Goal: Task Accomplishment & Management: Complete application form

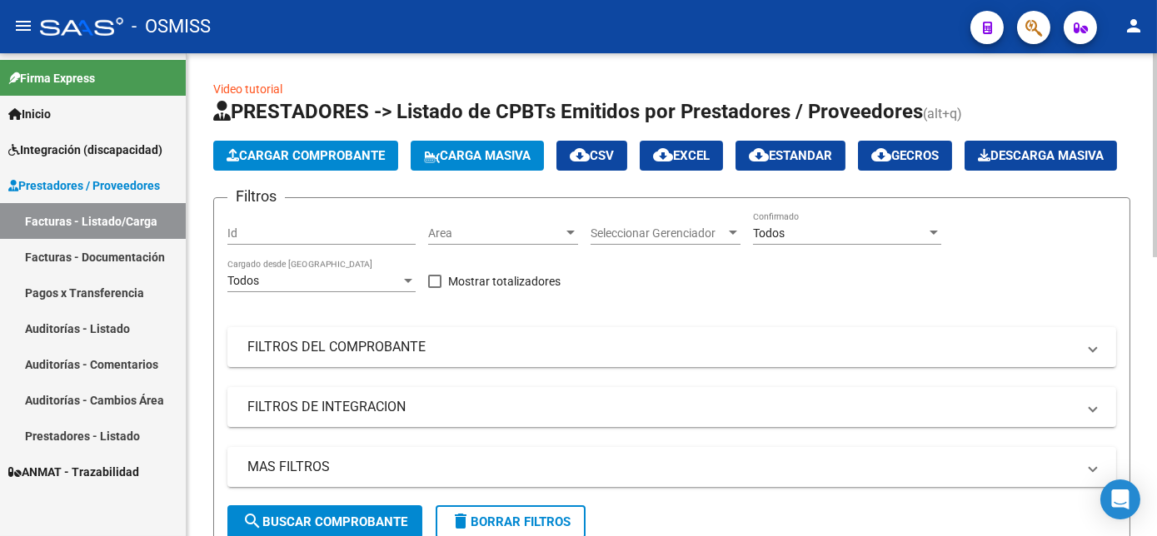
click at [337, 160] on span "Cargar Comprobante" at bounding box center [306, 155] width 158 height 15
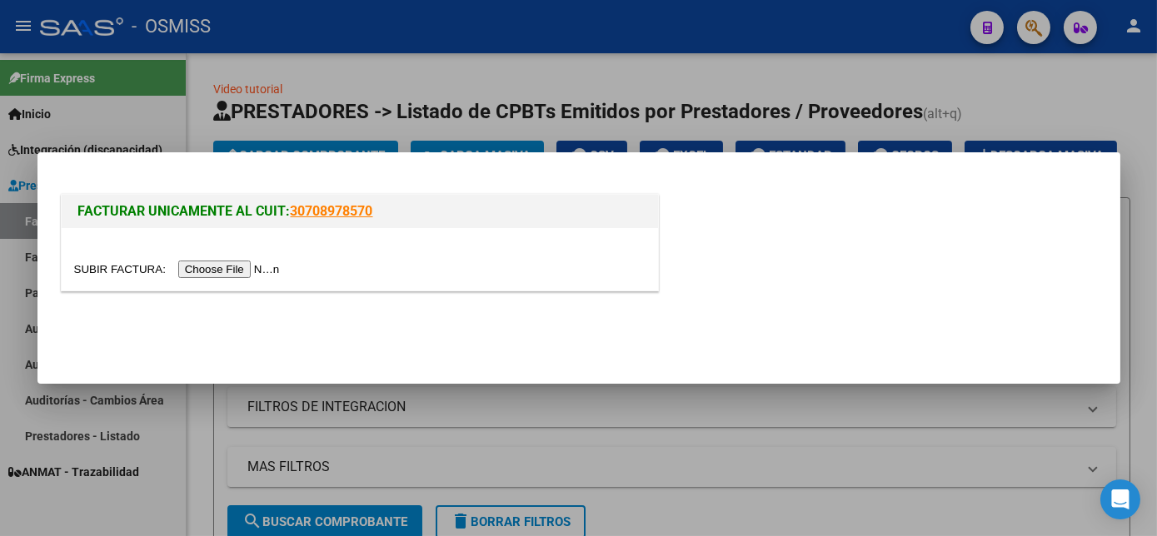
click at [220, 266] on input "file" at bounding box center [179, 269] width 211 height 17
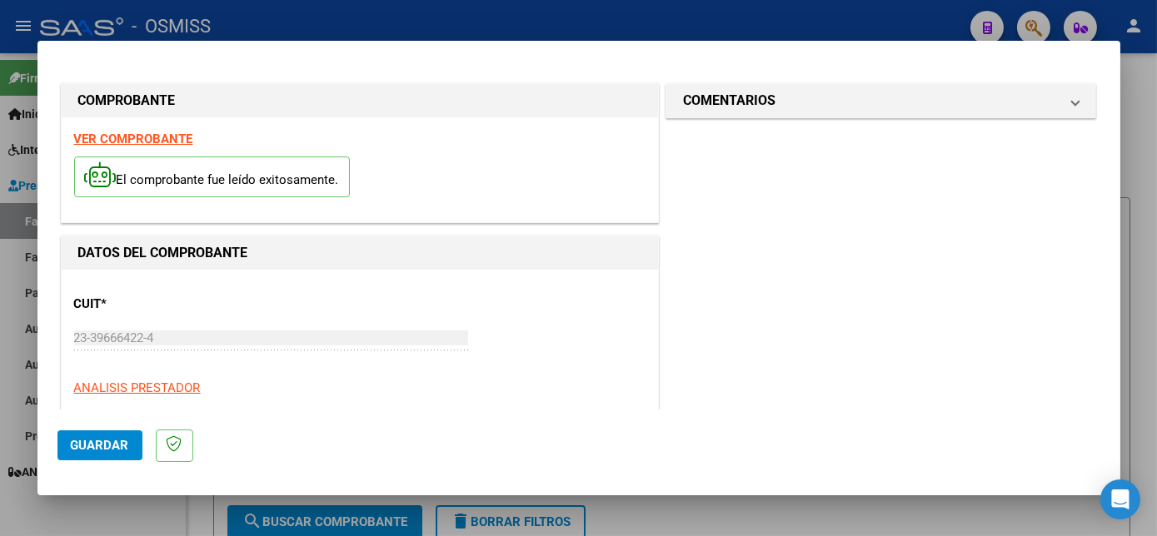
scroll to position [262, 0]
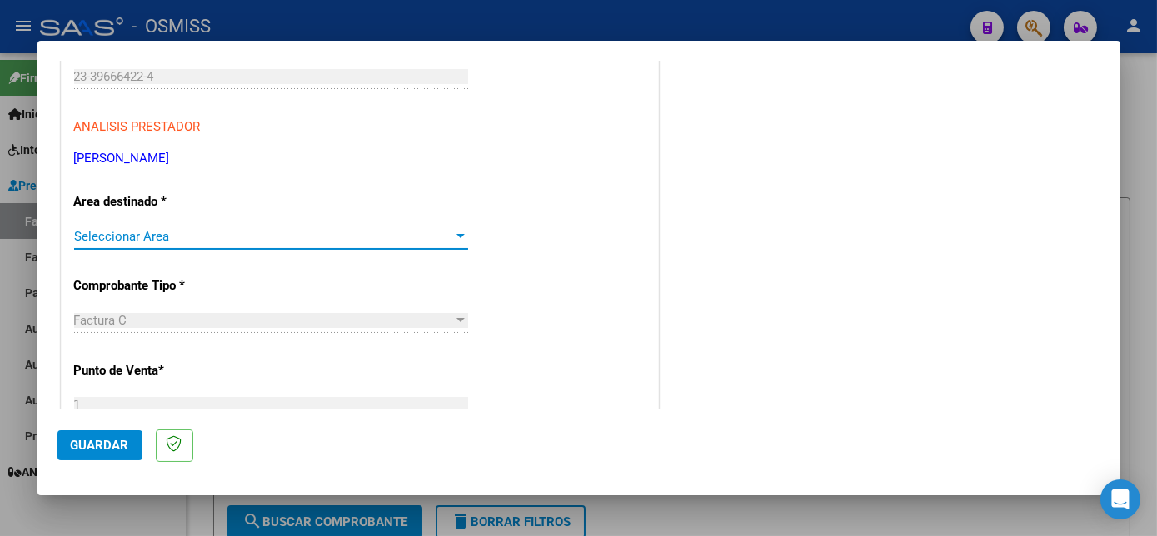
click at [456, 236] on div at bounding box center [460, 236] width 8 height 4
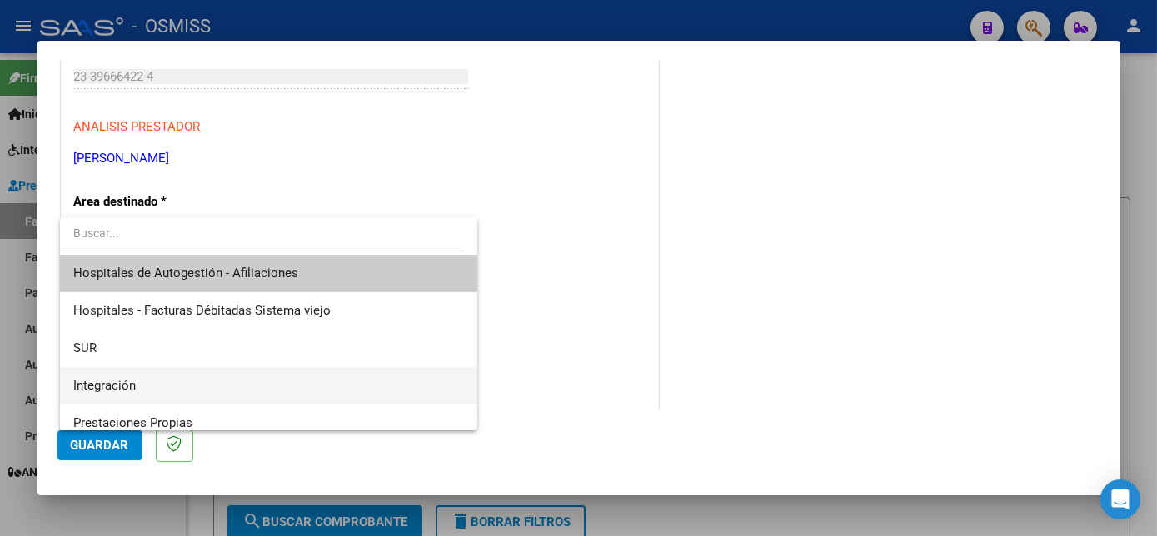
click at [220, 375] on span "Integración" at bounding box center [268, 385] width 390 height 37
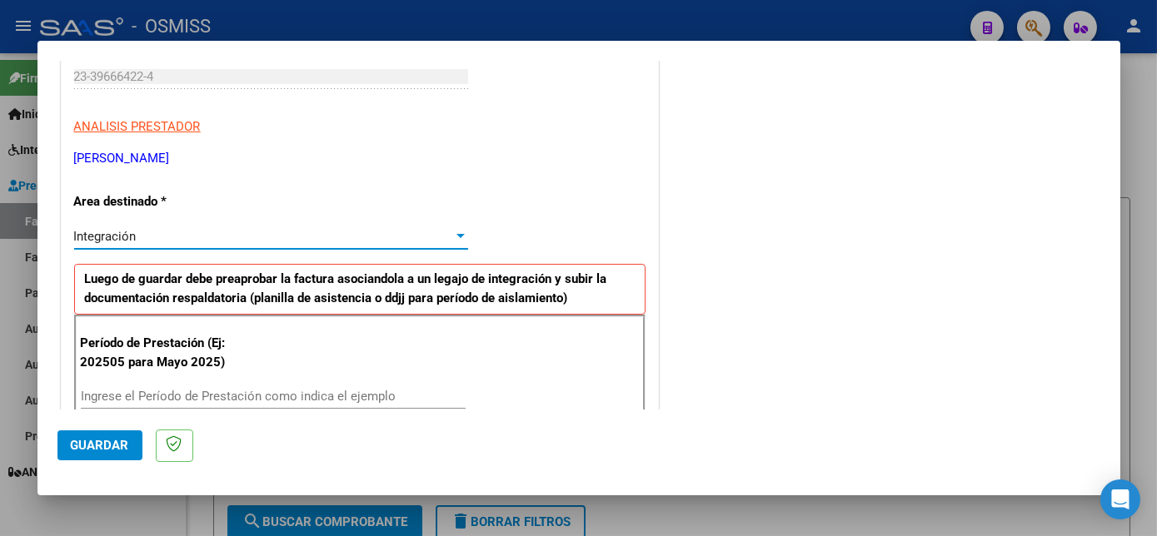
click at [271, 386] on div "Ingrese el Período de Prestación como indica el ejemplo" at bounding box center [273, 396] width 385 height 25
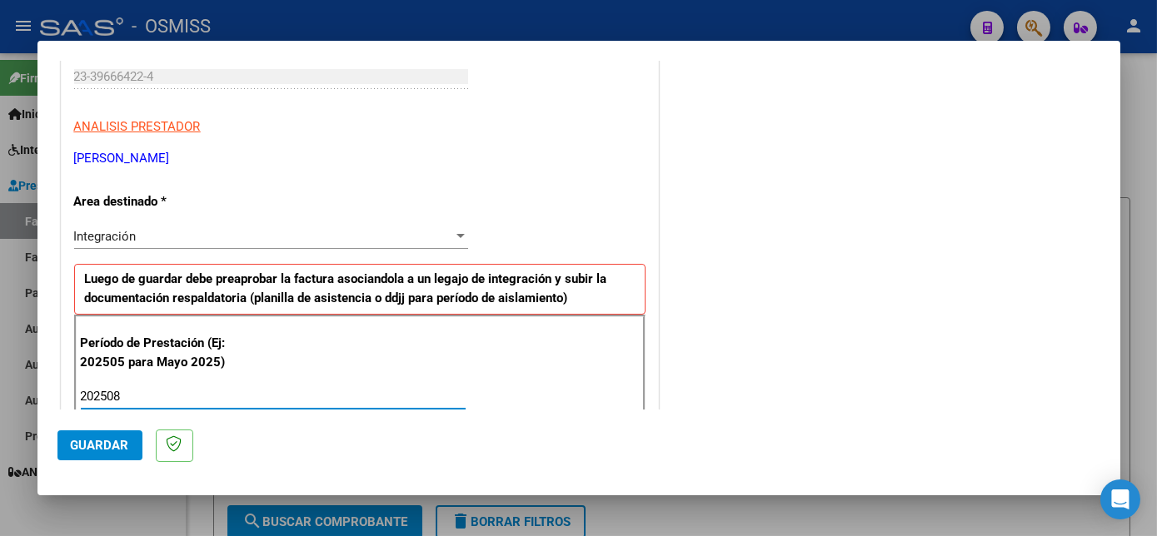
type input "202508"
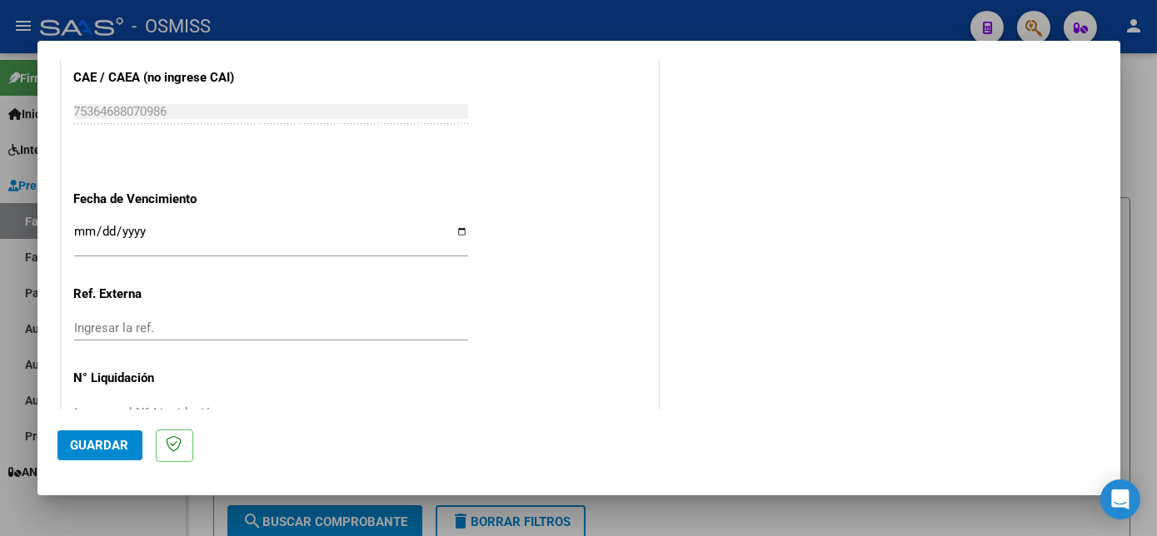
click at [102, 438] on span "Guardar" at bounding box center [100, 445] width 58 height 15
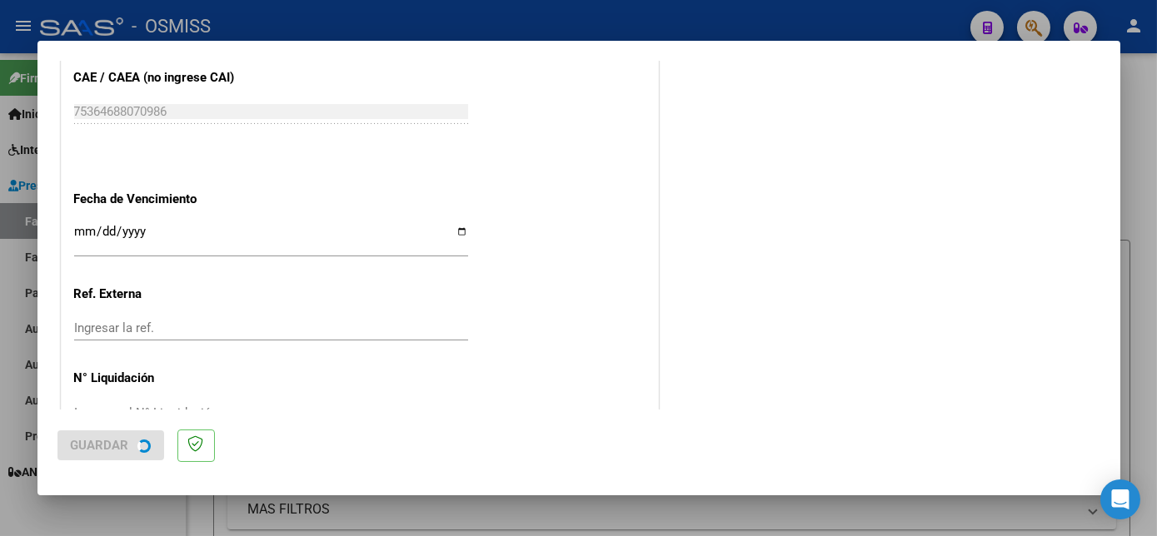
scroll to position [0, 0]
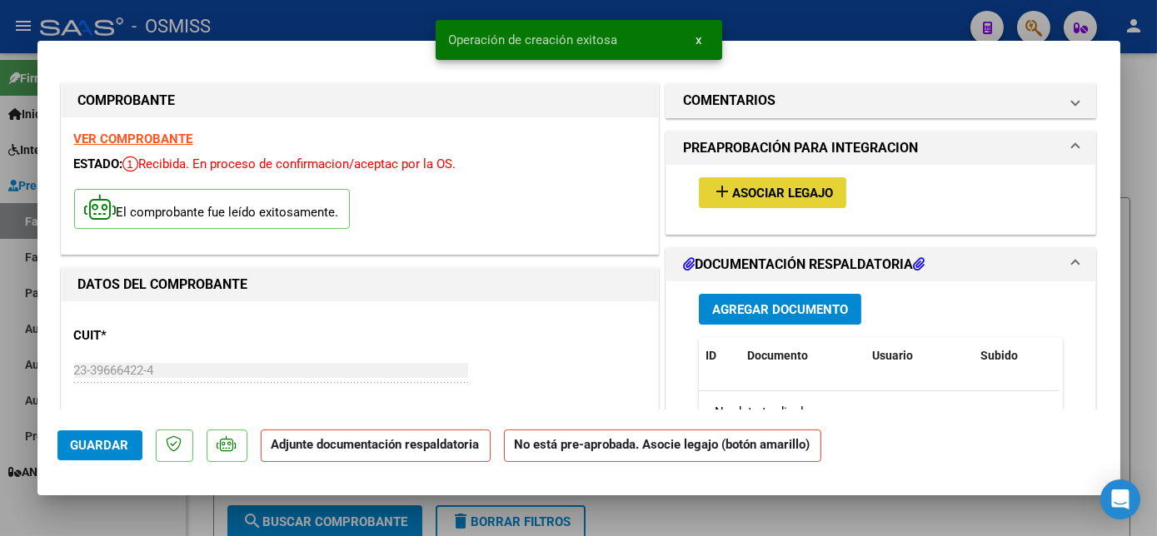
click at [766, 192] on span "Asociar Legajo" at bounding box center [782, 193] width 101 height 15
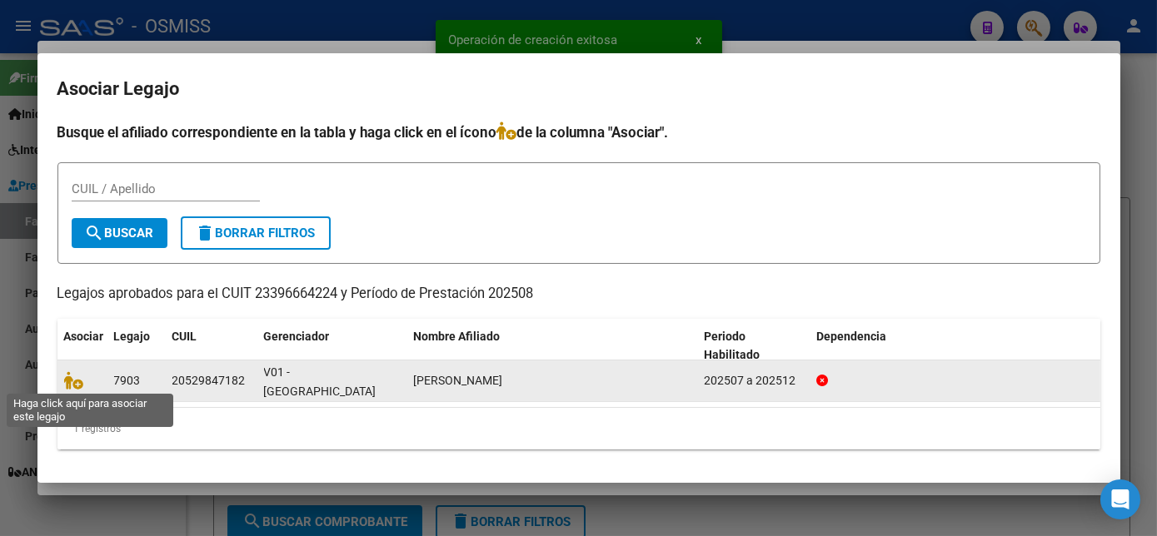
click at [84, 381] on span at bounding box center [76, 380] width 25 height 13
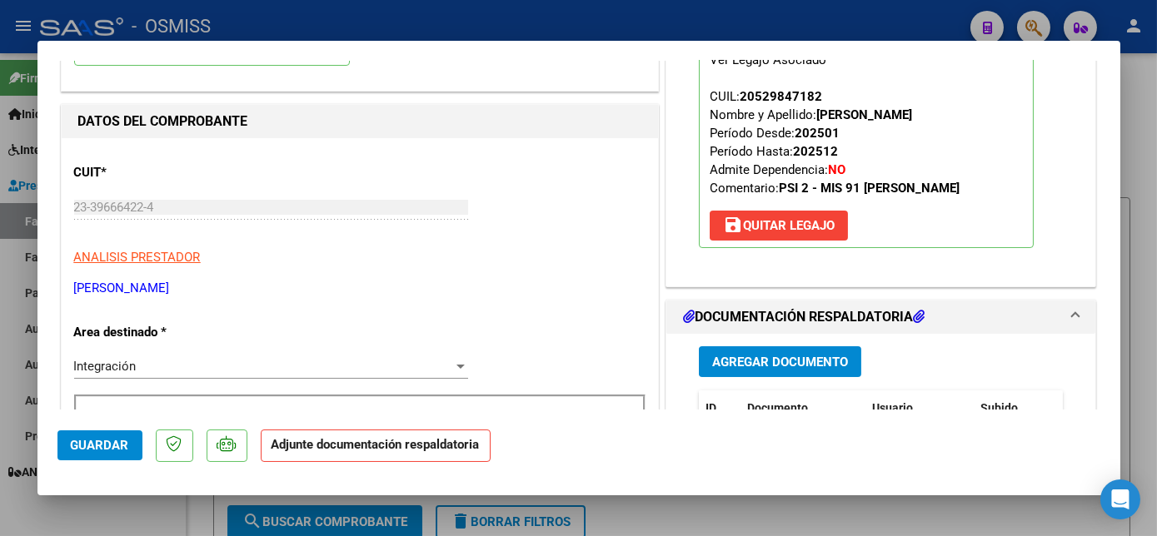
scroll to position [224, 0]
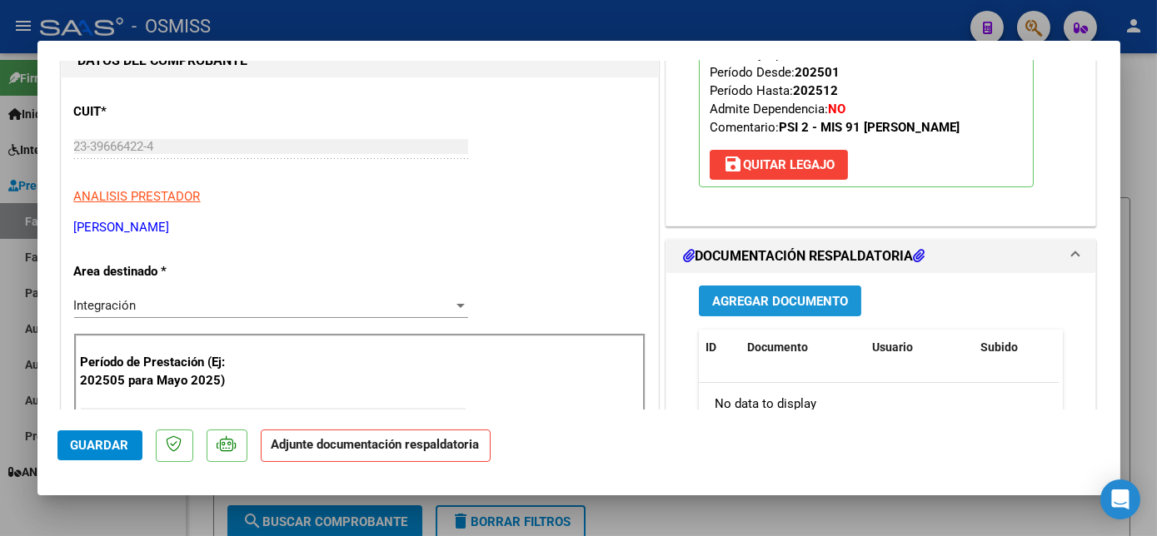
click at [793, 296] on span "Agregar Documento" at bounding box center [780, 301] width 136 height 15
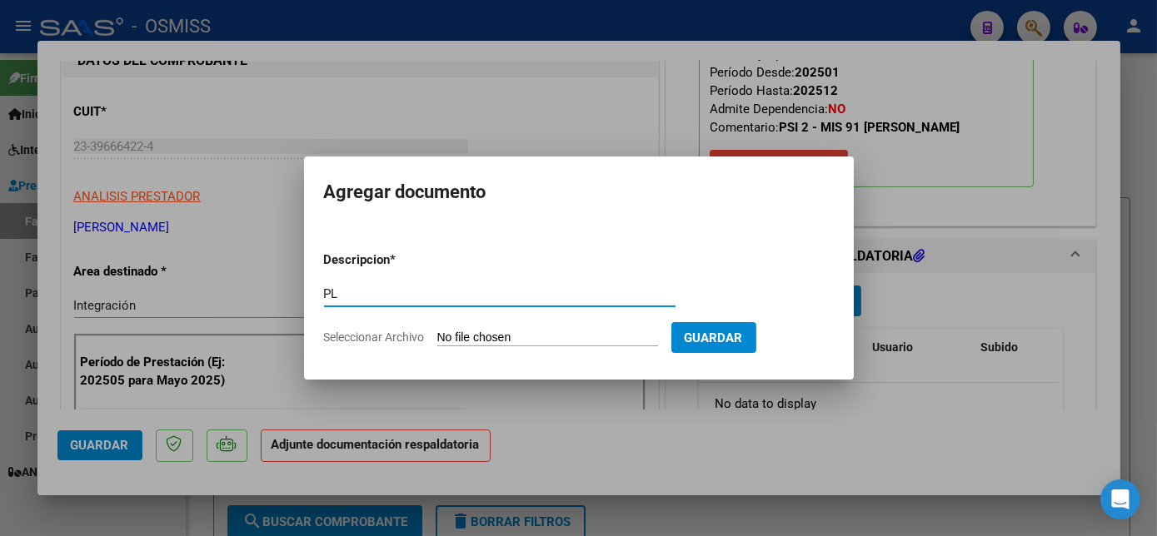
type input "PL"
click at [437, 331] on input "Seleccionar Archivo" at bounding box center [547, 339] width 221 height 16
type input "C:\fakepath\PL - [PERSON_NAME].pdf"
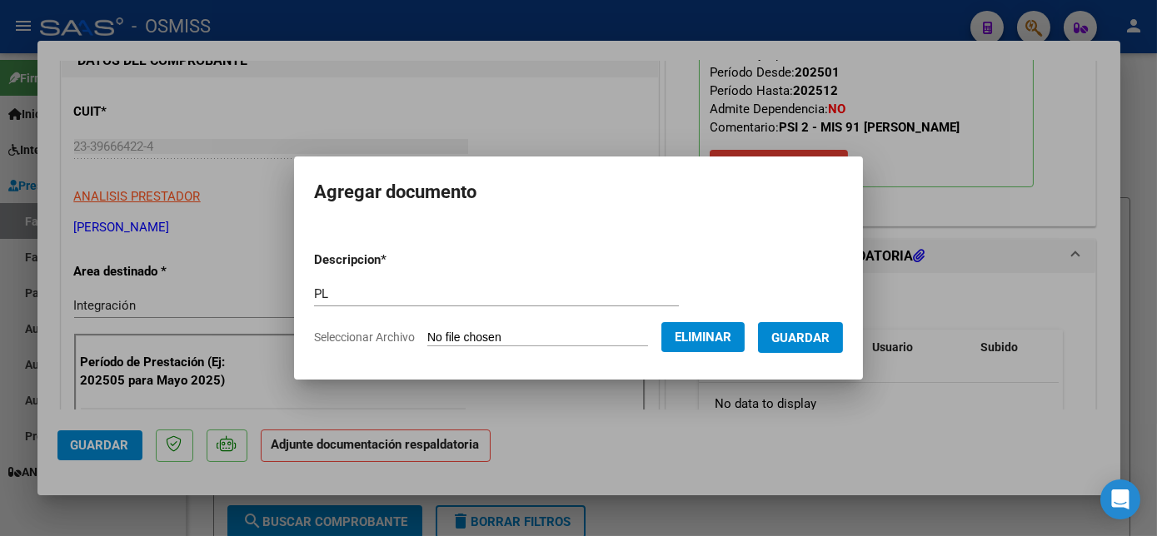
click at [805, 332] on span "Guardar" at bounding box center [800, 338] width 58 height 15
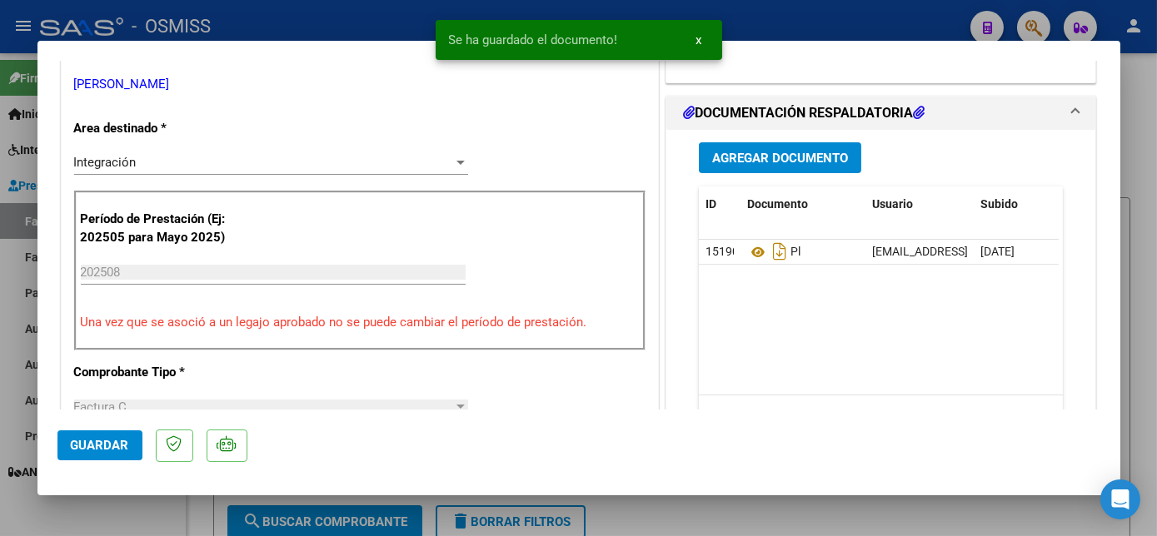
scroll to position [252, 0]
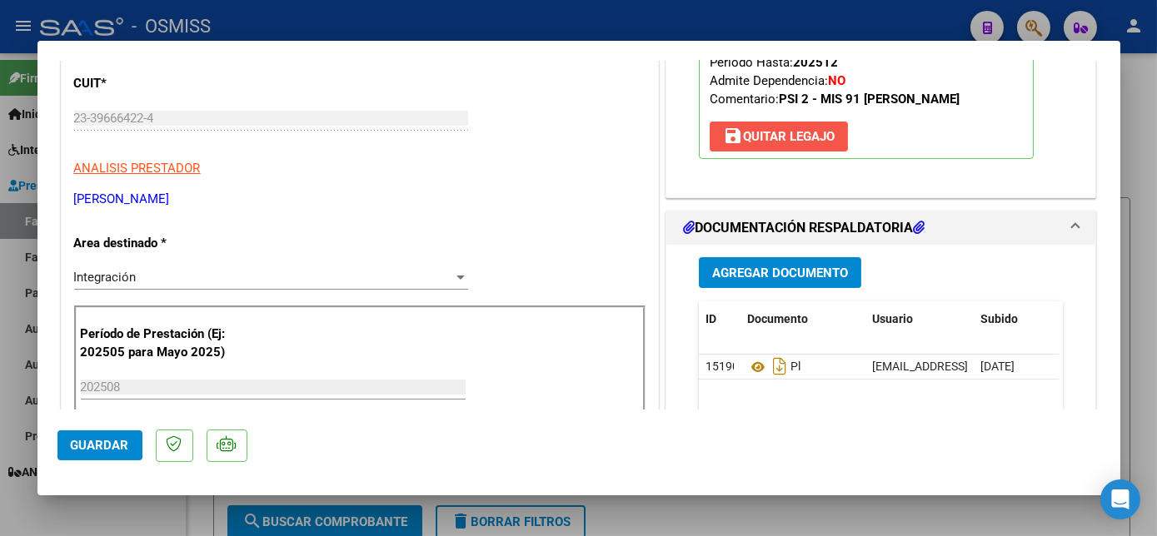
click at [794, 134] on span "save [PERSON_NAME]" at bounding box center [779, 136] width 112 height 15
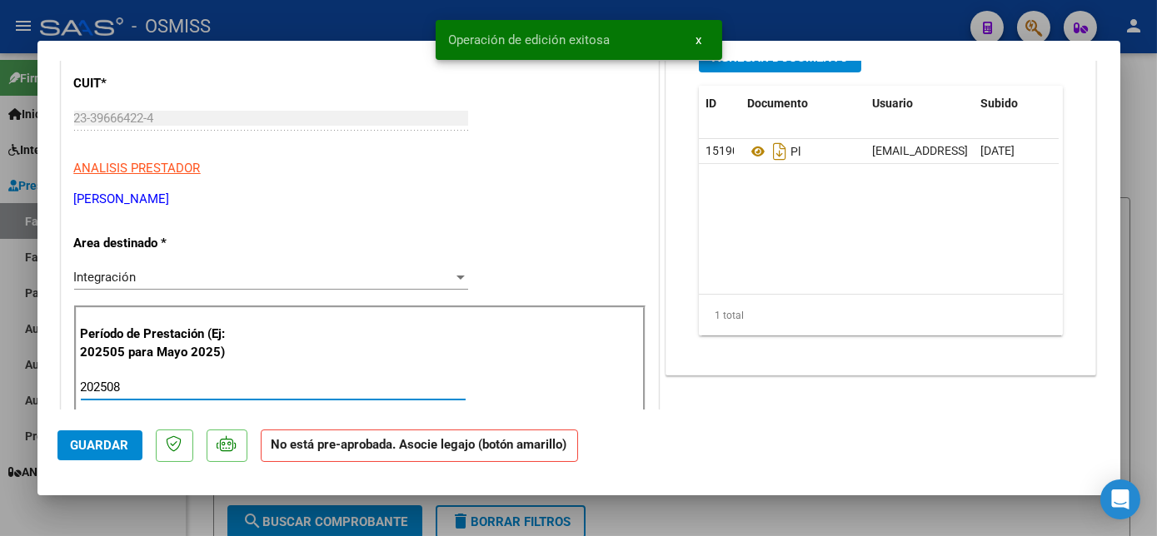
click at [138, 383] on input "202508" at bounding box center [273, 387] width 385 height 15
type input "202507"
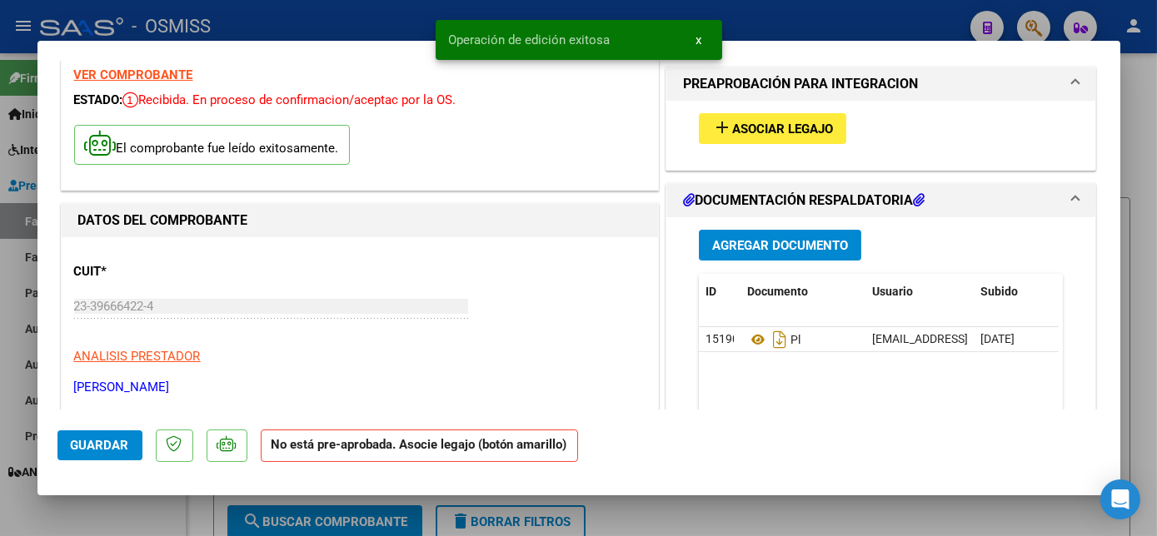
scroll to position [55, 0]
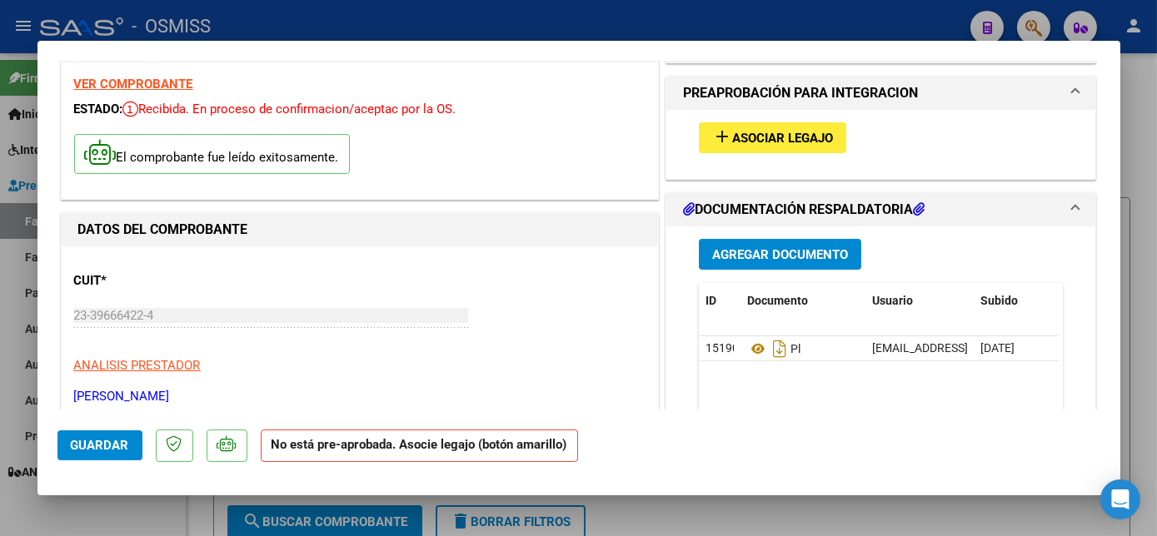
click at [833, 124] on button "add Asociar Legajo" at bounding box center [772, 137] width 147 height 31
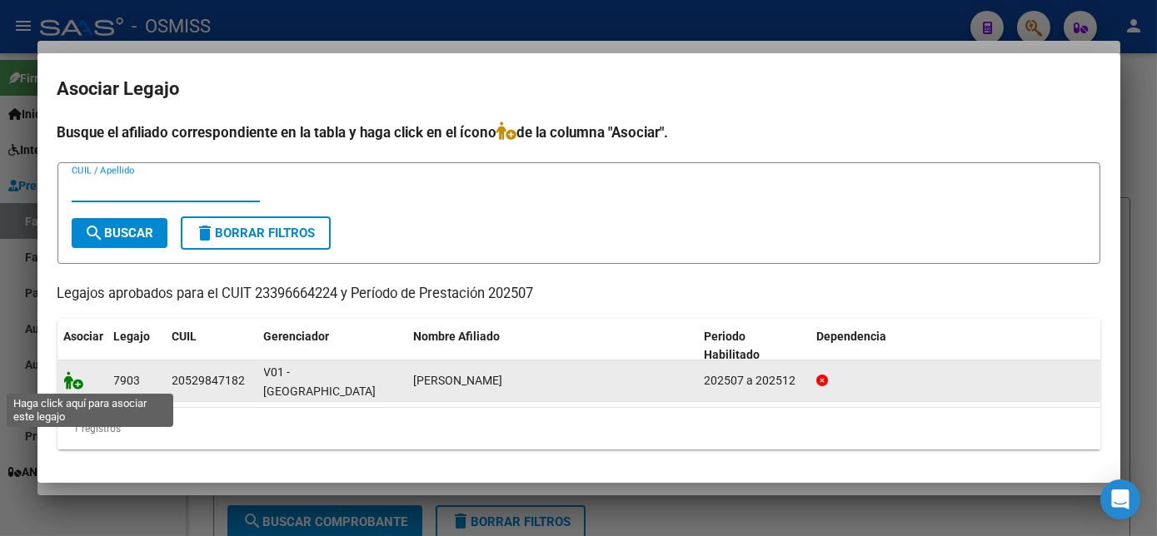
click at [77, 381] on icon at bounding box center [74, 380] width 20 height 18
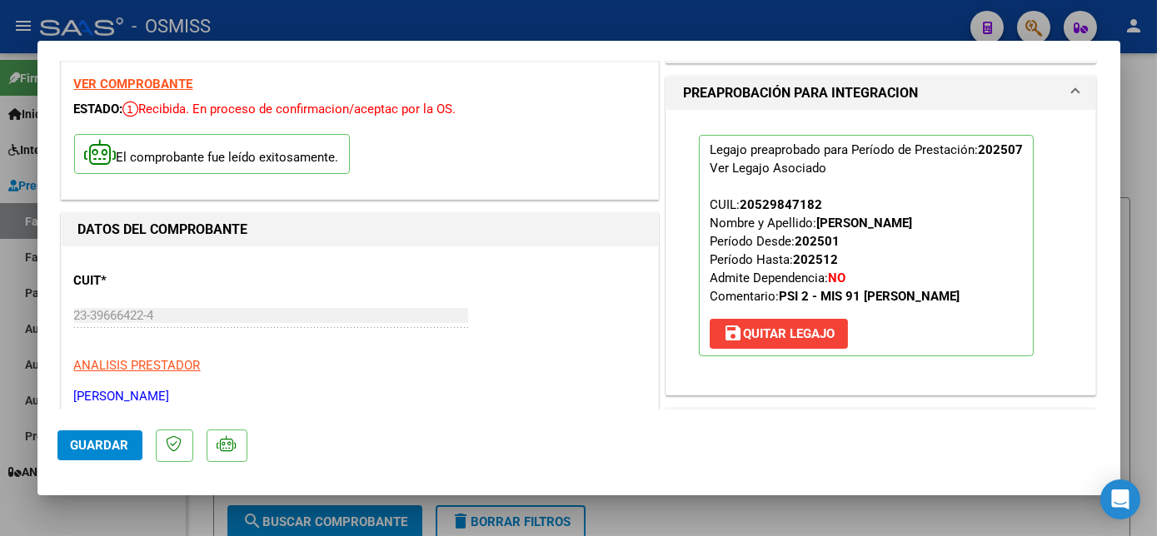
scroll to position [280, 0]
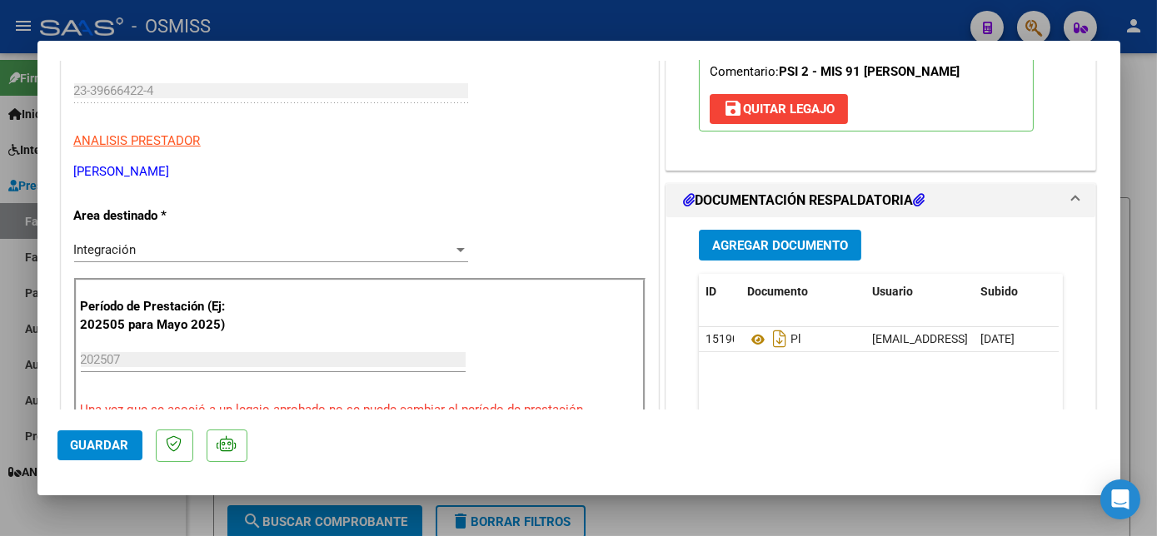
click at [95, 445] on span "Guardar" at bounding box center [100, 445] width 58 height 15
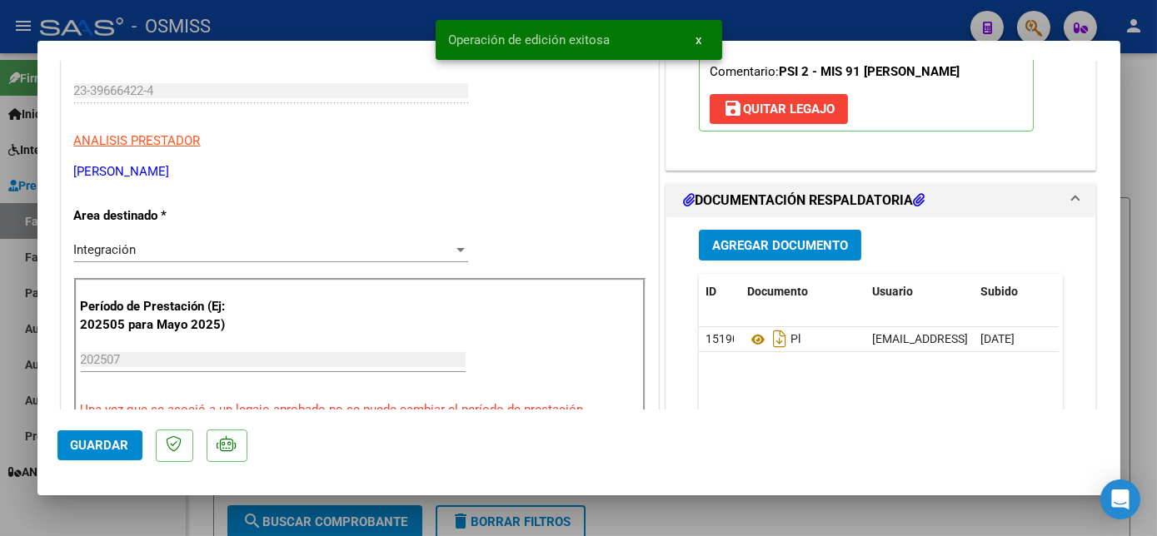
click at [118, 505] on div at bounding box center [578, 268] width 1157 height 536
type input "$ 0,00"
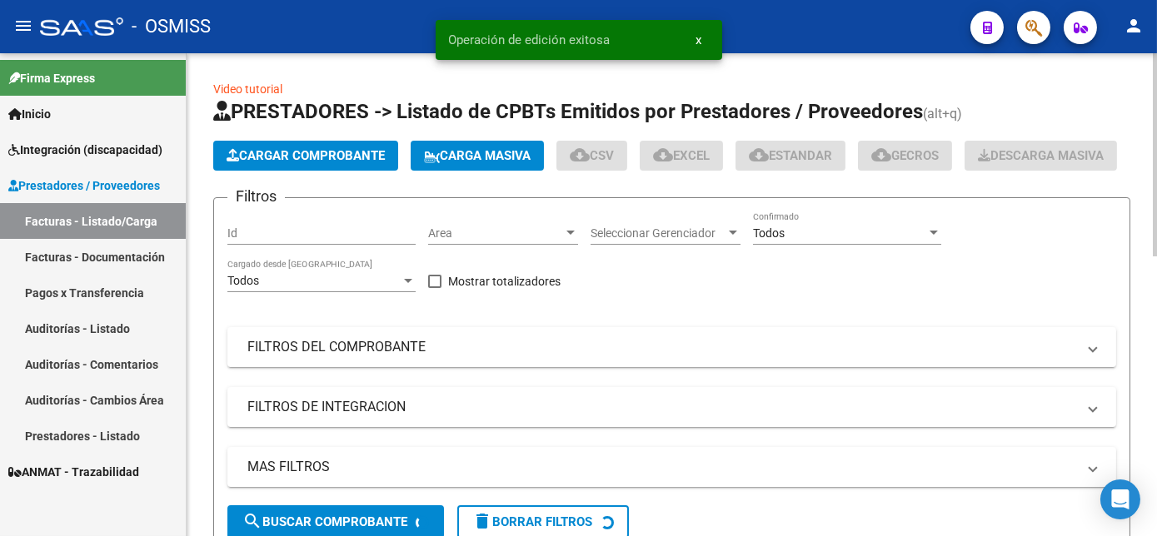
click at [288, 152] on span "Cargar Comprobante" at bounding box center [306, 155] width 158 height 15
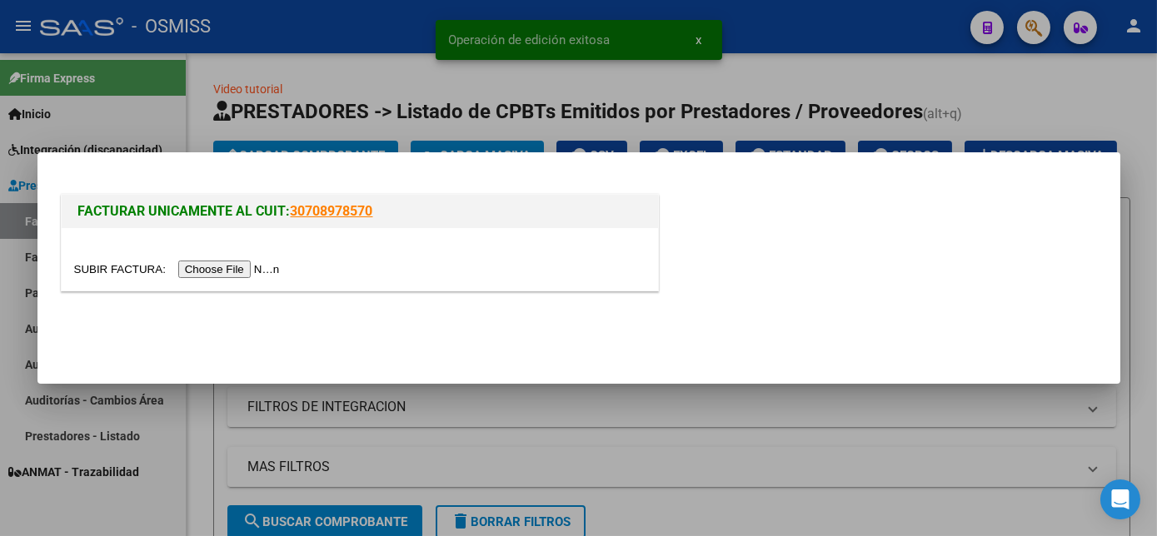
click at [232, 270] on input "file" at bounding box center [179, 269] width 211 height 17
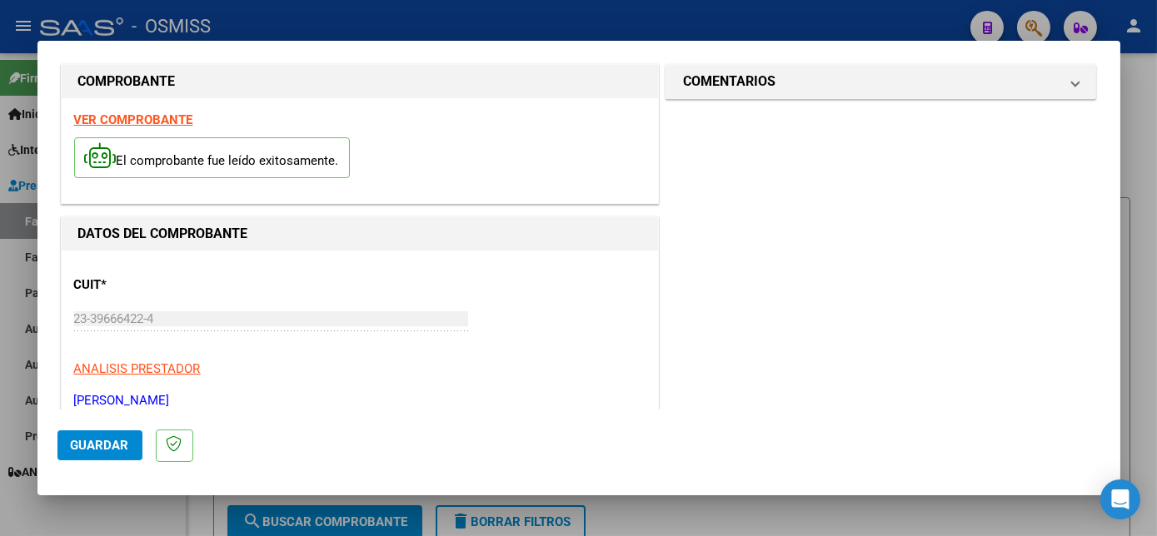
scroll to position [0, 0]
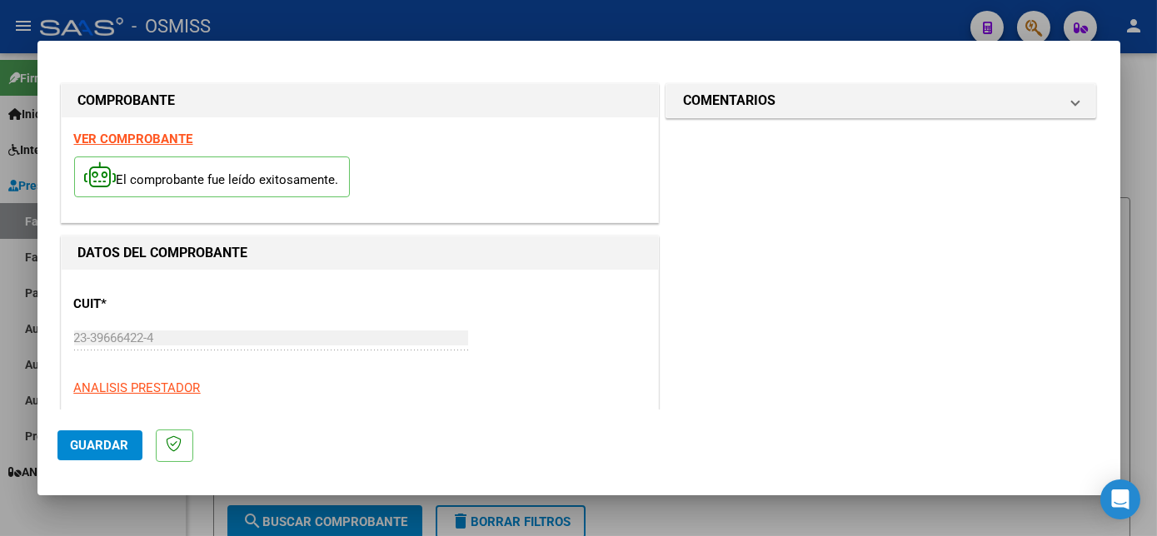
click at [146, 135] on strong "VER COMPROBANTE" at bounding box center [133, 139] width 119 height 15
click at [417, 504] on div at bounding box center [578, 268] width 1157 height 536
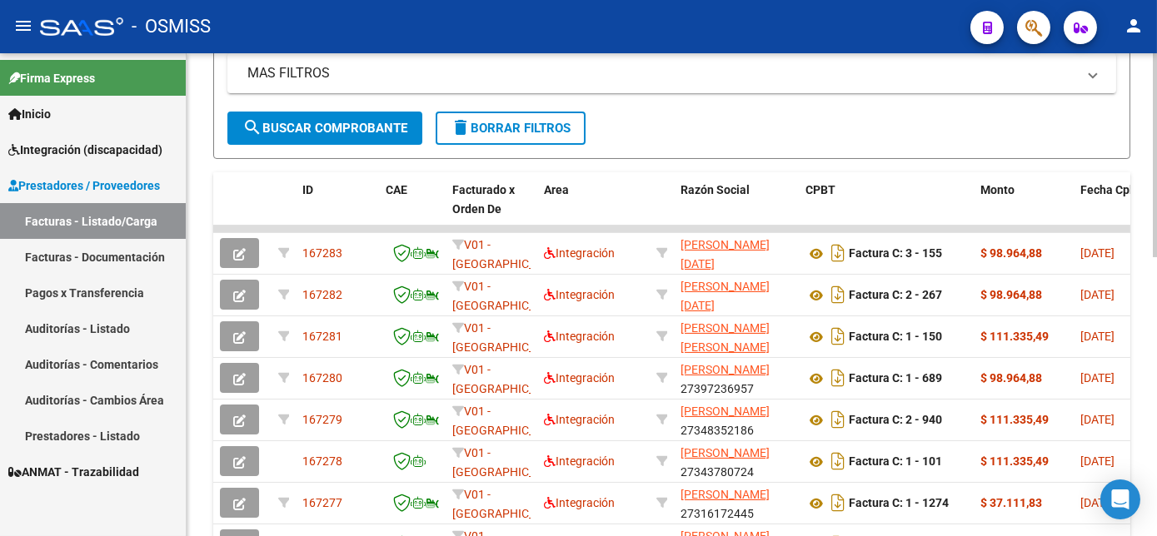
scroll to position [401, 0]
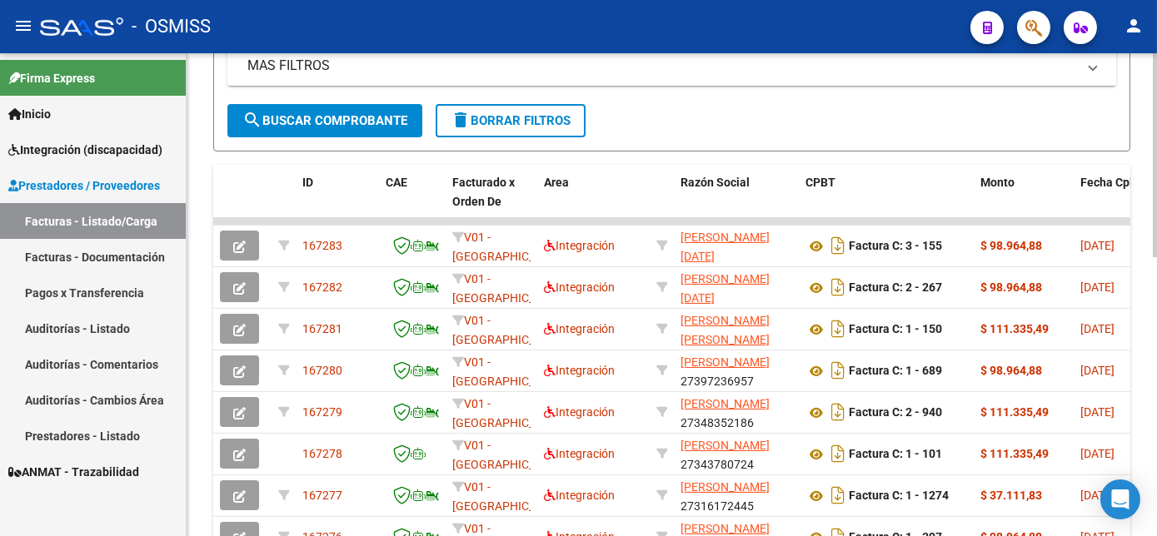
click at [1153, 397] on div at bounding box center [1155, 339] width 4 height 204
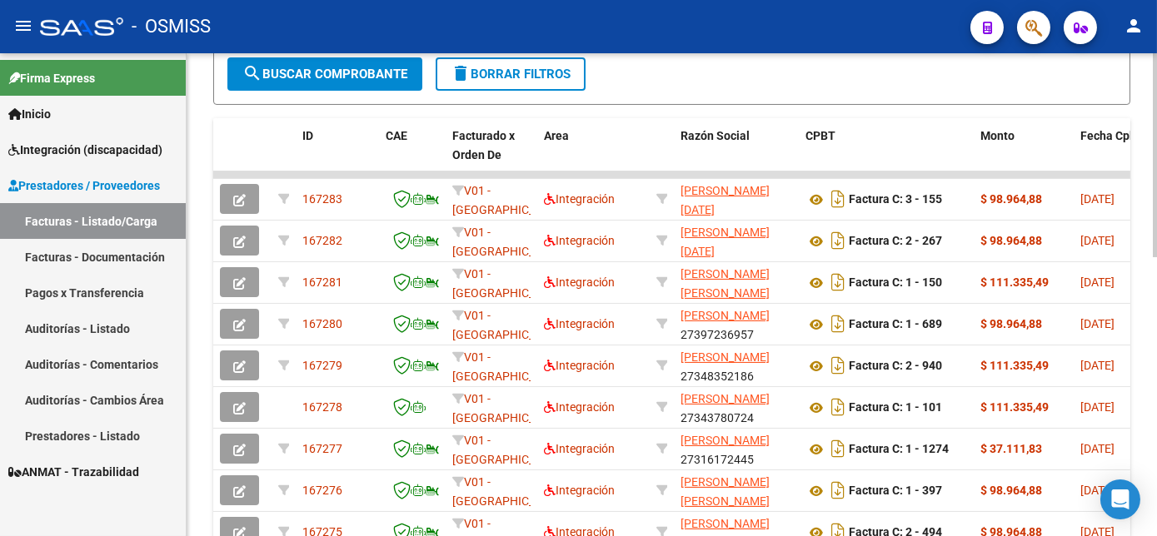
scroll to position [454, 0]
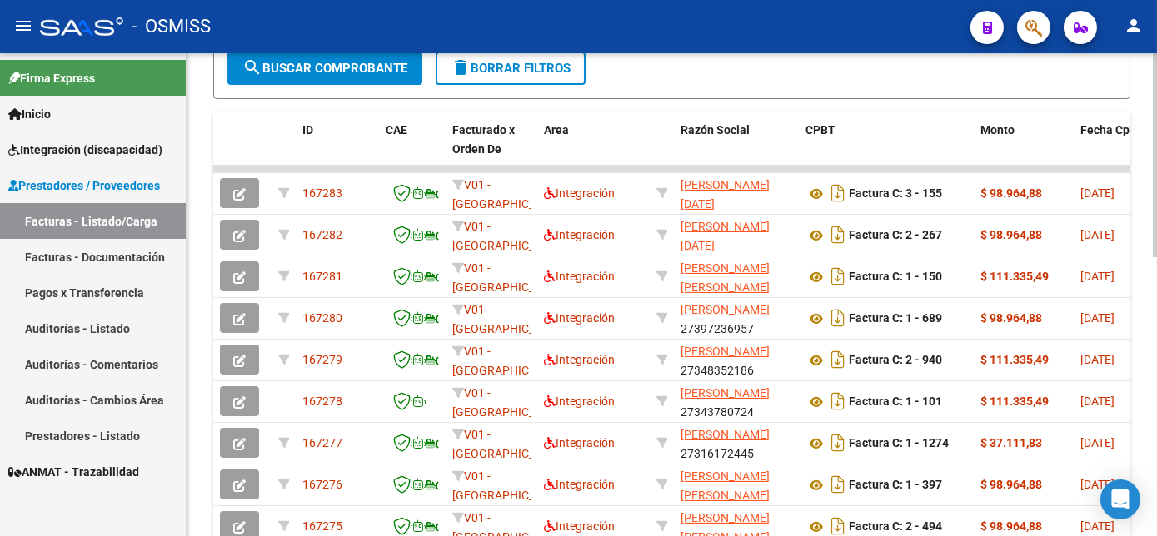
click at [1156, 315] on html "menu - OSMISS person Firma Express Inicio Instructivos Contacto OS Integración …" at bounding box center [578, 268] width 1157 height 536
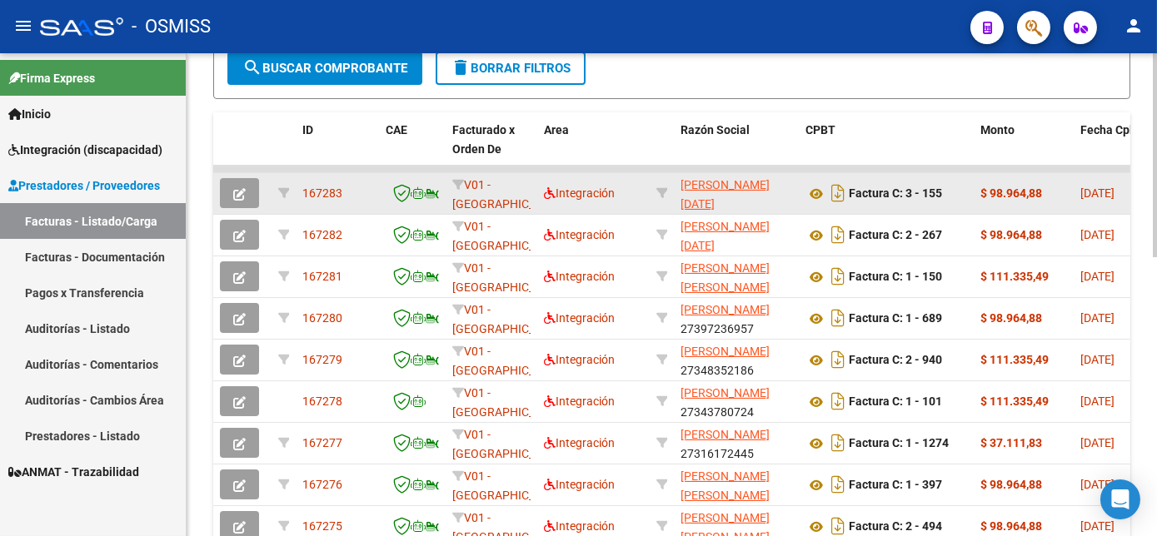
click at [240, 201] on span "button" at bounding box center [239, 193] width 12 height 15
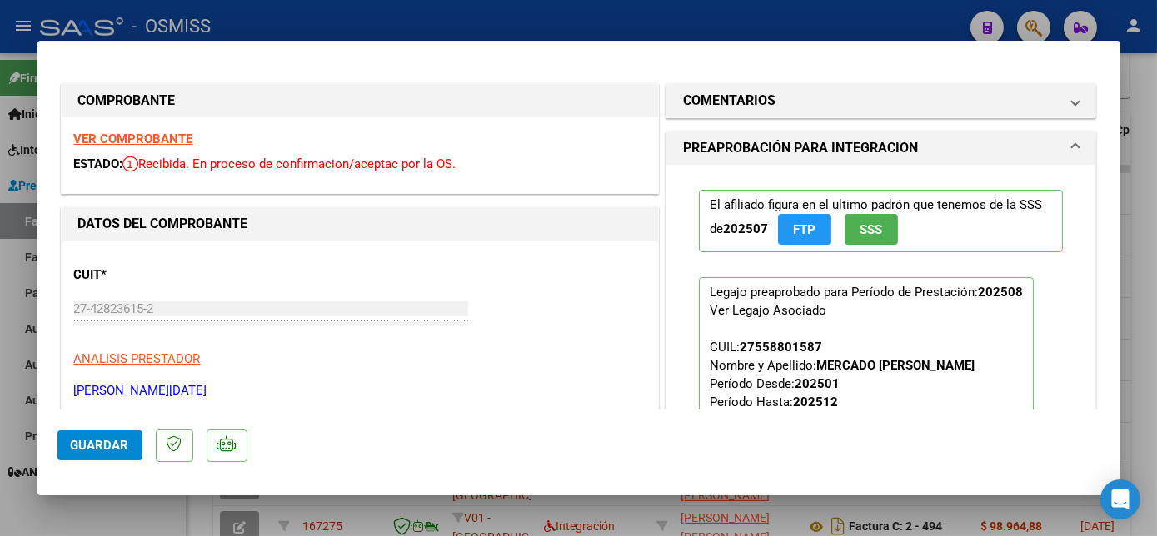
click at [177, 138] on strong "VER COMPROBANTE" at bounding box center [133, 139] width 119 height 15
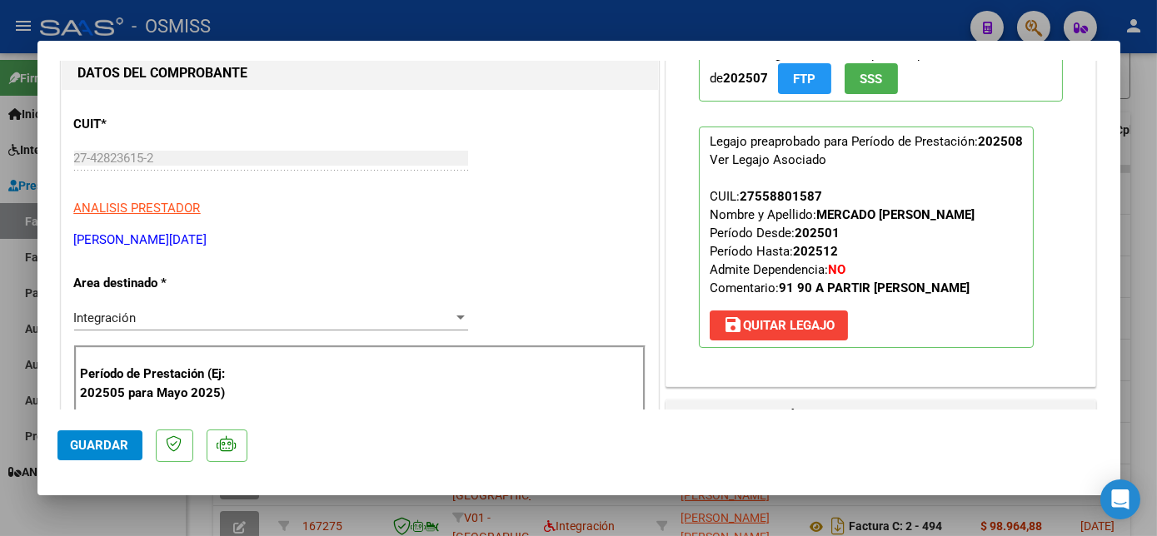
scroll to position [173, 0]
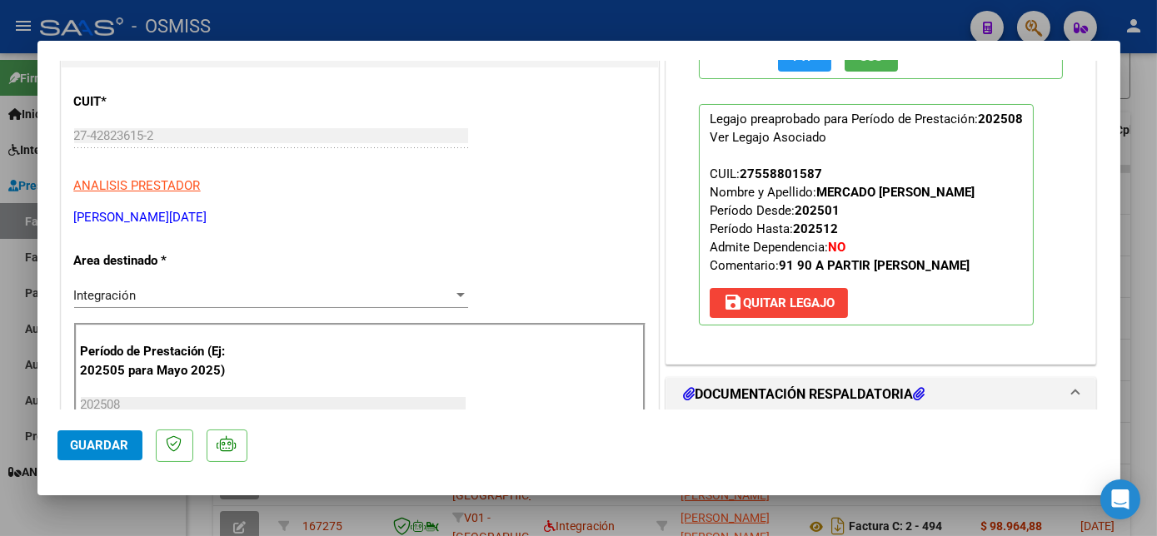
click at [794, 311] on span "save [PERSON_NAME]" at bounding box center [779, 303] width 112 height 15
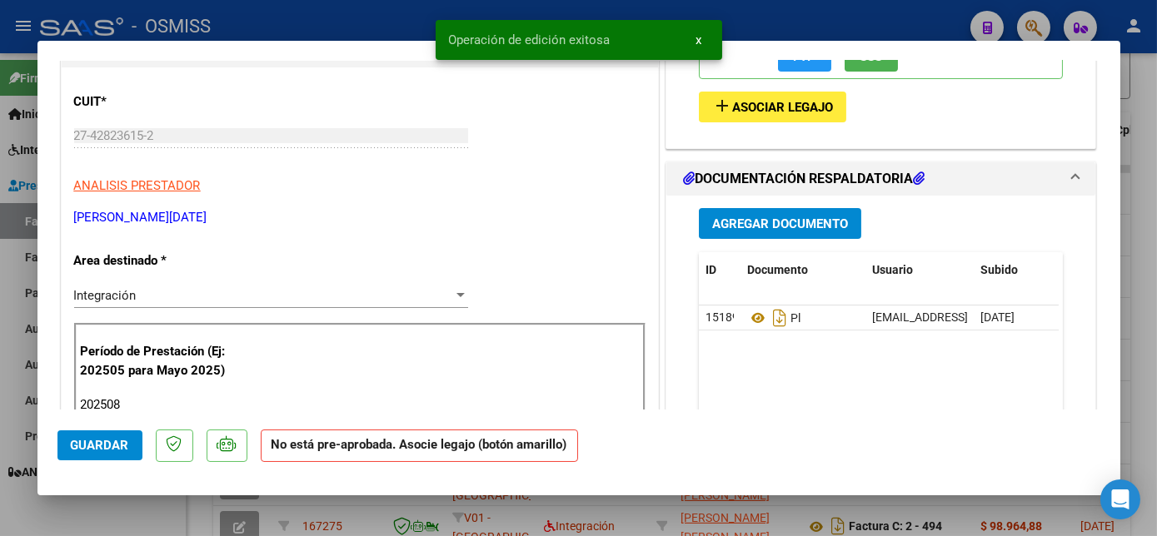
click at [138, 402] on input "202508" at bounding box center [273, 404] width 385 height 15
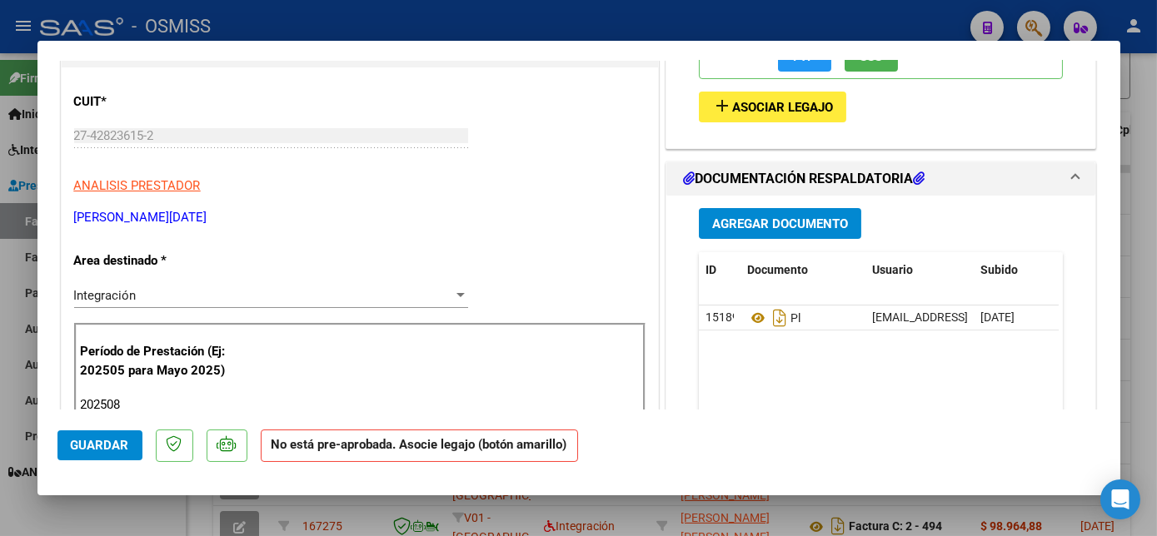
click at [1141, 288] on div at bounding box center [578, 268] width 1157 height 536
type input "$ 0,00"
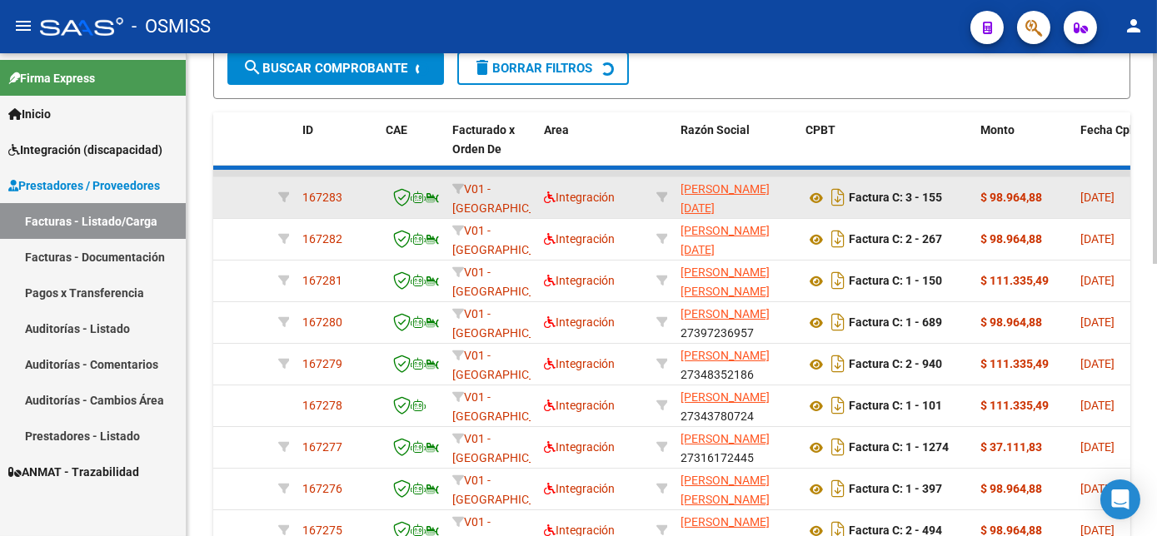
scroll to position [454, 0]
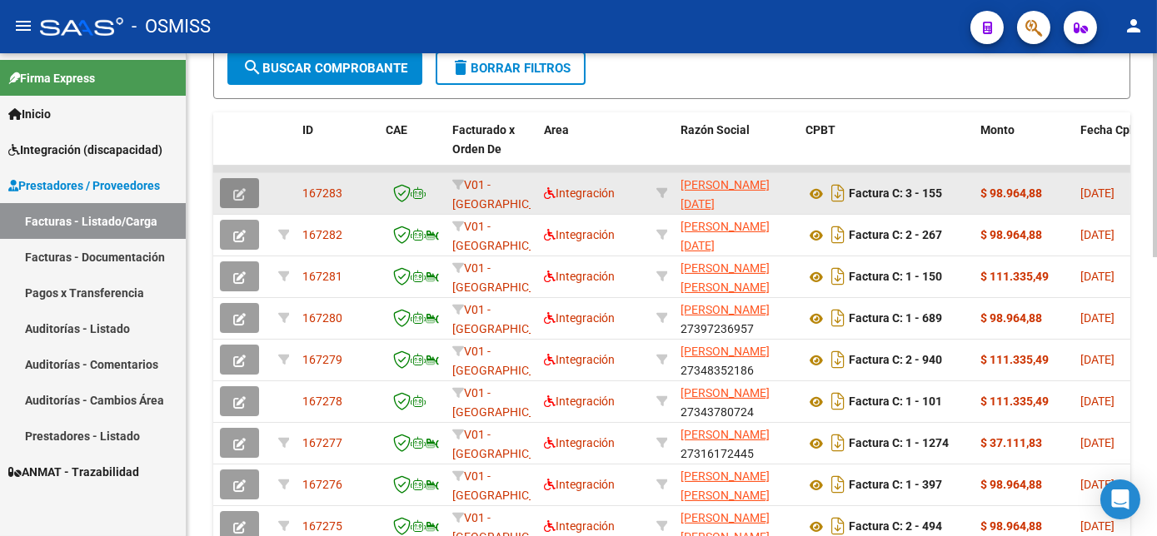
click at [244, 201] on icon "button" at bounding box center [239, 194] width 12 height 12
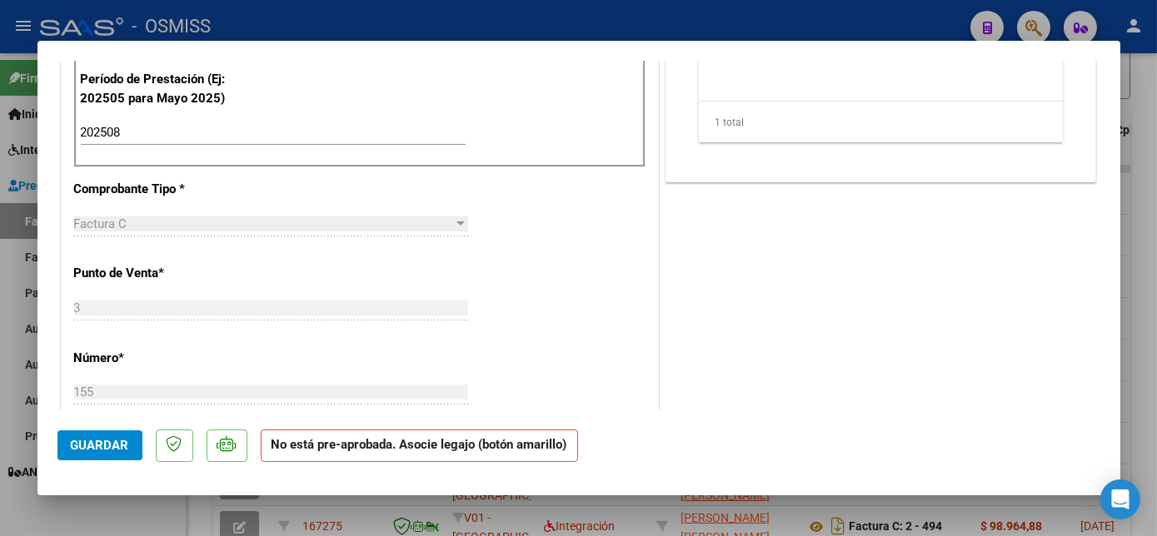
scroll to position [64, 0]
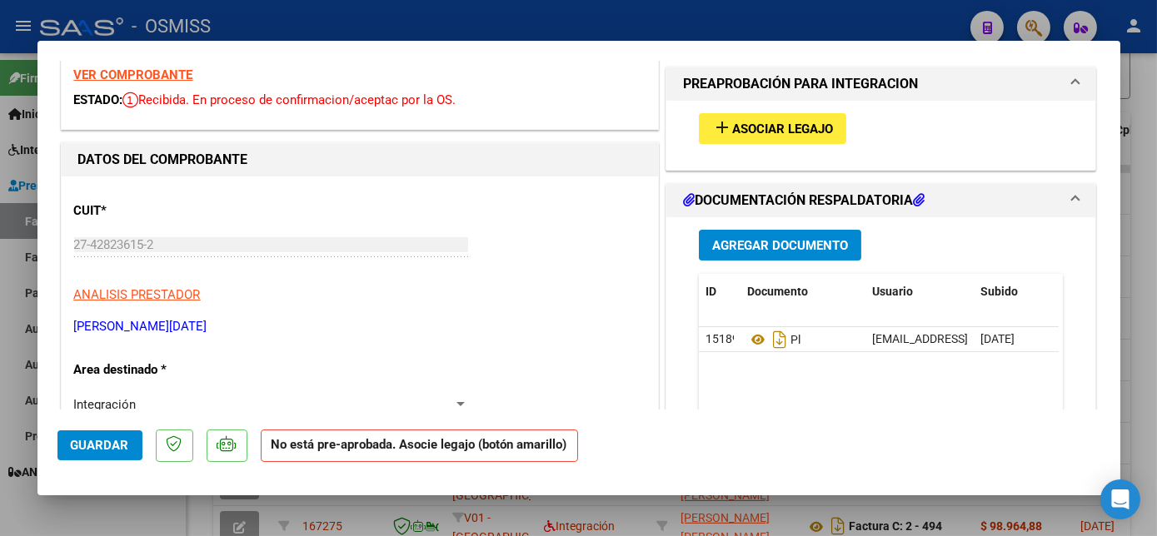
click at [175, 72] on strong "VER COMPROBANTE" at bounding box center [133, 74] width 119 height 15
click at [795, 132] on span "Asociar Legajo" at bounding box center [782, 129] width 101 height 15
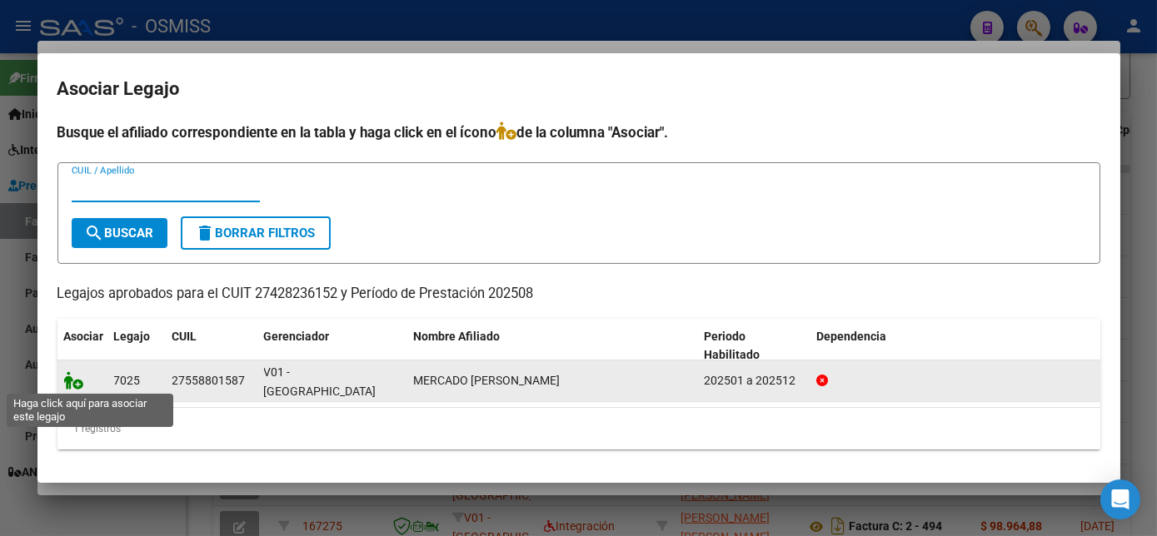
click at [72, 388] on icon at bounding box center [74, 380] width 20 height 18
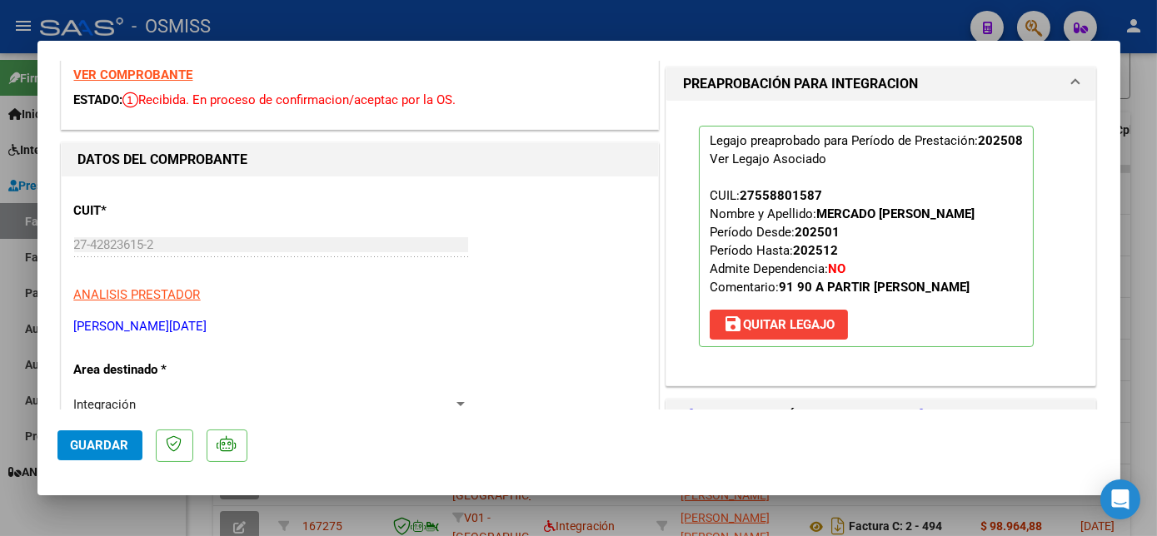
click at [110, 451] on span "Guardar" at bounding box center [100, 445] width 58 height 15
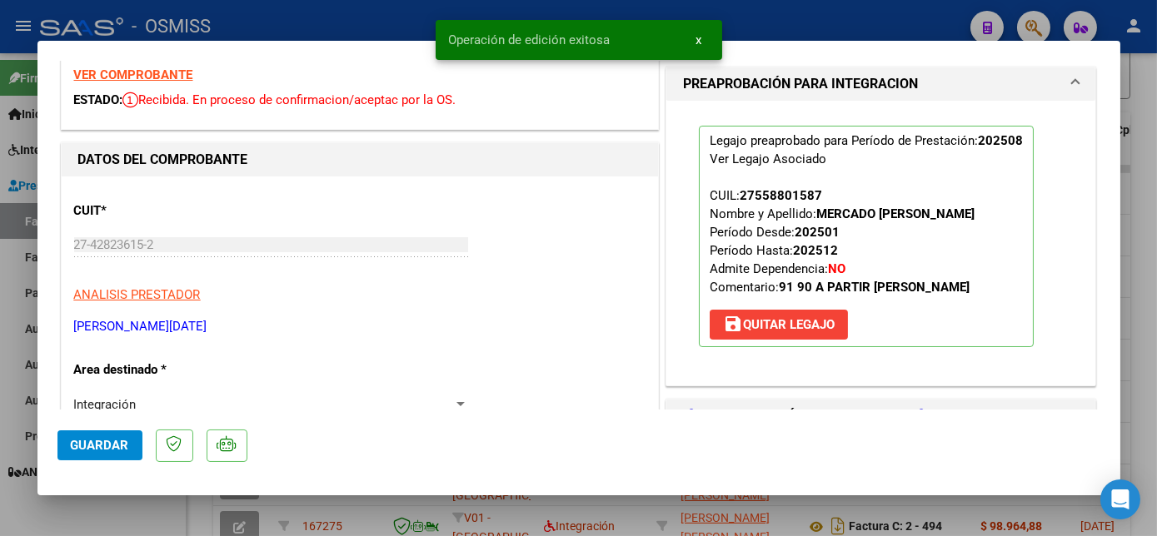
click at [162, 511] on div at bounding box center [578, 268] width 1157 height 536
type input "$ 0,00"
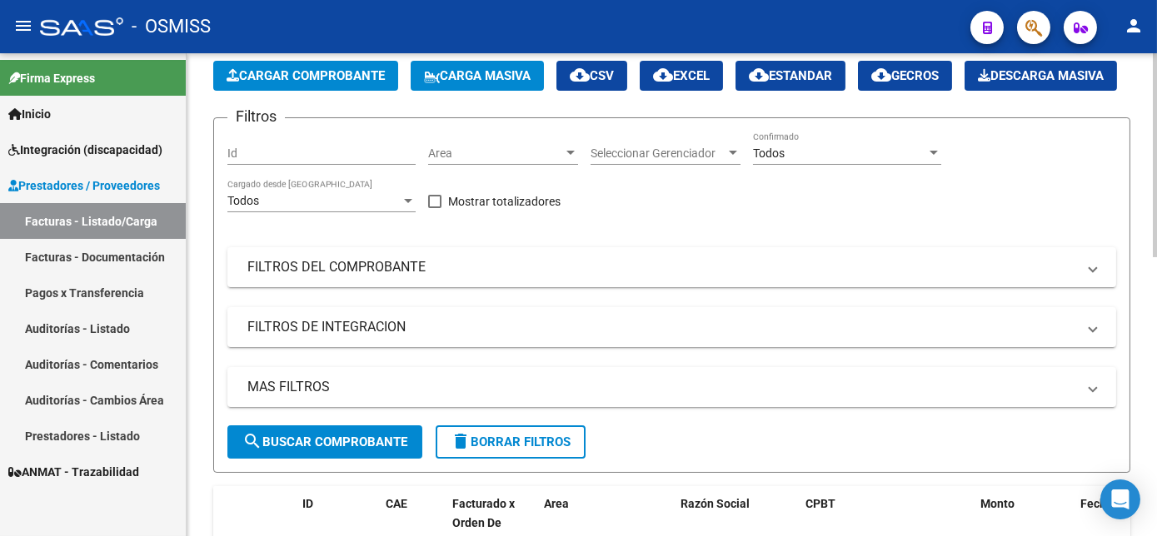
scroll to position [0, 0]
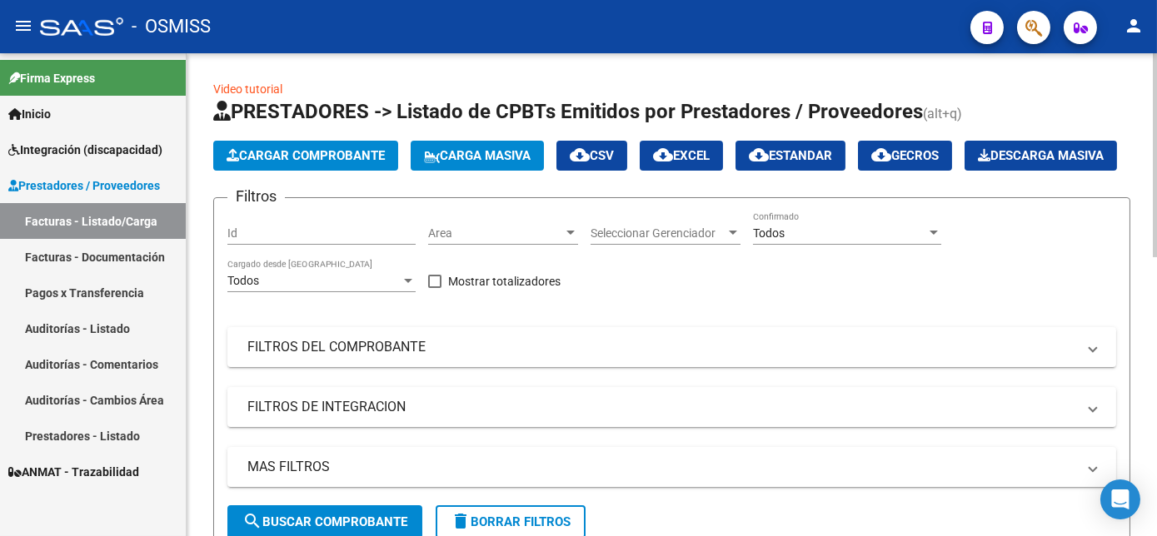
click at [1142, 50] on div "menu - OSMISS person Firma Express Inicio Instructivos Contacto OS Integración …" at bounding box center [578, 268] width 1157 height 536
click at [381, 148] on span "Cargar Comprobante" at bounding box center [306, 155] width 158 height 15
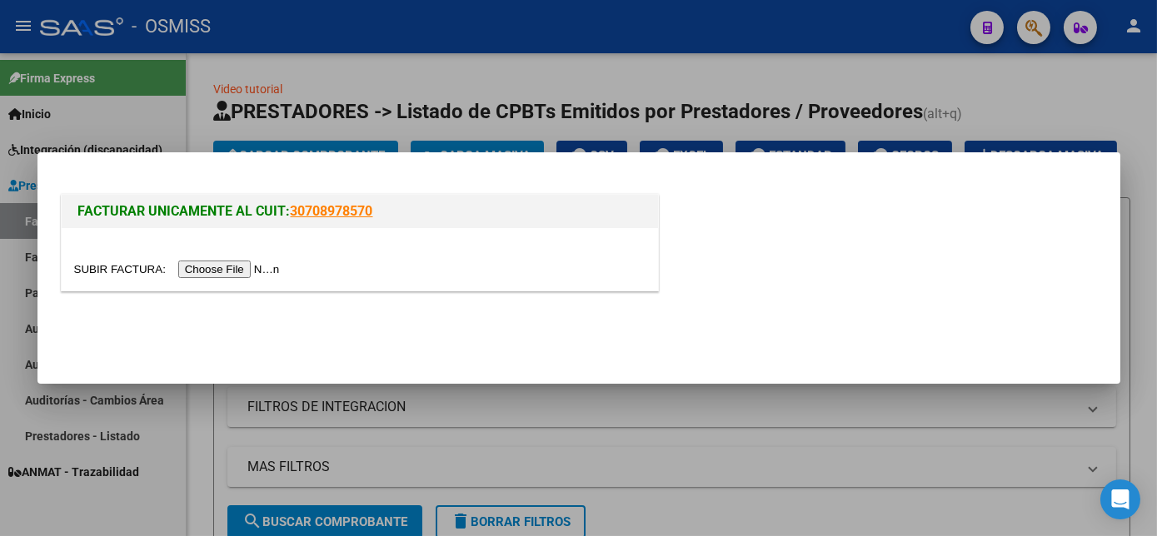
click at [229, 270] on input "file" at bounding box center [179, 269] width 211 height 17
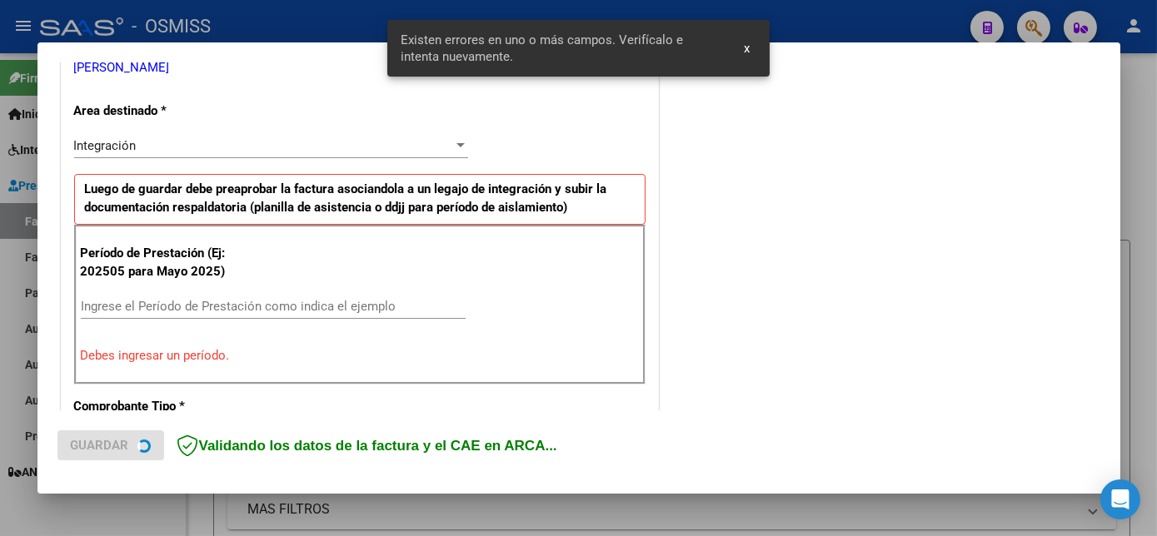
scroll to position [403, 0]
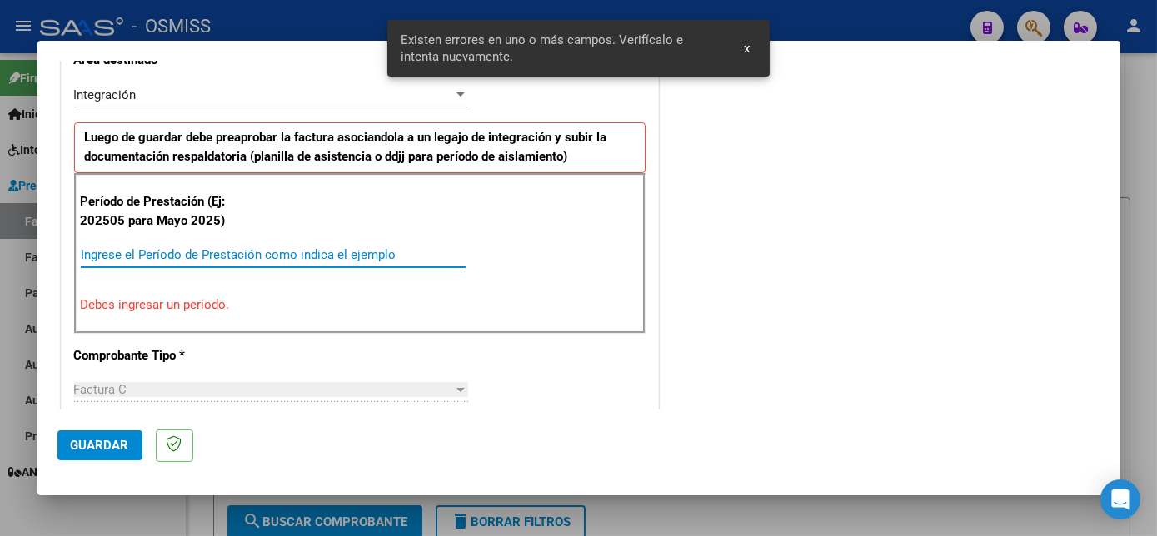
click at [324, 255] on input "Ingrese el Período de Prestación como indica el ejemplo" at bounding box center [273, 254] width 385 height 15
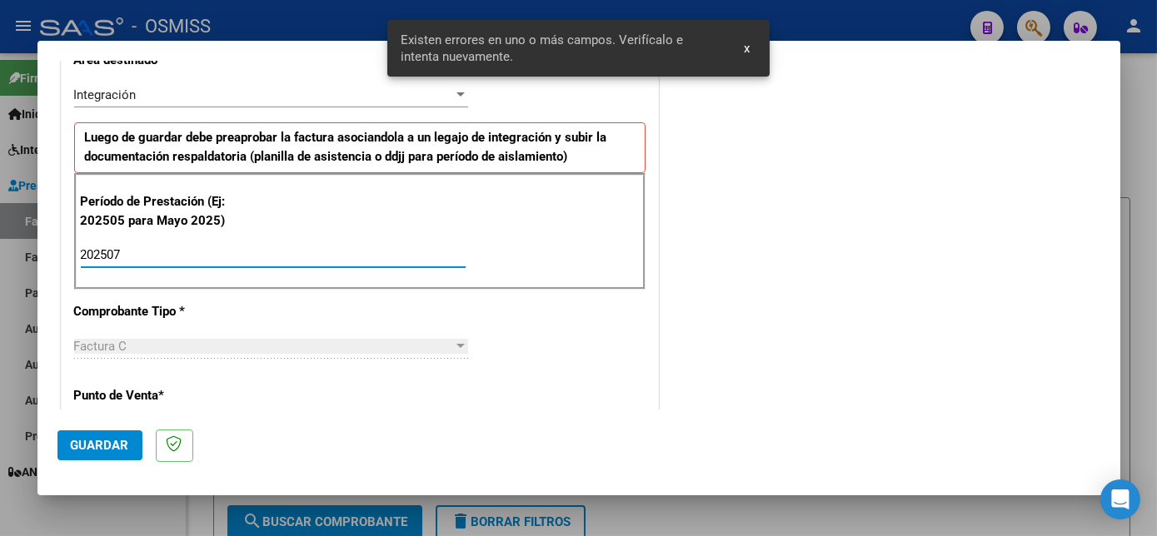
type input "202507"
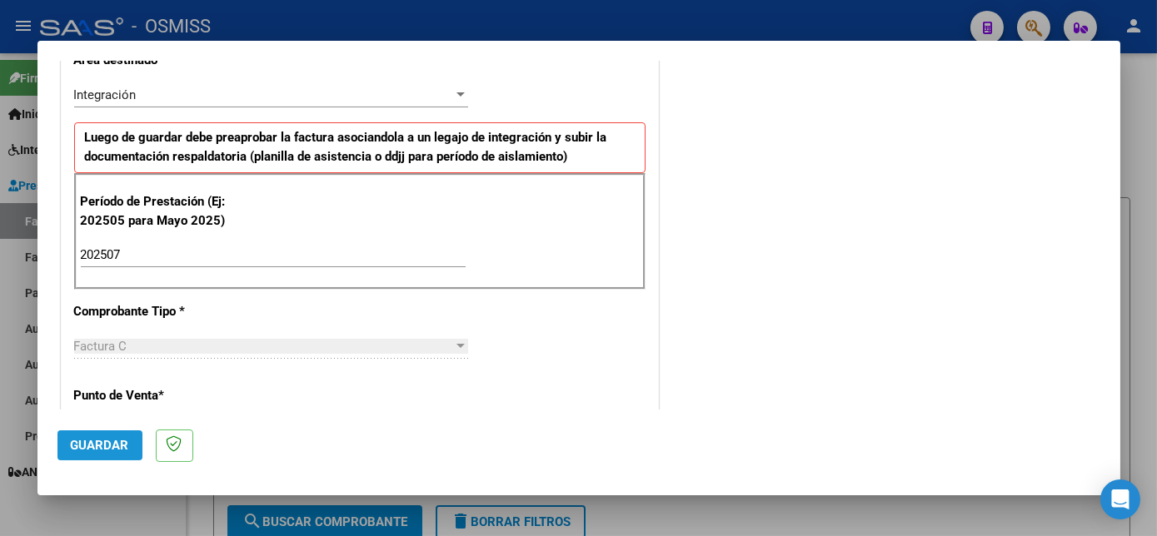
click at [111, 441] on span "Guardar" at bounding box center [100, 445] width 58 height 15
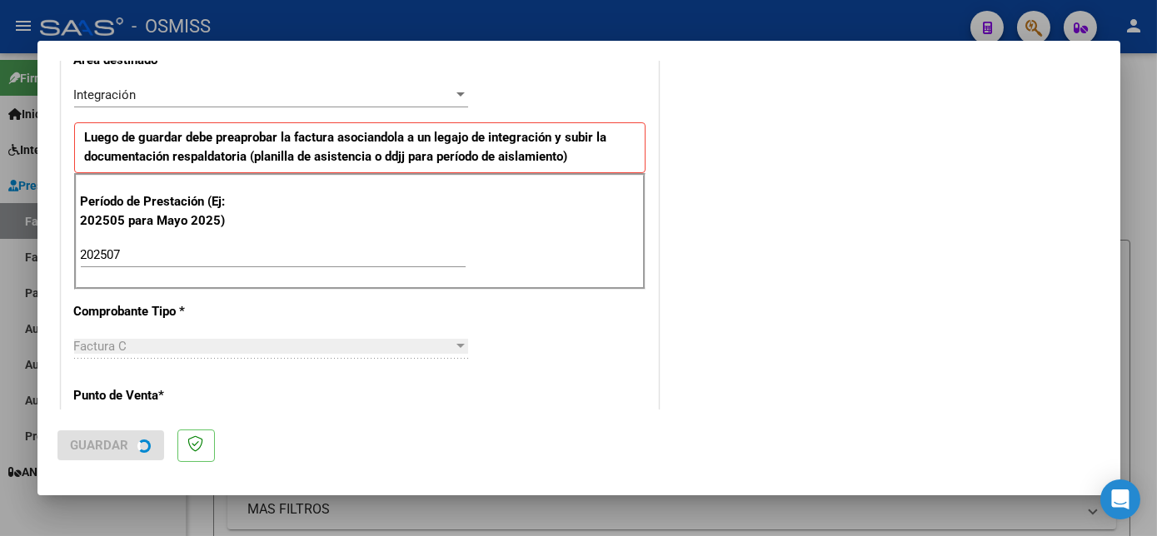
scroll to position [0, 0]
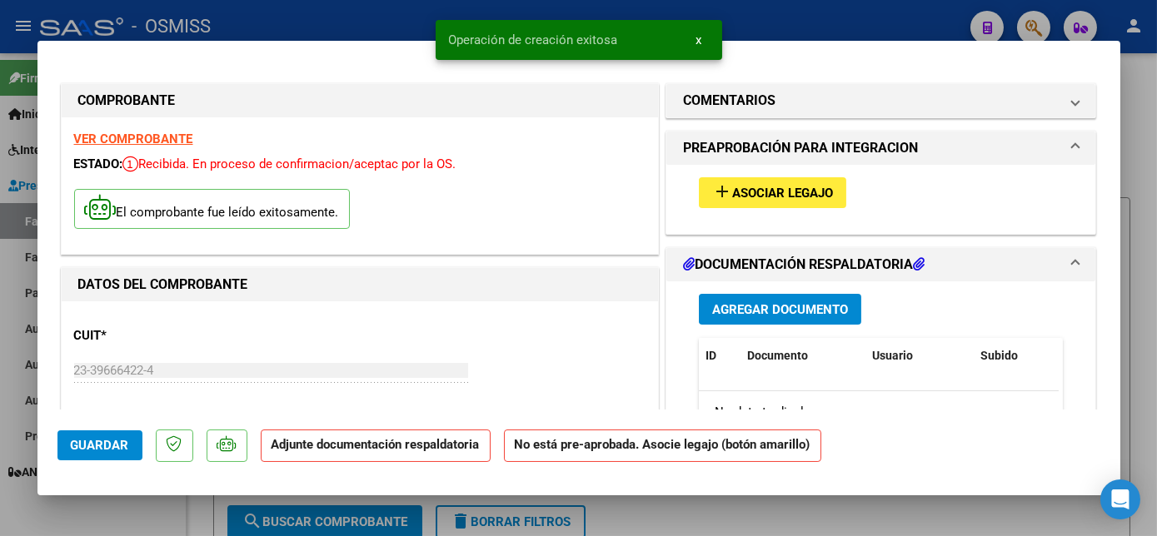
click at [786, 195] on span "Asociar Legajo" at bounding box center [782, 193] width 101 height 15
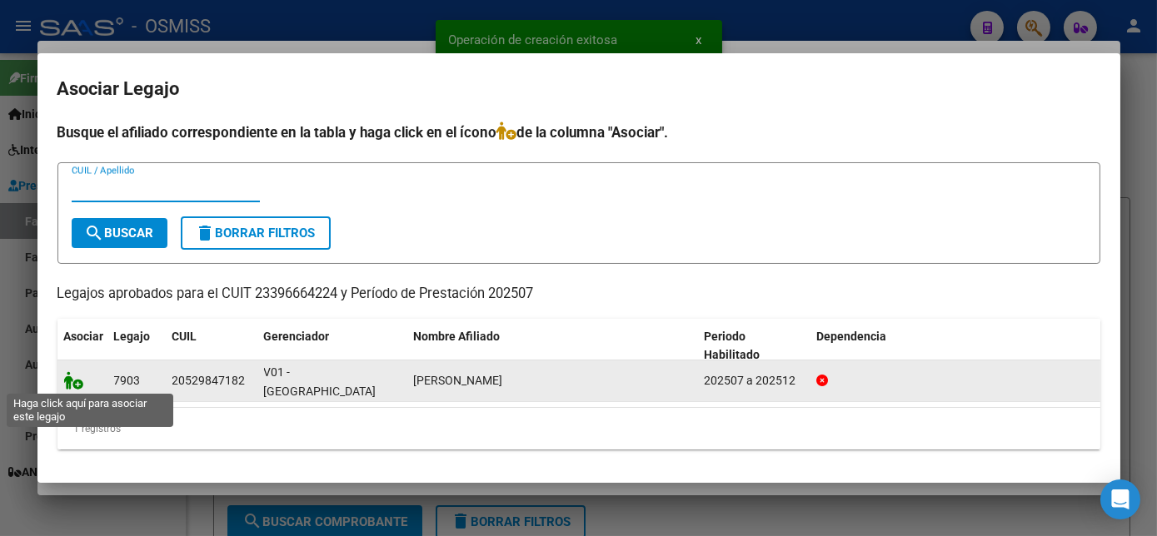
click at [72, 380] on icon at bounding box center [74, 380] width 20 height 18
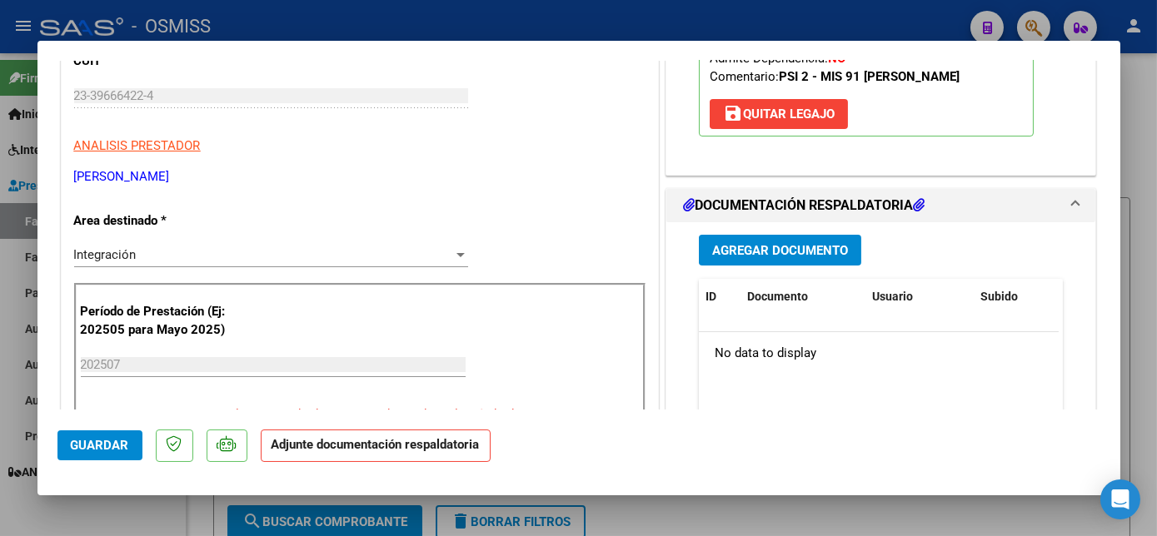
scroll to position [293, 0]
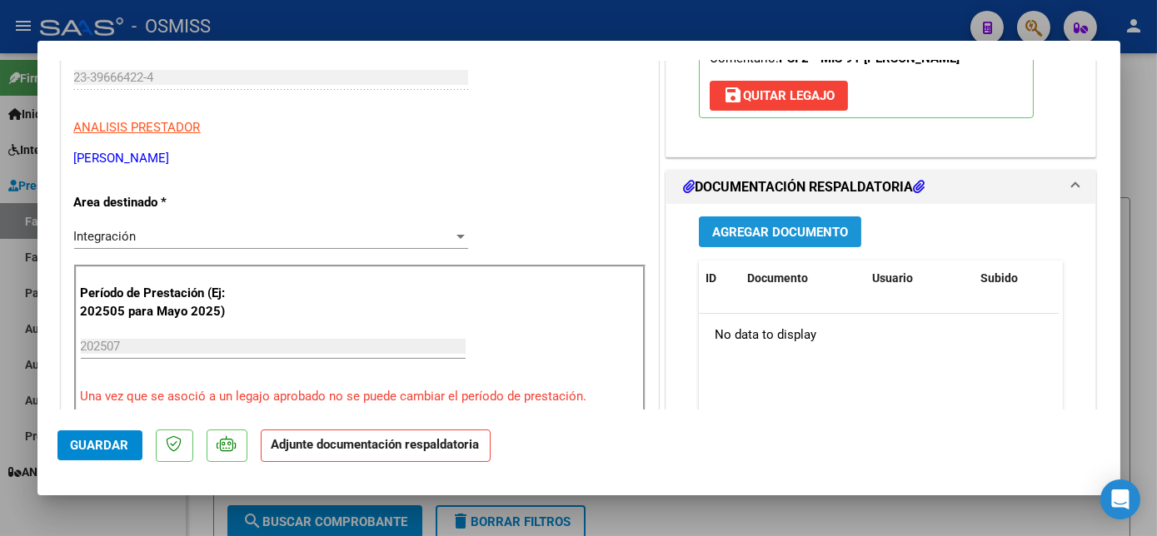
click at [766, 233] on span "Agregar Documento" at bounding box center [780, 232] width 136 height 15
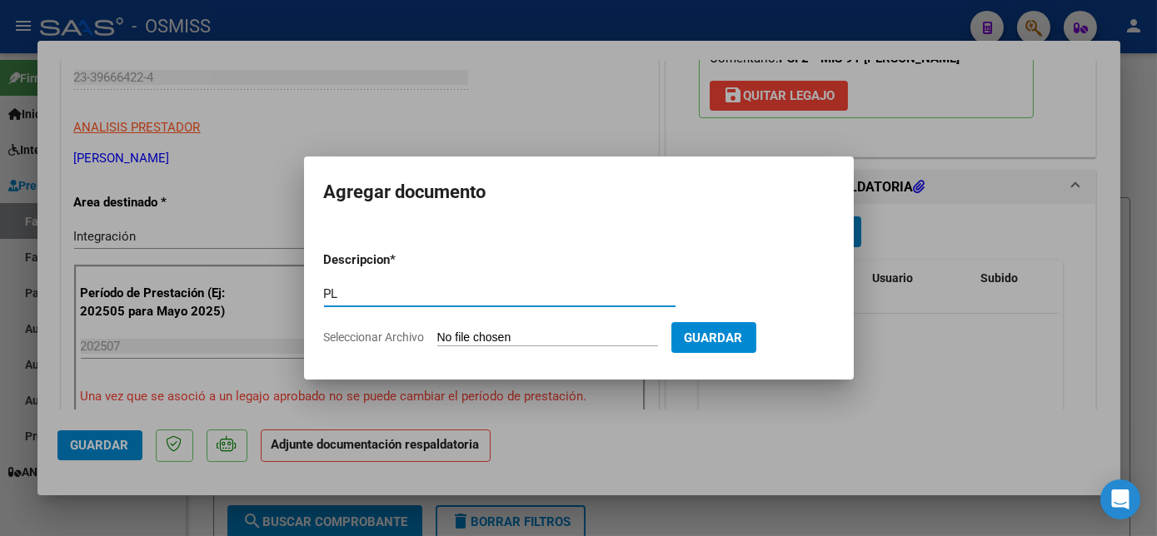
type input "PL"
click at [437, 331] on input "Seleccionar Archivo" at bounding box center [547, 339] width 221 height 16
type input "C:\fakepath\PL - [PERSON_NAME].pdf"
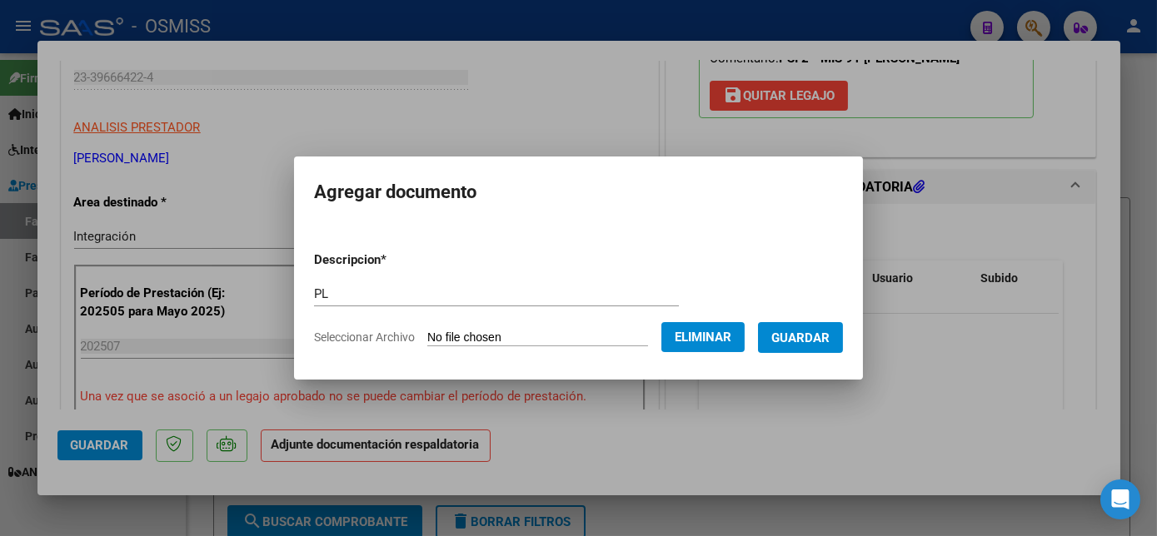
click at [807, 331] on span "Guardar" at bounding box center [800, 338] width 58 height 15
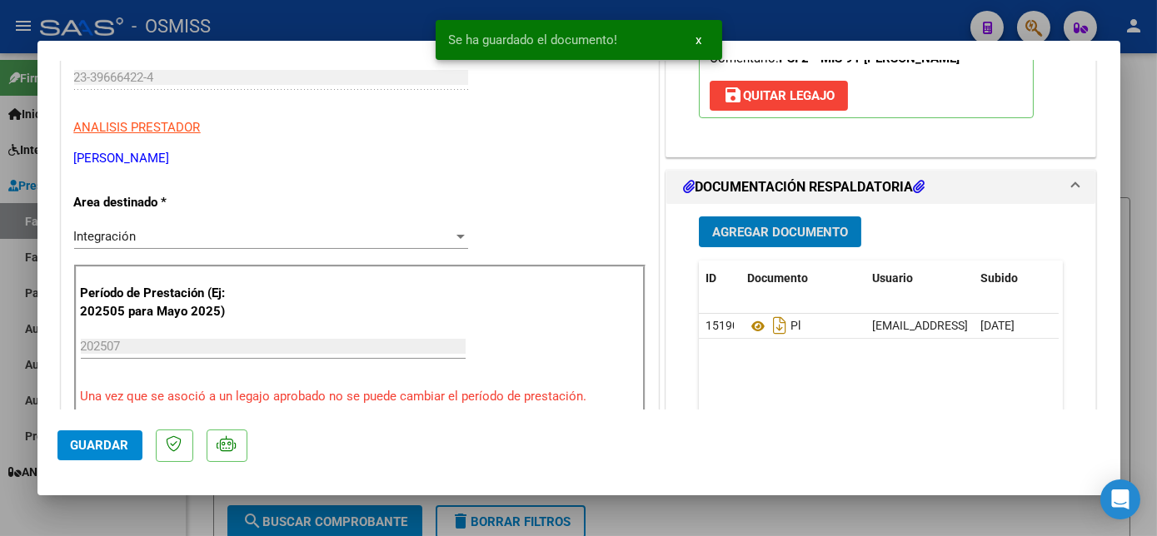
click at [118, 439] on span "Guardar" at bounding box center [100, 445] width 58 height 15
click at [151, 521] on div at bounding box center [578, 268] width 1157 height 536
type input "$ 0,00"
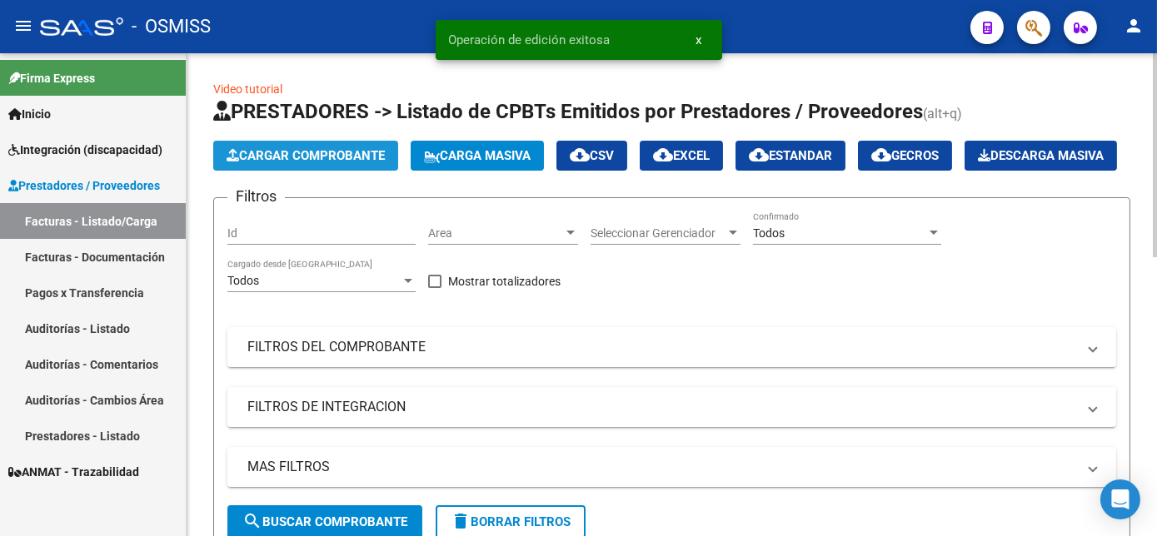
click at [330, 158] on span "Cargar Comprobante" at bounding box center [306, 155] width 158 height 15
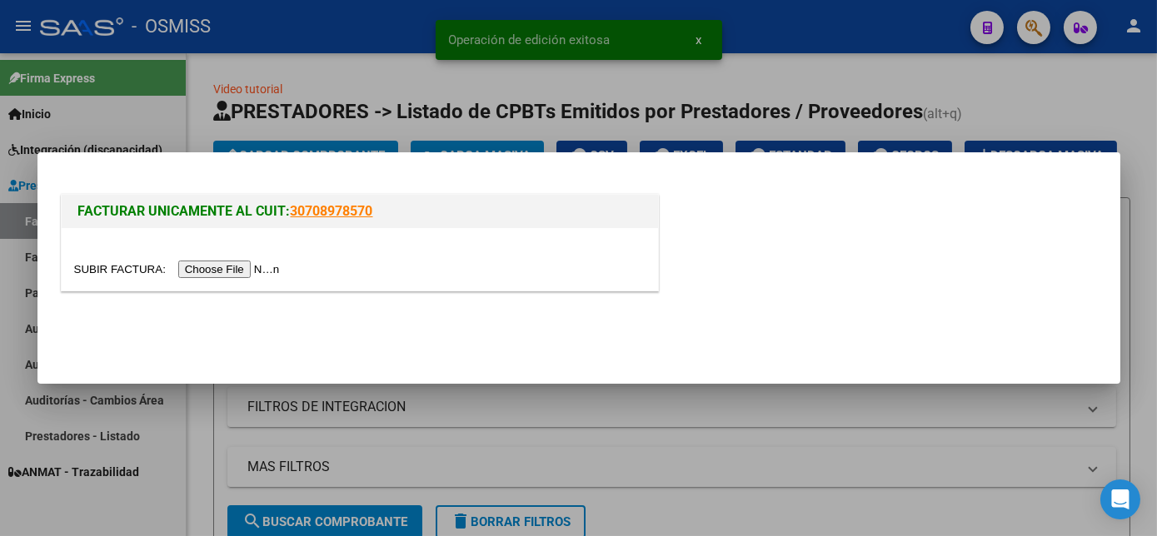
click at [206, 271] on input "file" at bounding box center [179, 269] width 211 height 17
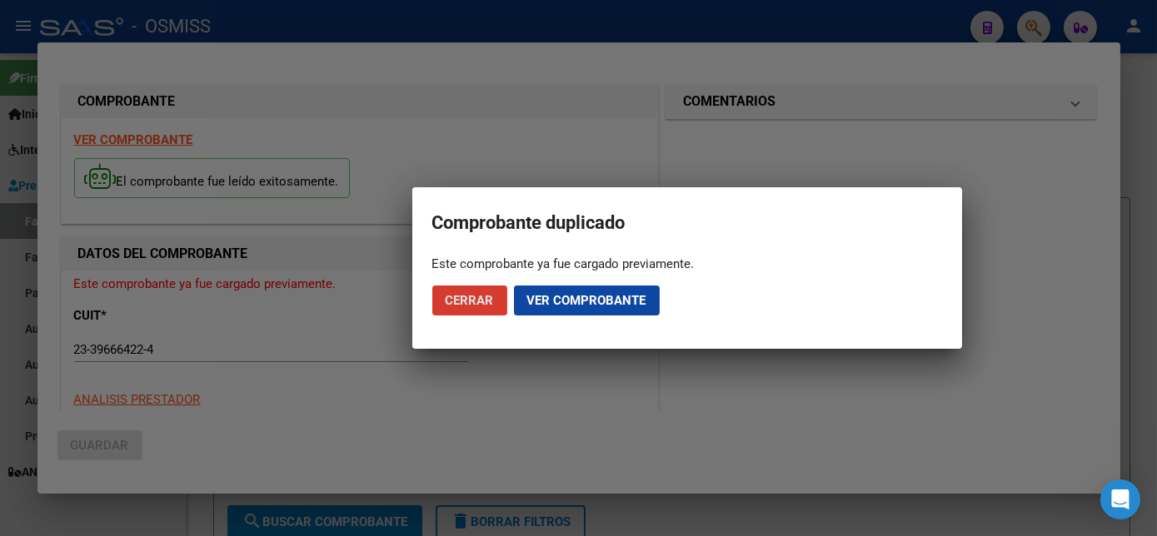
click at [472, 297] on span "Cerrar" at bounding box center [470, 300] width 48 height 15
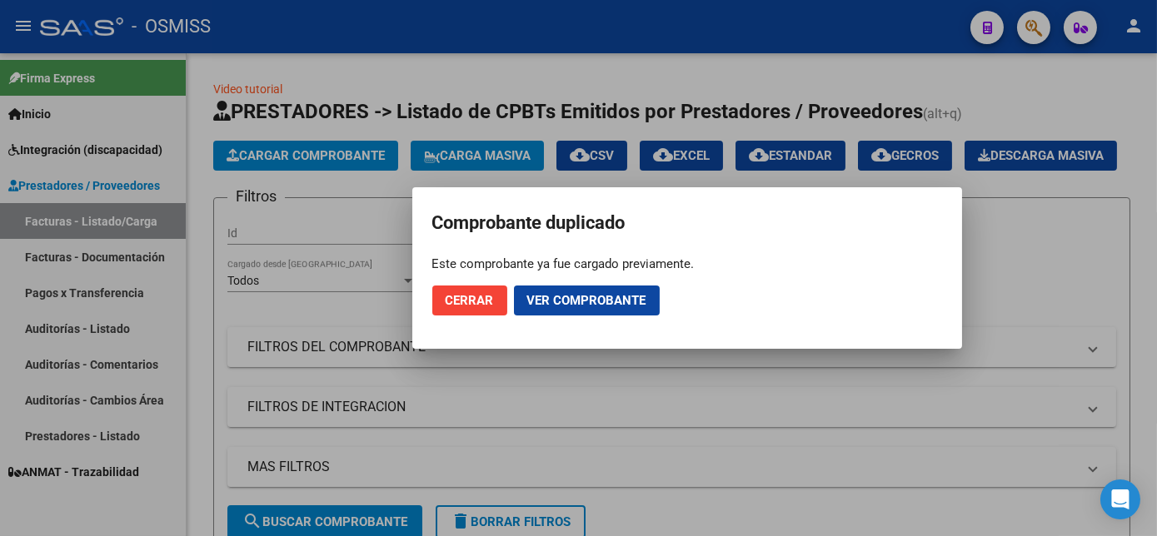
click at [1116, 195] on div at bounding box center [578, 268] width 1157 height 536
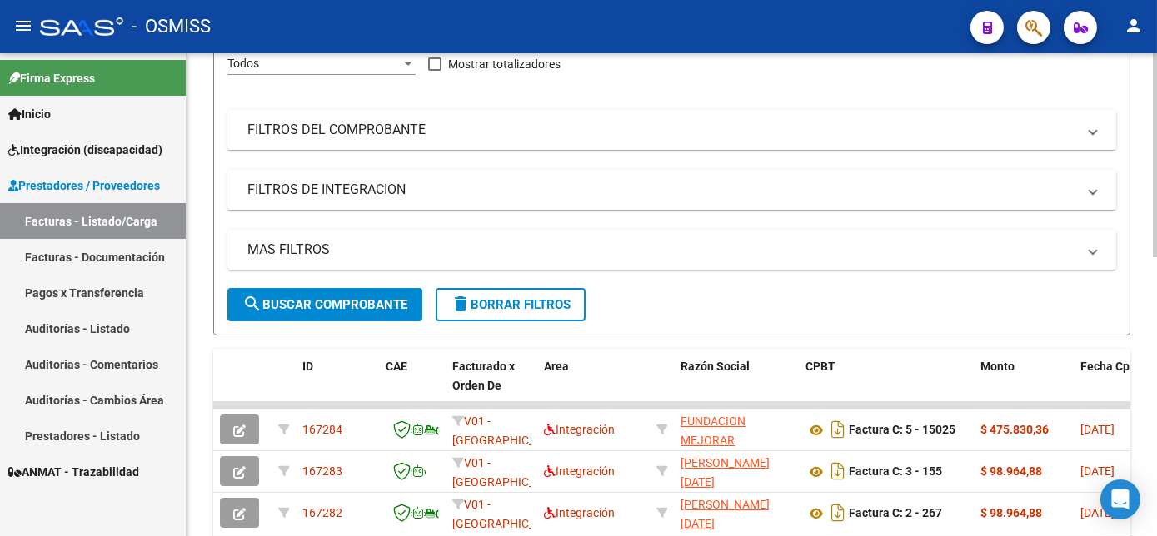
scroll to position [0, 0]
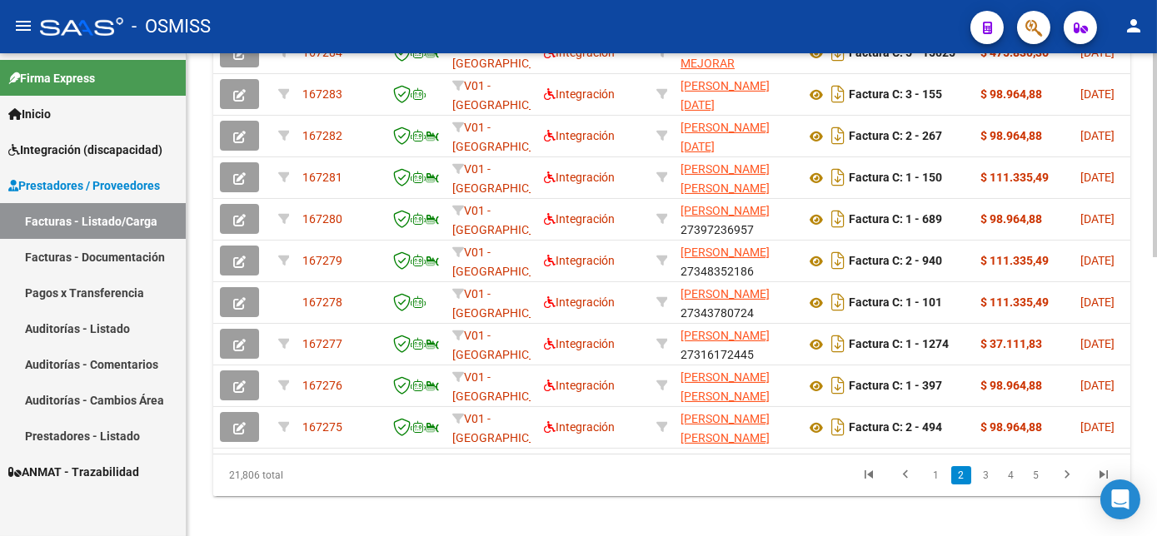
scroll to position [600, 0]
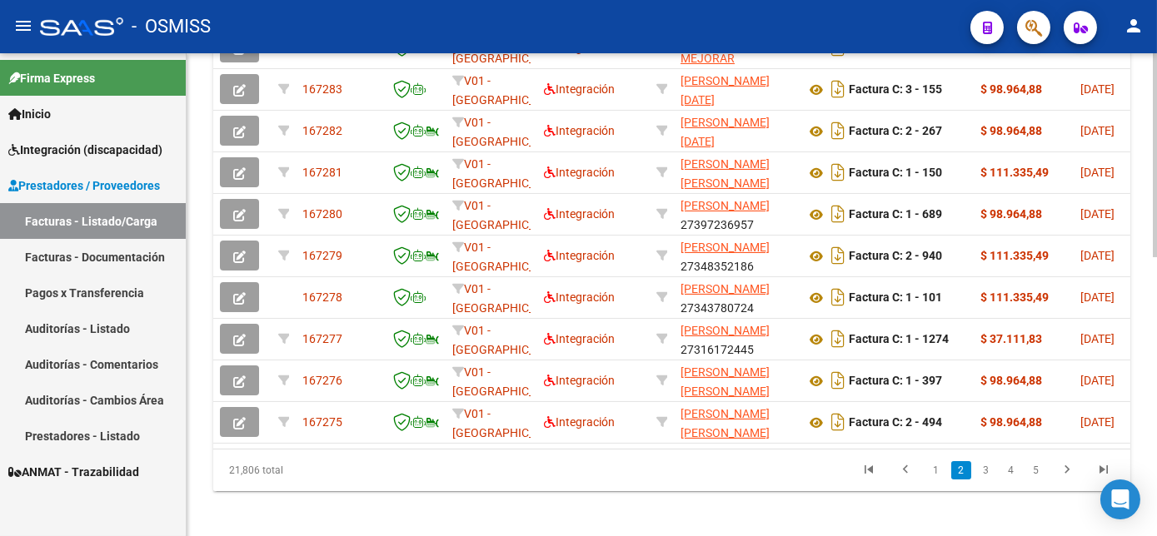
click at [1156, 486] on html "menu - OSMISS person Firma Express Inicio Instructivos Contacto OS Integración …" at bounding box center [578, 268] width 1157 height 536
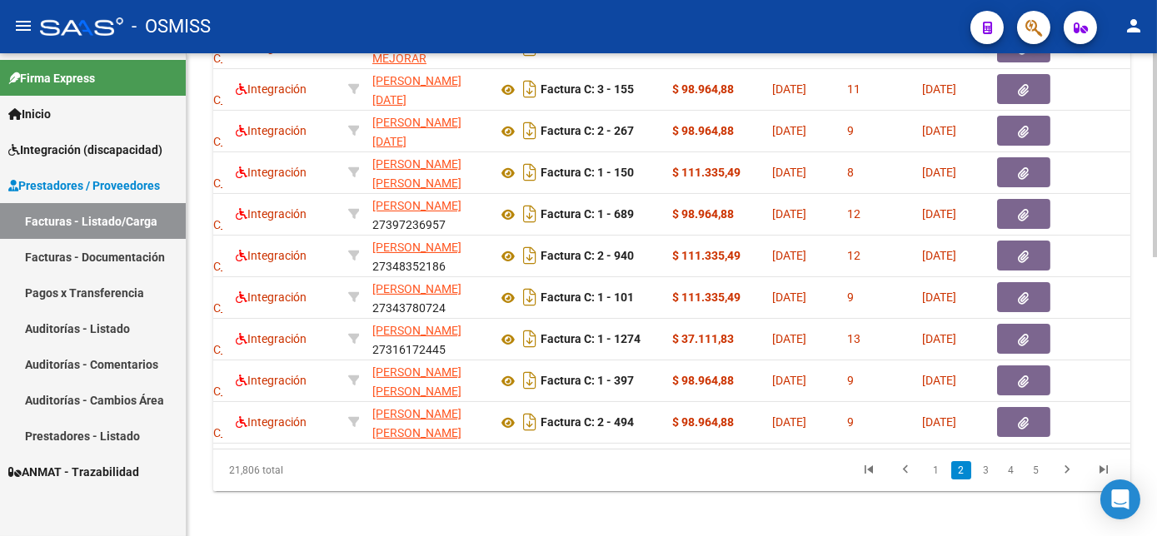
scroll to position [0, 0]
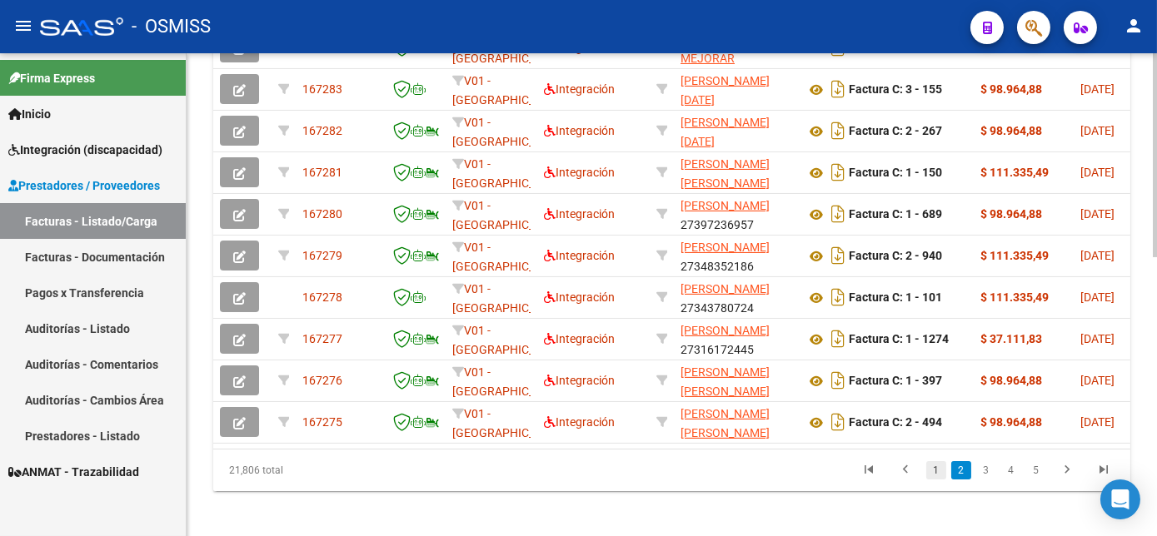
click at [934, 480] on link "1" at bounding box center [936, 470] width 20 height 18
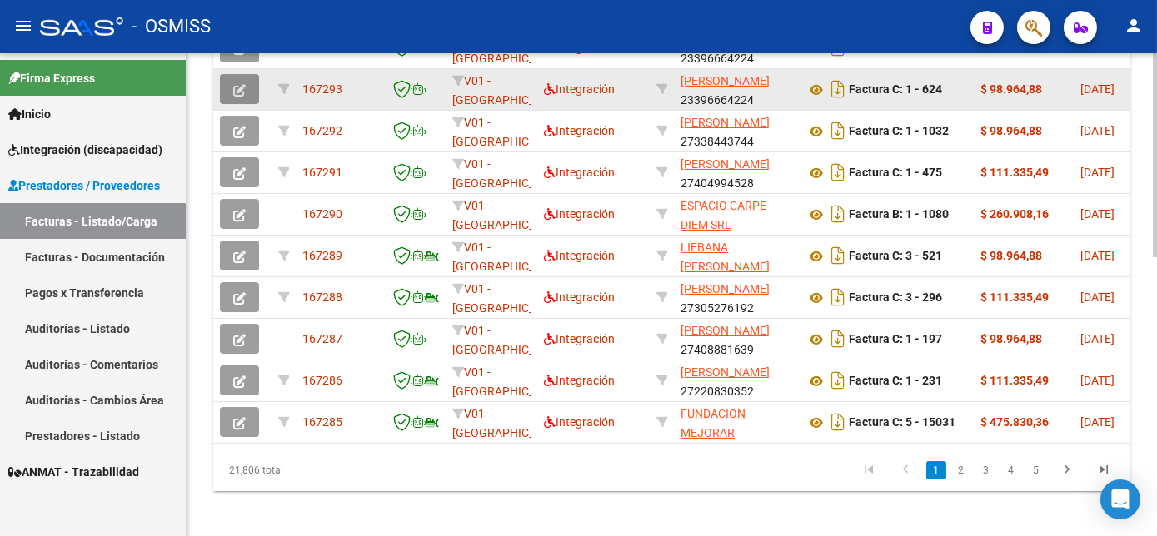
click at [236, 97] on icon "button" at bounding box center [239, 90] width 12 height 12
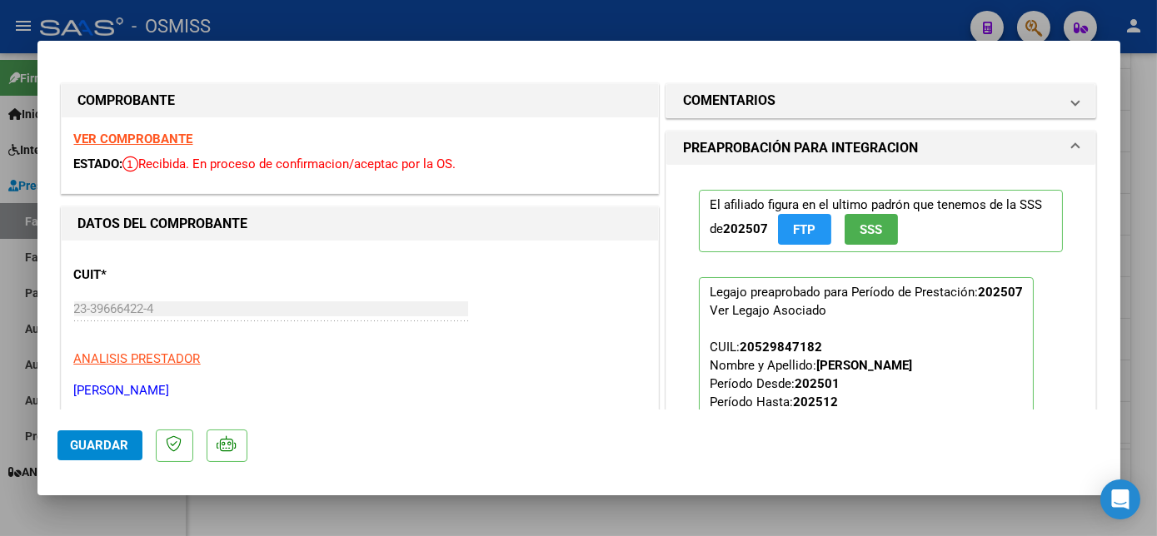
click at [507, 511] on div at bounding box center [578, 268] width 1157 height 536
type input "$ 0,00"
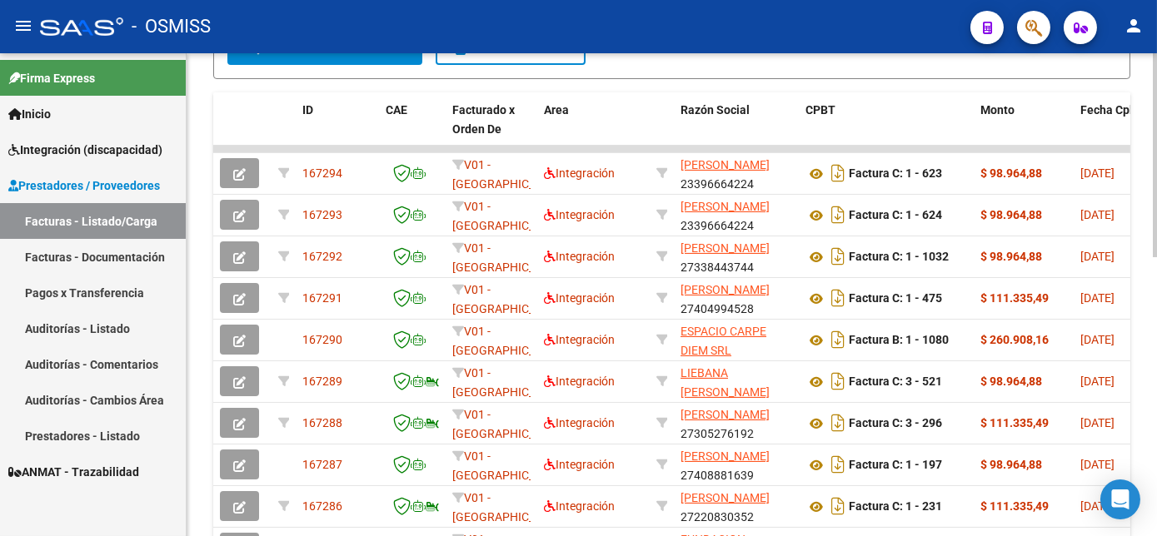
scroll to position [468, 0]
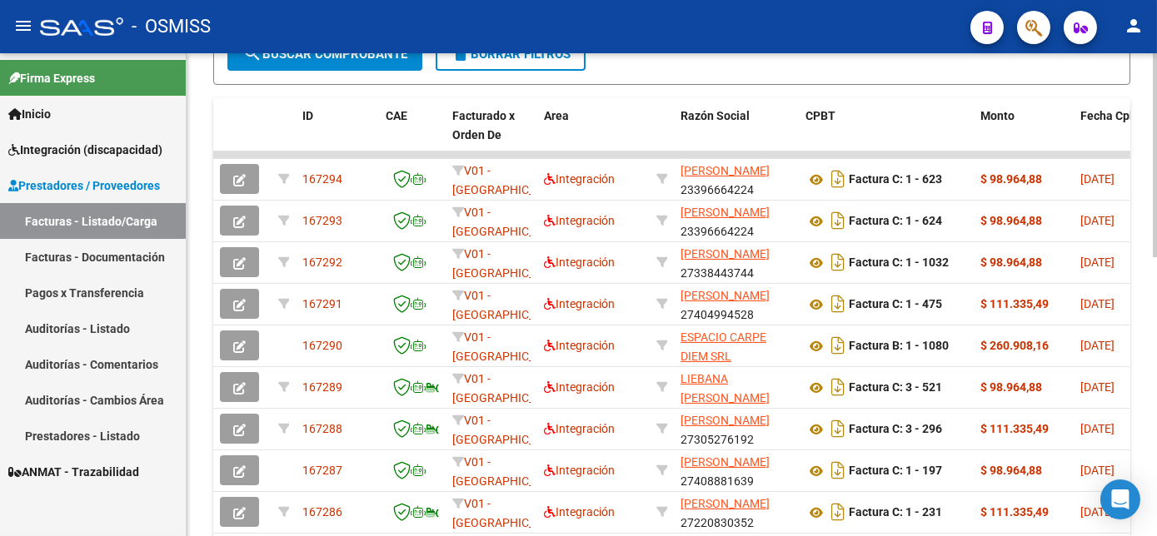
click at [1155, 268] on div at bounding box center [1155, 370] width 4 height 204
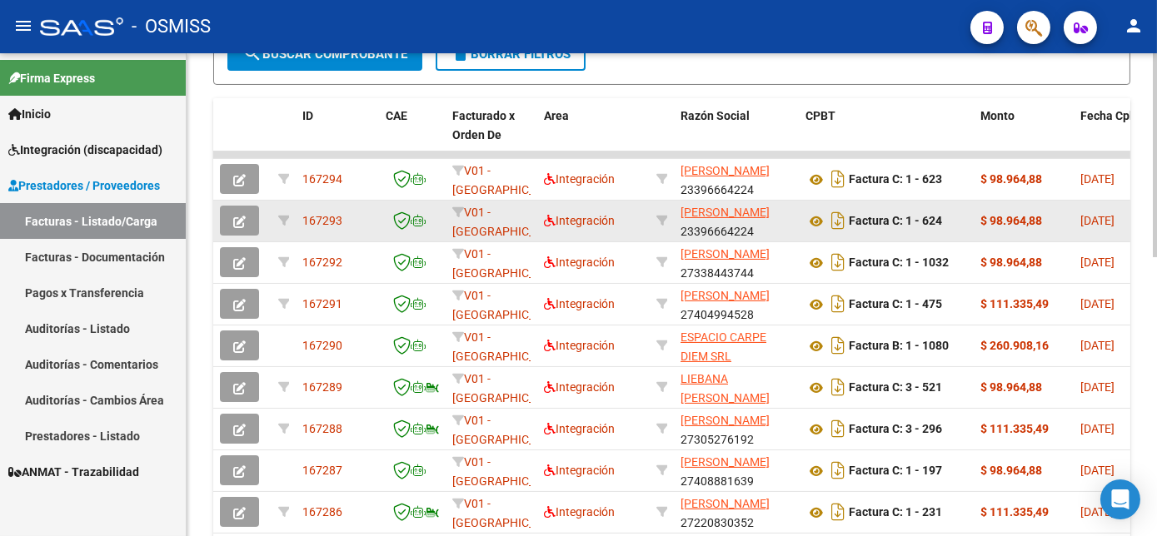
click at [227, 236] on button "button" at bounding box center [239, 221] width 39 height 30
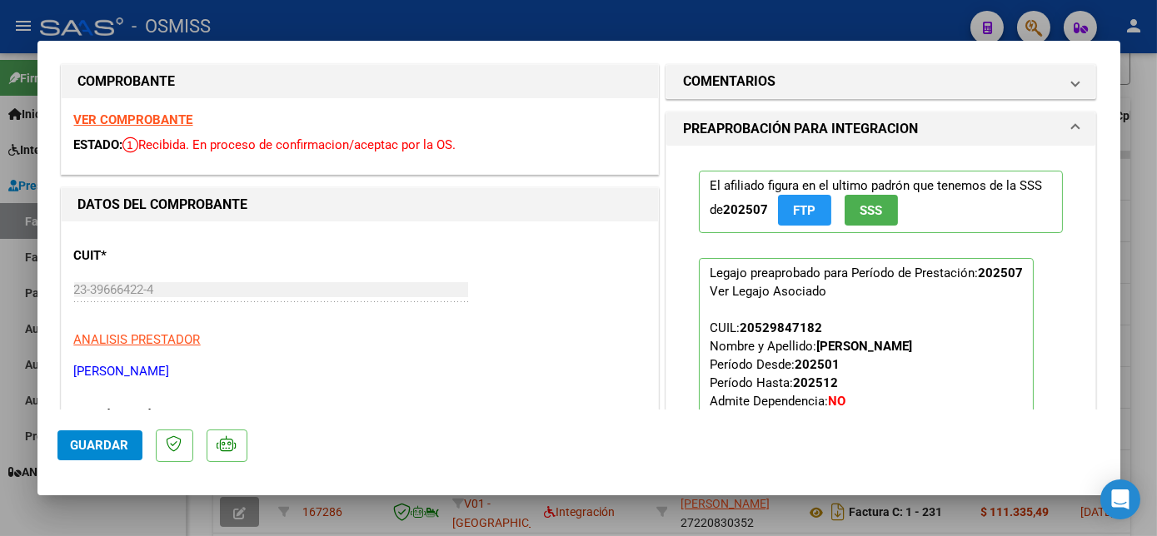
scroll to position [0, 0]
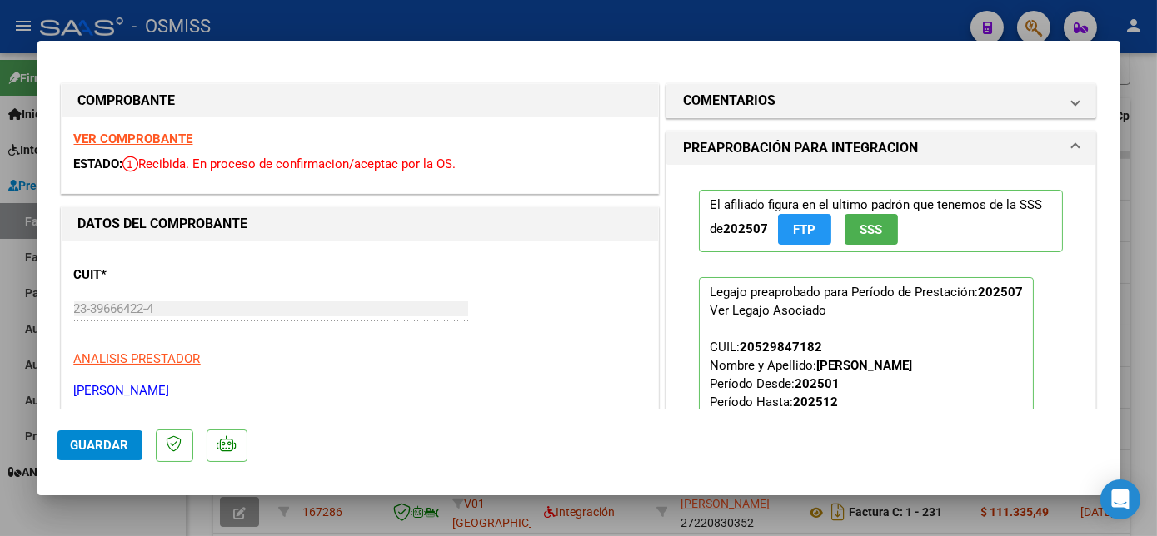
click at [117, 132] on strong "VER COMPROBANTE" at bounding box center [133, 139] width 119 height 15
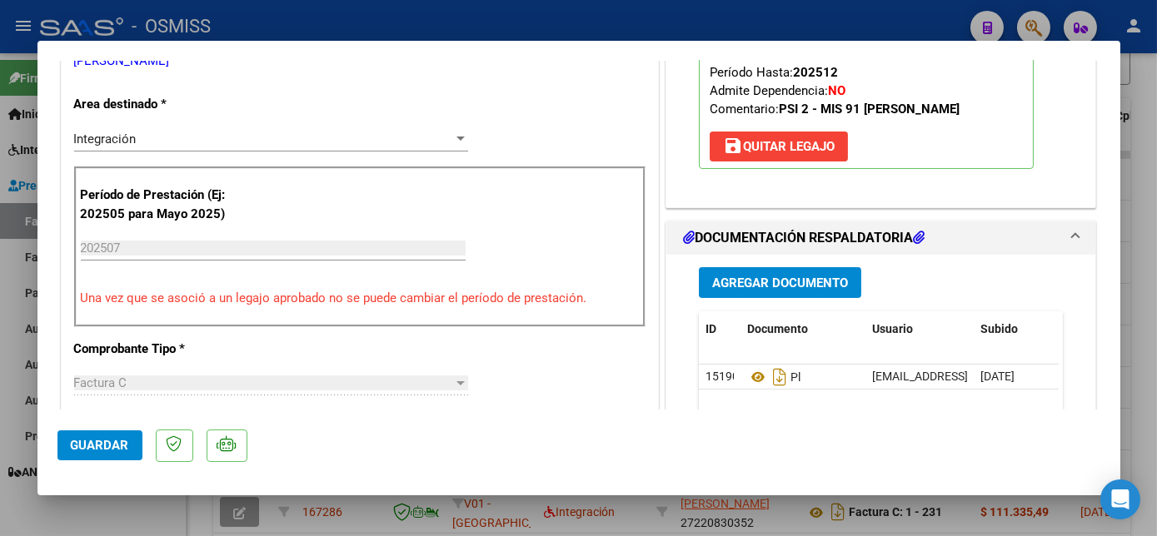
scroll to position [380, 0]
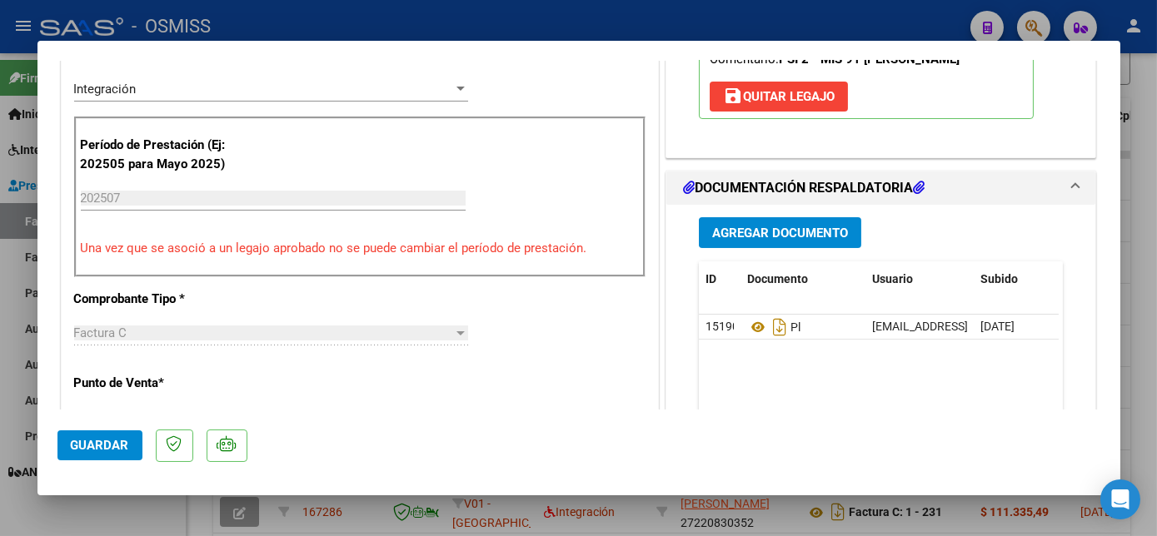
click at [775, 92] on span "save [PERSON_NAME]" at bounding box center [779, 96] width 112 height 15
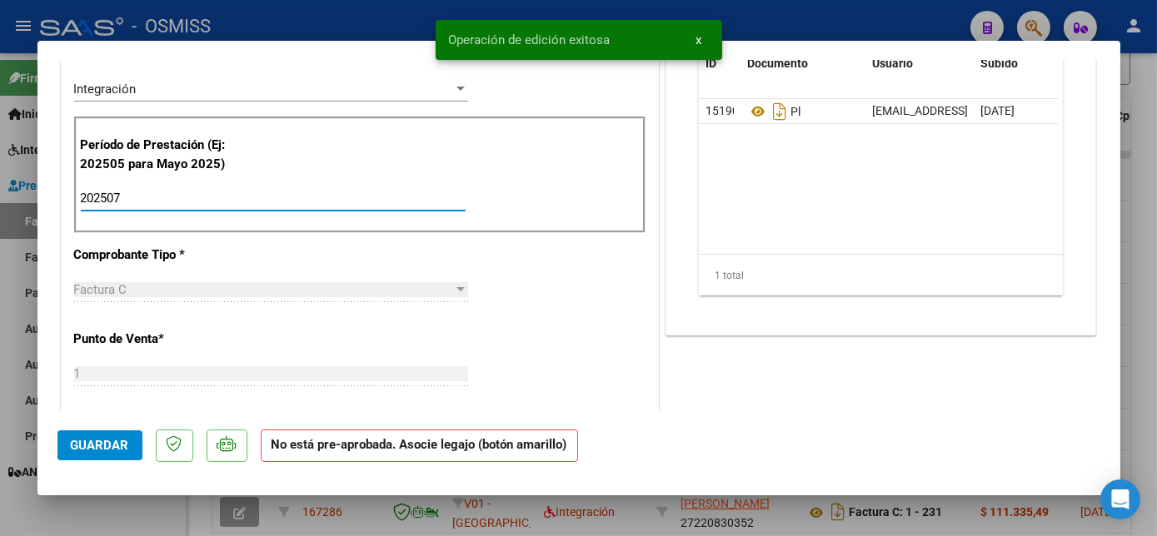
click at [155, 191] on input "202507" at bounding box center [273, 198] width 385 height 15
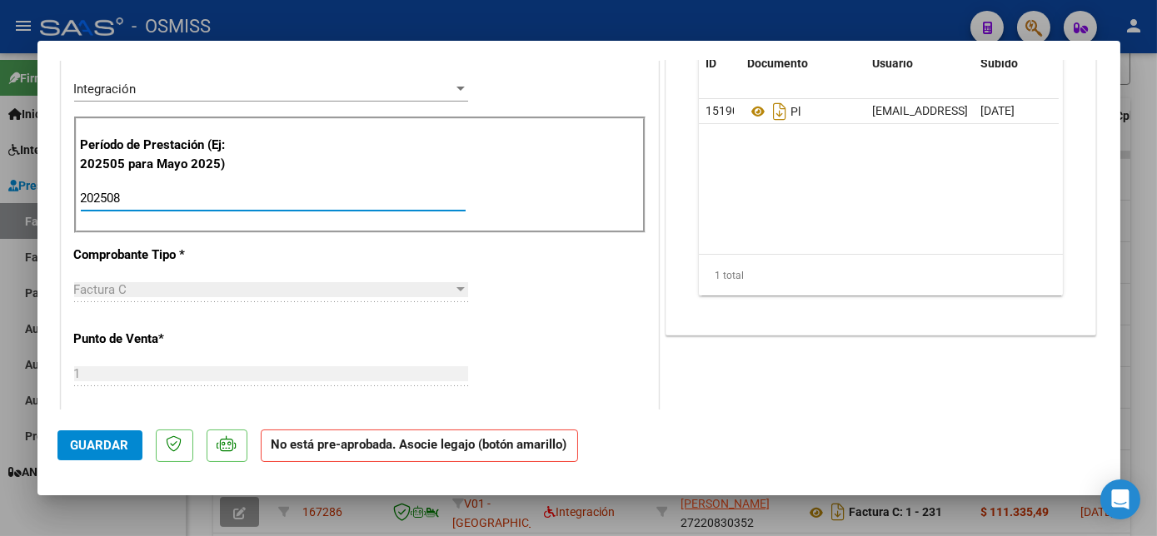
type input "202508"
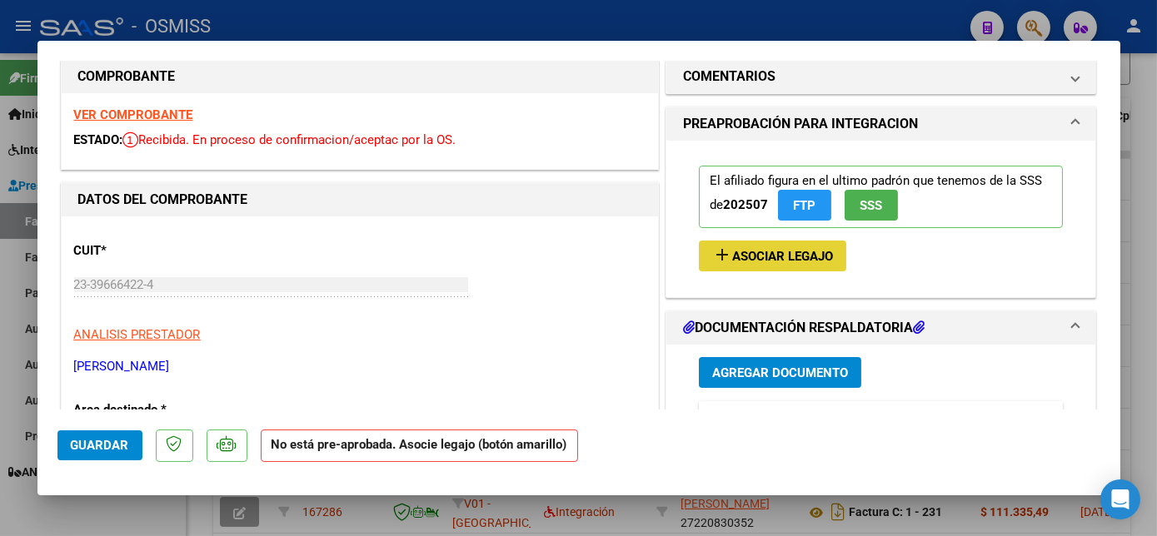
click at [765, 251] on span "Asociar Legajo" at bounding box center [782, 256] width 101 height 15
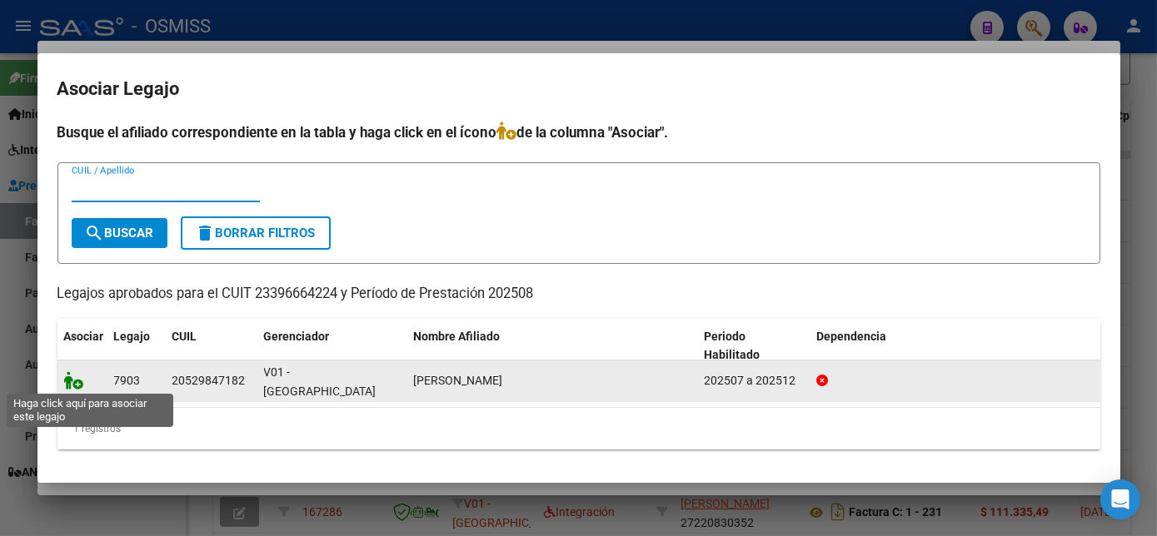
click at [72, 377] on icon at bounding box center [74, 380] width 20 height 18
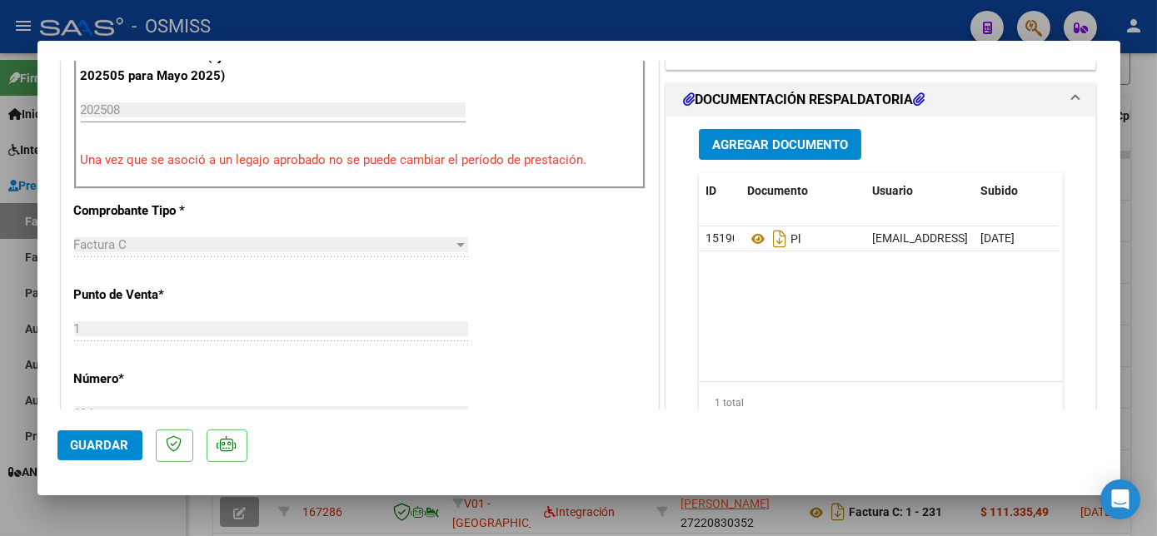
scroll to position [473, 0]
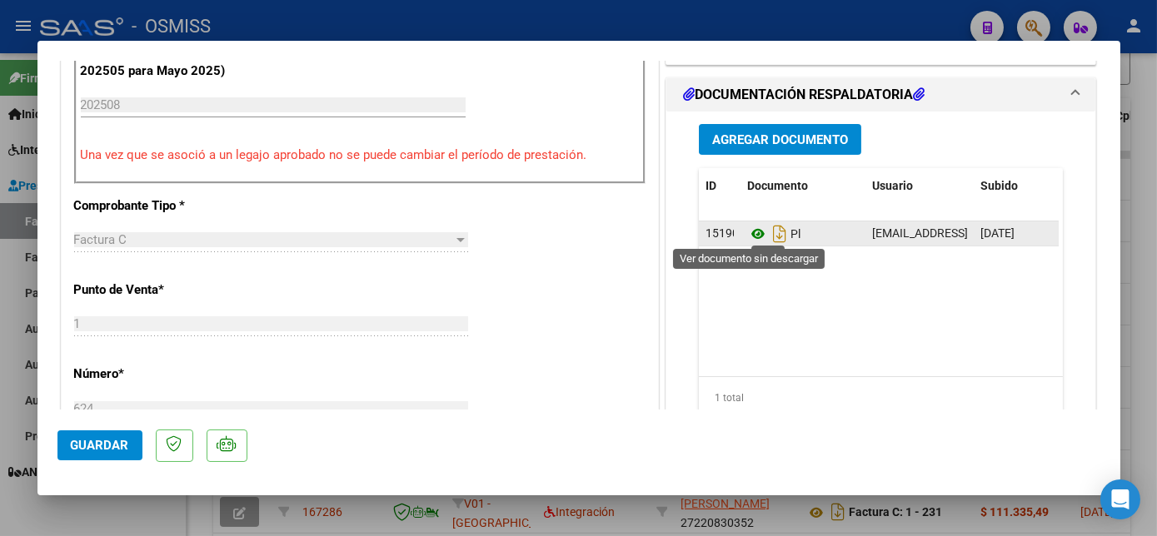
click at [749, 232] on icon at bounding box center [758, 234] width 22 height 20
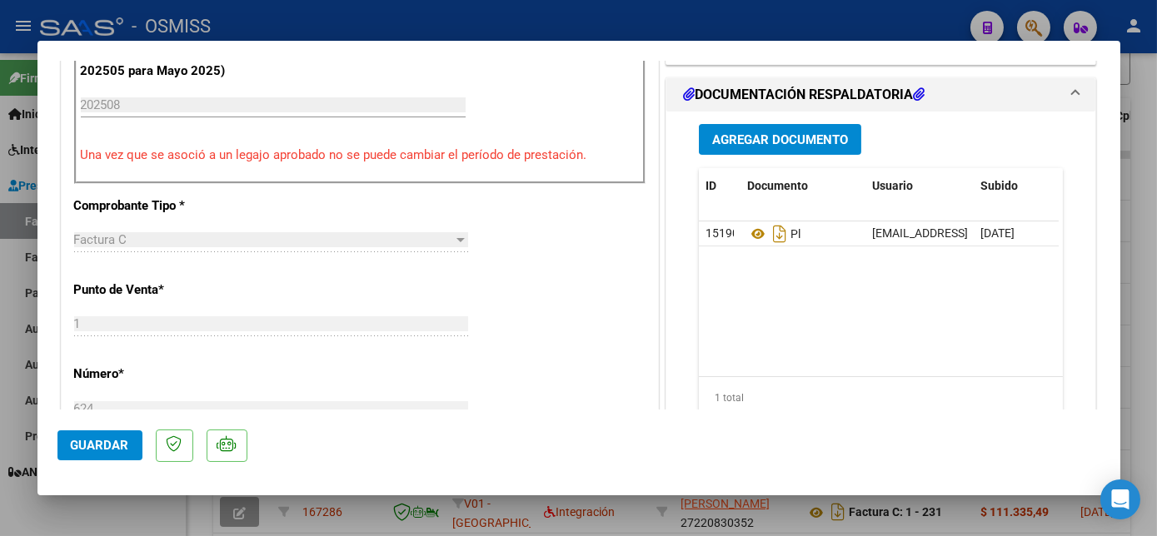
scroll to position [0, 82]
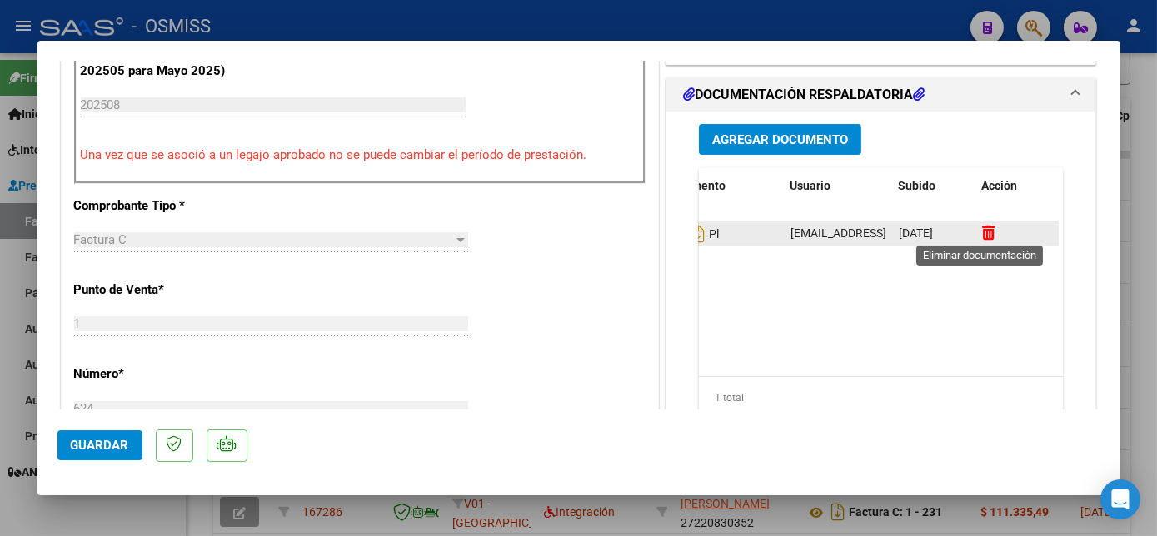
click at [982, 225] on icon at bounding box center [988, 233] width 12 height 16
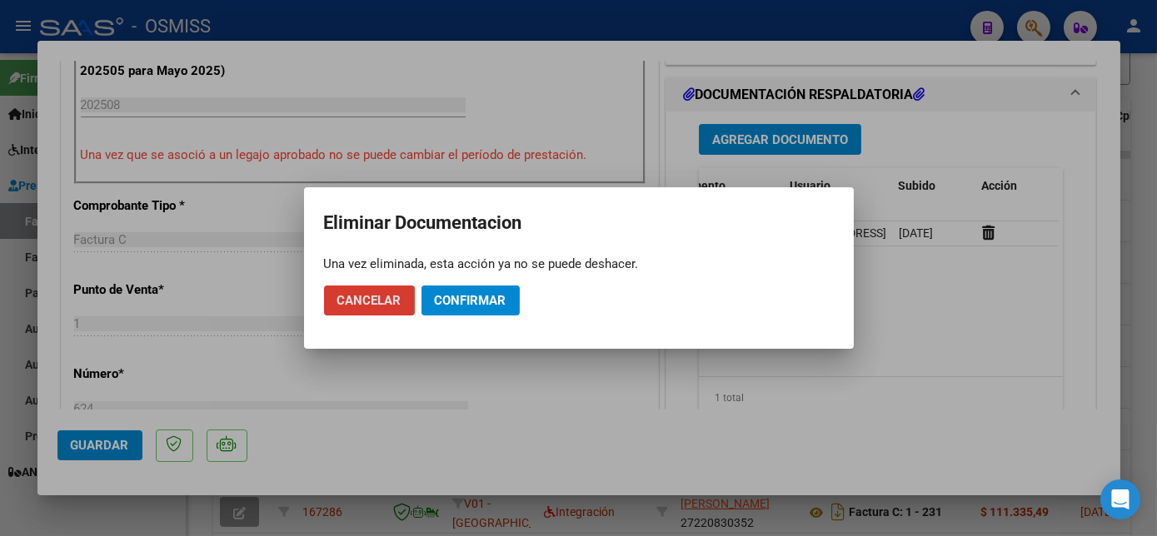
click at [505, 295] on span "Confirmar" at bounding box center [471, 300] width 72 height 15
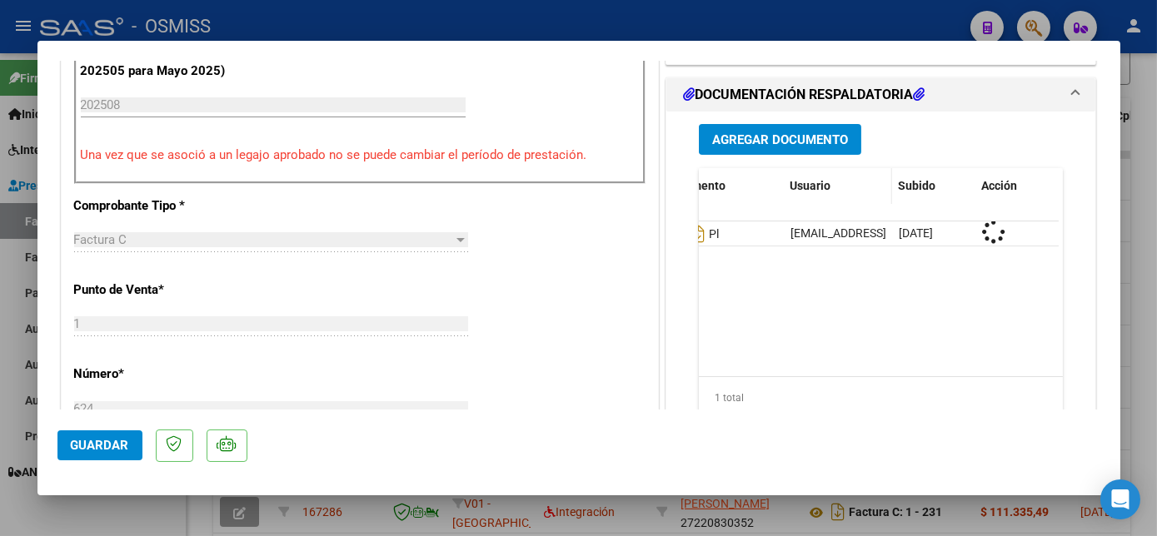
scroll to position [0, 0]
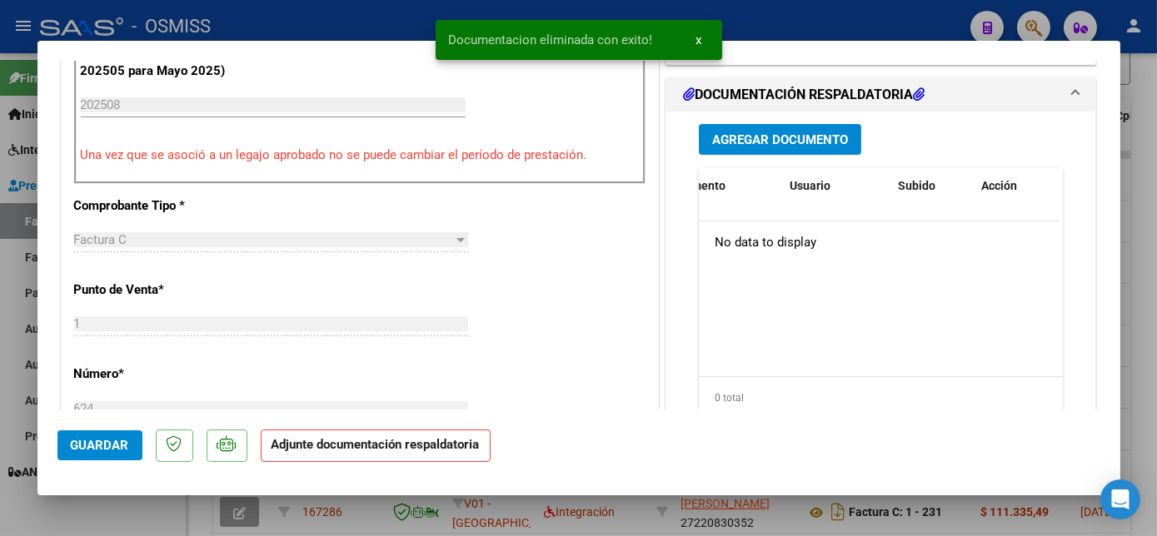
click at [789, 146] on button "Agregar Documento" at bounding box center [780, 139] width 162 height 31
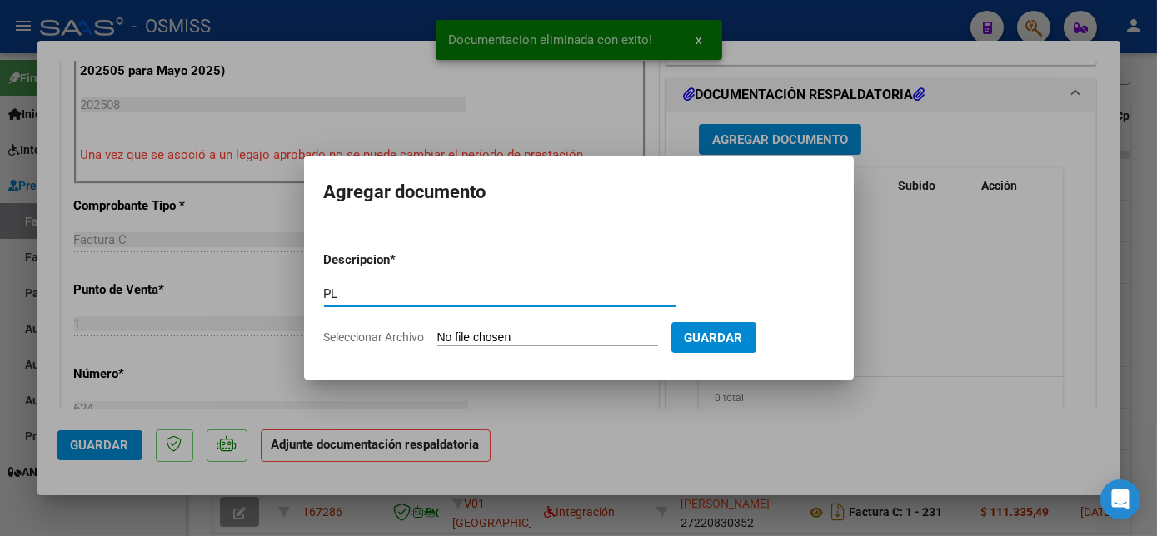
type input "PL"
click at [437, 331] on input "Seleccionar Archivo" at bounding box center [547, 339] width 221 height 16
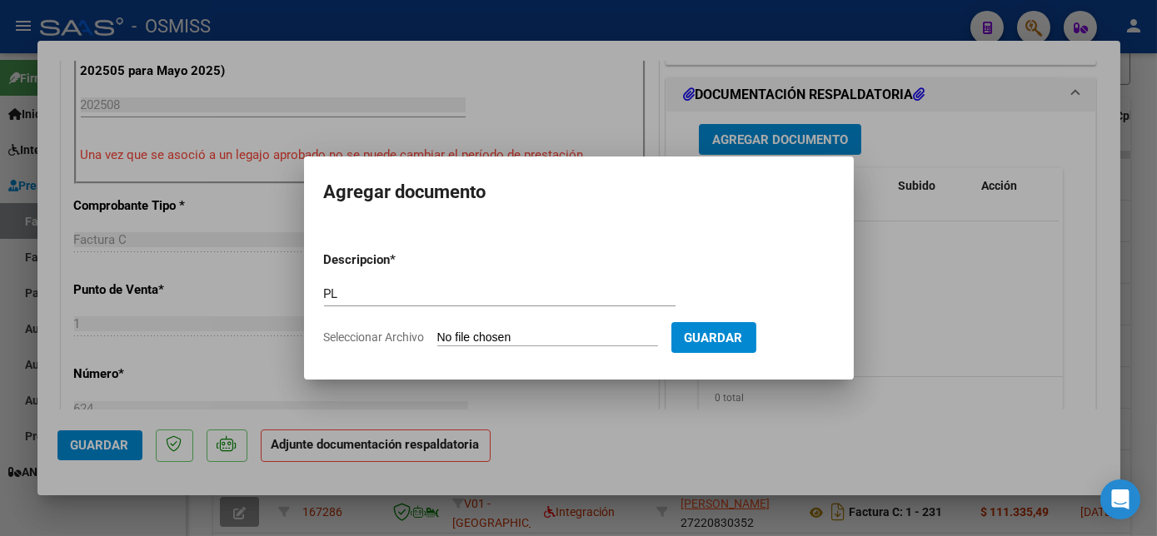
type input "C:\fakepath\Asistencia AGOSTO [PERSON_NAME] - [GEOGRAPHIC_DATA][PERSON_NAME][GE…"
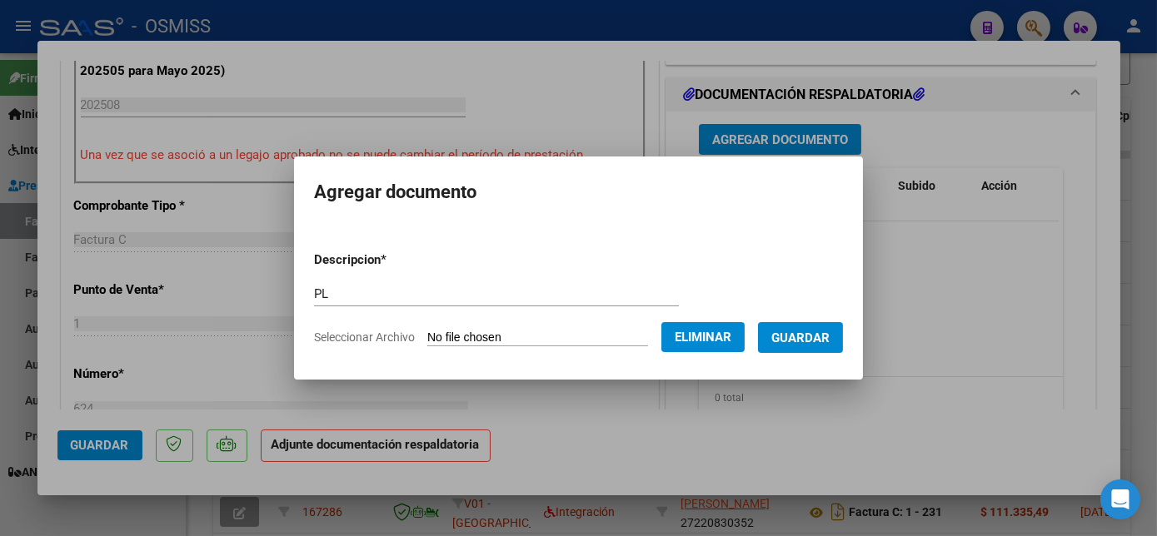
click at [820, 345] on span "Guardar" at bounding box center [800, 338] width 58 height 15
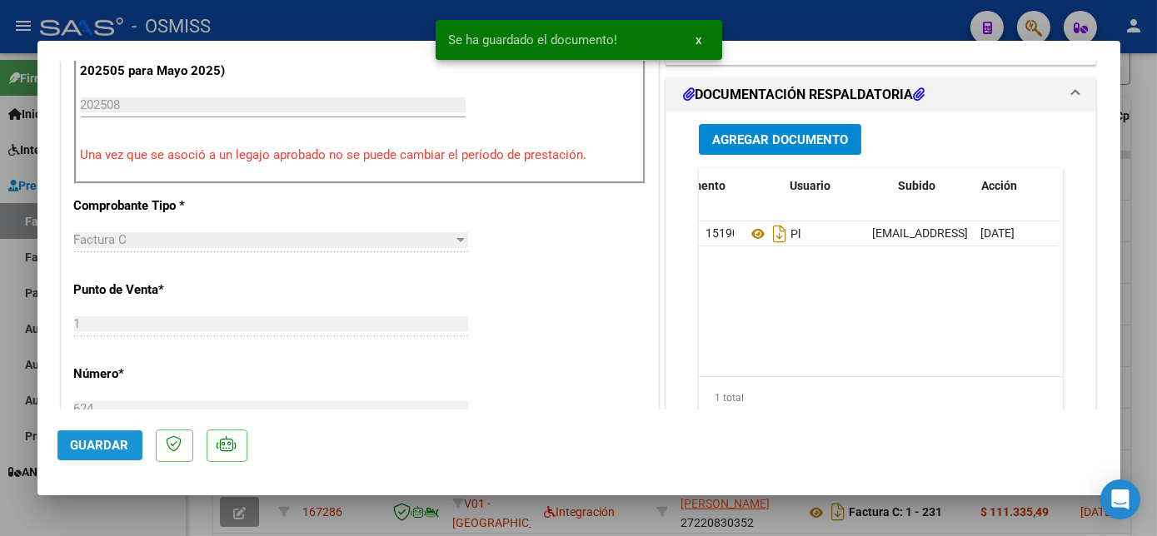
click at [108, 446] on span "Guardar" at bounding box center [100, 445] width 58 height 15
click at [160, 515] on div at bounding box center [578, 268] width 1157 height 536
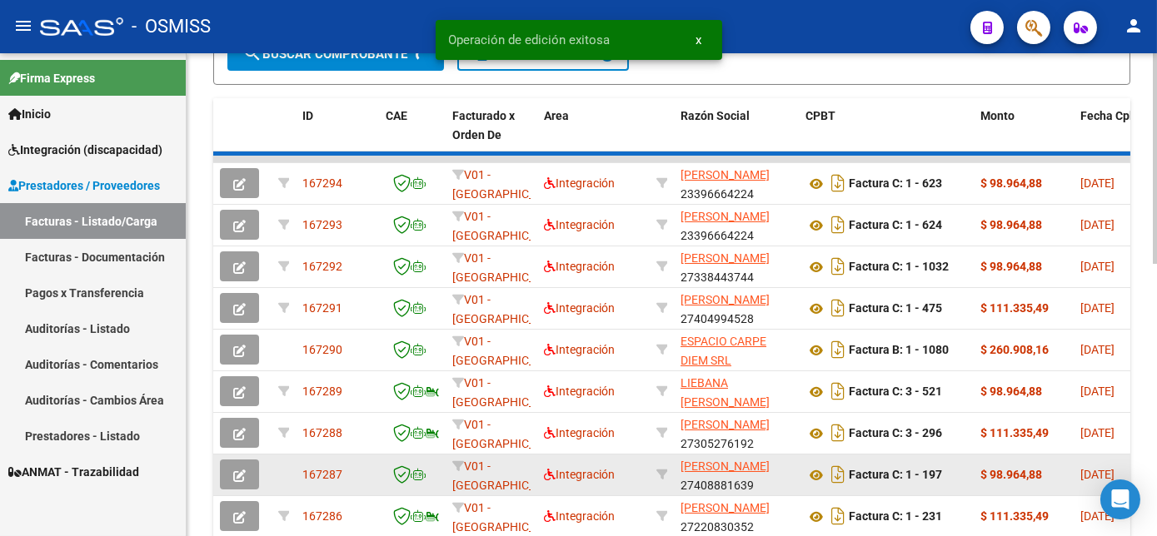
scroll to position [468, 0]
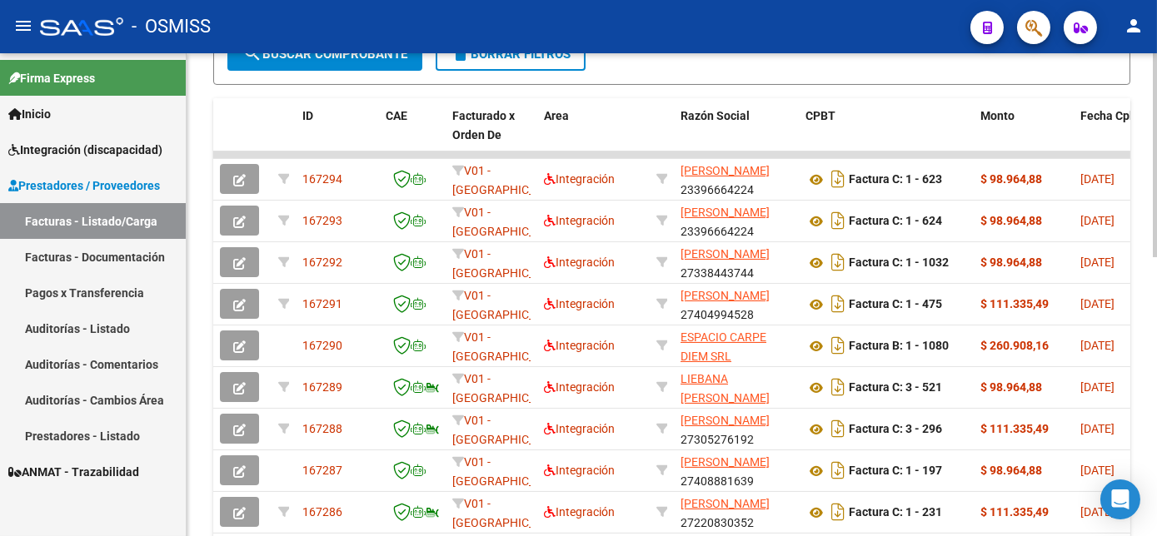
click at [1146, 323] on div "Video tutorial PRESTADORES -> Listado de CPBTs Emitidos por Prestadores / Prove…" at bounding box center [672, 130] width 970 height 1091
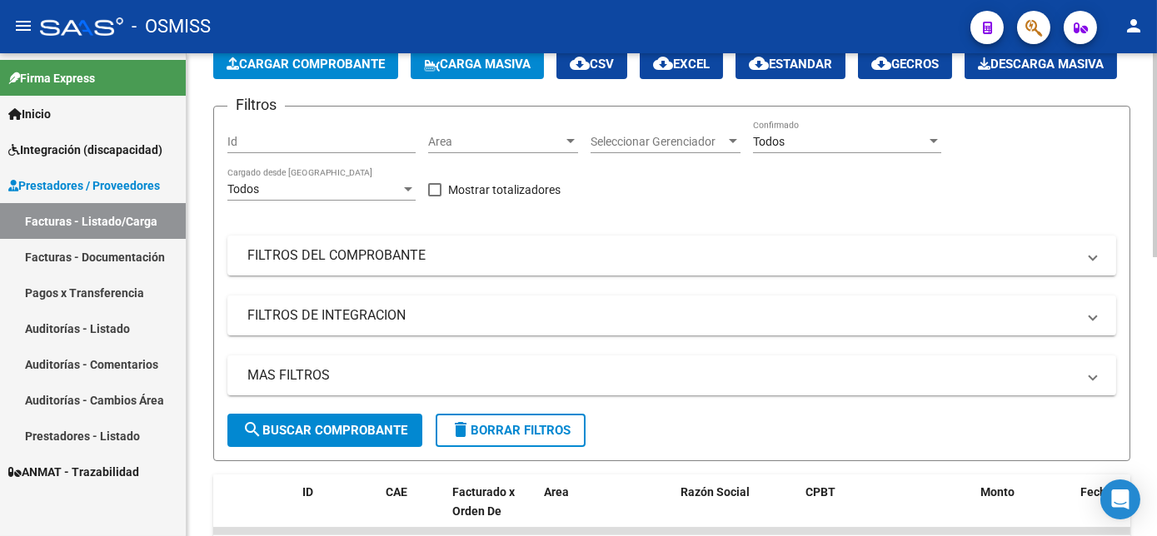
scroll to position [72, 0]
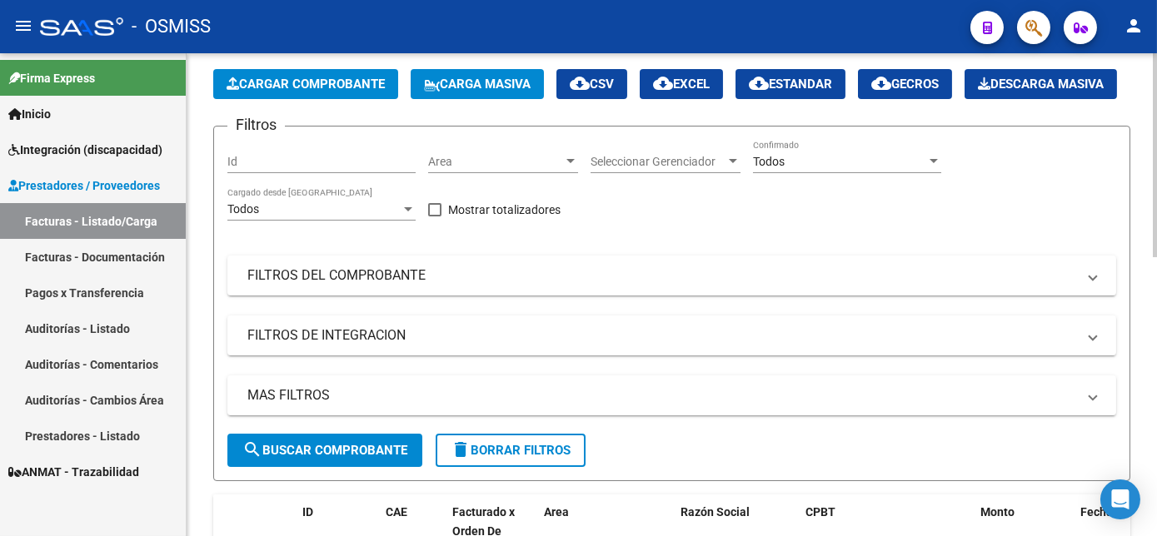
click at [1149, 156] on div "Video tutorial PRESTADORES -> Listado de CPBTs Emitidos por Prestadores / Prove…" at bounding box center [674, 527] width 974 height 1091
click at [337, 89] on span "Cargar Comprobante" at bounding box center [306, 84] width 158 height 15
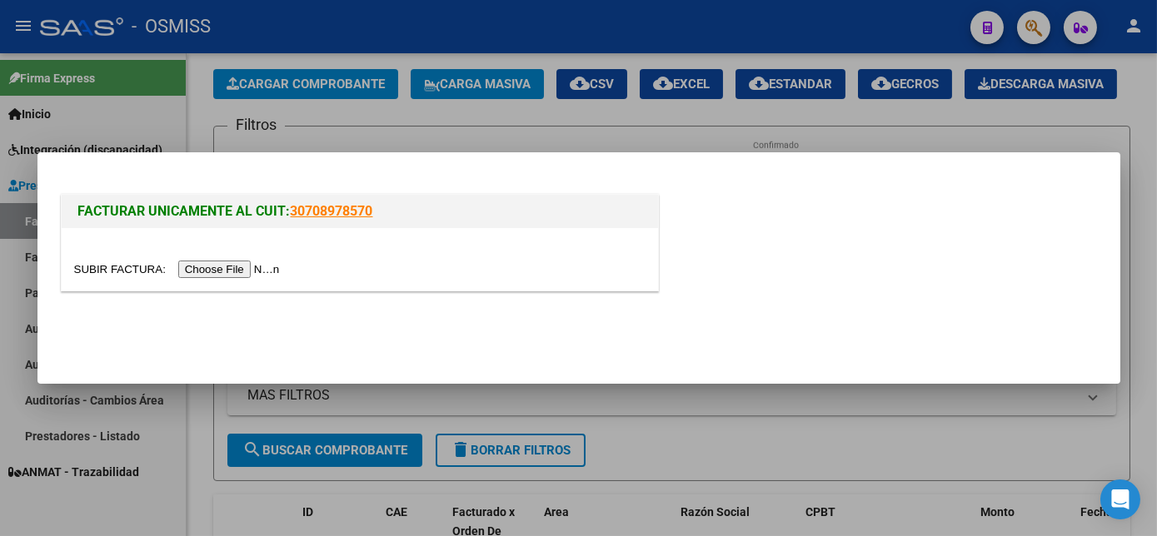
click at [225, 266] on input "file" at bounding box center [179, 269] width 211 height 17
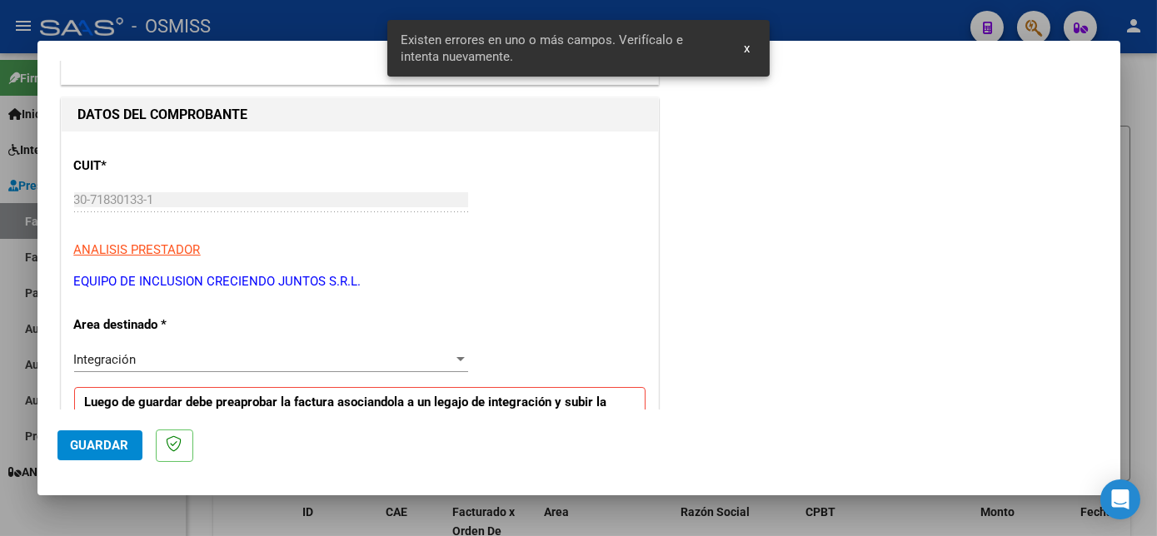
scroll to position [403, 0]
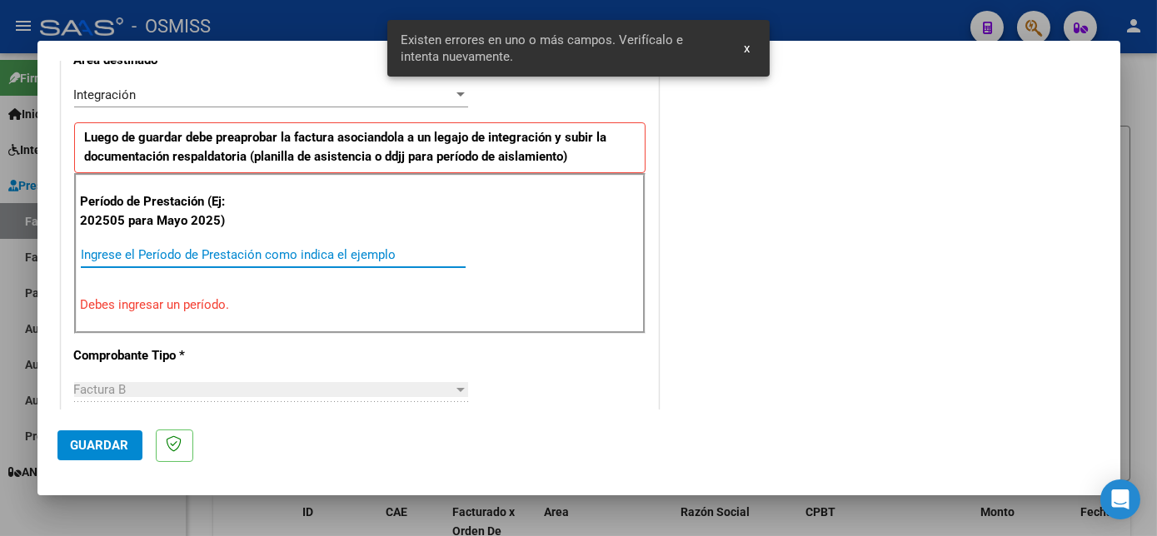
click at [205, 253] on input "Ingrese el Período de Prestación como indica el ejemplo" at bounding box center [273, 254] width 385 height 15
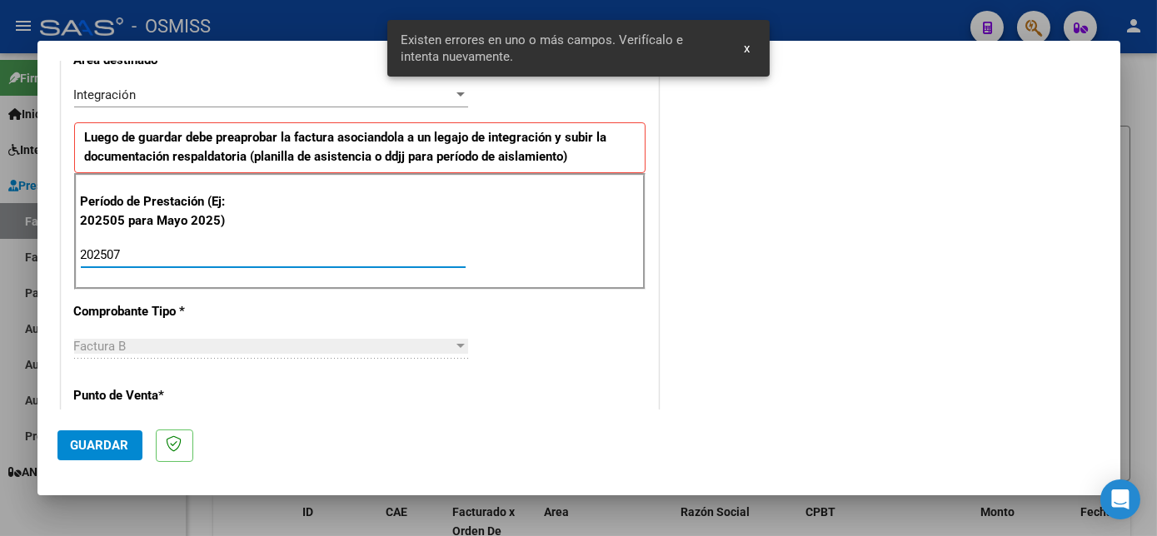
type input "202507"
click at [93, 441] on span "Guardar" at bounding box center [100, 445] width 58 height 15
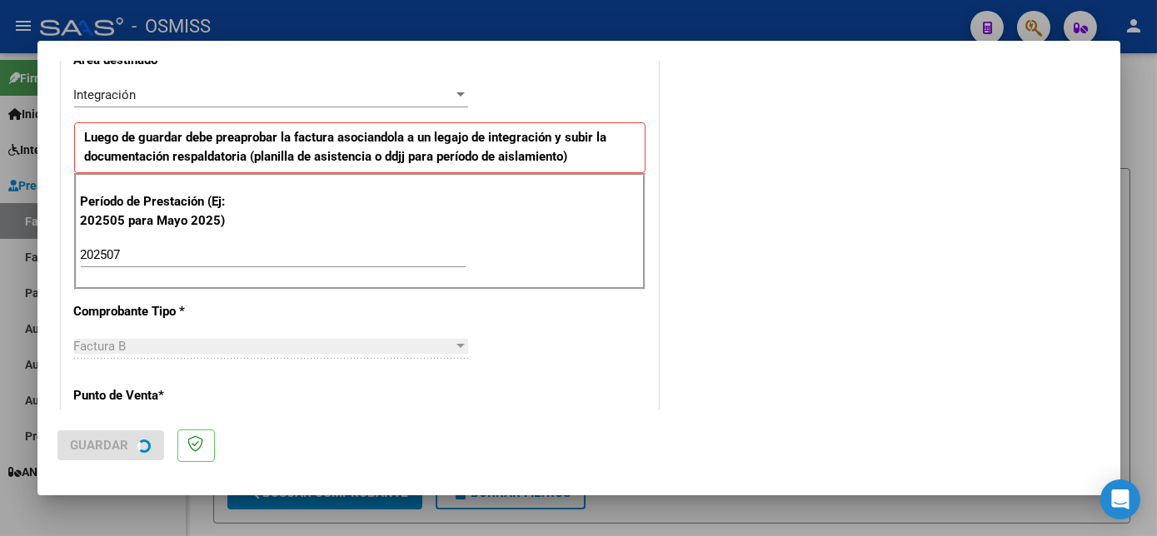
scroll to position [0, 0]
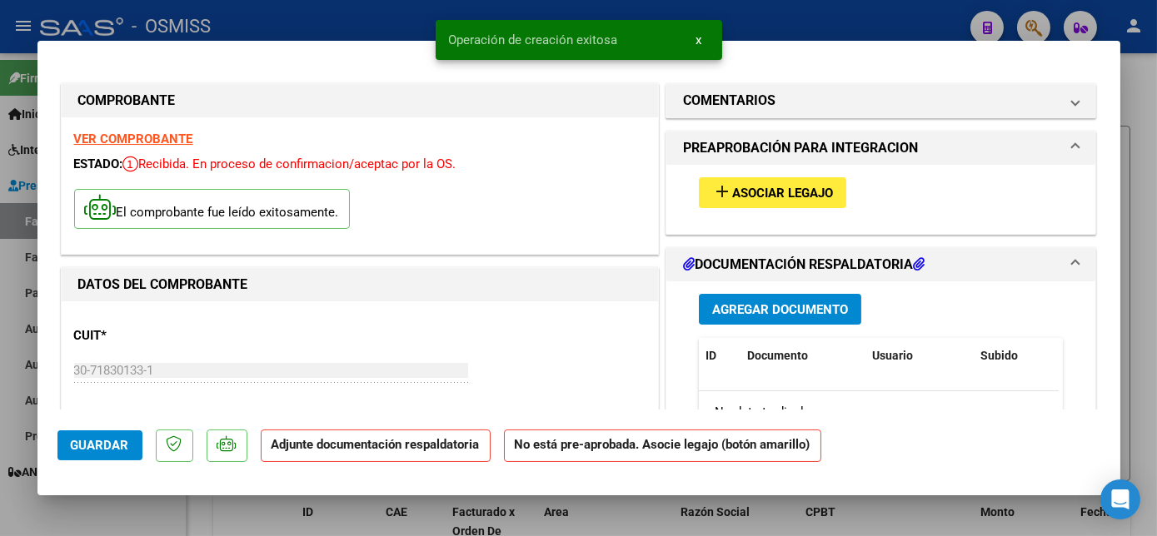
click at [816, 204] on button "add Asociar Legajo" at bounding box center [772, 192] width 147 height 31
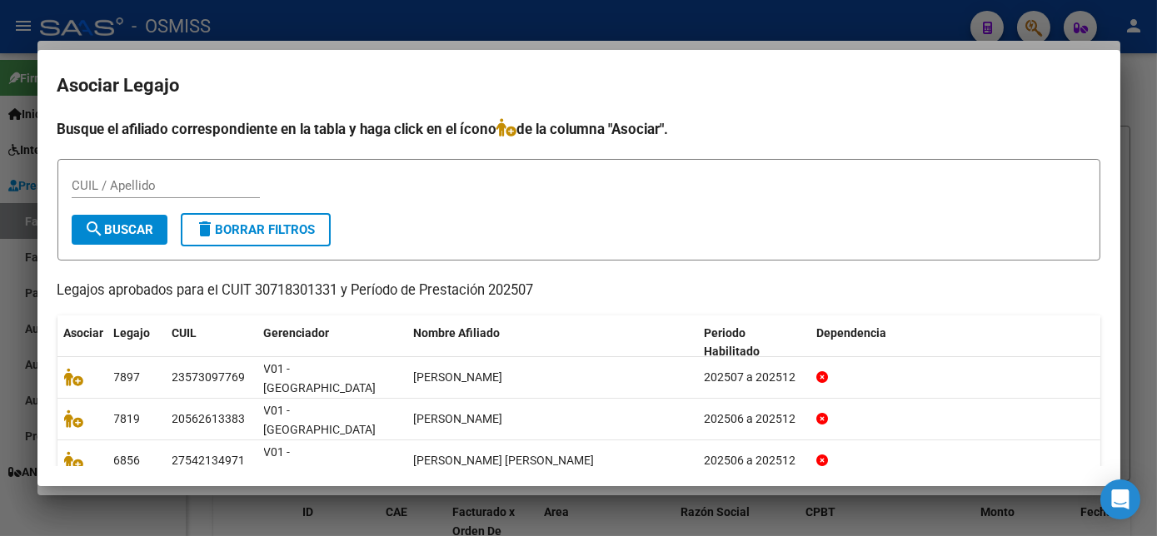
scroll to position [75, 0]
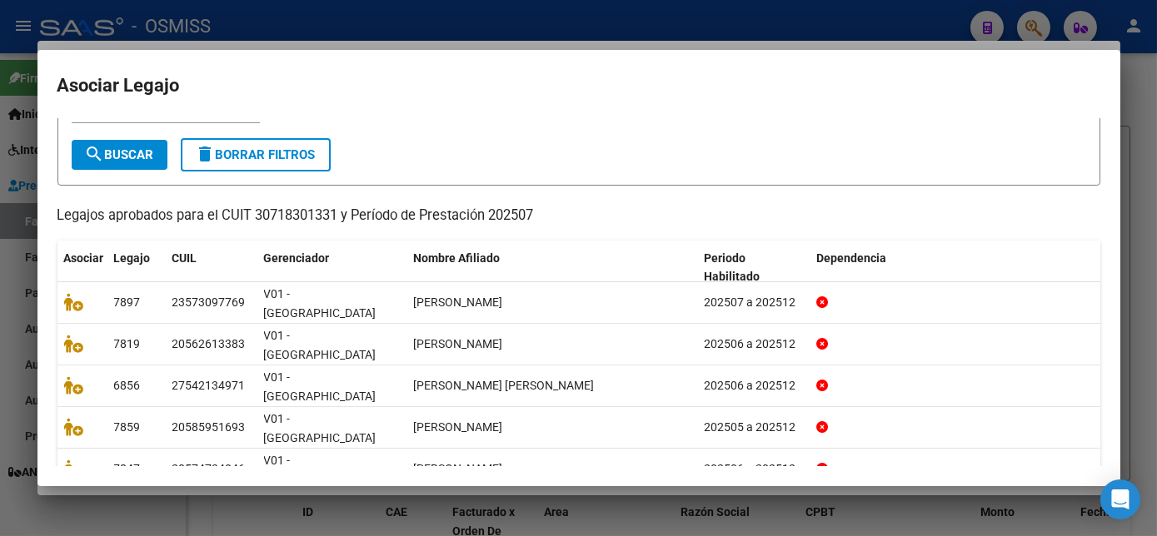
click at [220, 111] on mat-dialog-container "Asociar Legajo Busque el afiliado correspondiente en la tabla y haga click en e…" at bounding box center [578, 268] width 1083 height 437
drag, startPoint x: 162, startPoint y: 112, endPoint x: 180, endPoint y: 111, distance: 18.3
click at [180, 111] on mat-dialog-container "Asociar Legajo Busque el afiliado correspondiente en la tabla y haga click en e…" at bounding box center [578, 268] width 1083 height 437
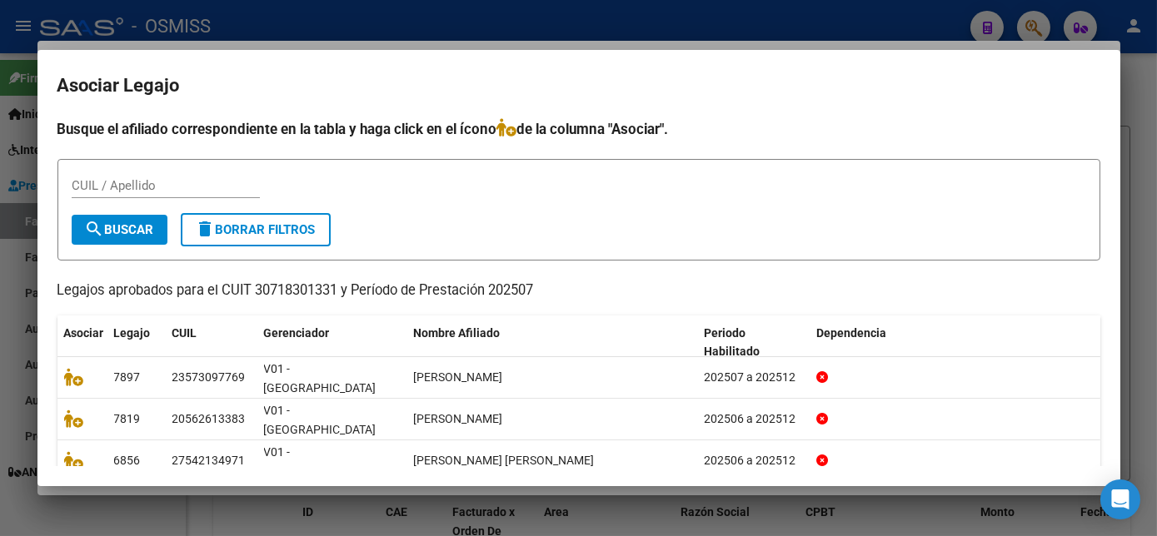
click at [128, 173] on div "CUIL / Apellido" at bounding box center [166, 185] width 188 height 25
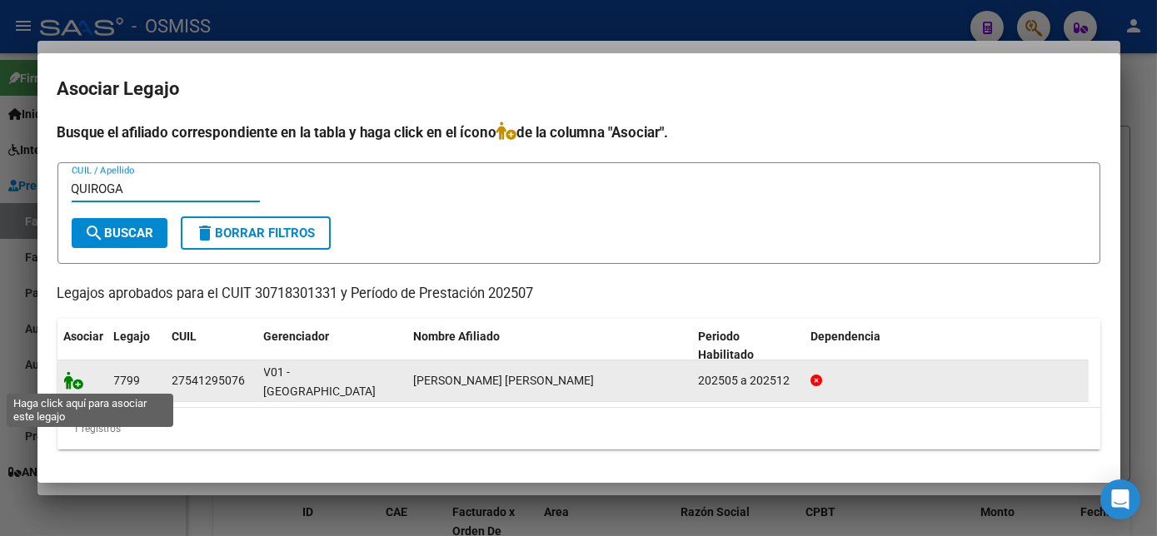
type input "QUIROGA"
click at [72, 376] on icon at bounding box center [74, 380] width 20 height 18
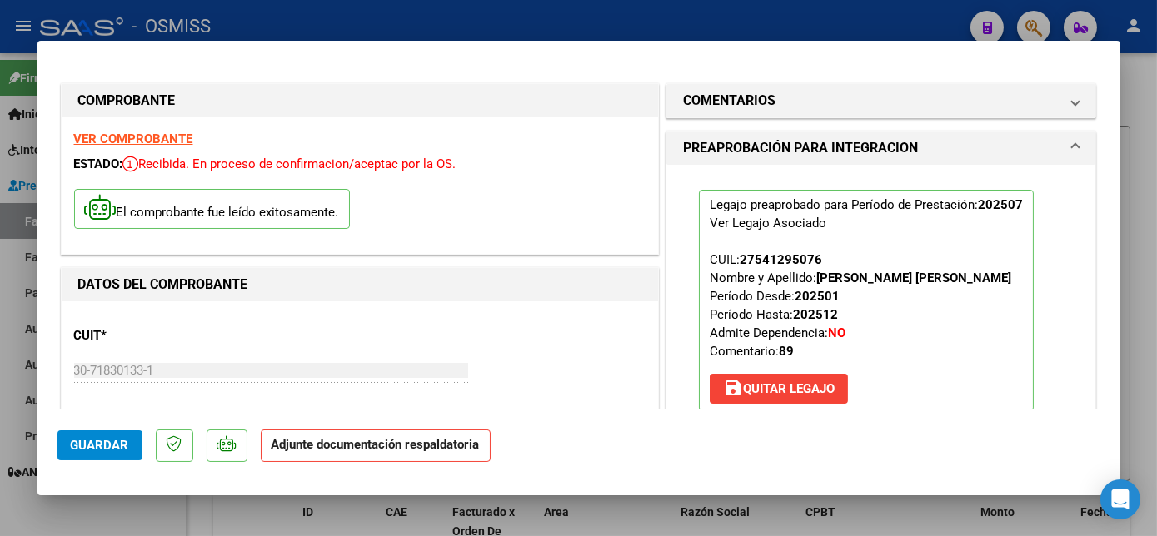
click at [119, 428] on mat-dialog-actions "Guardar Adjunte documentación respaldatoria" at bounding box center [578, 443] width 1043 height 66
click at [112, 450] on span "Guardar" at bounding box center [100, 445] width 58 height 15
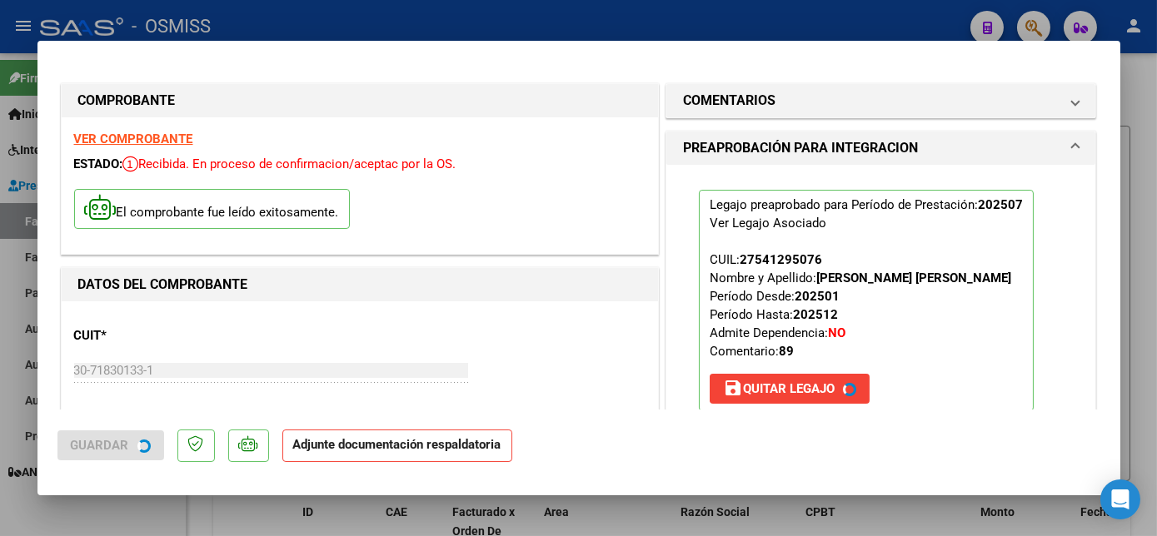
click at [133, 503] on div at bounding box center [578, 268] width 1157 height 536
type input "$ 0,00"
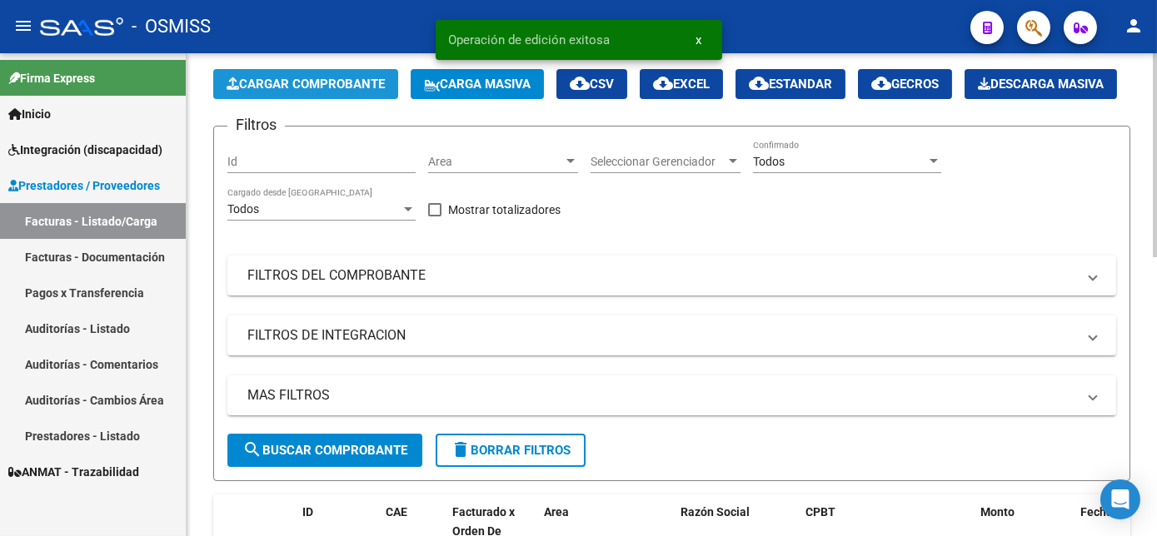
click at [356, 82] on span "Cargar Comprobante" at bounding box center [306, 84] width 158 height 15
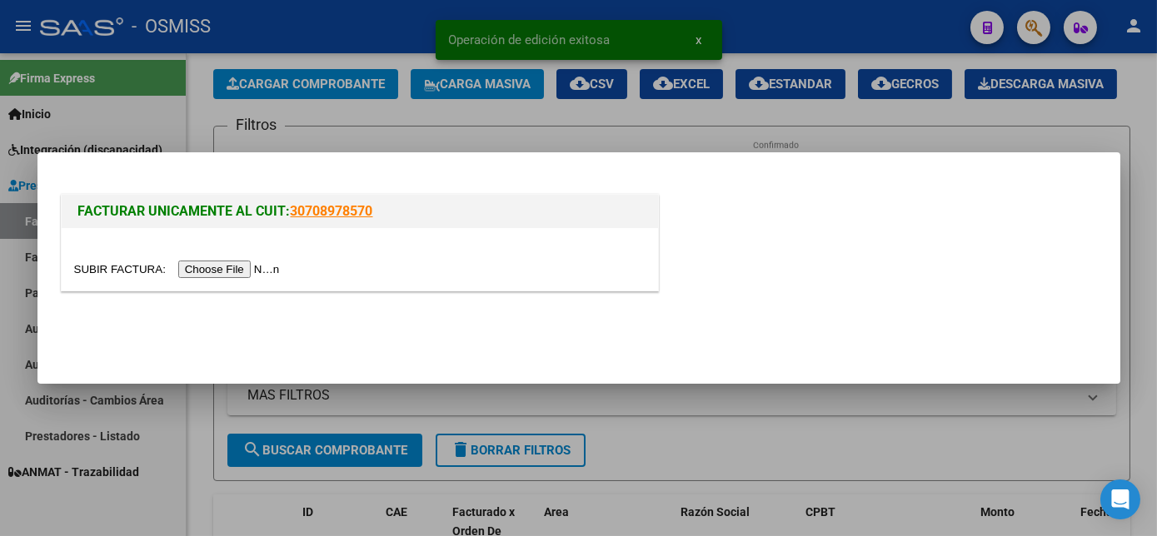
click at [222, 271] on input "file" at bounding box center [179, 269] width 211 height 17
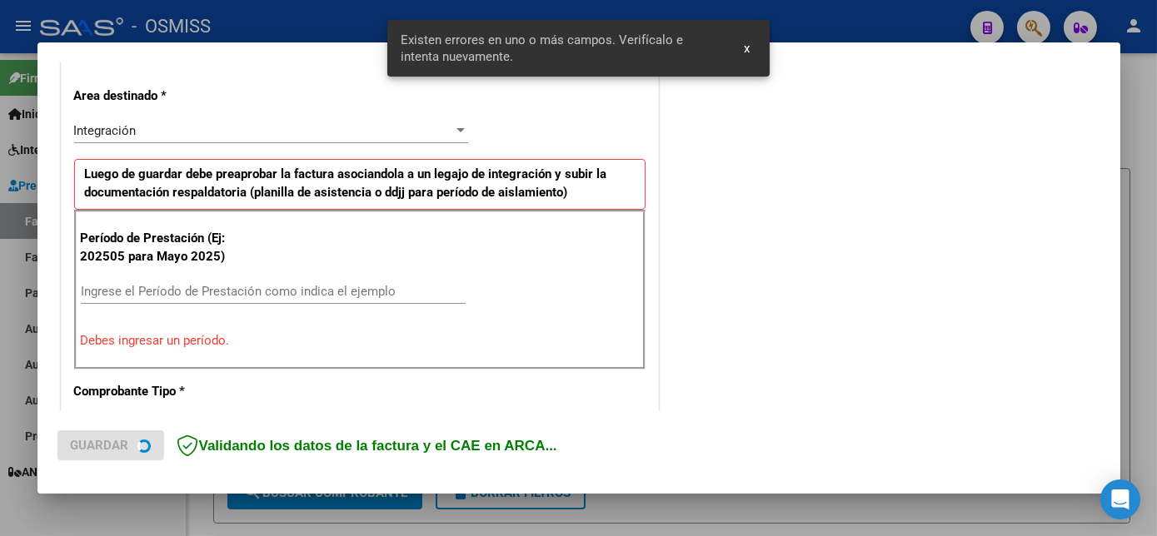
scroll to position [403, 0]
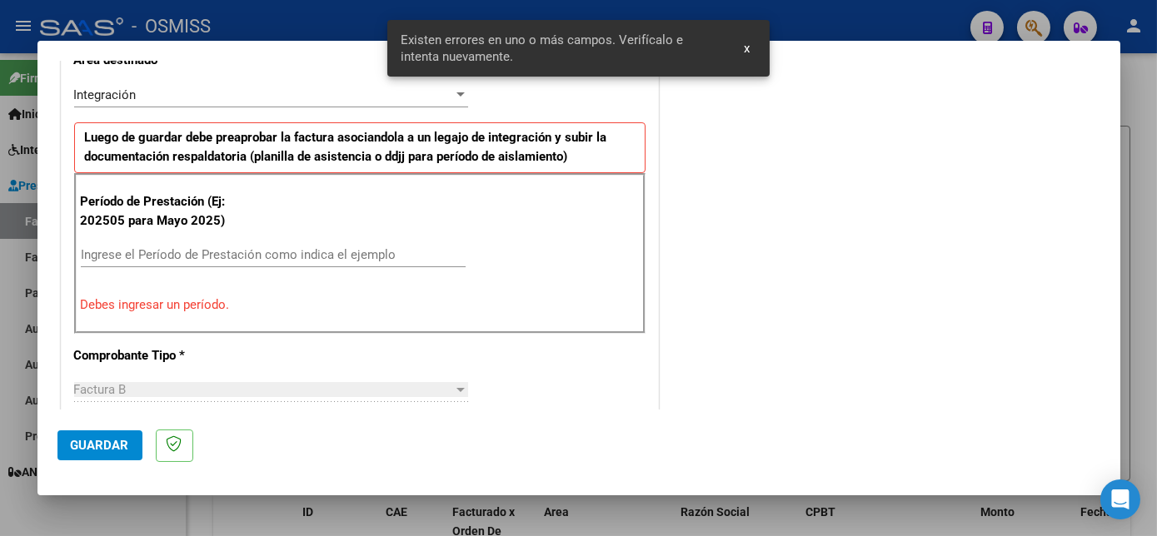
click at [151, 264] on div "Ingrese el Período de Prestación como indica el ejemplo" at bounding box center [273, 254] width 385 height 25
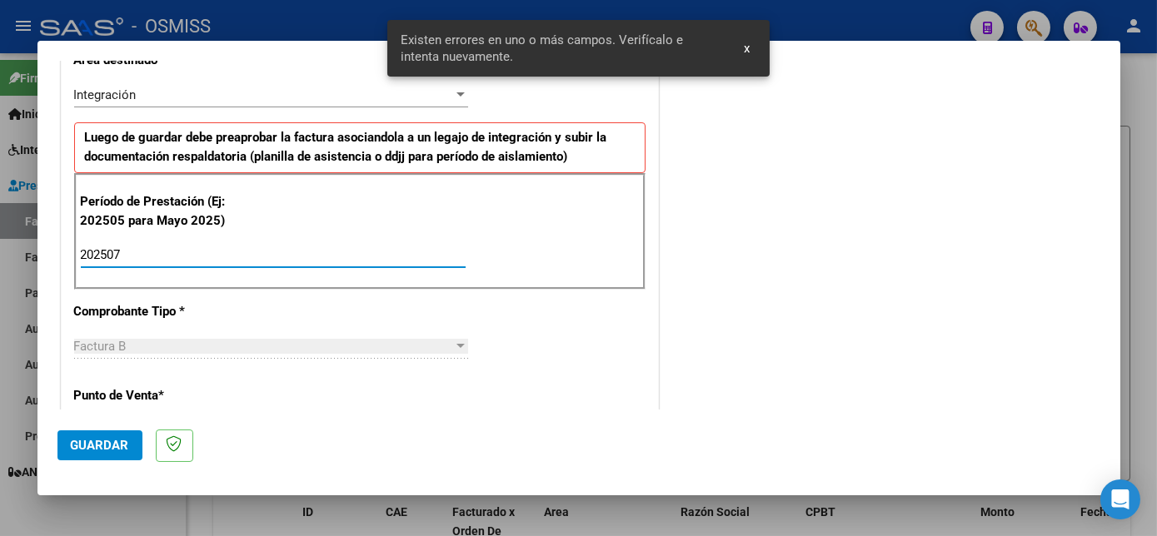
type input "202507"
click at [85, 444] on span "Guardar" at bounding box center [100, 445] width 58 height 15
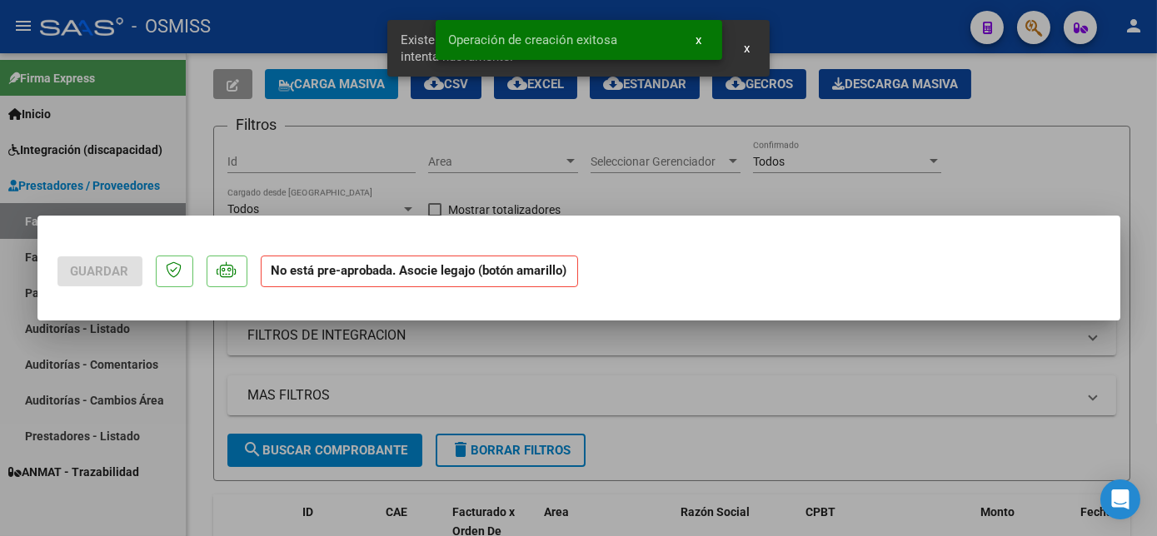
scroll to position [0, 0]
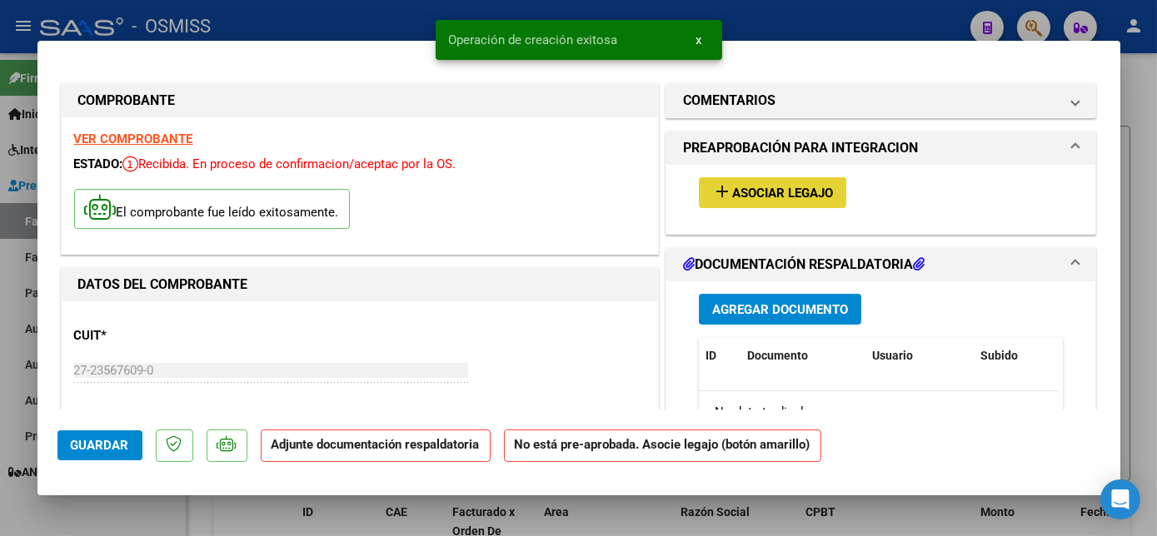
click at [808, 192] on span "Asociar Legajo" at bounding box center [782, 193] width 101 height 15
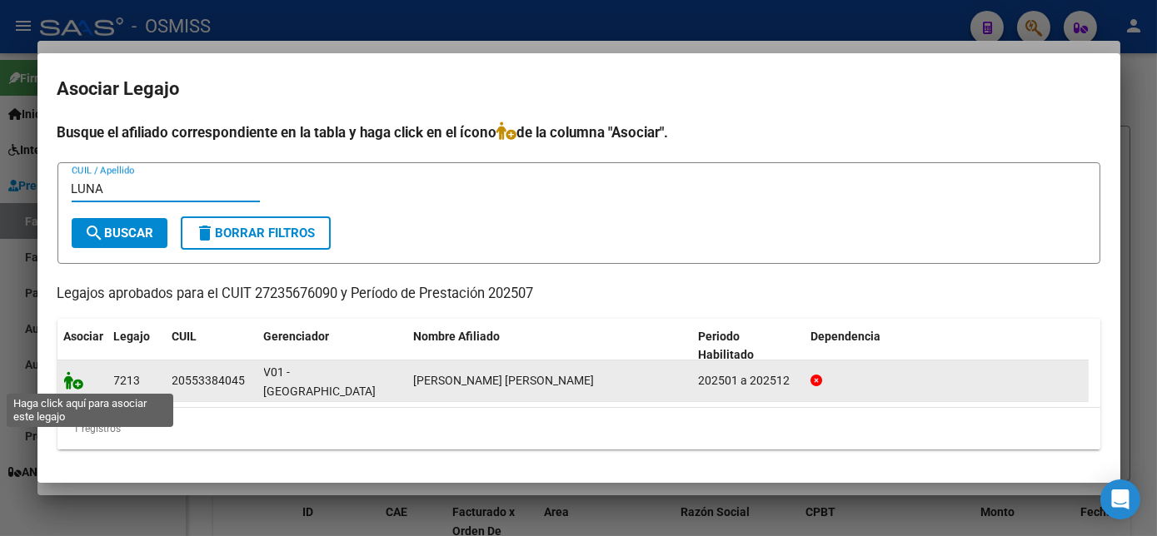
type input "LUNA"
click at [73, 374] on icon at bounding box center [74, 380] width 20 height 18
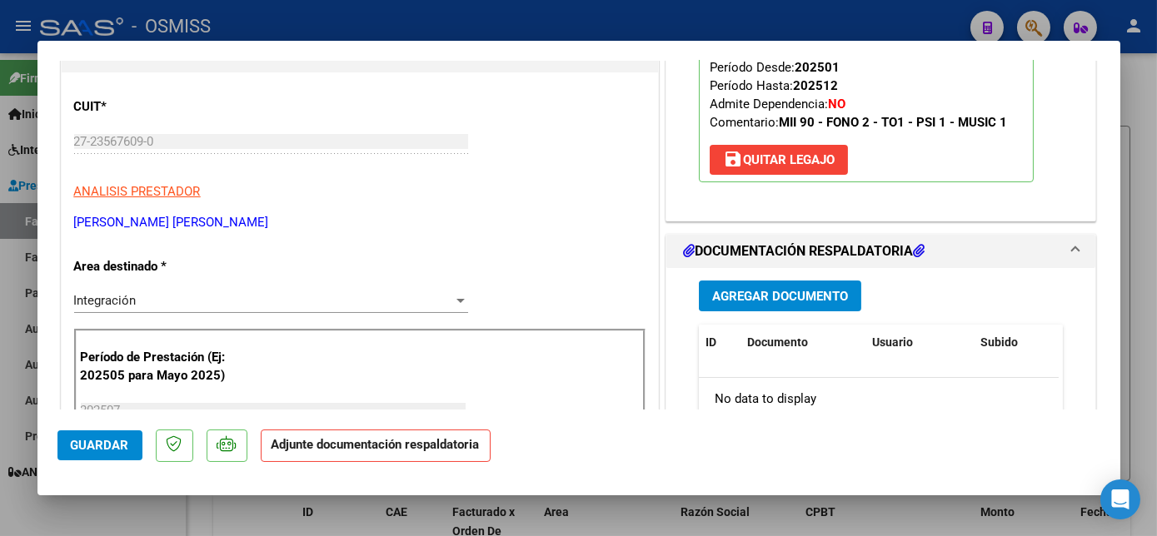
scroll to position [286, 0]
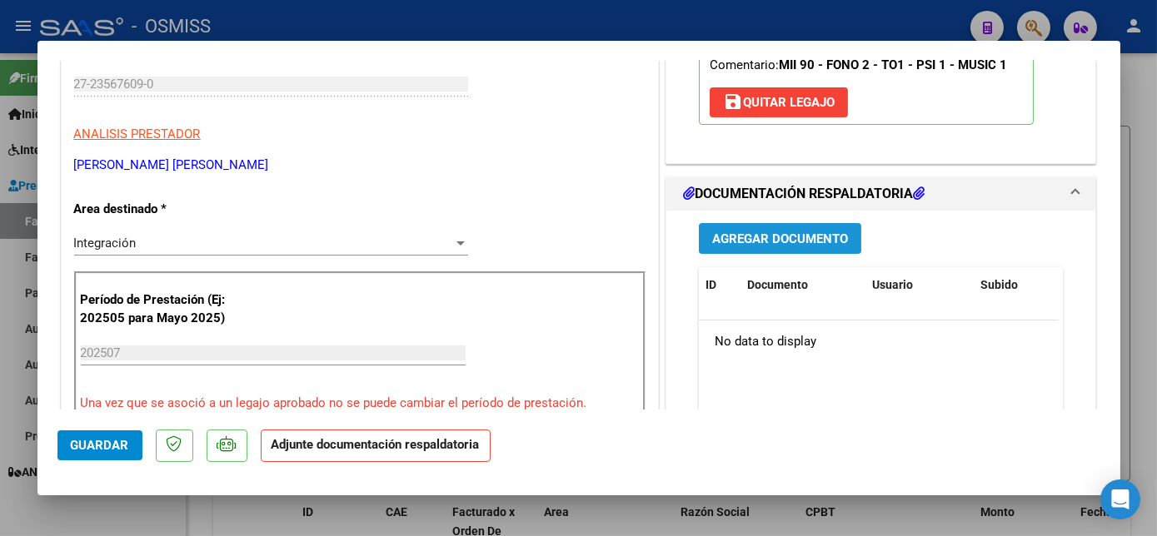
click at [774, 240] on span "Agregar Documento" at bounding box center [780, 239] width 136 height 15
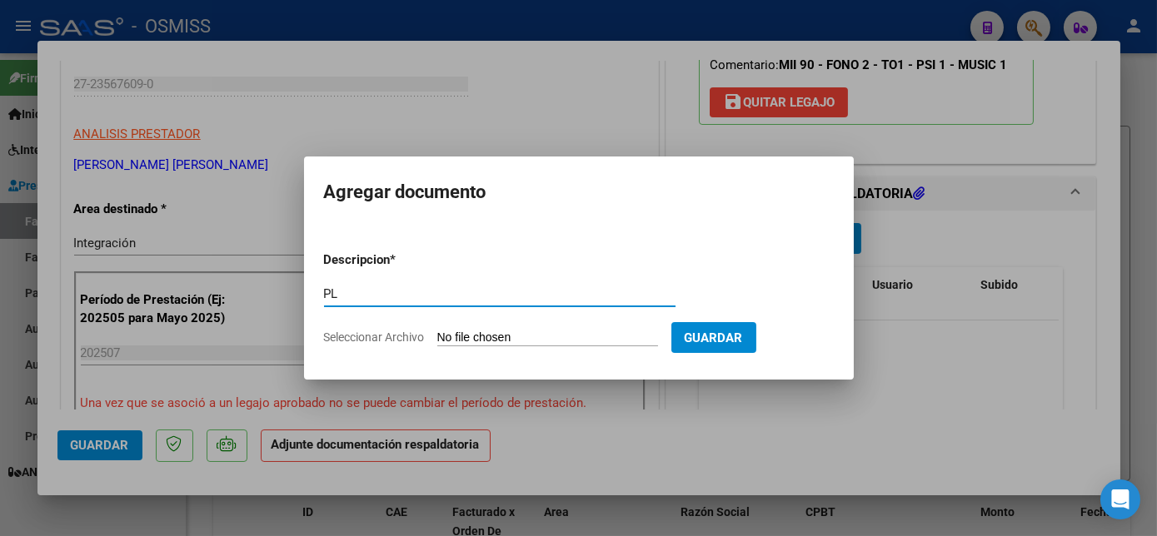
type input "PL"
click at [437, 331] on input "Seleccionar Archivo" at bounding box center [547, 339] width 221 height 16
type input "C:\fakepath\PL.pdf"
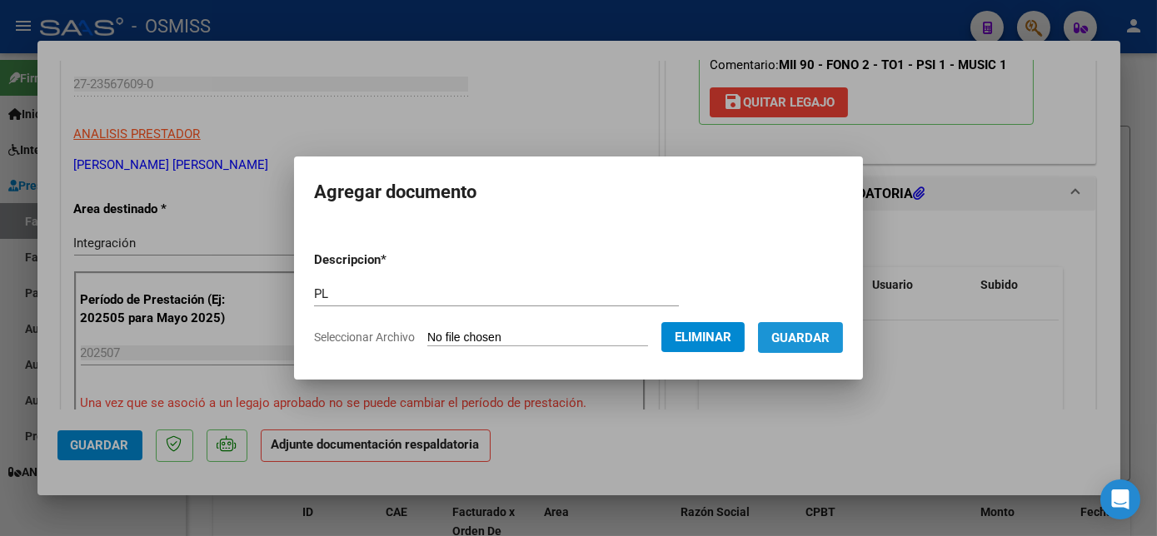
click at [810, 333] on span "Guardar" at bounding box center [800, 338] width 58 height 15
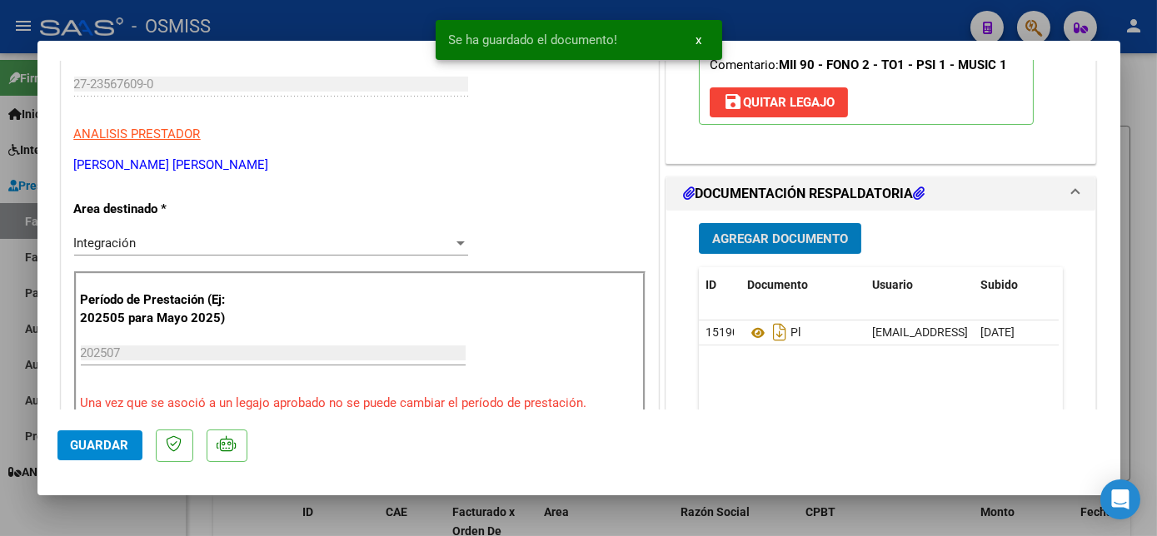
click at [110, 443] on span "Guardar" at bounding box center [100, 445] width 58 height 15
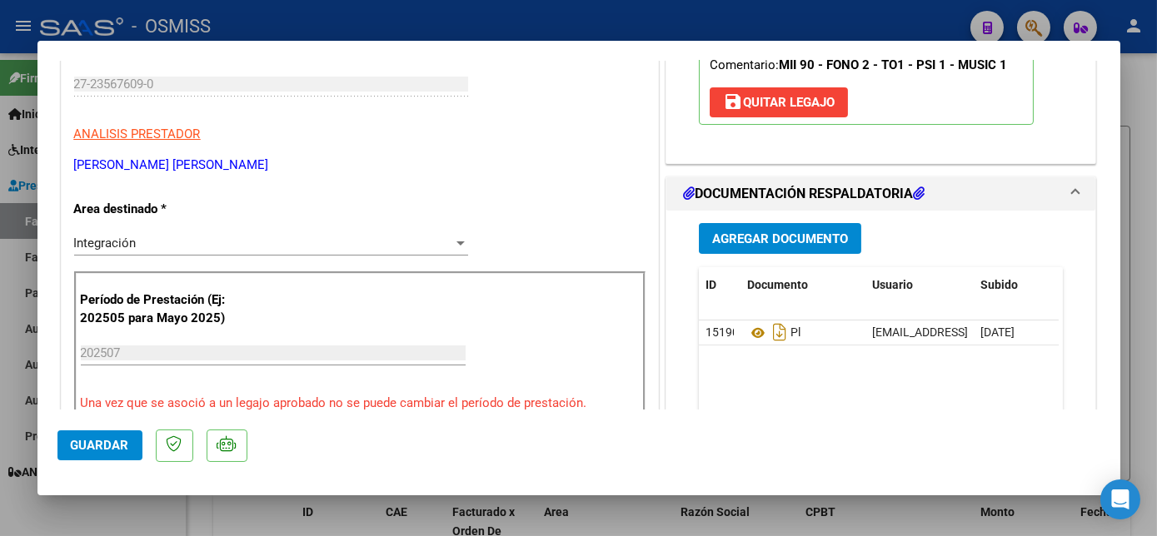
click at [593, 104] on div "CUIT * 27-23567609-0 Ingresar CUIT ANALISIS PRESTADOR [PERSON_NAME] [PERSON_NAM…" at bounding box center [359, 100] width 571 height 147
click at [108, 438] on span "Guardar" at bounding box center [100, 445] width 58 height 15
click at [152, 520] on div at bounding box center [578, 268] width 1157 height 536
type input "$ 0,00"
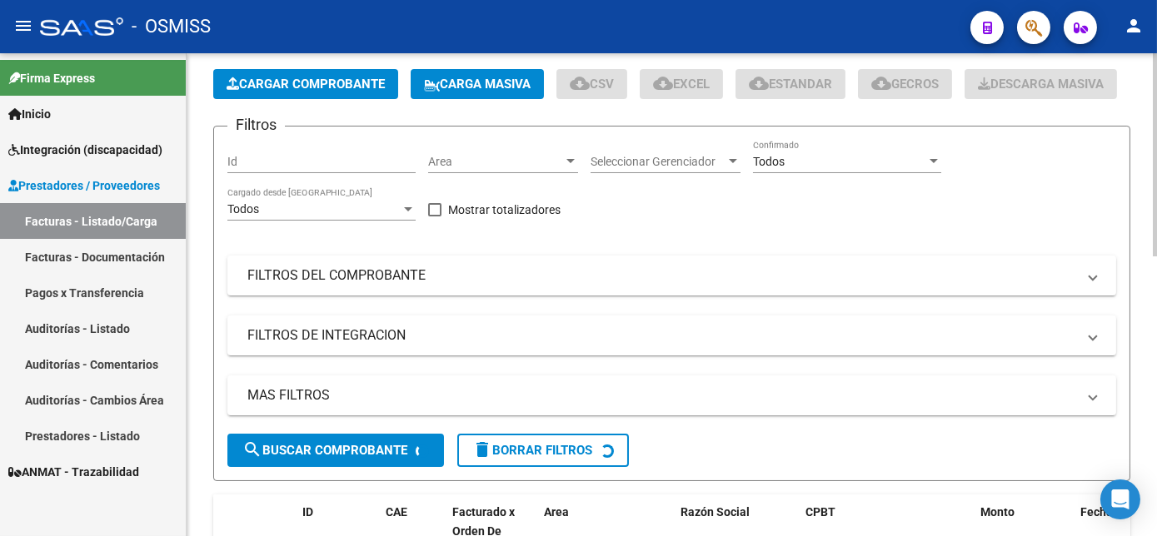
click at [380, 78] on span "Cargar Comprobante" at bounding box center [306, 84] width 158 height 15
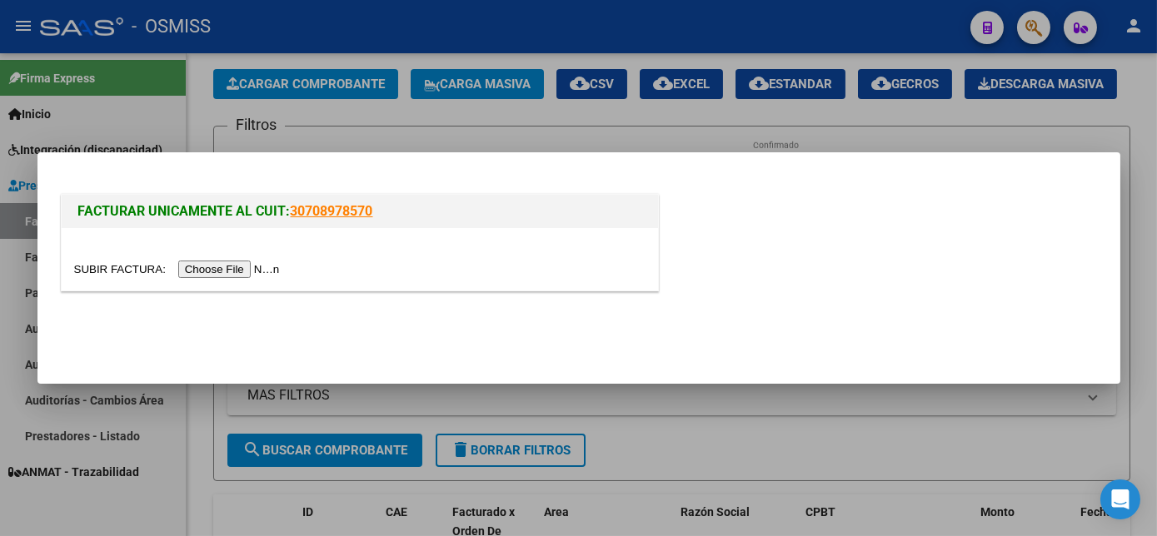
click at [221, 269] on input "file" at bounding box center [179, 269] width 211 height 17
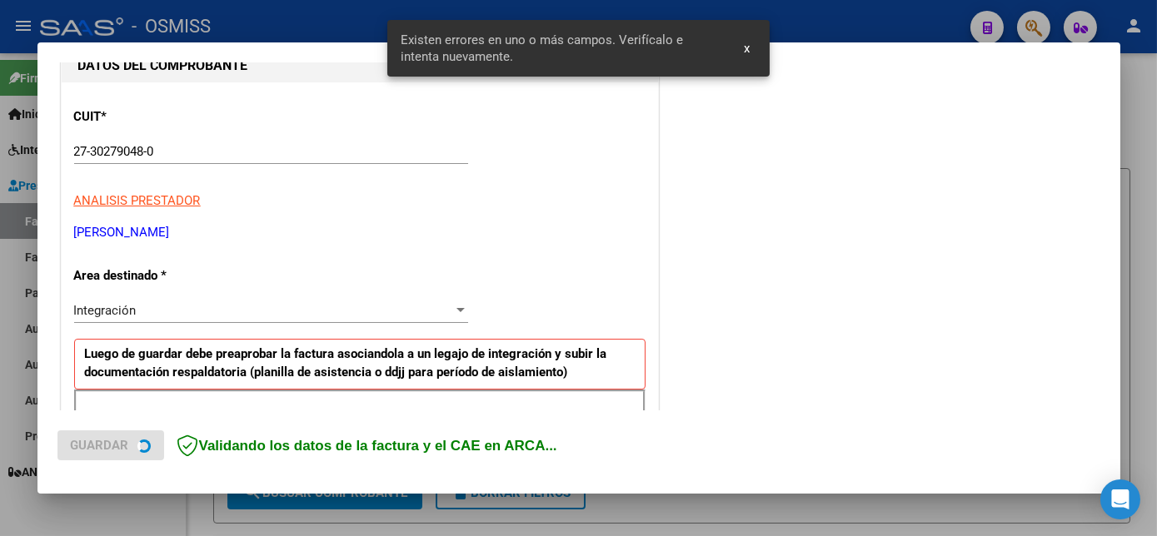
scroll to position [372, 0]
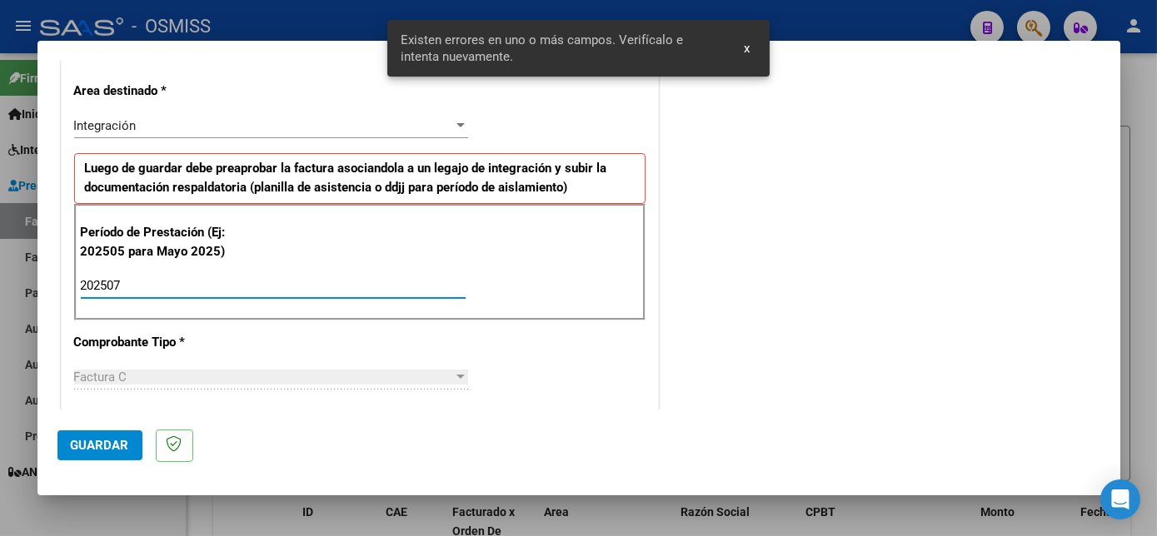
type input "202507"
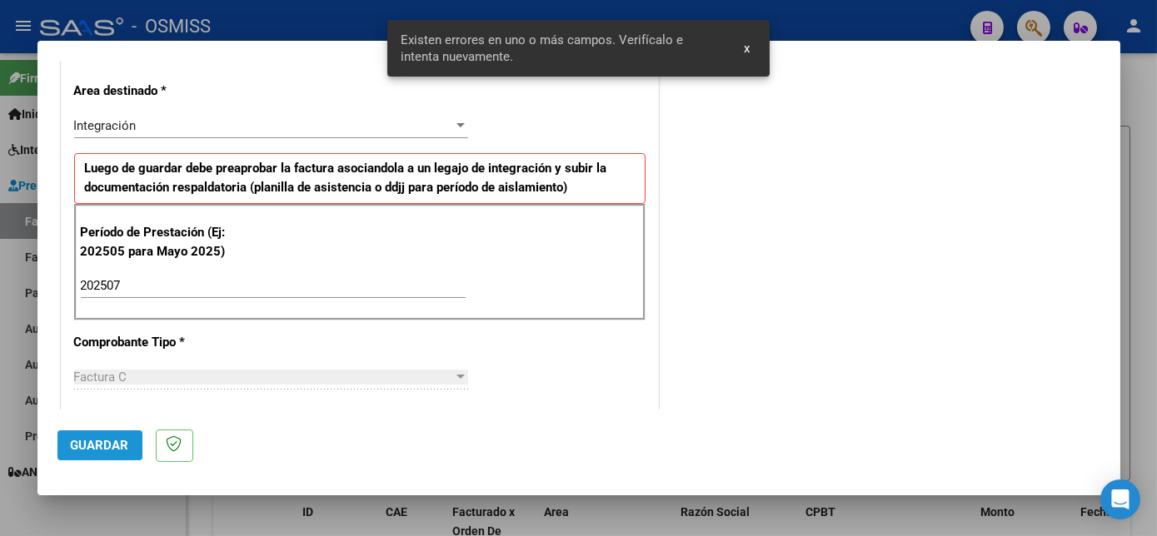
click at [104, 445] on span "Guardar" at bounding box center [100, 445] width 58 height 15
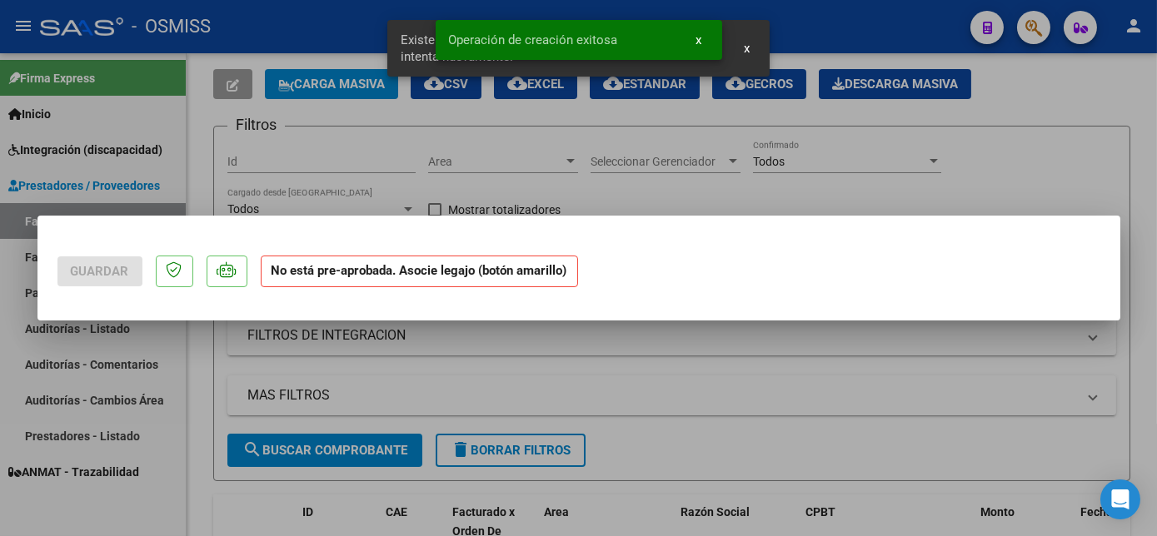
scroll to position [0, 0]
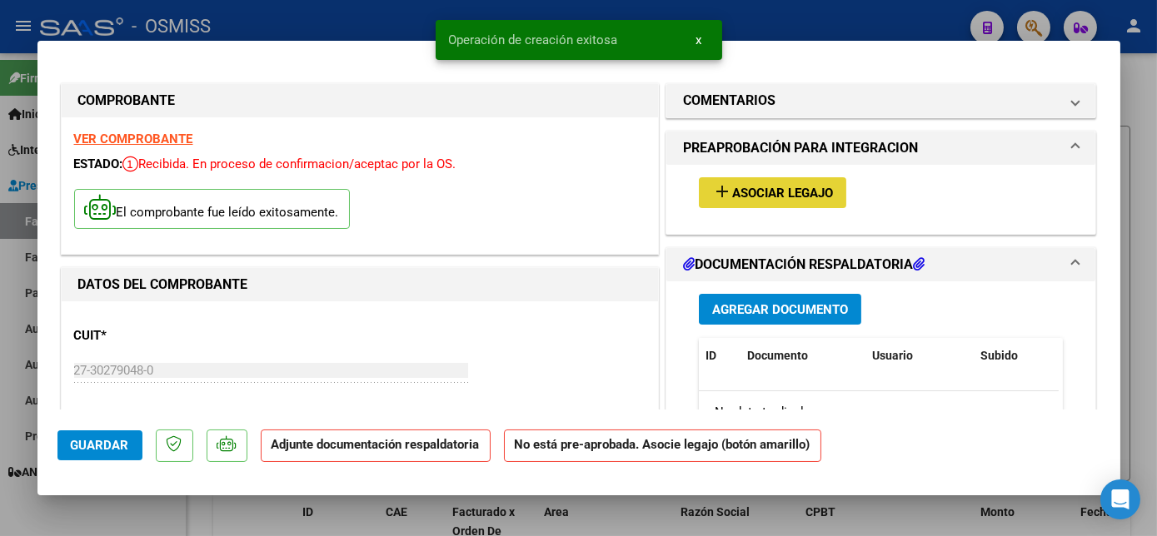
click at [829, 182] on button "add Asociar Legajo" at bounding box center [772, 192] width 147 height 31
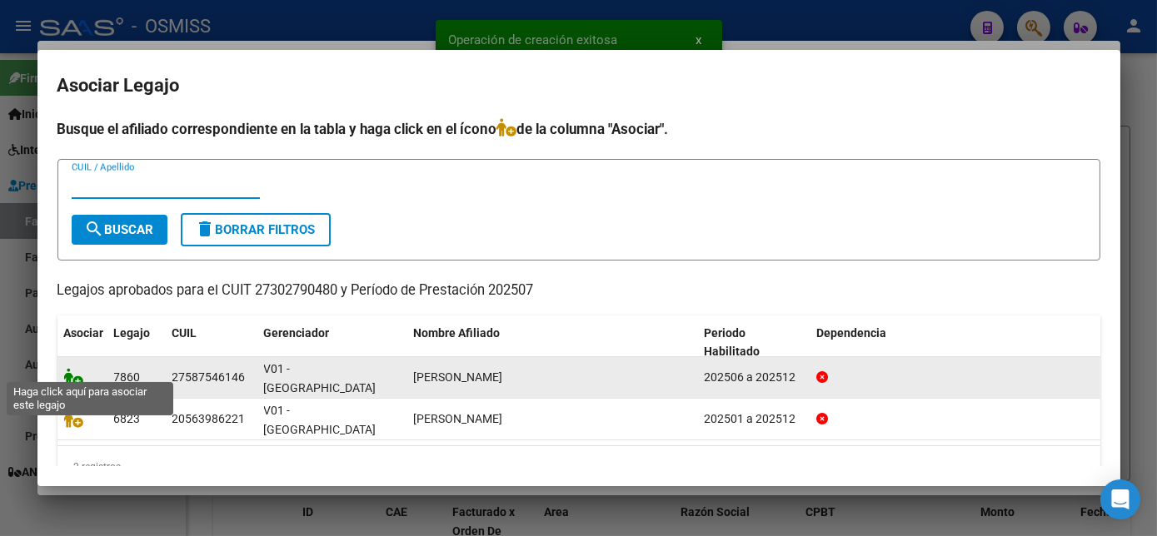
click at [73, 368] on icon at bounding box center [74, 377] width 20 height 18
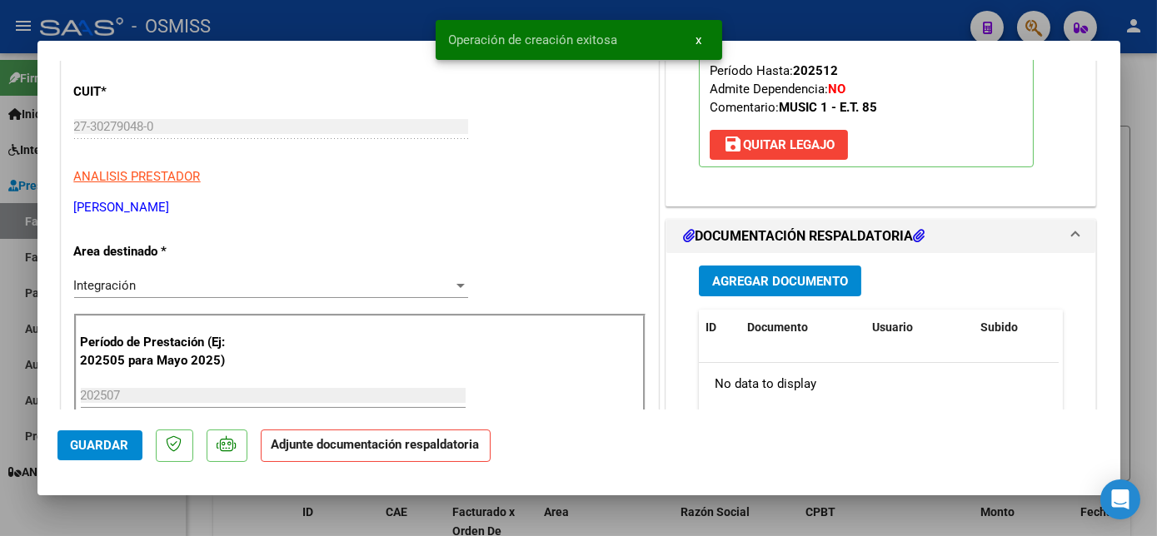
scroll to position [247, 0]
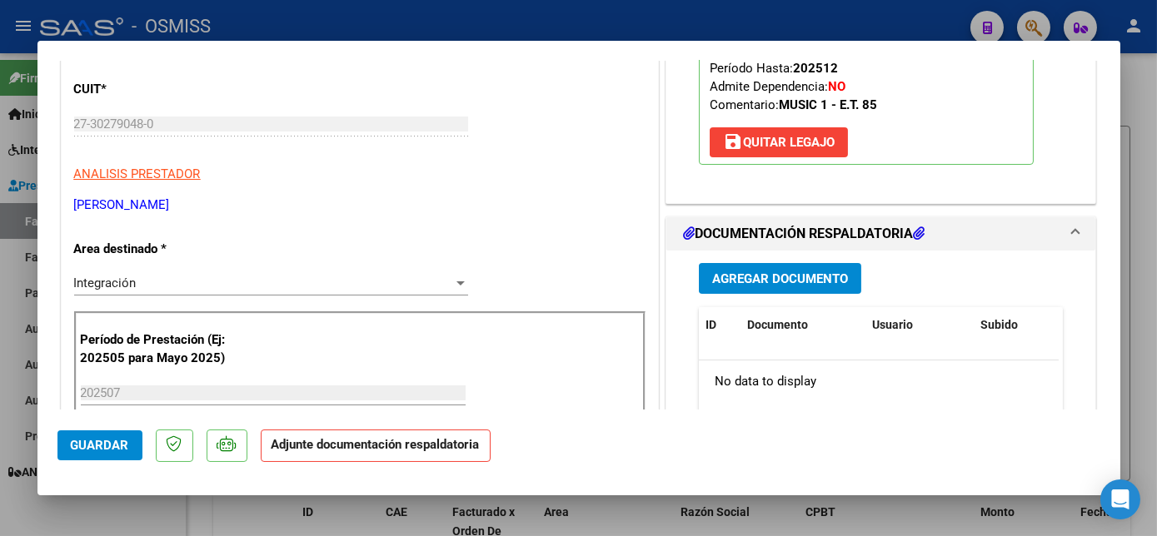
click at [789, 276] on span "Agregar Documento" at bounding box center [780, 278] width 136 height 15
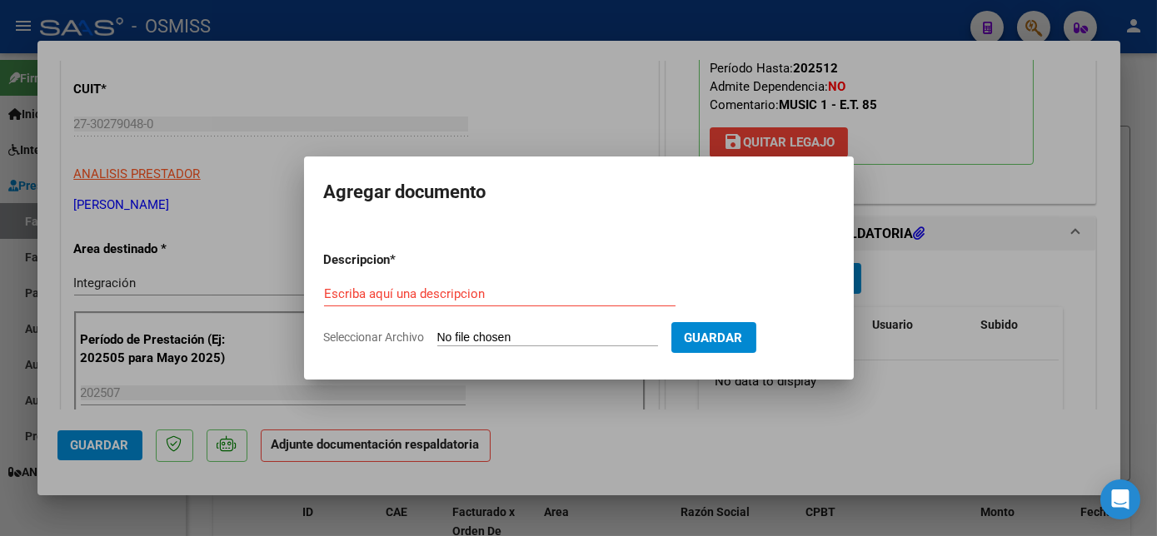
click at [789, 276] on form "Descripcion * Escriba aquí una descripcion Seleccionar Archivo Guardar" at bounding box center [579, 299] width 510 height 122
click at [488, 289] on input "Escriba aquí una descripcion" at bounding box center [499, 293] width 351 height 15
type input "´PL"
click at [527, 340] on input "Seleccionar Archivo" at bounding box center [547, 339] width 221 height 16
type input "C:\fakepath\PL.jpg"
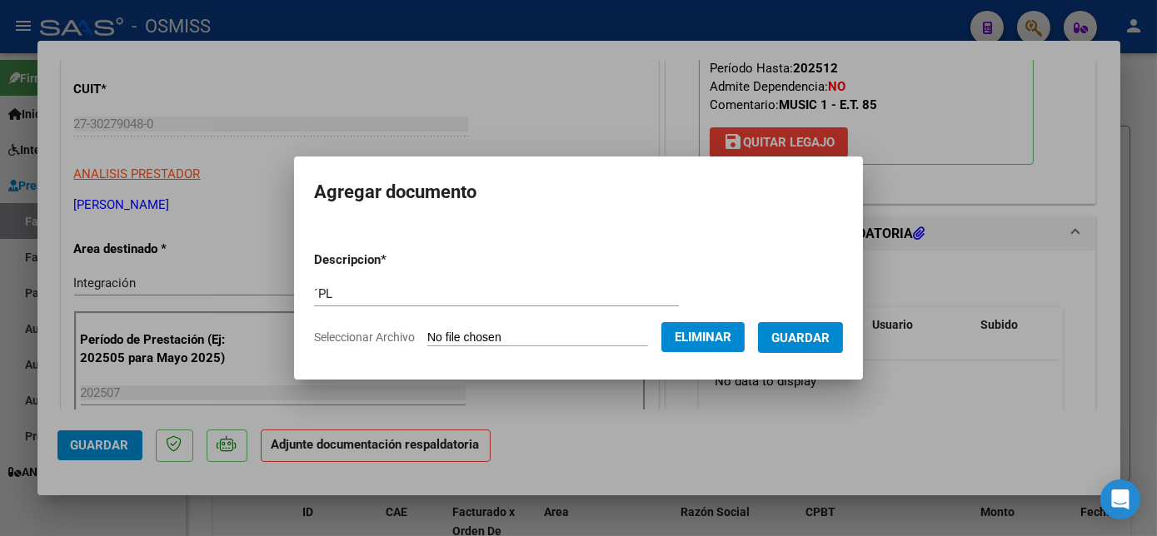
click at [819, 336] on span "Guardar" at bounding box center [800, 338] width 58 height 15
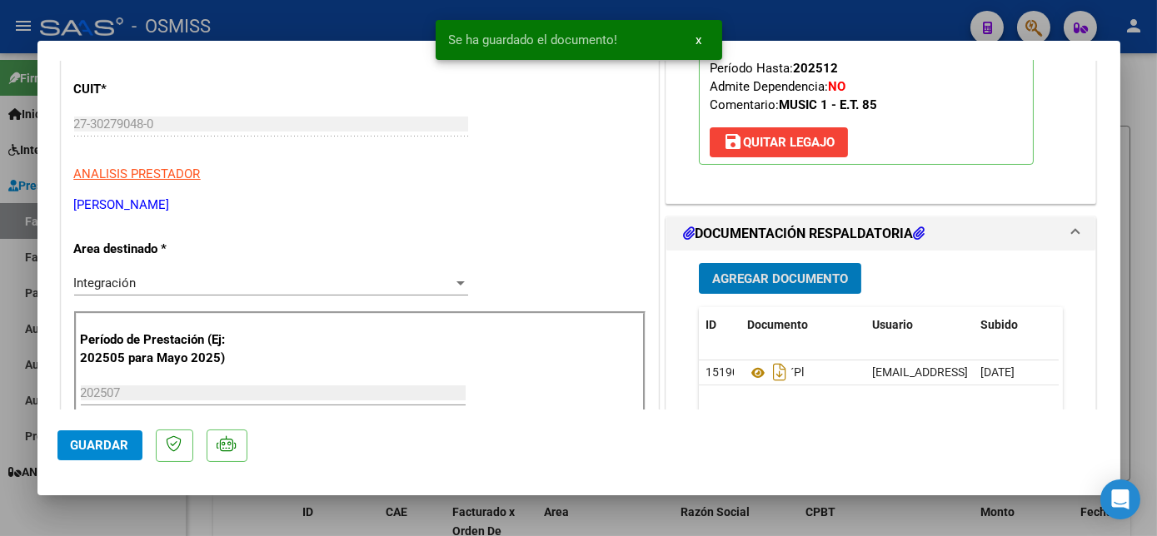
click at [82, 438] on span "Guardar" at bounding box center [100, 445] width 58 height 15
click at [151, 501] on div at bounding box center [578, 268] width 1157 height 536
type input "$ 0,00"
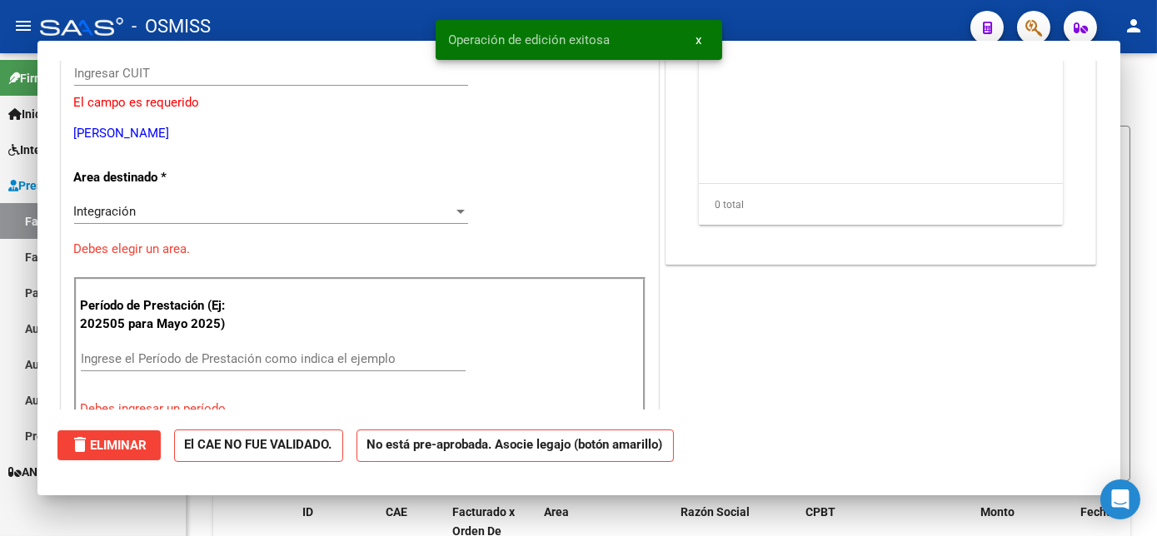
scroll to position [197, 0]
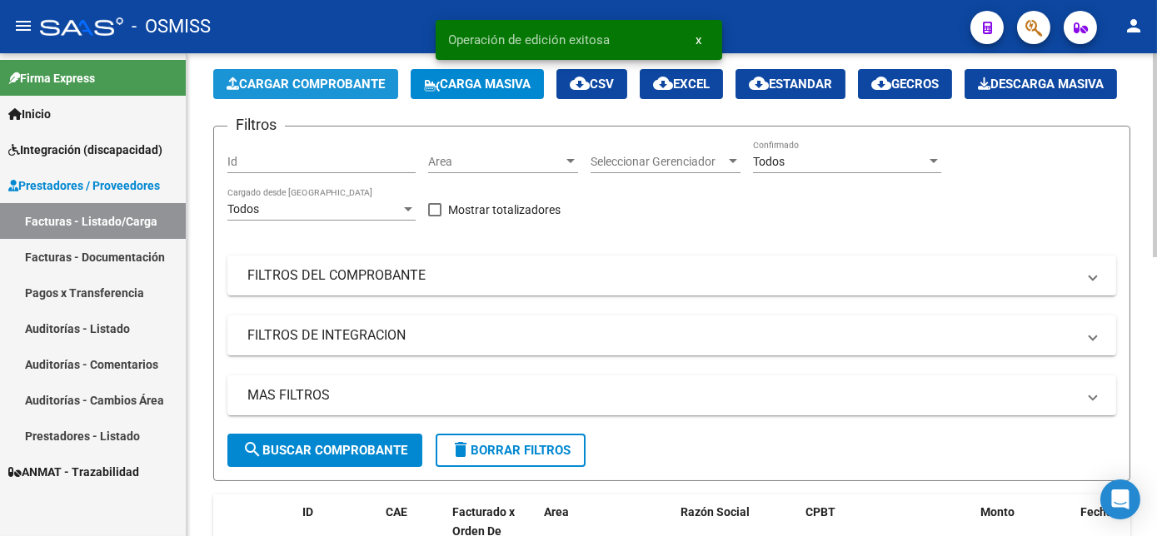
click at [356, 87] on span "Cargar Comprobante" at bounding box center [306, 84] width 158 height 15
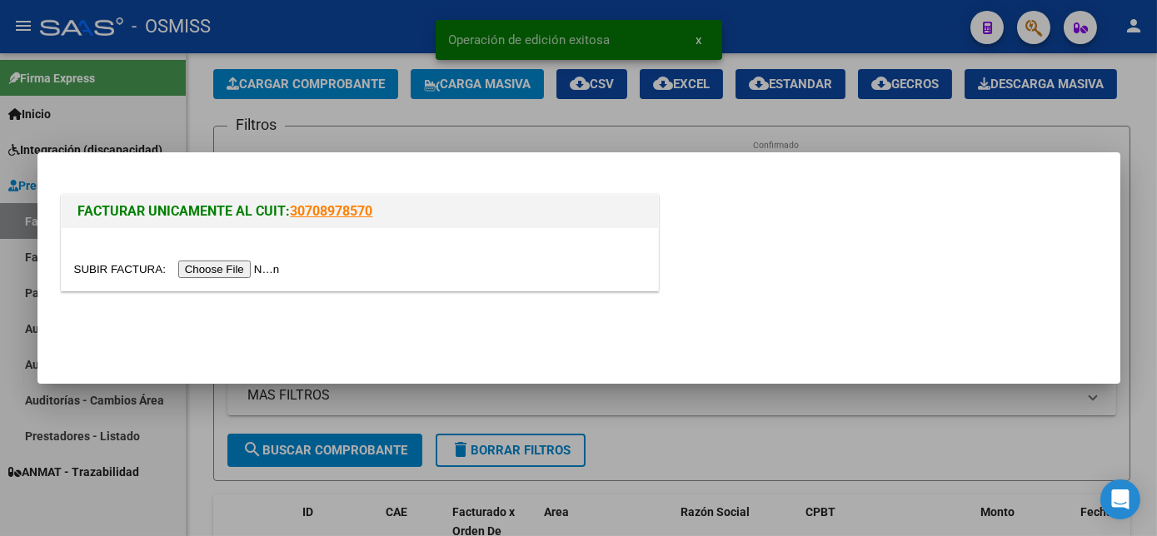
click at [213, 279] on div at bounding box center [360, 259] width 596 height 62
click at [220, 269] on input "file" at bounding box center [179, 269] width 211 height 17
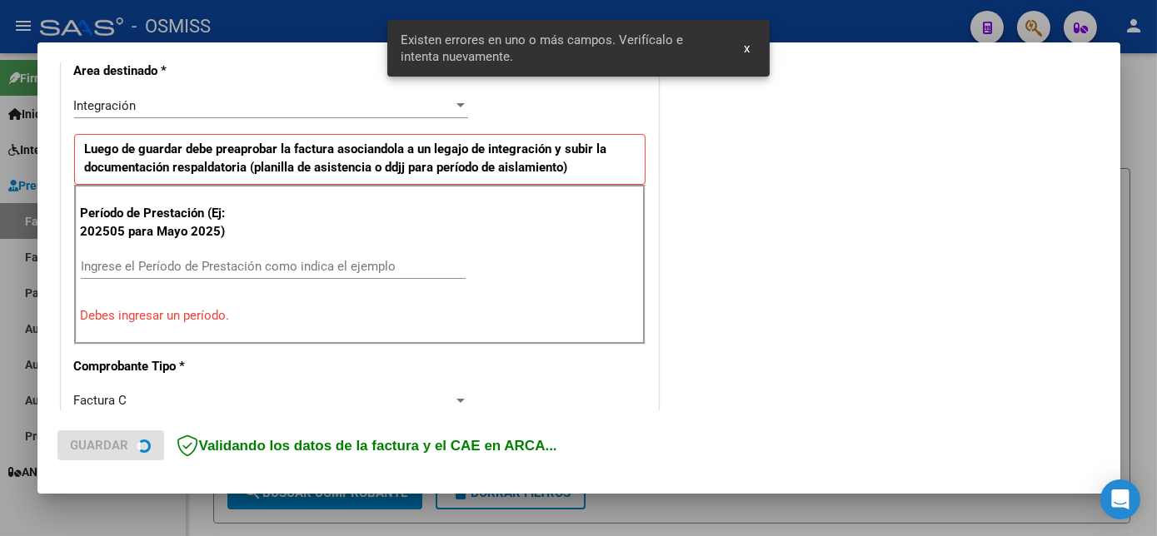
scroll to position [403, 0]
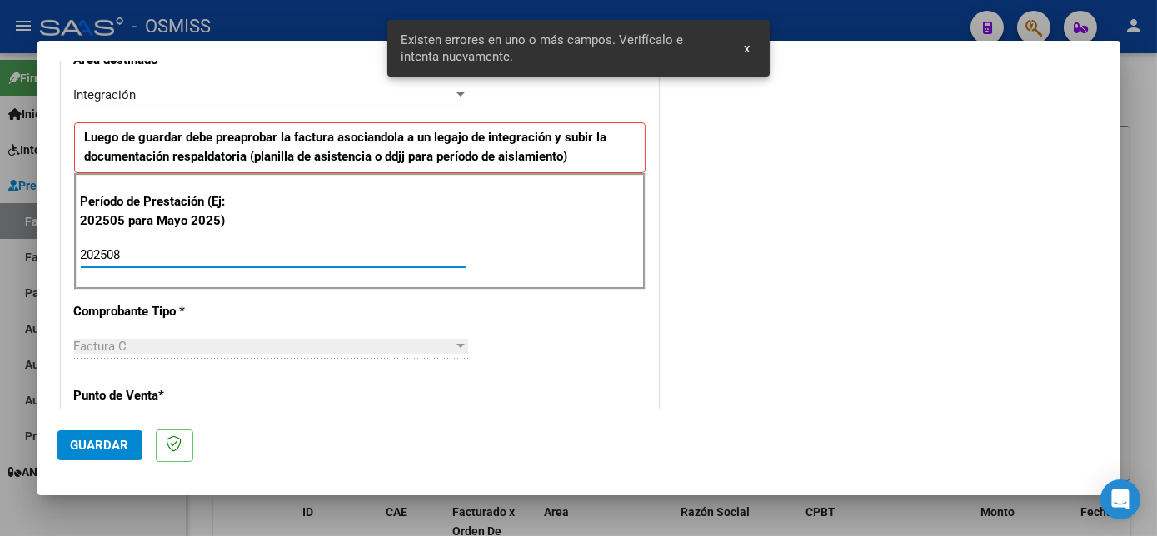
type input "202508"
click at [117, 448] on span "Guardar" at bounding box center [100, 445] width 58 height 15
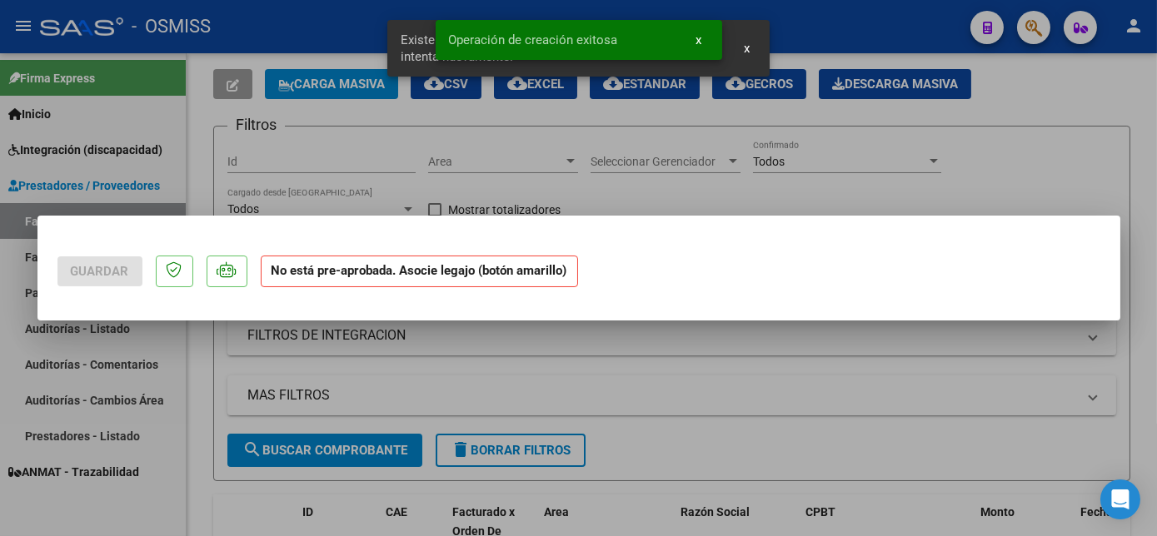
scroll to position [0, 0]
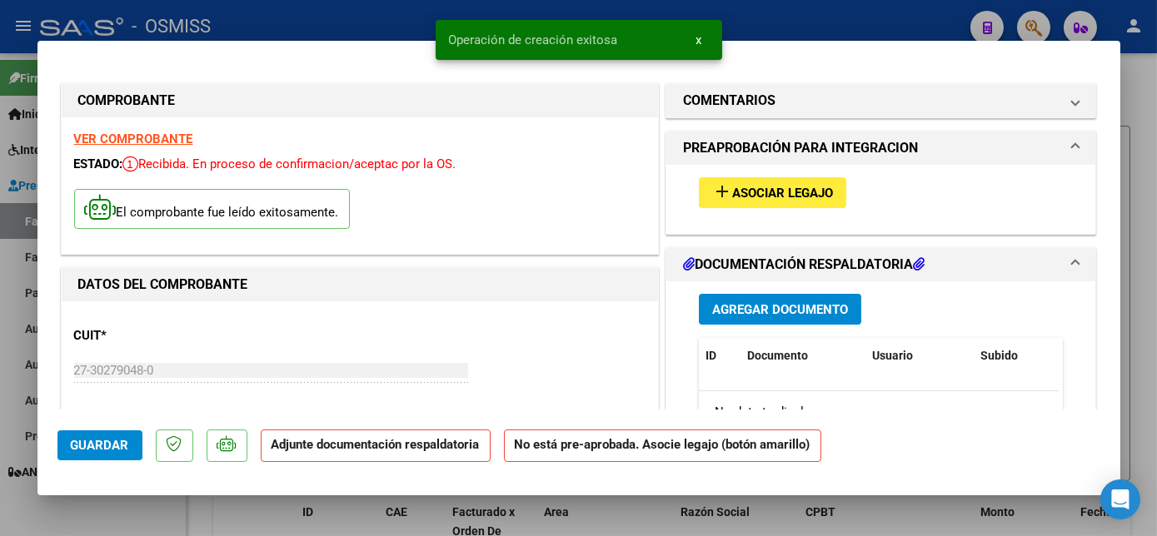
click at [743, 193] on span "Asociar Legajo" at bounding box center [782, 193] width 101 height 15
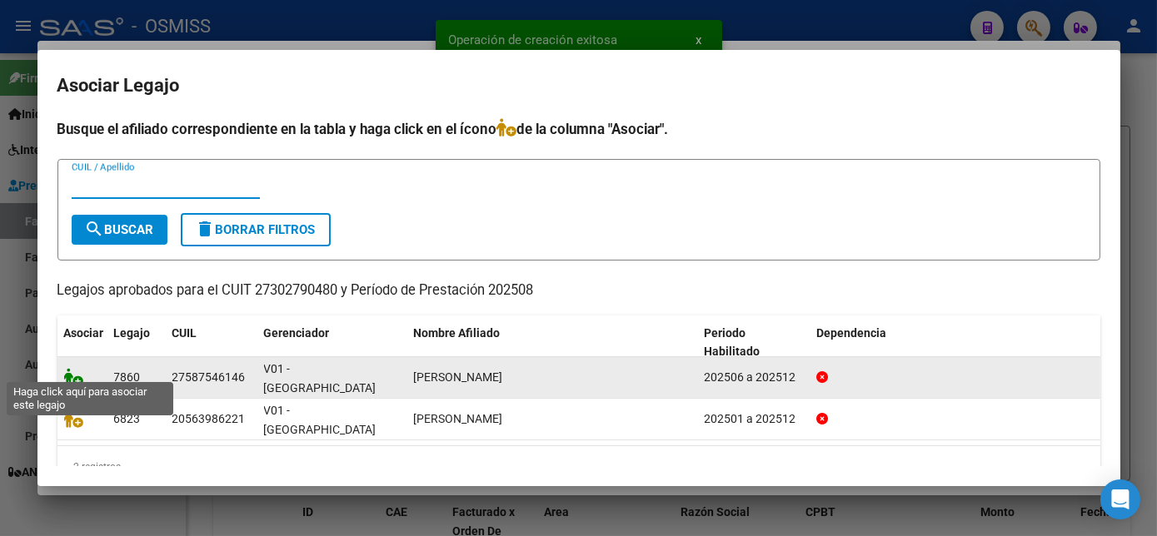
click at [66, 368] on icon at bounding box center [74, 377] width 20 height 18
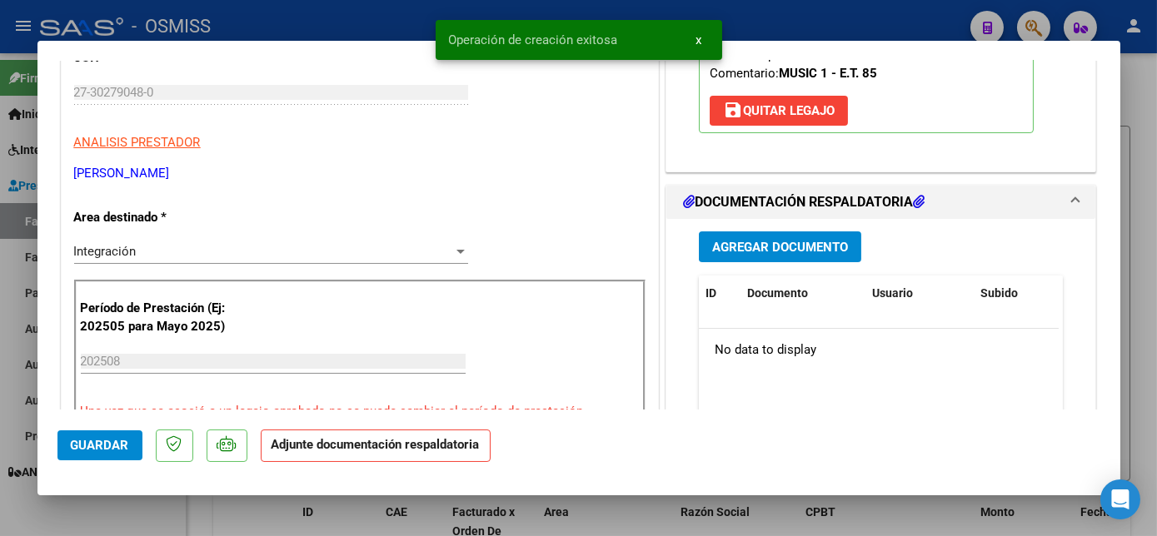
scroll to position [296, 0]
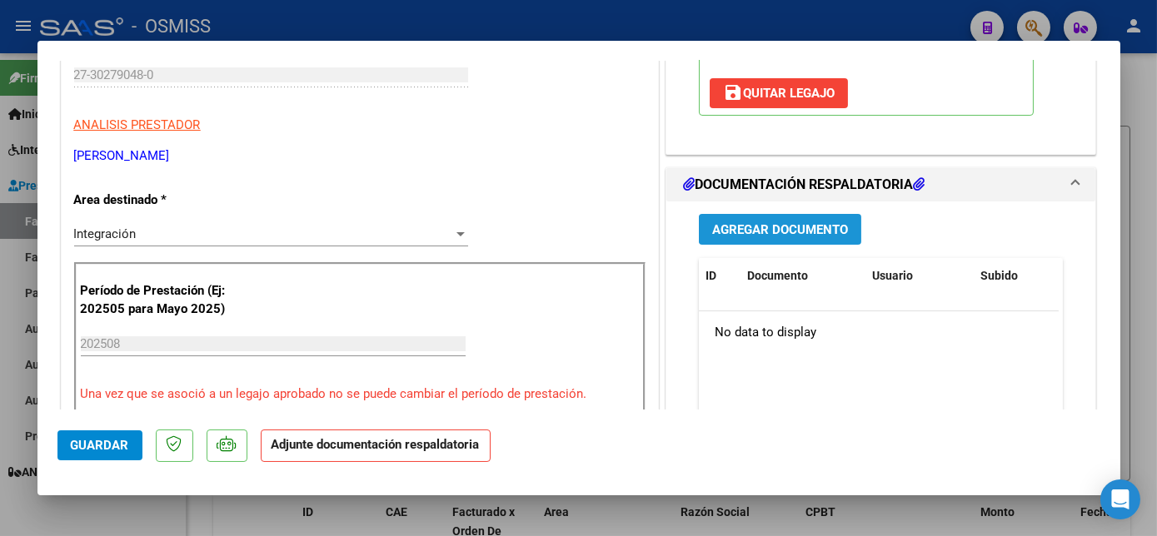
click at [799, 225] on span "Agregar Documento" at bounding box center [780, 229] width 136 height 15
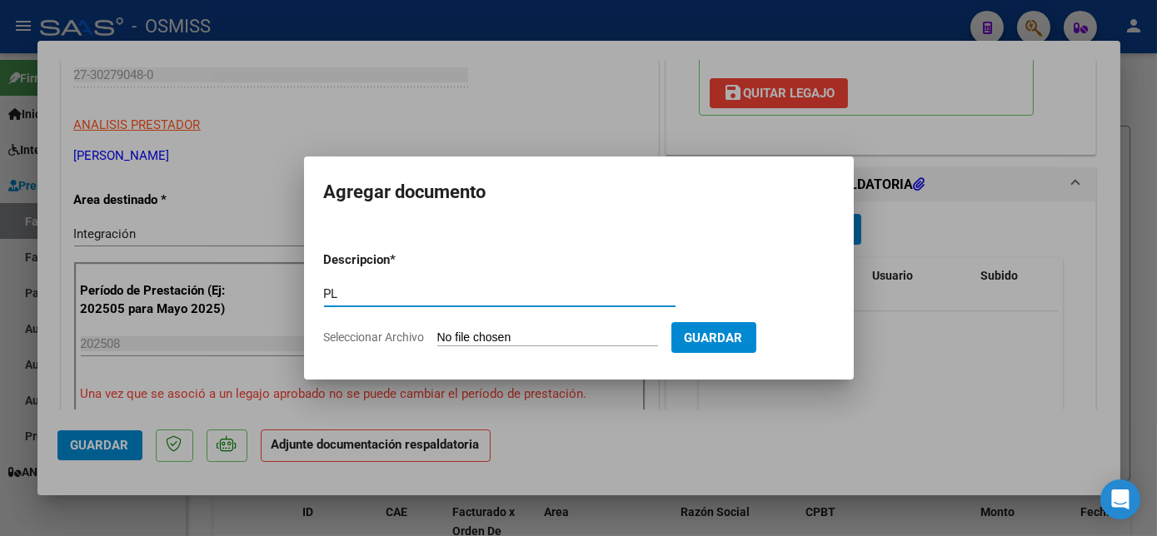
type input "PL"
click at [495, 344] on input "Seleccionar Archivo" at bounding box center [547, 339] width 221 height 16
type input "C:\fakepath\PL.jpg"
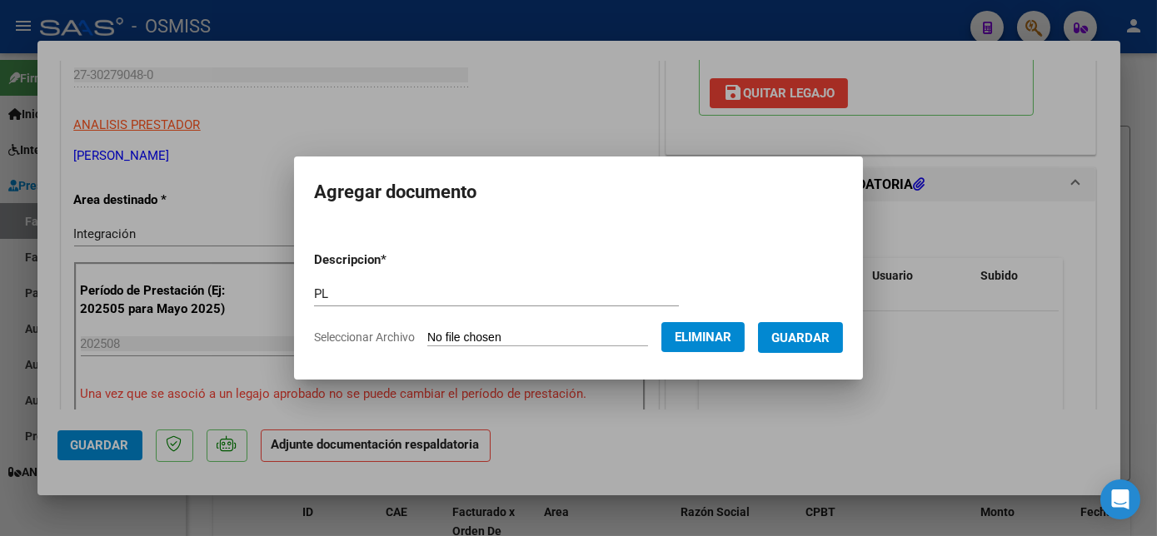
click at [813, 324] on button "Guardar" at bounding box center [800, 337] width 85 height 31
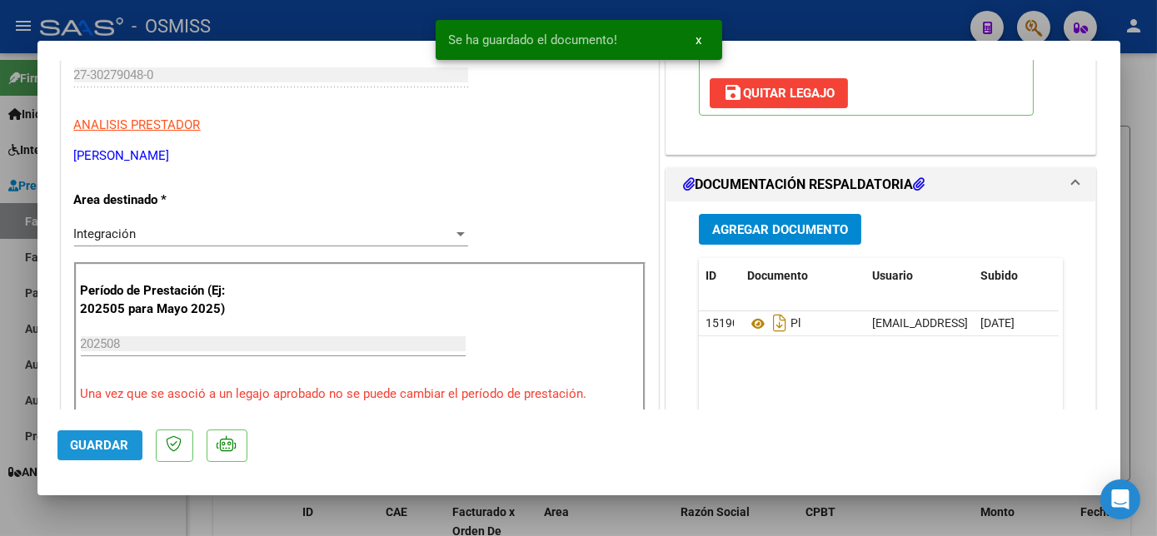
click at [115, 439] on span "Guardar" at bounding box center [100, 445] width 58 height 15
click at [140, 511] on div at bounding box center [578, 268] width 1157 height 536
type input "$ 0,00"
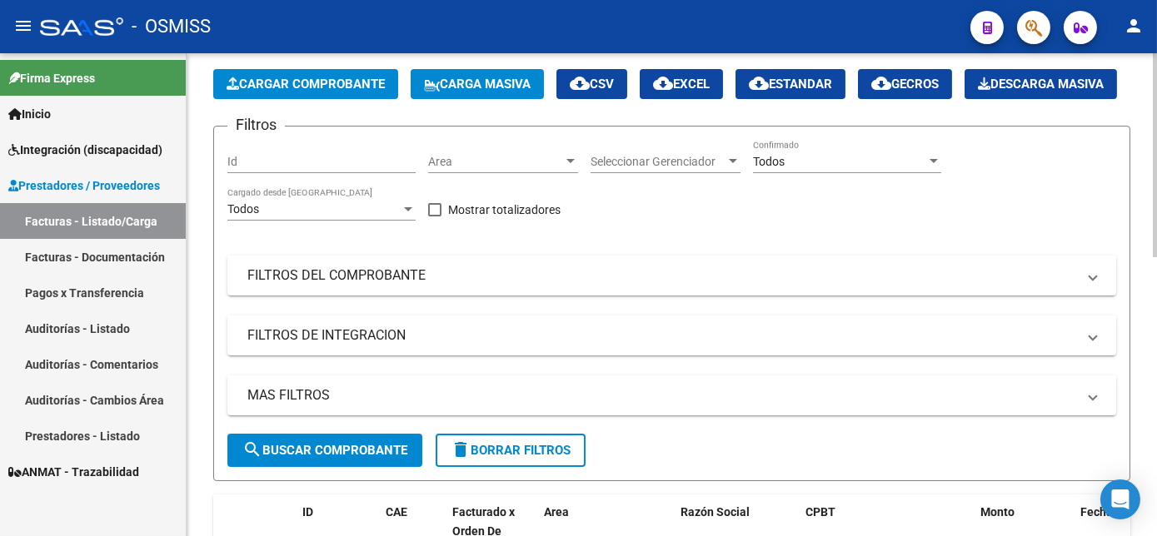
click at [335, 80] on span "Cargar Comprobante" at bounding box center [306, 84] width 158 height 15
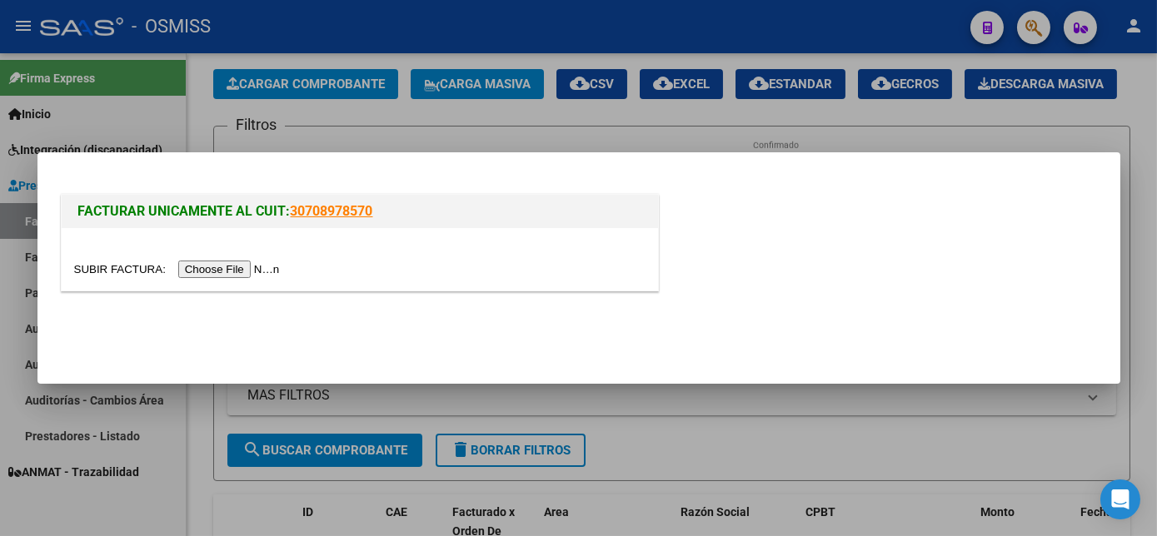
click at [214, 268] on input "file" at bounding box center [179, 269] width 211 height 17
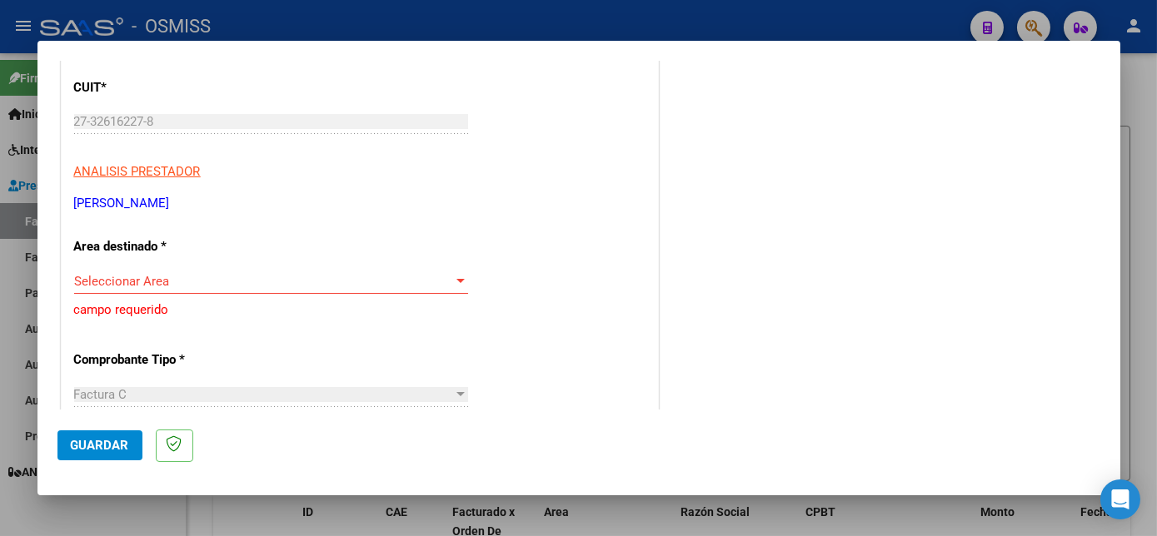
scroll to position [208, 0]
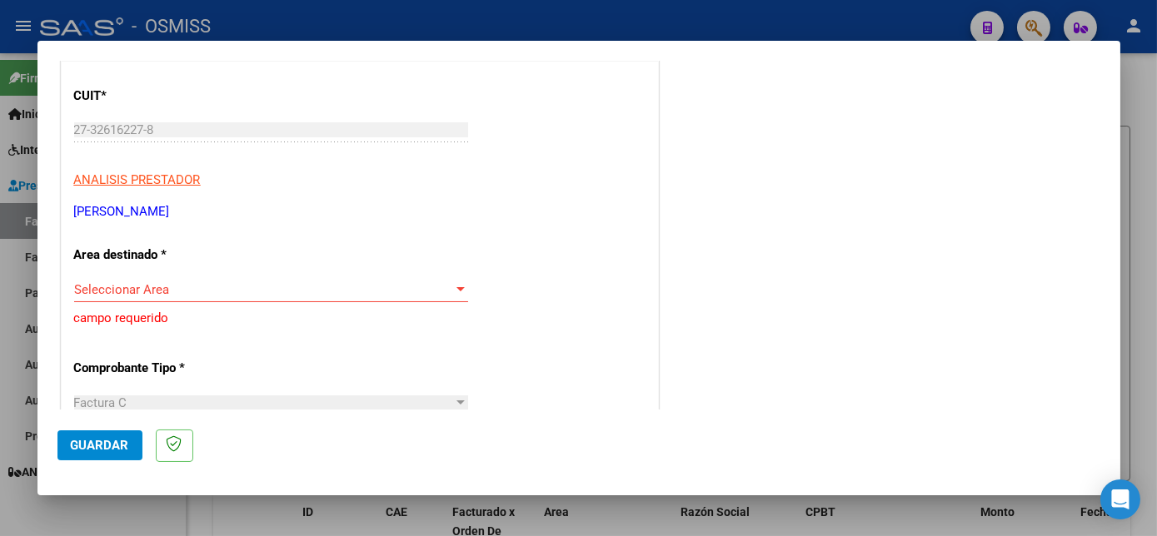
click at [238, 279] on div "Seleccionar Area Seleccionar Area" at bounding box center [271, 289] width 394 height 25
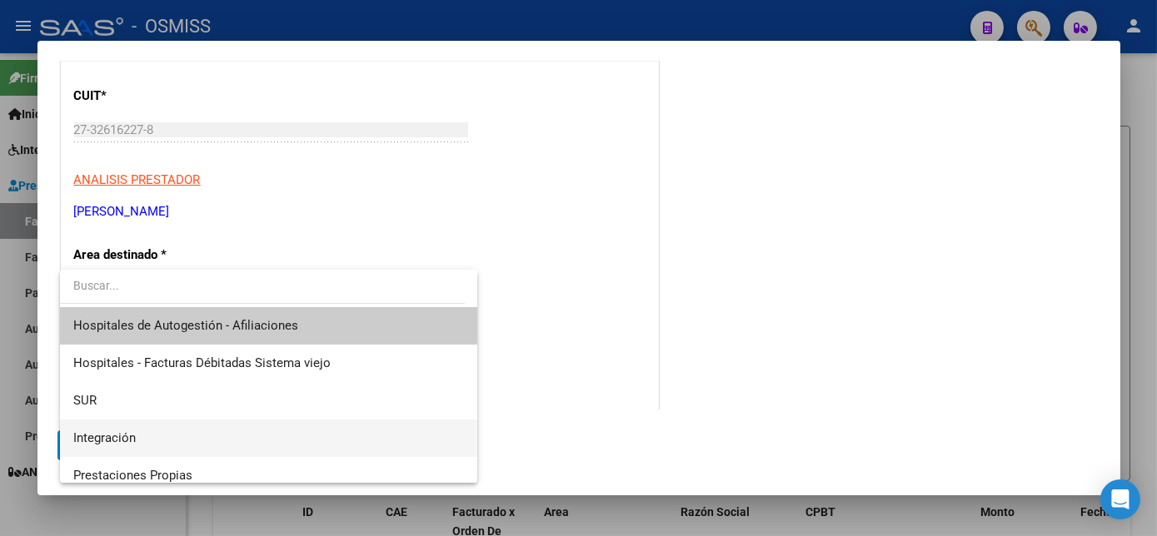
click at [182, 428] on span "Integración" at bounding box center [268, 438] width 390 height 37
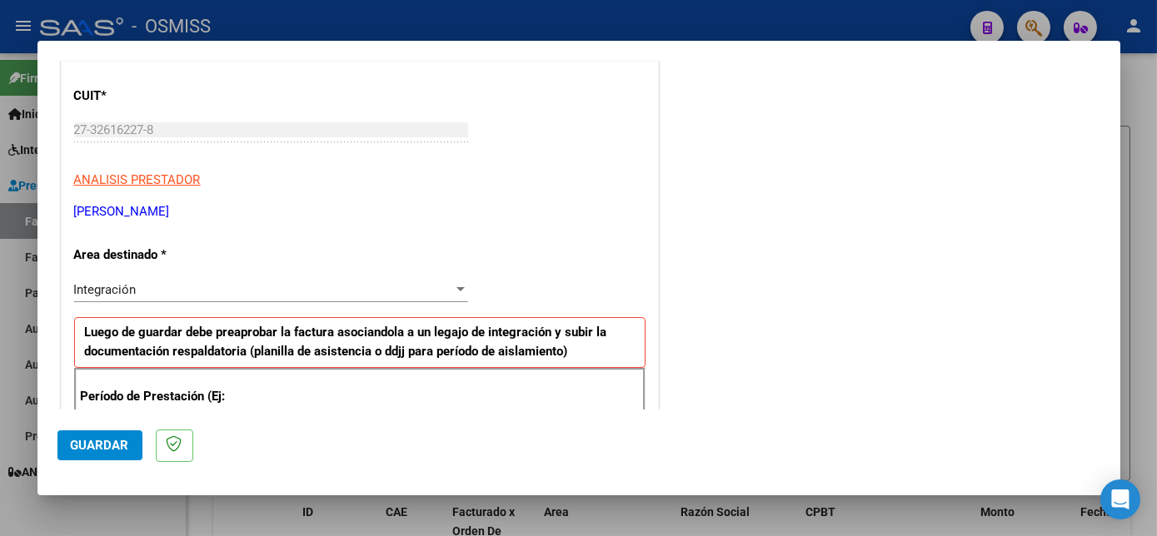
scroll to position [421, 0]
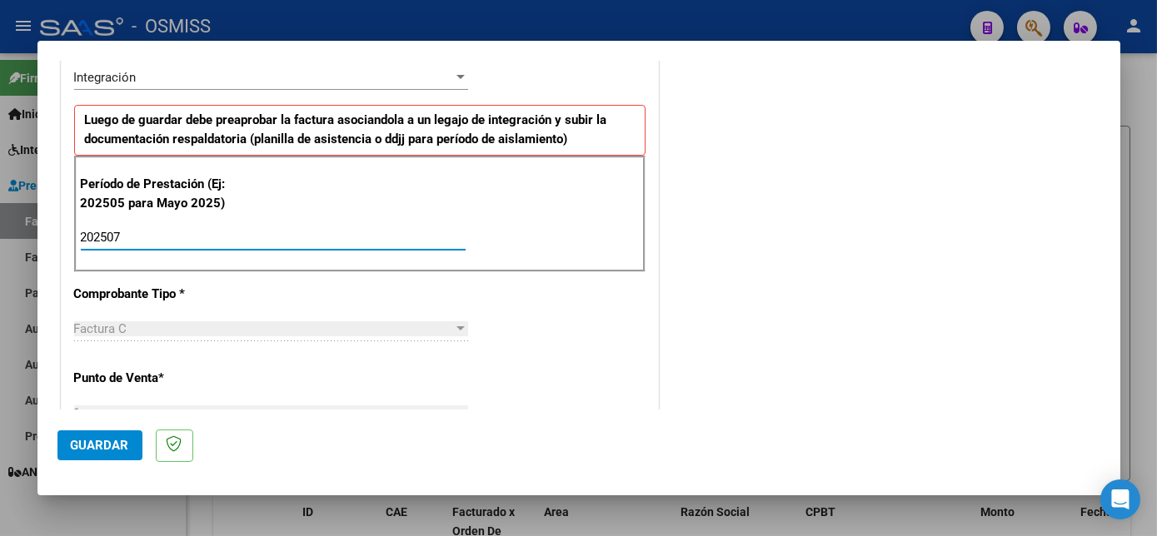
type input "202507"
click at [93, 438] on span "Guardar" at bounding box center [100, 445] width 58 height 15
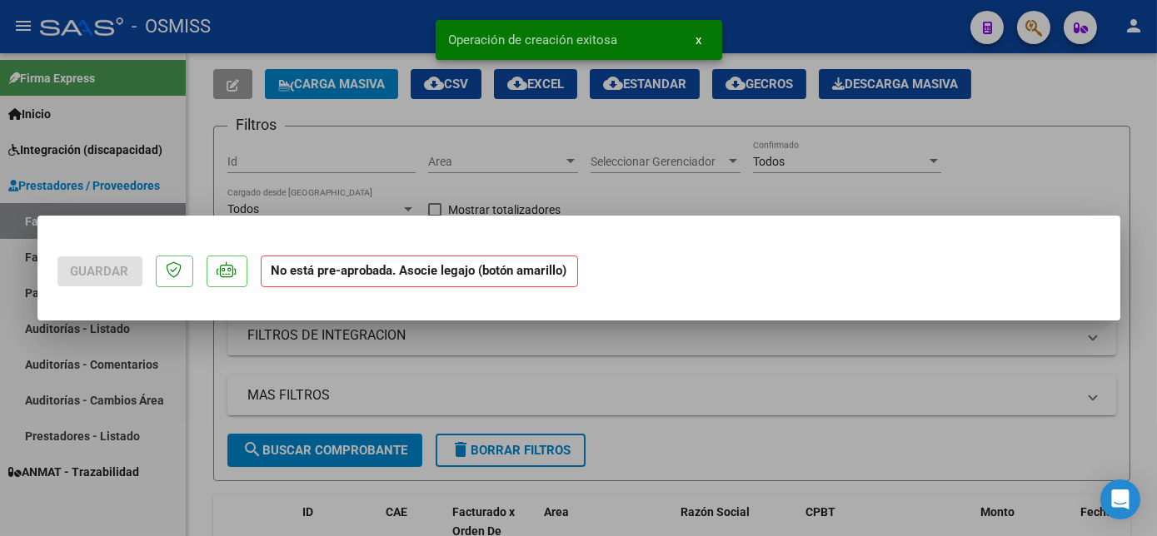
scroll to position [0, 0]
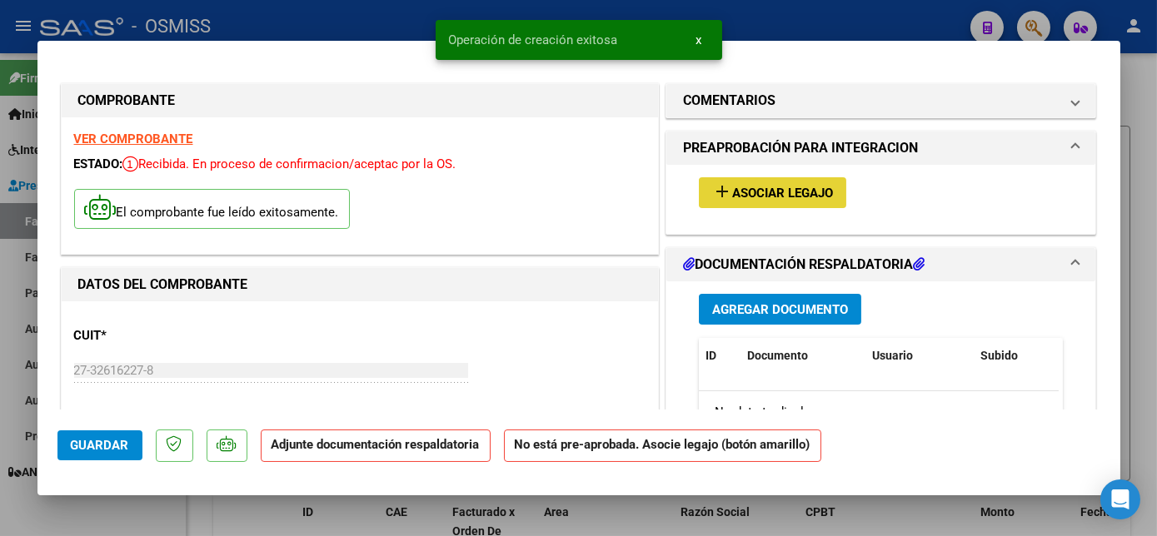
click at [769, 192] on span "Asociar Legajo" at bounding box center [782, 193] width 101 height 15
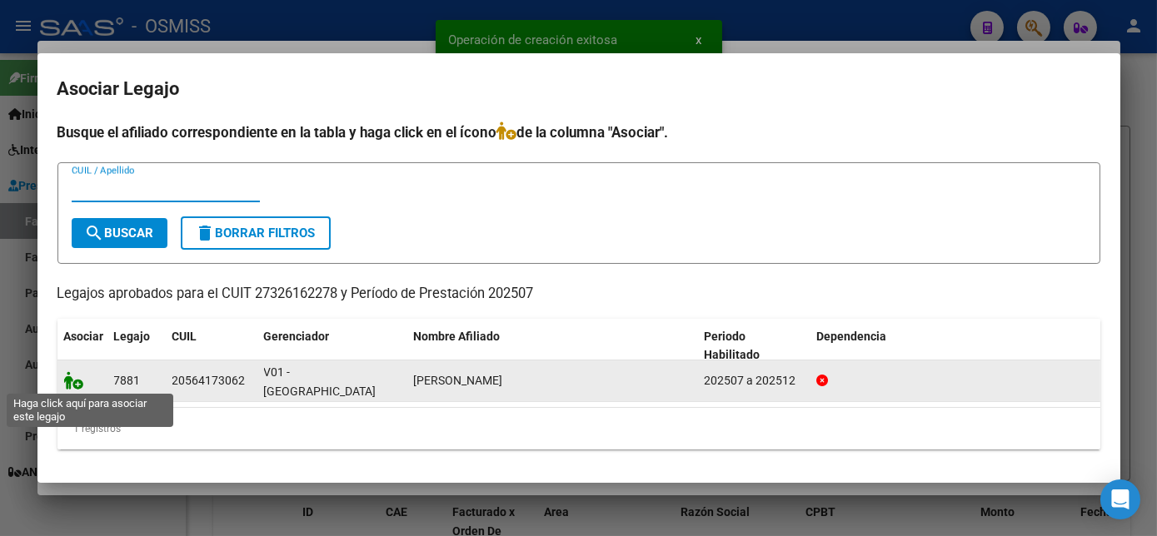
click at [71, 383] on icon at bounding box center [74, 380] width 20 height 18
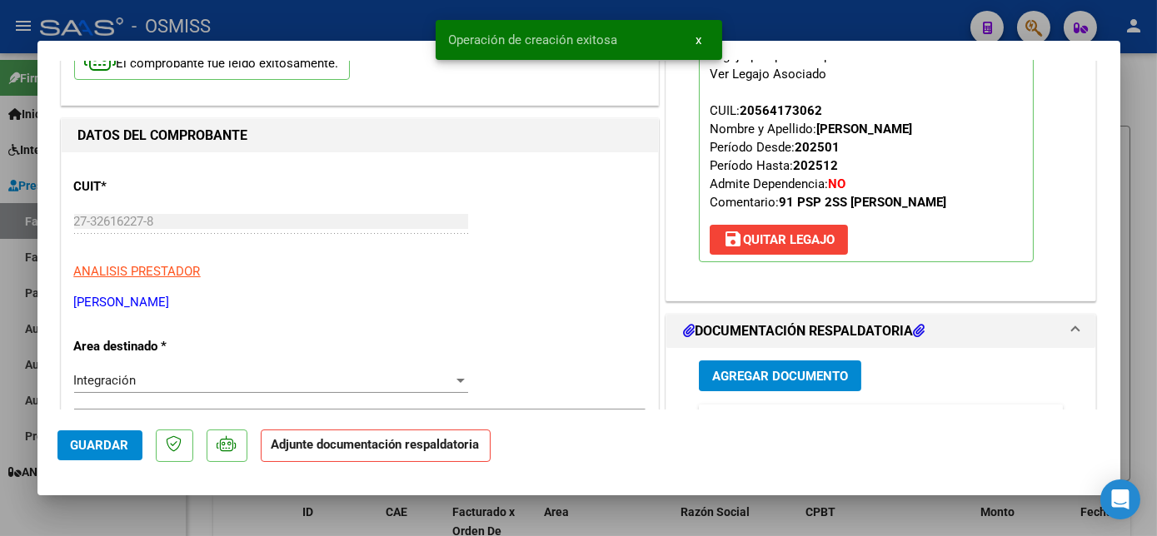
scroll to position [209, 0]
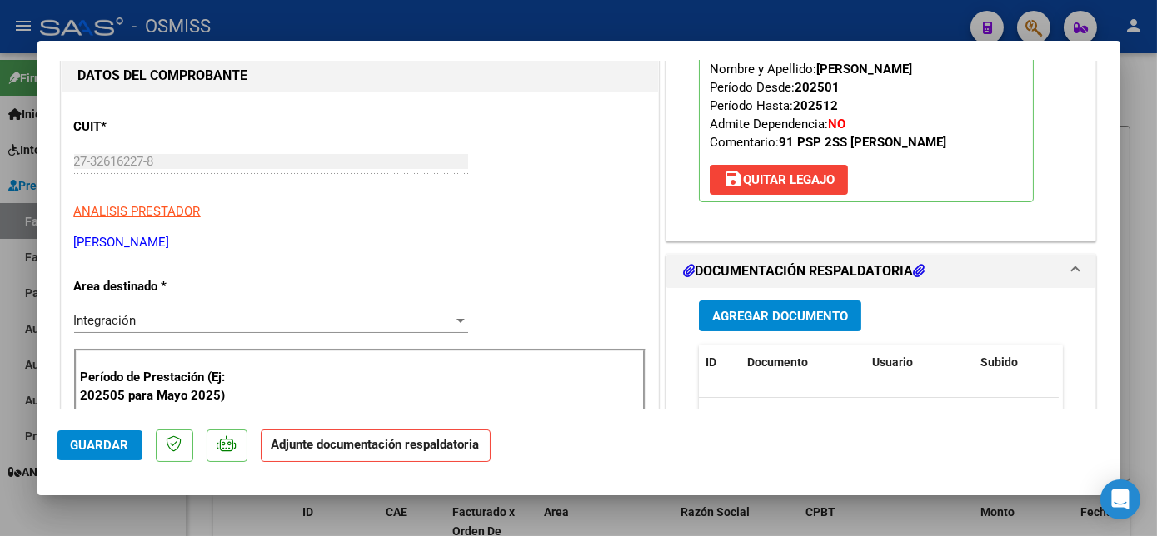
click at [794, 309] on span "Agregar Documento" at bounding box center [780, 316] width 136 height 15
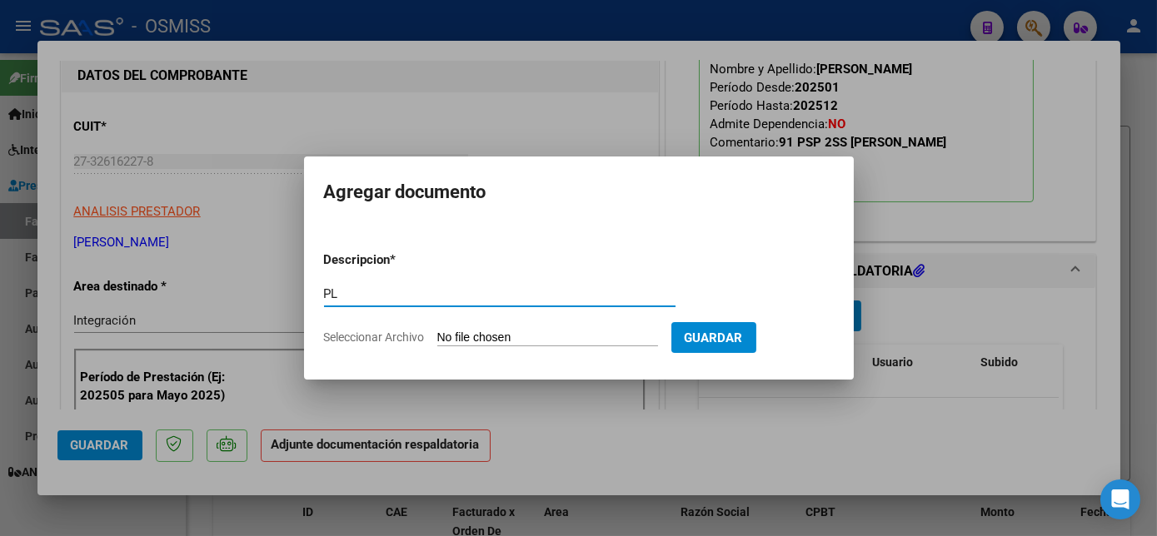
type input "PL"
click at [507, 341] on input "Seleccionar Archivo" at bounding box center [547, 339] width 221 height 16
type input "C:\fakepath\[PERSON_NAME].jpeg"
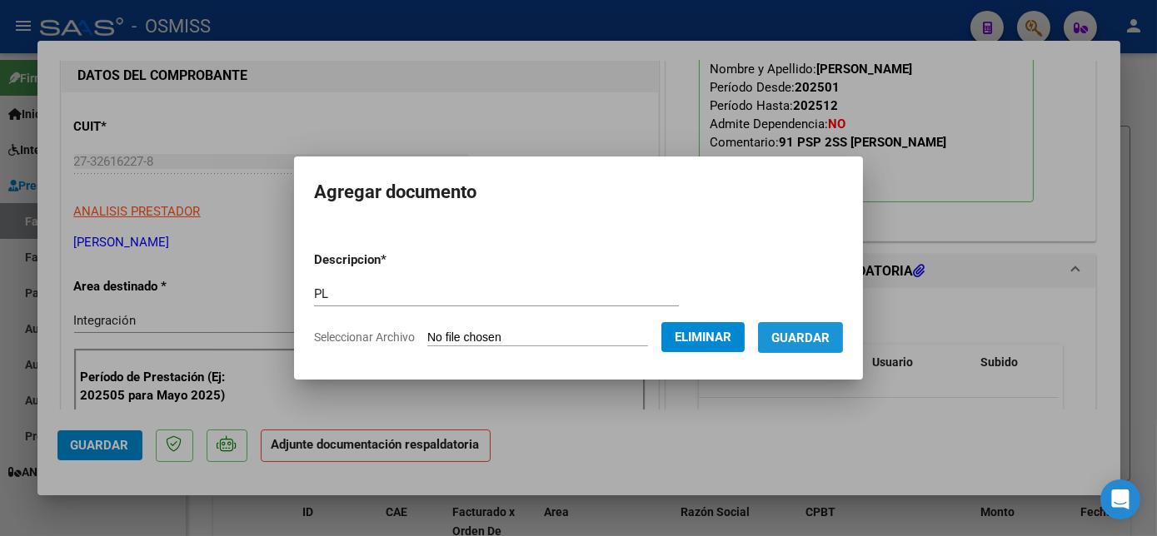
click at [839, 341] on button "Guardar" at bounding box center [800, 337] width 85 height 31
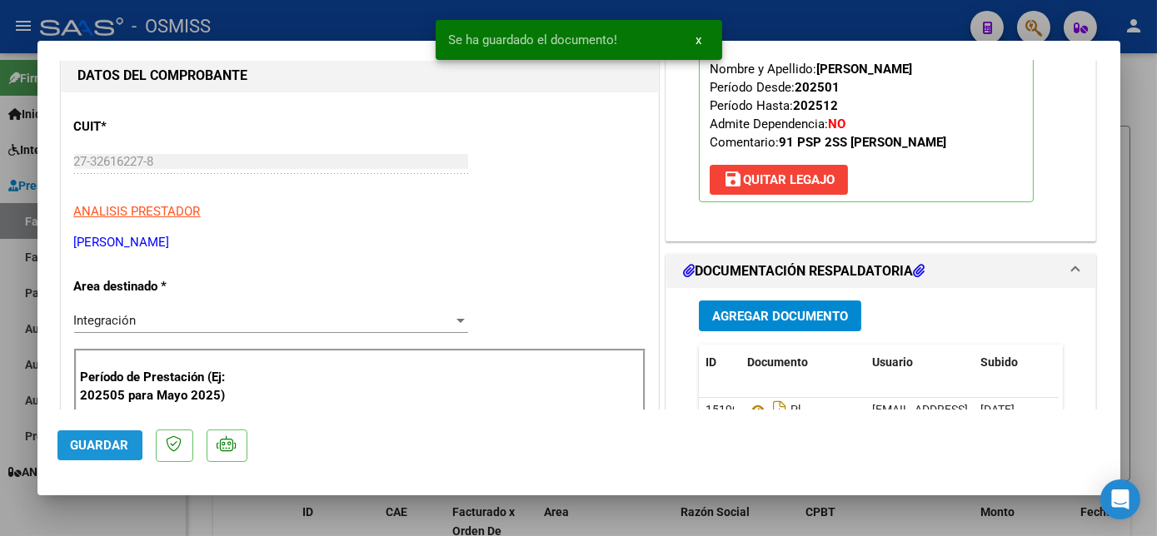
drag, startPoint x: 124, startPoint y: 445, endPoint x: 88, endPoint y: 446, distance: 35.8
click at [88, 446] on span "Guardar" at bounding box center [100, 445] width 58 height 15
click at [137, 511] on div at bounding box center [578, 268] width 1157 height 536
type input "$ 0,00"
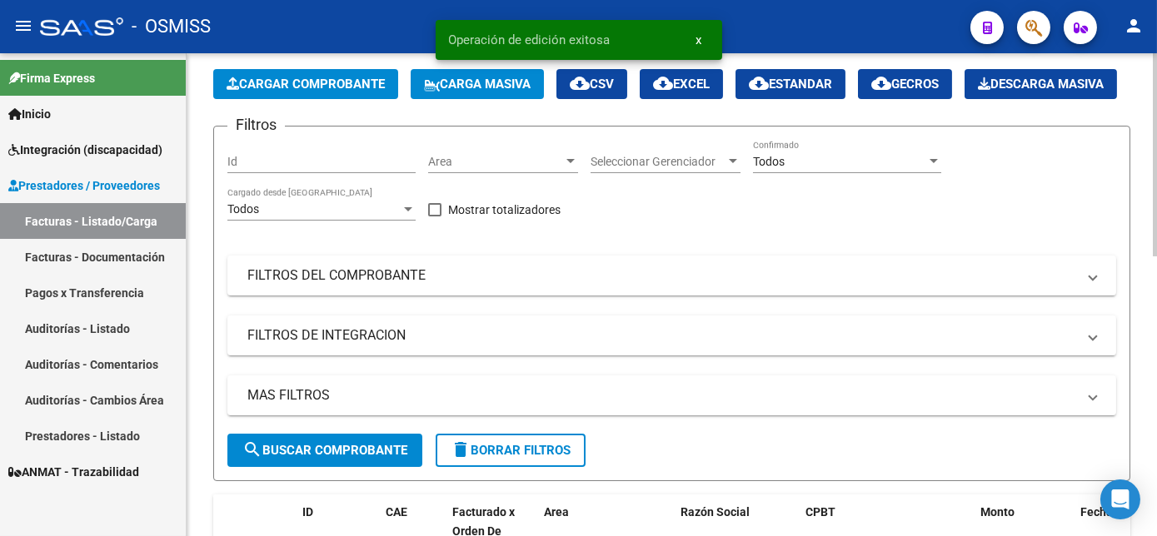
click at [338, 80] on span "Cargar Comprobante" at bounding box center [306, 84] width 158 height 15
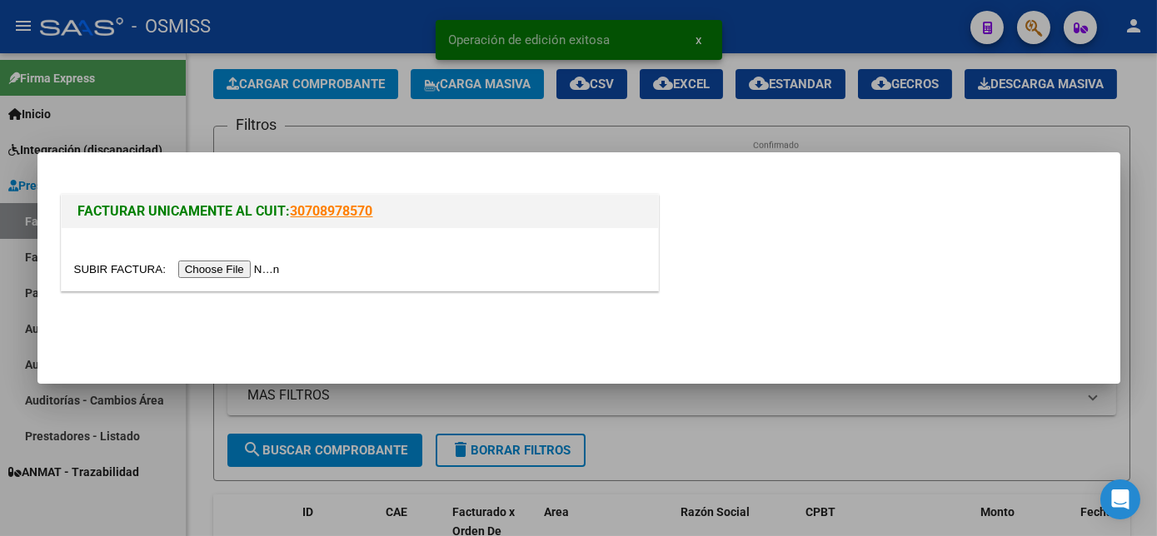
click at [224, 268] on input "file" at bounding box center [179, 269] width 211 height 17
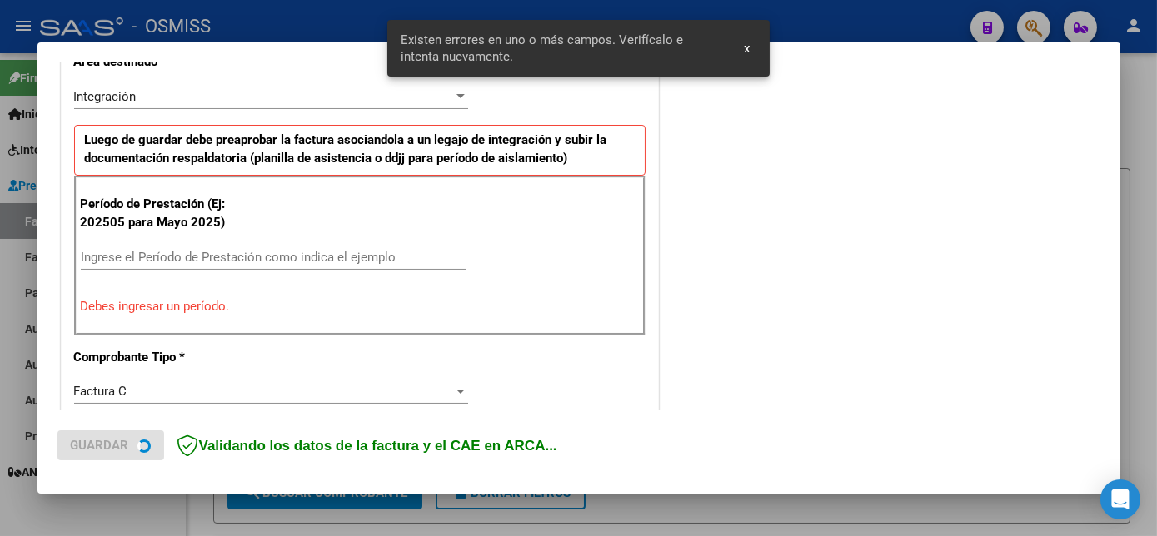
scroll to position [403, 0]
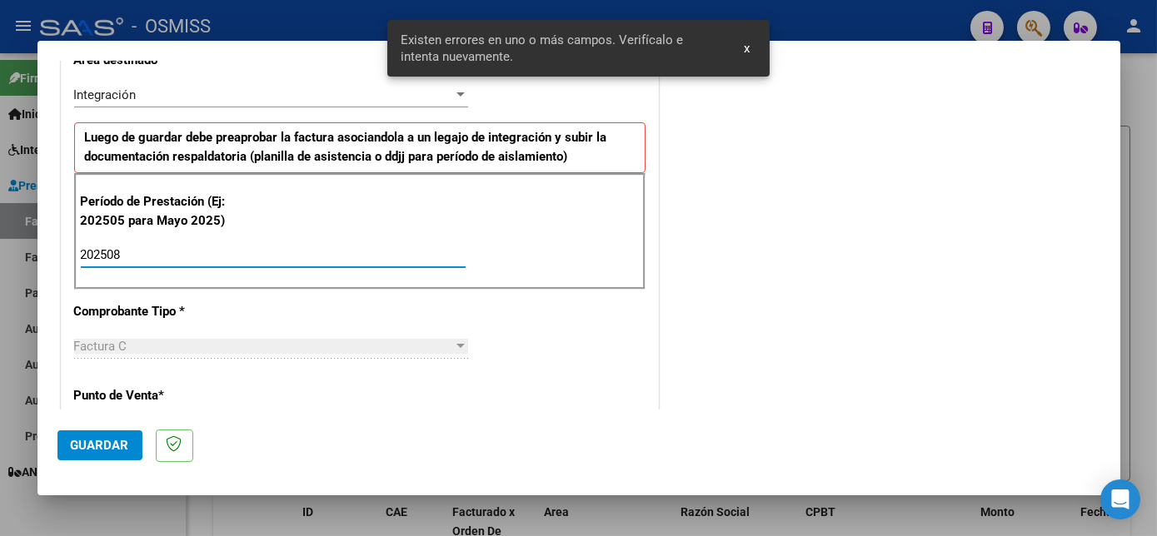
type input "202508"
click at [124, 442] on span "Guardar" at bounding box center [100, 445] width 58 height 15
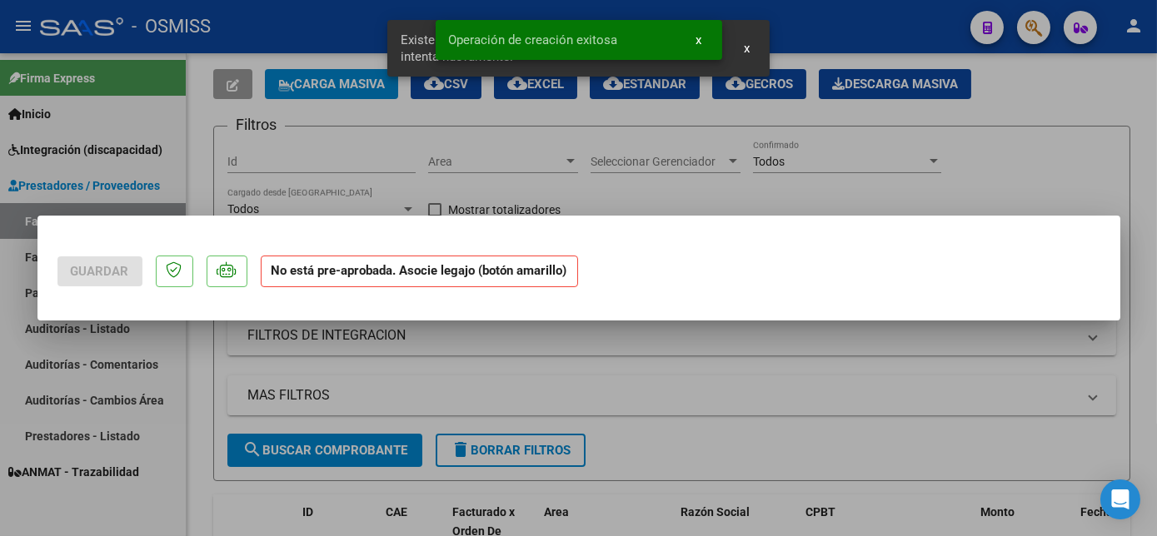
scroll to position [0, 0]
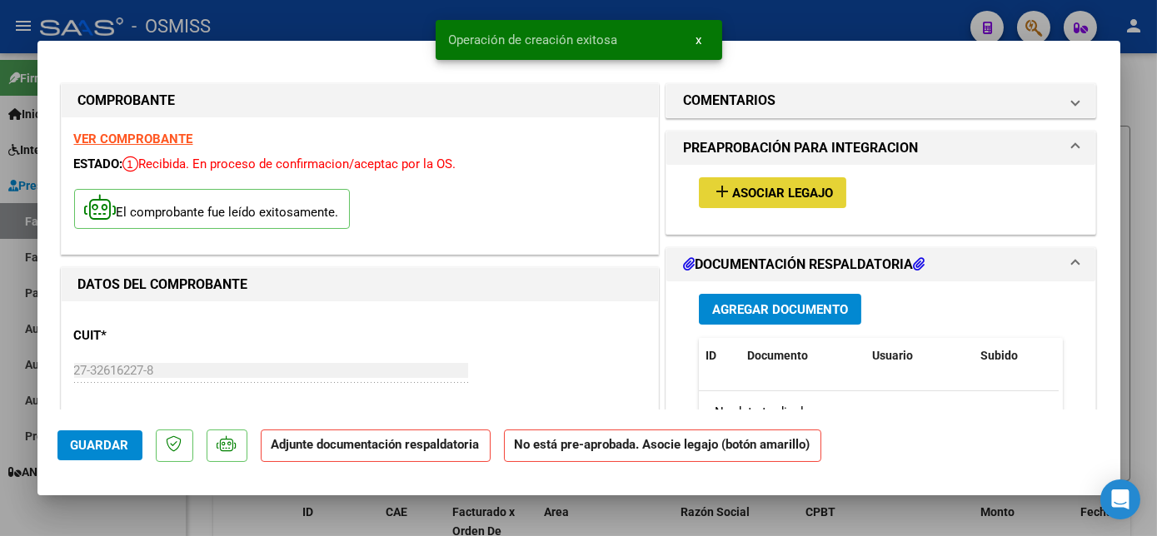
click at [775, 187] on span "Asociar Legajo" at bounding box center [782, 193] width 101 height 15
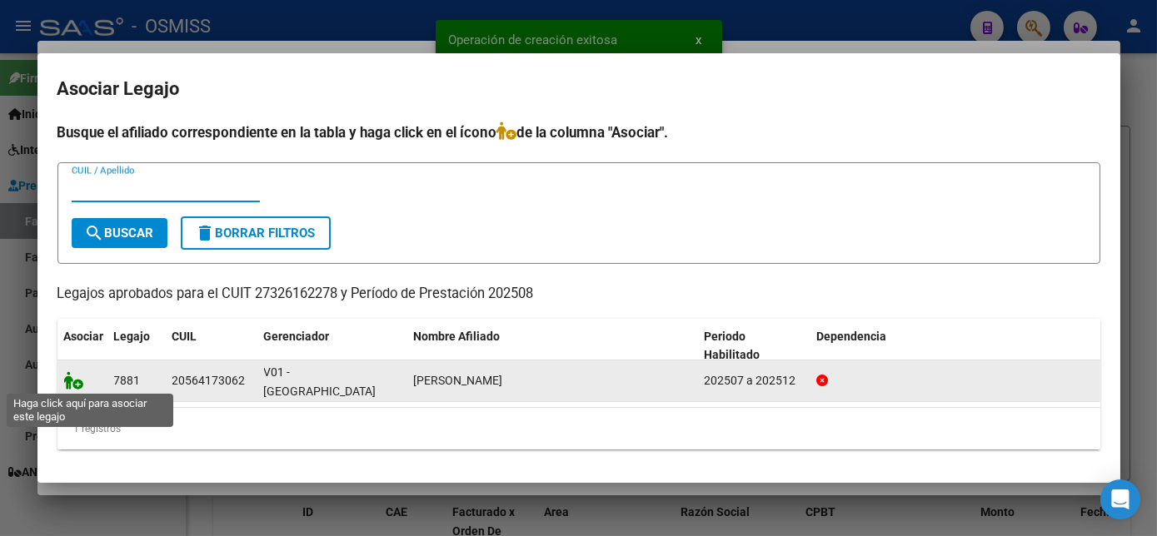
click at [76, 379] on icon at bounding box center [74, 380] width 20 height 18
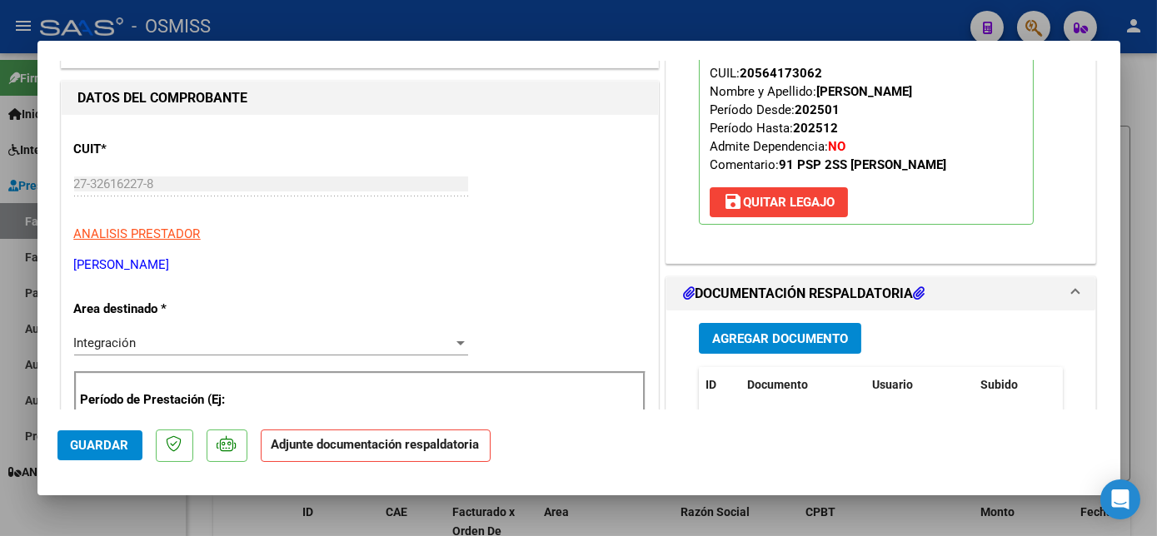
scroll to position [266, 0]
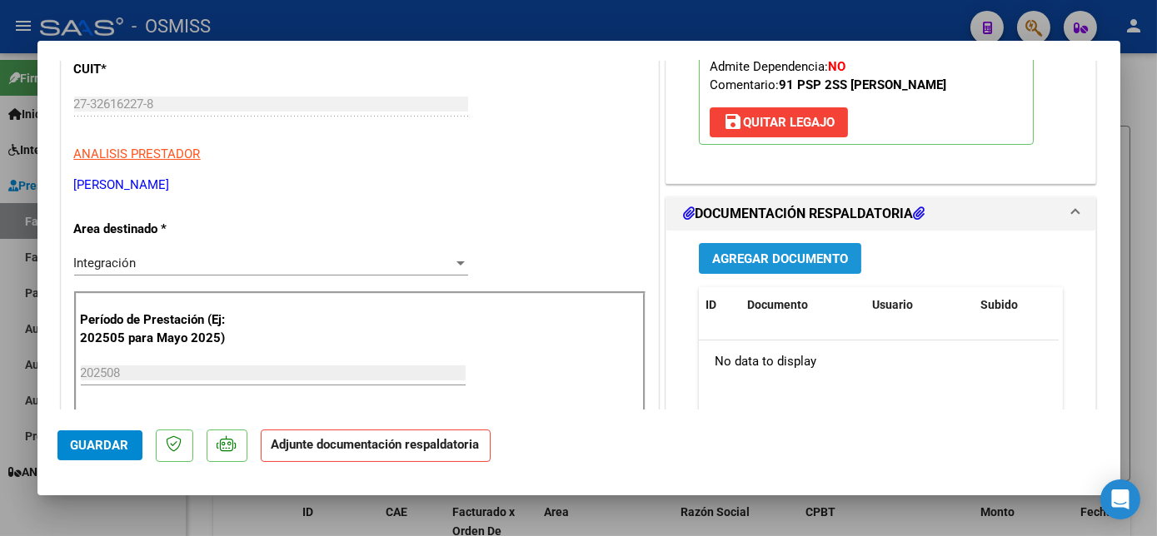
click at [770, 253] on span "Agregar Documento" at bounding box center [780, 259] width 136 height 15
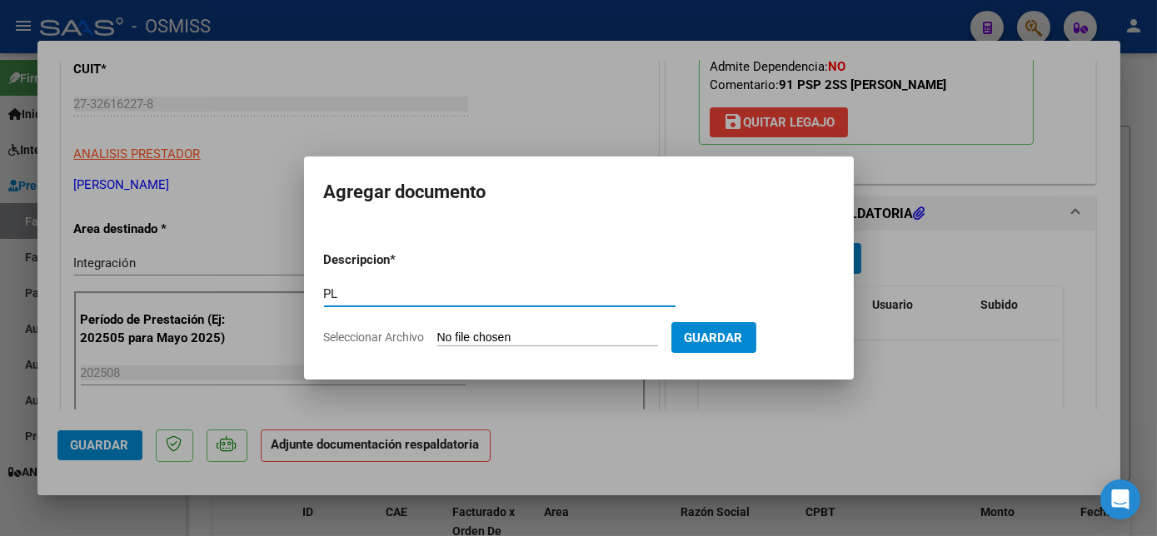
type input "PL"
click at [437, 331] on input "Seleccionar Archivo" at bounding box center [547, 339] width 221 height 16
type input "C:\fakepath\agosto.jpeg"
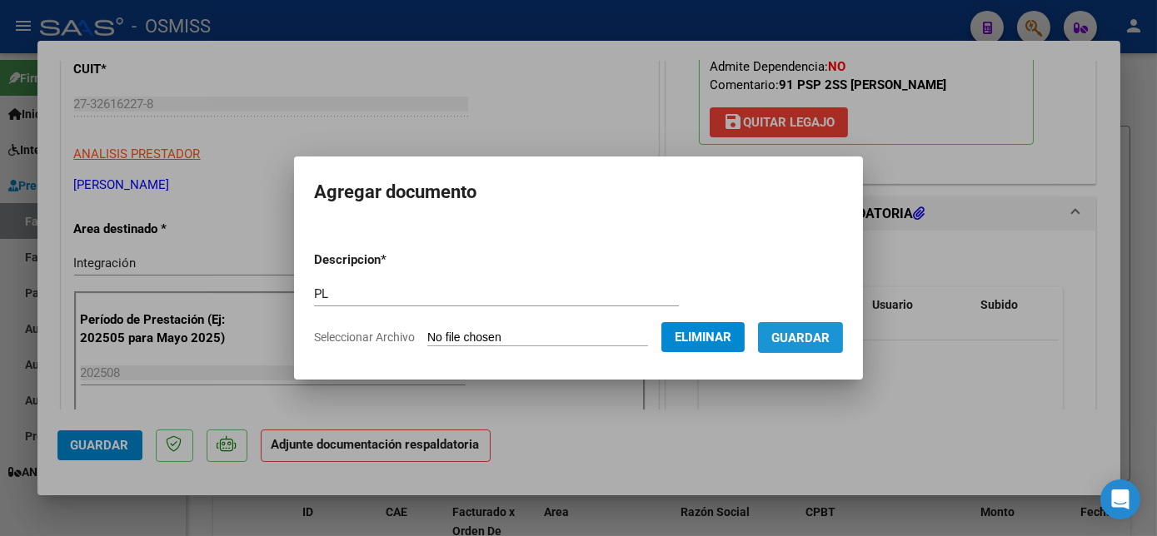
click at [817, 333] on span "Guardar" at bounding box center [800, 338] width 58 height 15
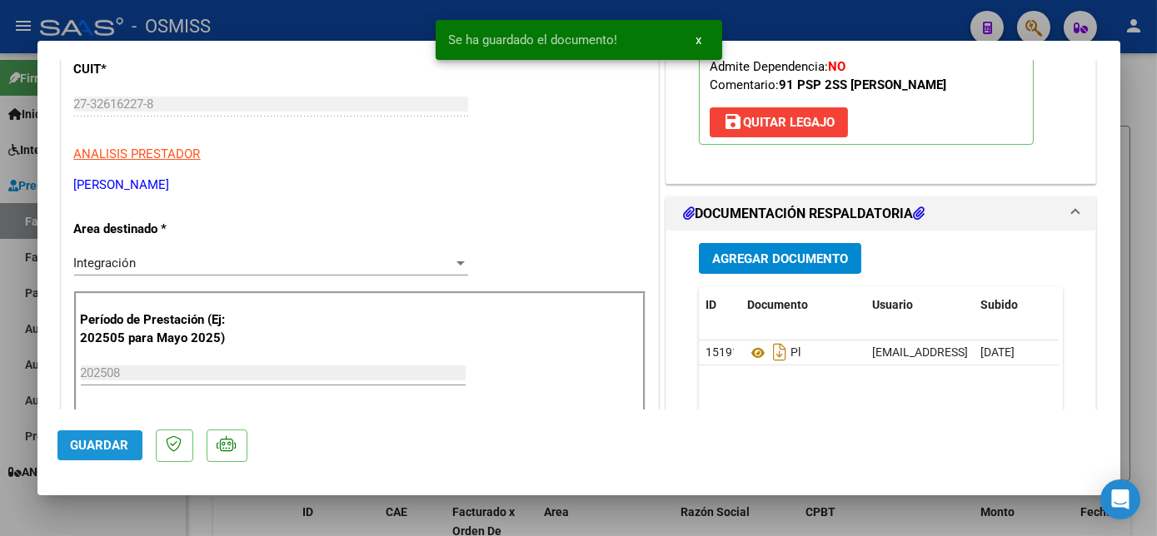
click at [91, 448] on span "Guardar" at bounding box center [100, 445] width 58 height 15
click at [180, 510] on div at bounding box center [578, 268] width 1157 height 536
type input "$ 0,00"
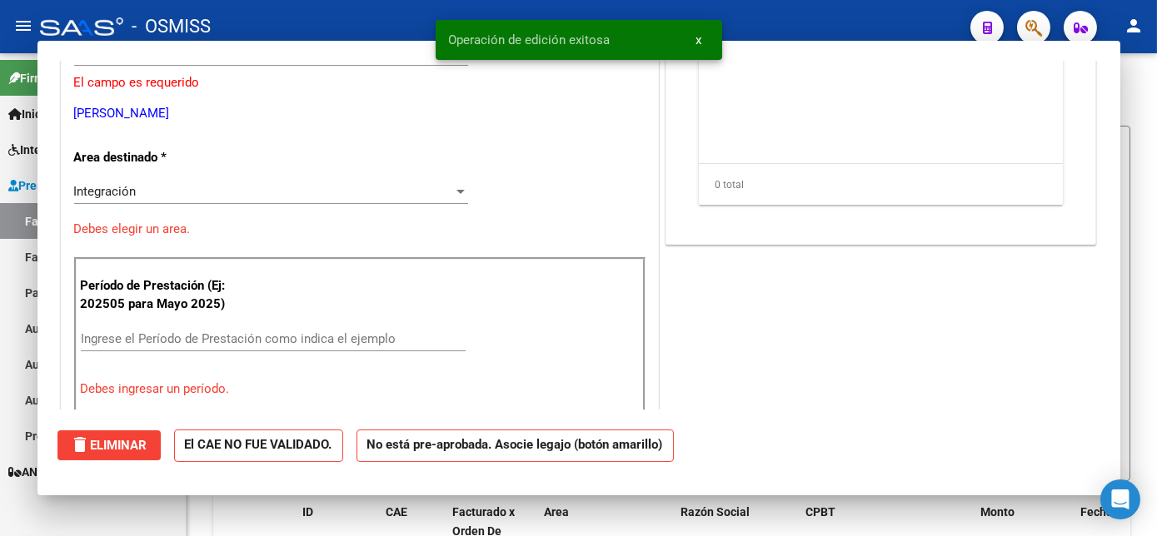
scroll to position [216, 0]
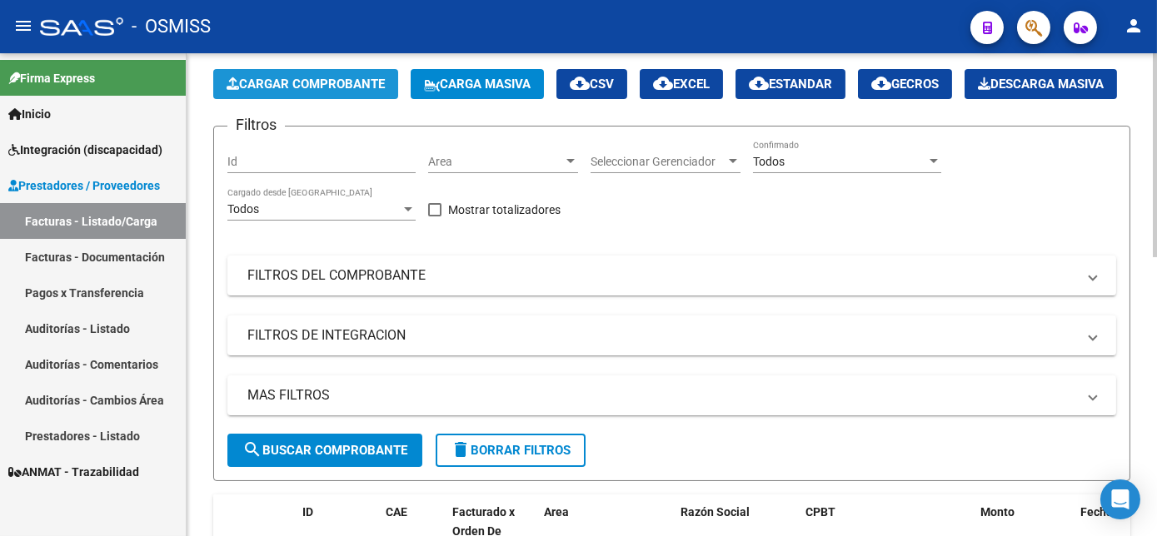
click at [301, 81] on span "Cargar Comprobante" at bounding box center [306, 84] width 158 height 15
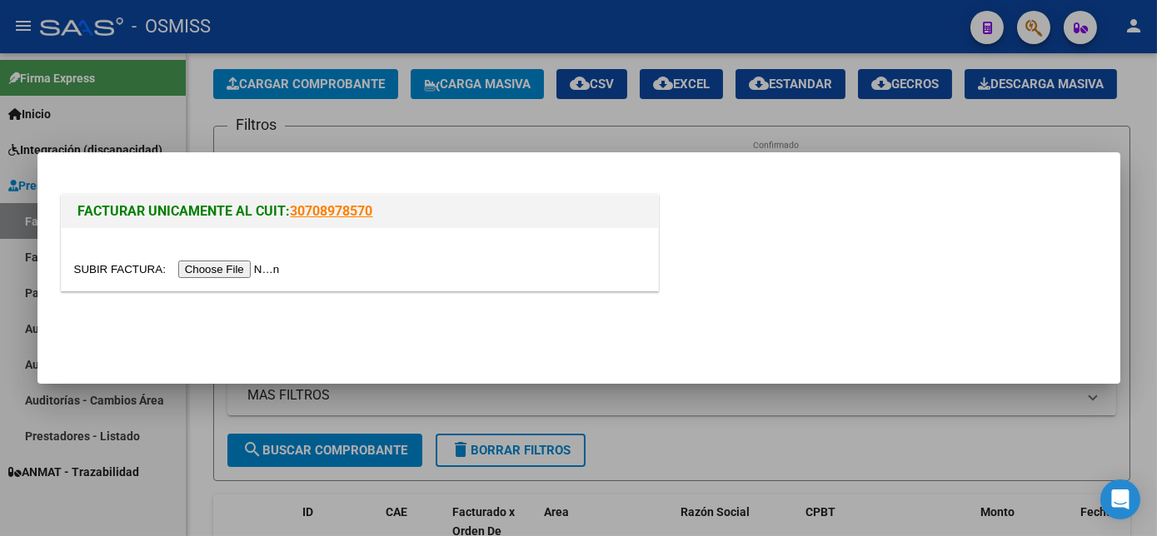
click at [205, 268] on input "file" at bounding box center [179, 269] width 211 height 17
click at [211, 273] on input "file" at bounding box center [179, 269] width 211 height 17
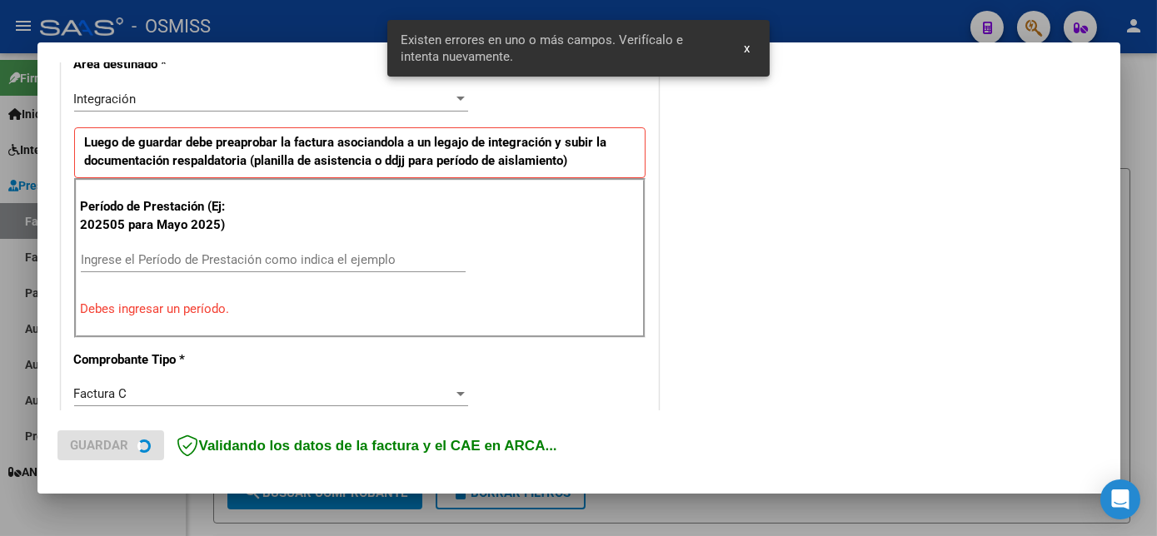
scroll to position [403, 0]
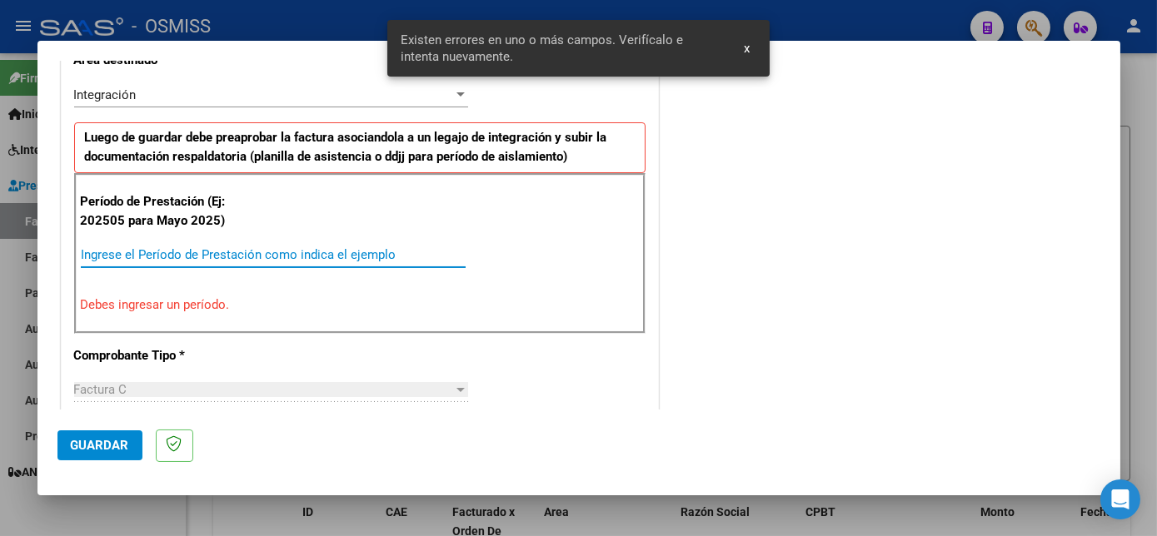
click at [297, 252] on input "Ingrese el Período de Prestación como indica el ejemplo" at bounding box center [273, 254] width 385 height 15
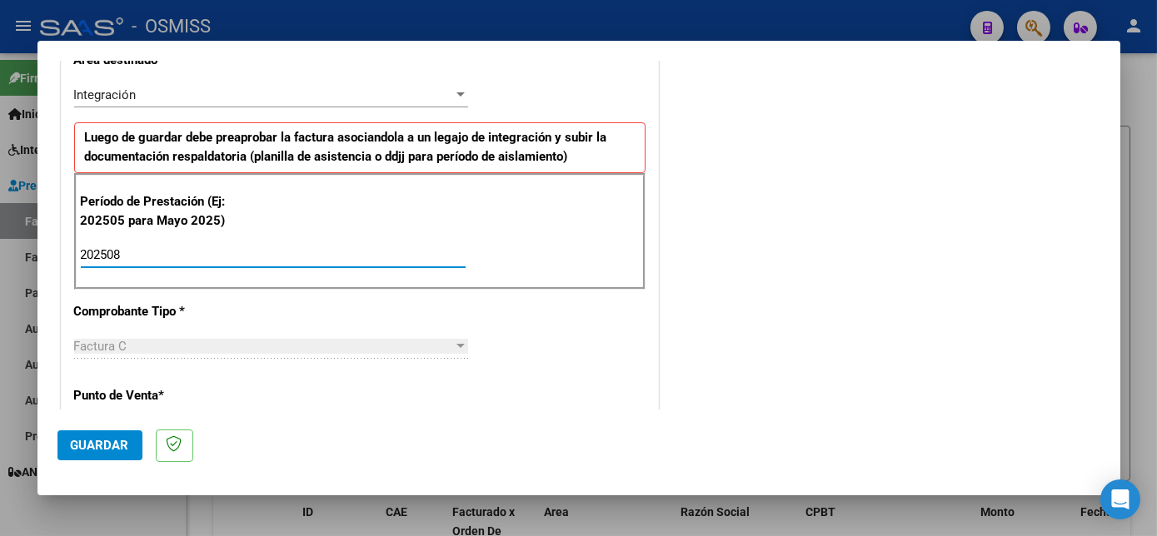
type input "202508"
click at [91, 453] on button "Guardar" at bounding box center [99, 446] width 85 height 30
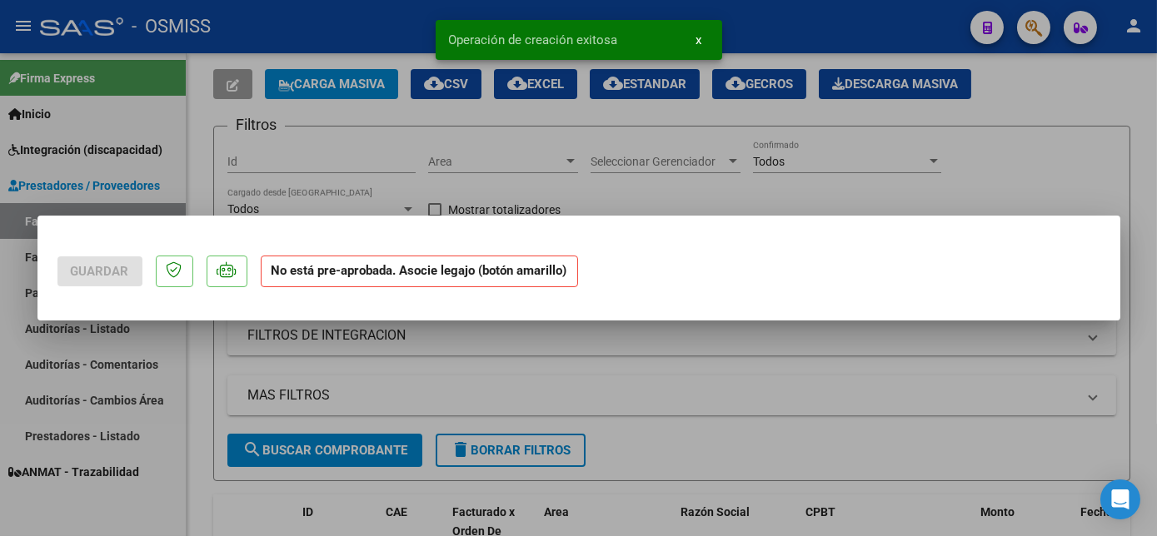
scroll to position [0, 0]
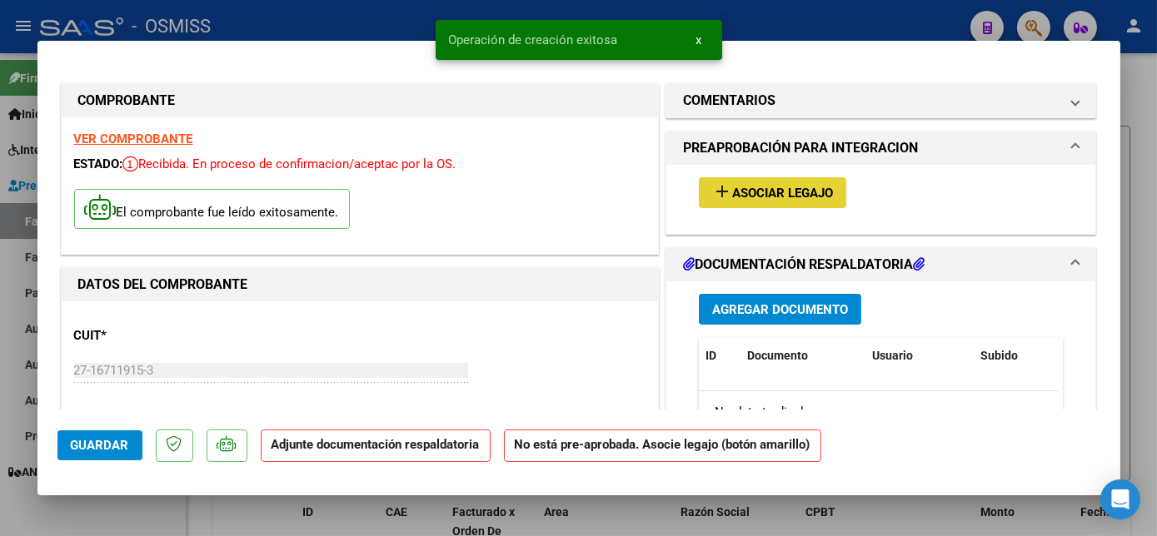
click at [755, 182] on button "add Asociar Legajo" at bounding box center [772, 192] width 147 height 31
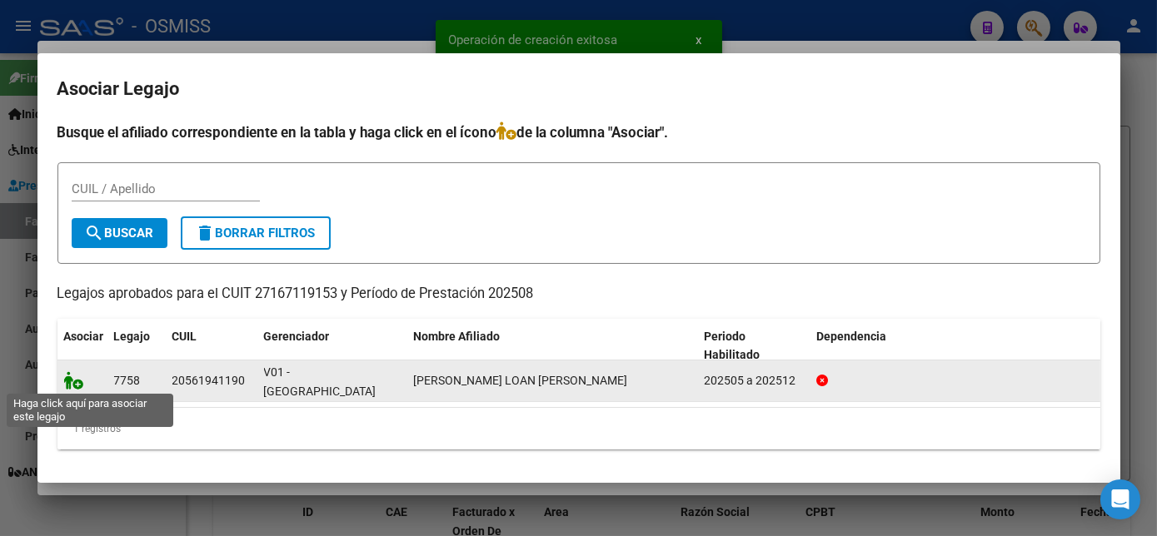
click at [71, 380] on icon at bounding box center [74, 380] width 20 height 18
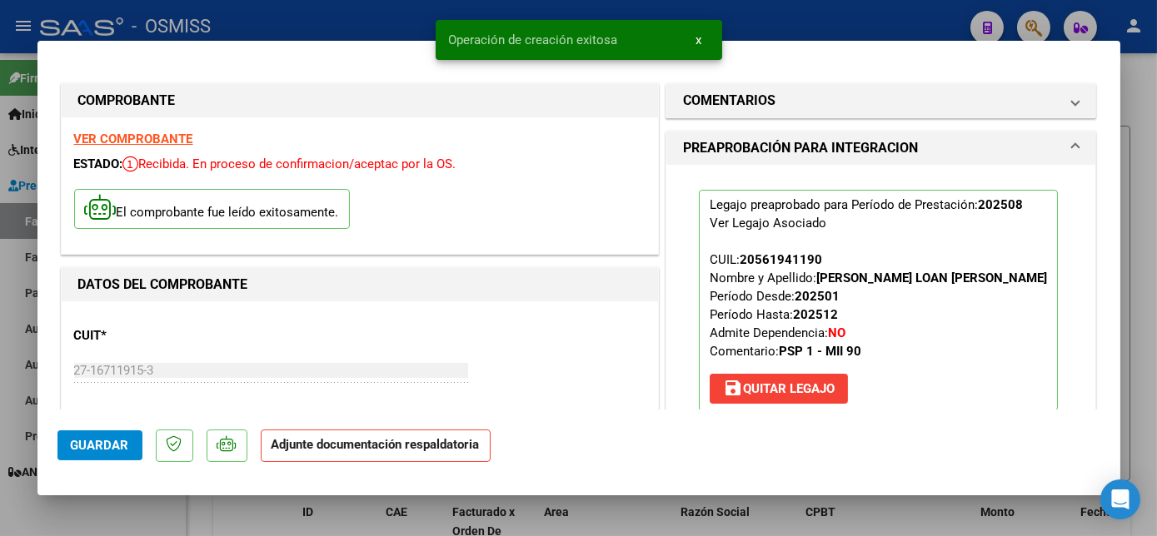
drag, startPoint x: 1119, startPoint y: 133, endPoint x: 1118, endPoint y: 149, distance: 15.8
click at [1118, 149] on div "COMPROBANTE VER COMPROBANTE ESTADO: Recibida. En proceso de confirmacion/acepta…" at bounding box center [578, 268] width 1157 height 536
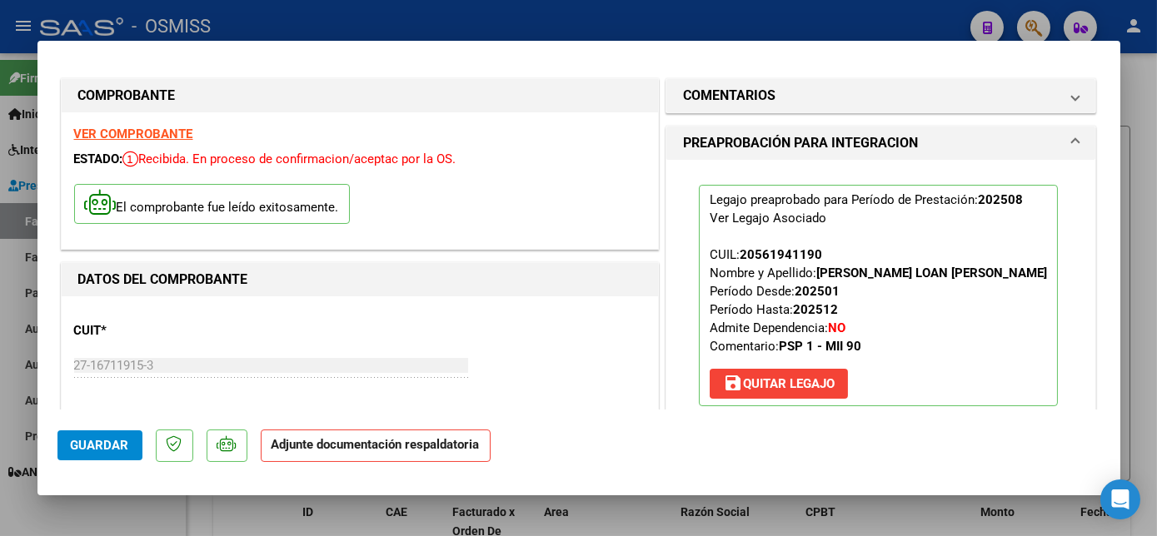
scroll to position [264, 0]
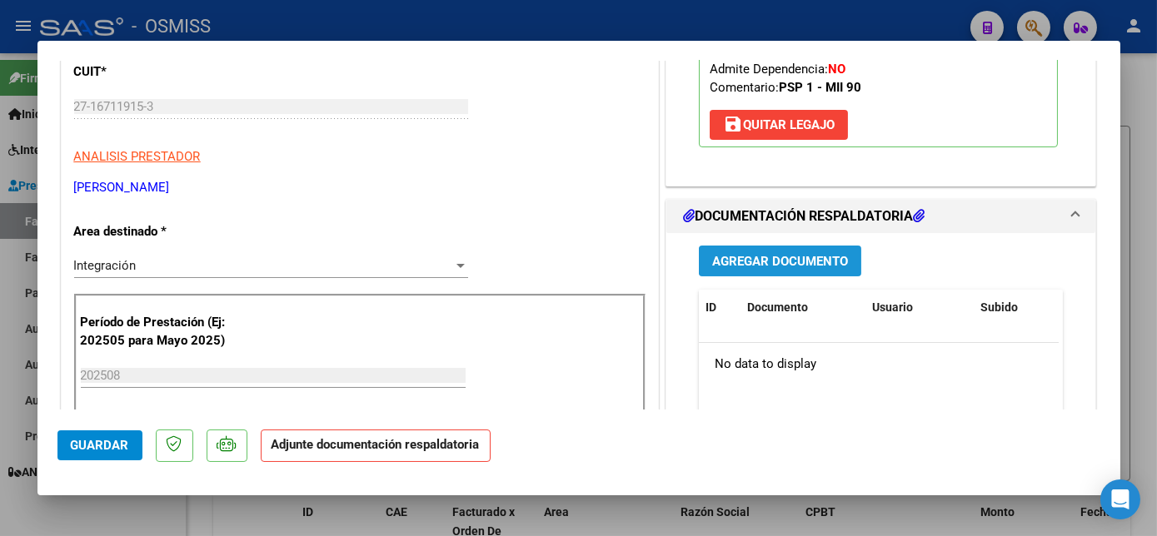
click at [747, 246] on button "Agregar Documento" at bounding box center [780, 261] width 162 height 31
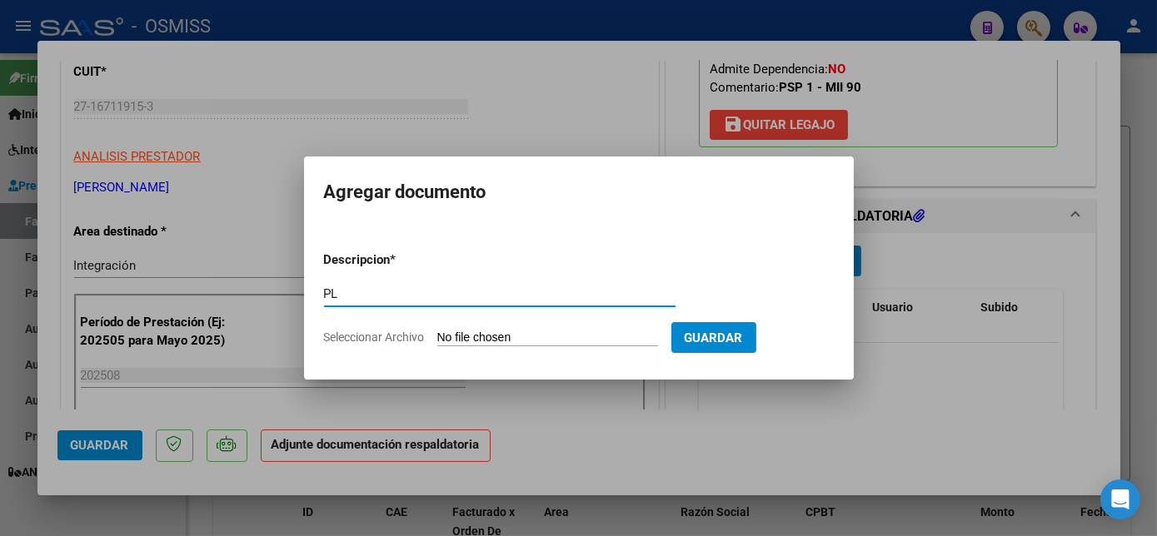
type input "PL"
click at [437, 331] on input "Seleccionar Archivo" at bounding box center [547, 339] width 221 height 16
type input "C:\fakepath\PLANILLA ASISTENCIA [DATE] [PERSON_NAME] - [PERSON_NAME].pdf"
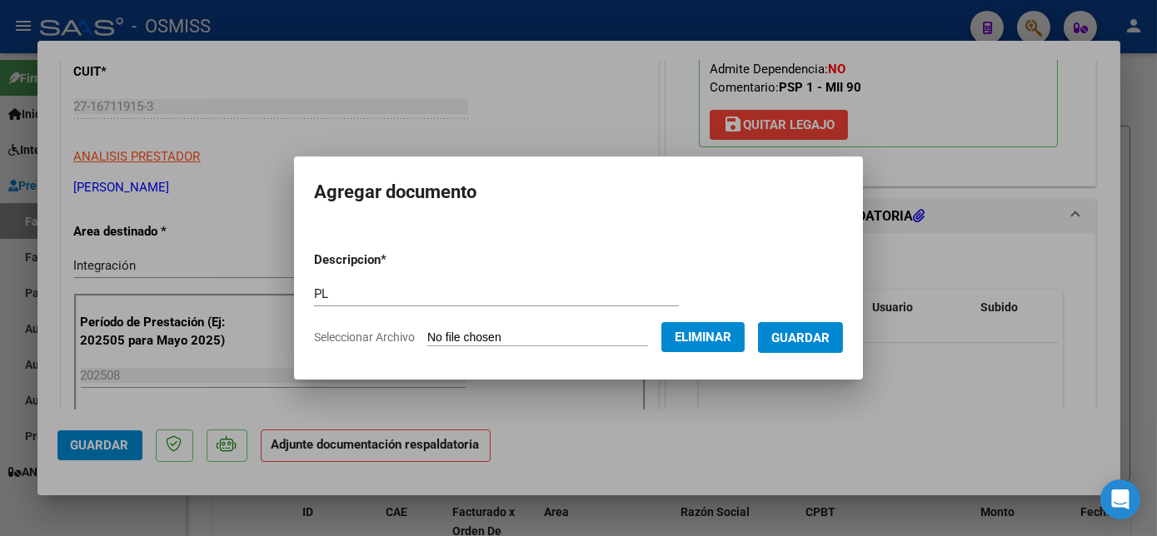
click at [828, 334] on span "Guardar" at bounding box center [800, 338] width 58 height 15
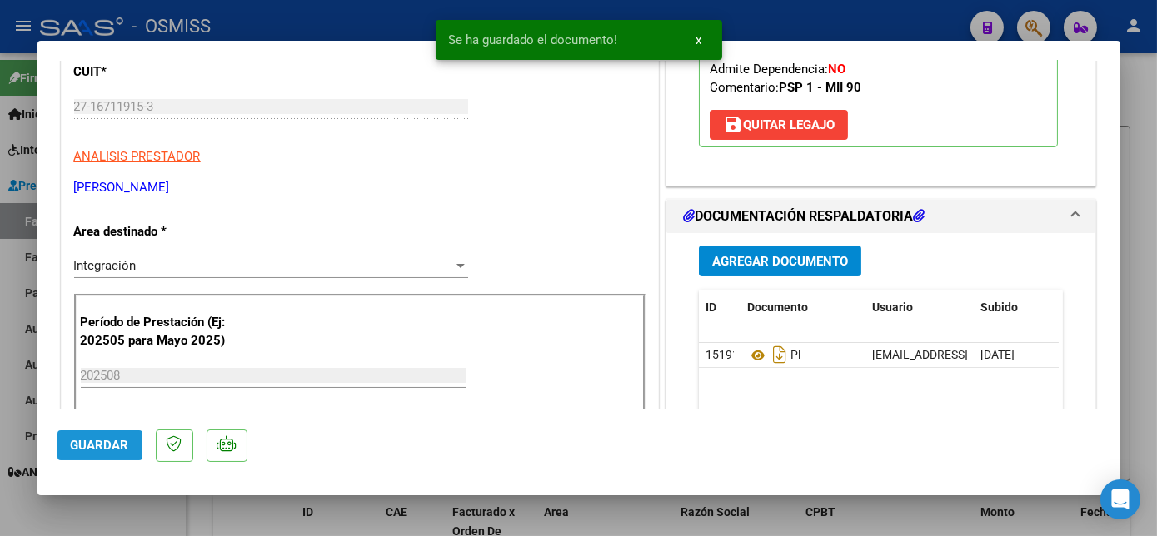
click at [82, 443] on span "Guardar" at bounding box center [100, 445] width 58 height 15
click at [159, 515] on div at bounding box center [578, 268] width 1157 height 536
type input "$ 0,00"
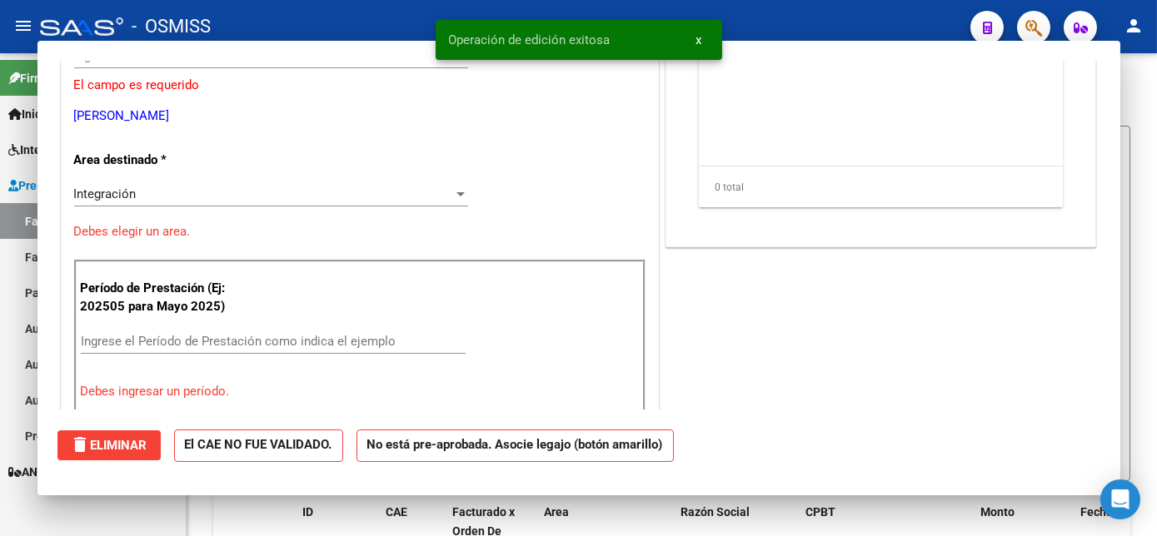
scroll to position [213, 0]
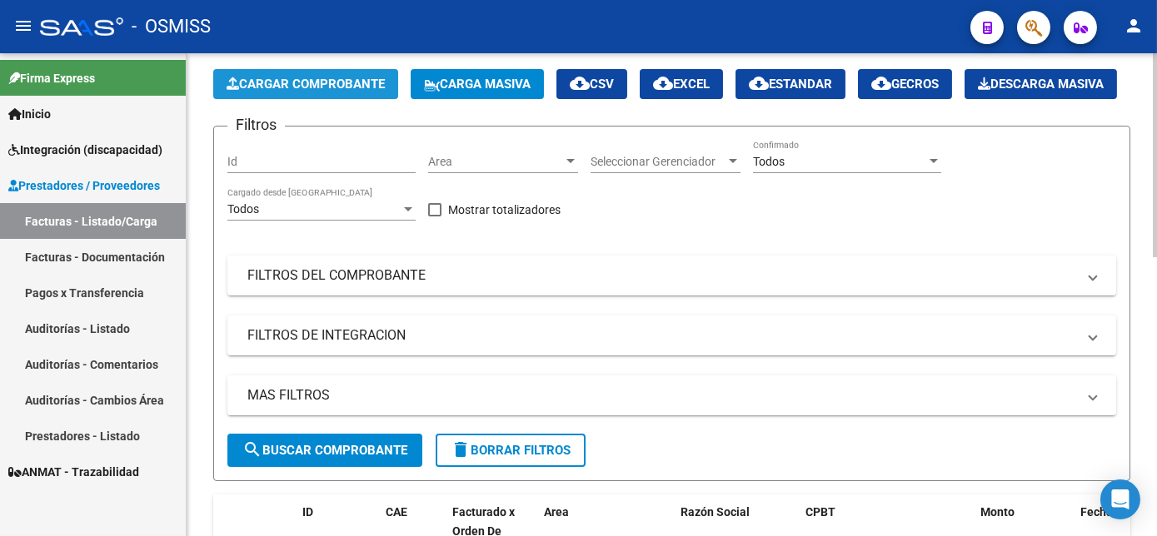
click at [346, 85] on span "Cargar Comprobante" at bounding box center [306, 84] width 158 height 15
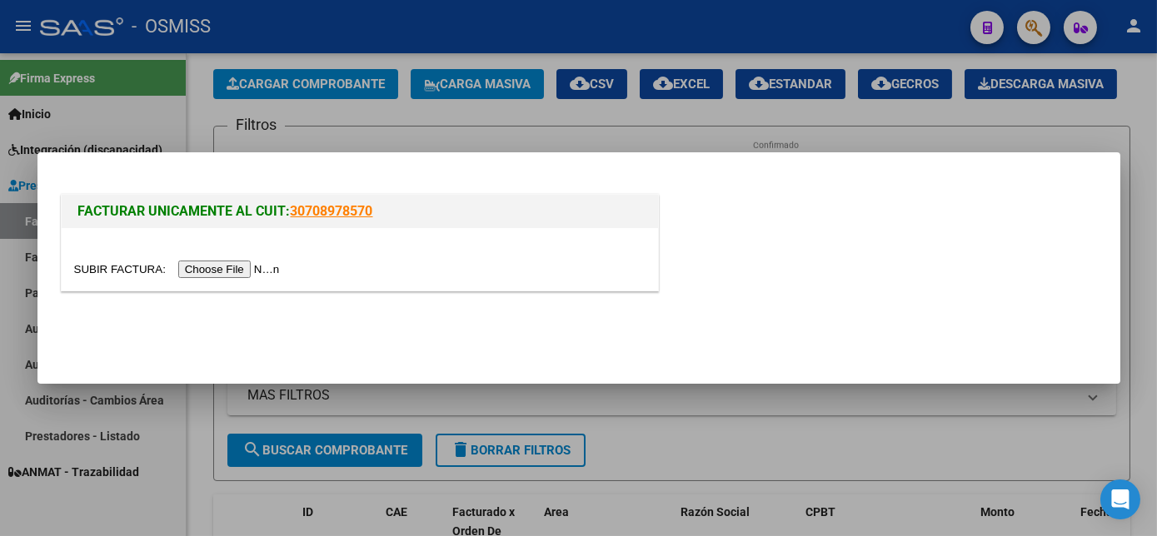
click at [202, 276] on input "file" at bounding box center [179, 269] width 211 height 17
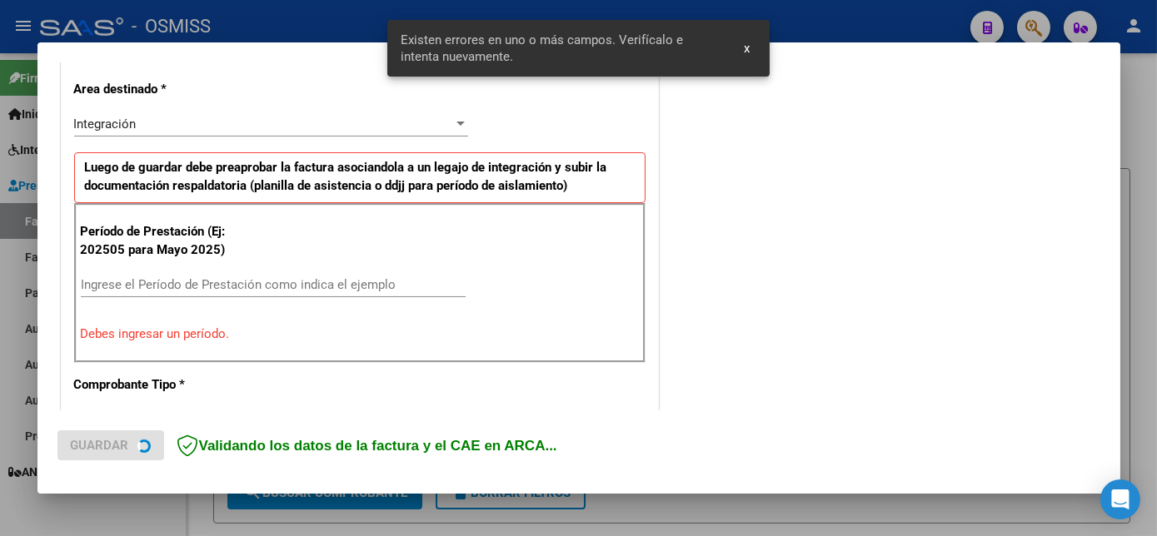
scroll to position [403, 0]
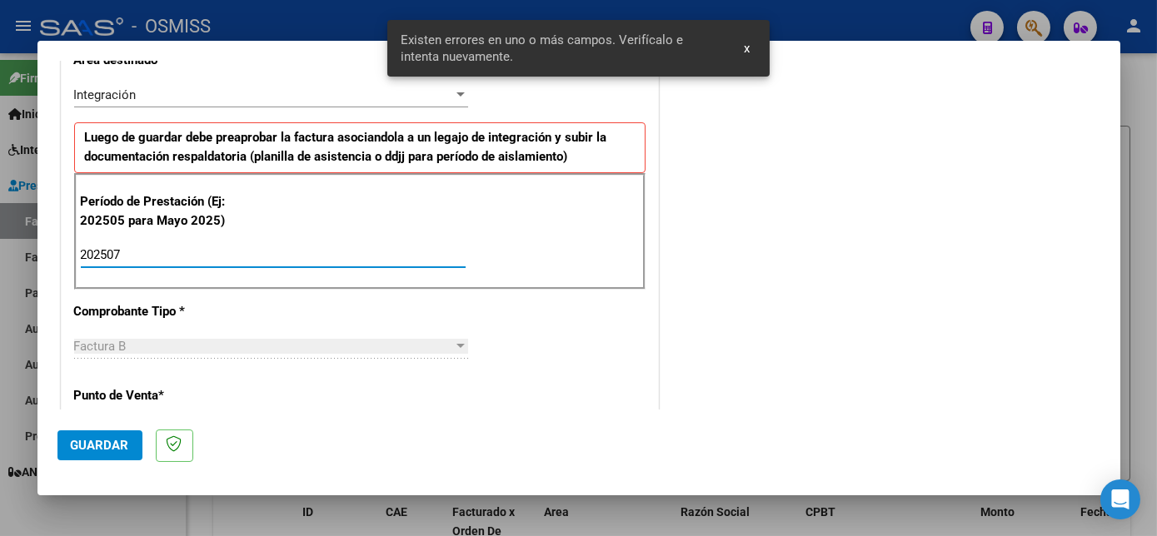
type input "202507"
click at [102, 440] on span "Guardar" at bounding box center [100, 445] width 58 height 15
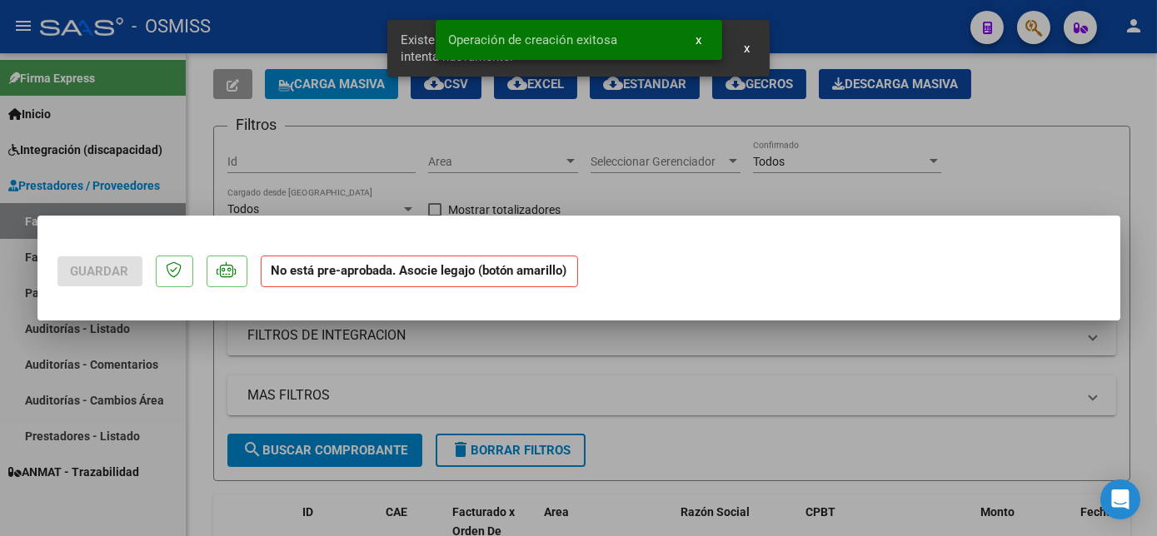
scroll to position [0, 0]
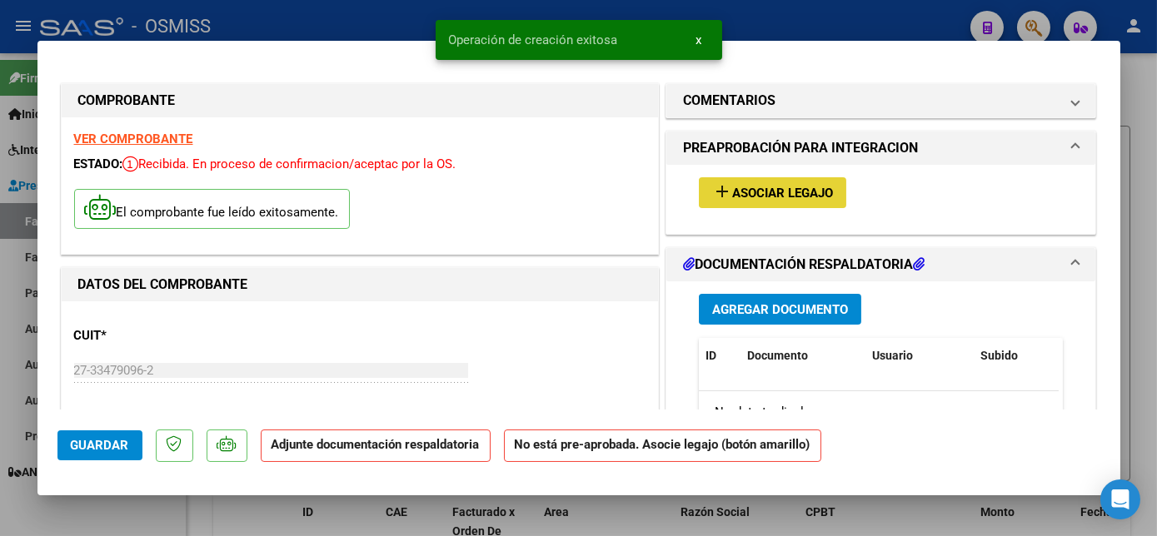
click at [806, 192] on span "Asociar Legajo" at bounding box center [782, 193] width 101 height 15
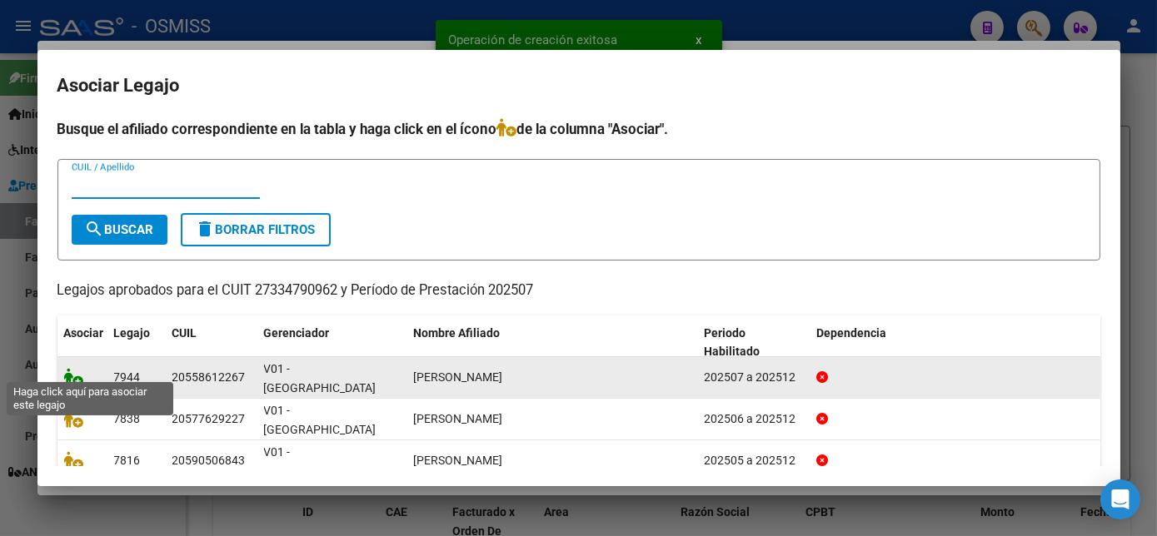
click at [71, 368] on icon at bounding box center [74, 377] width 20 height 18
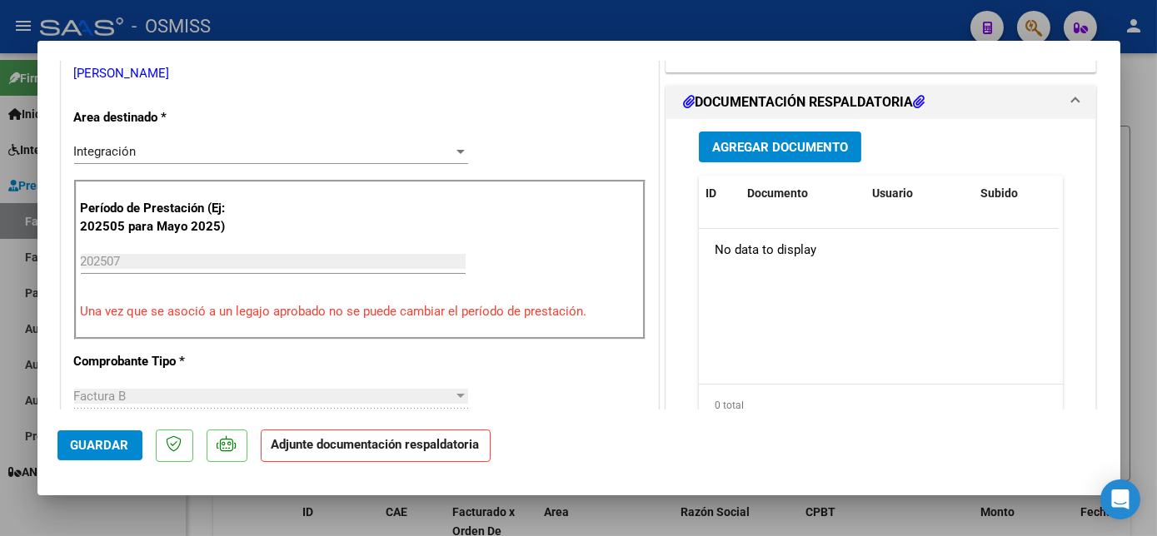
scroll to position [381, 0]
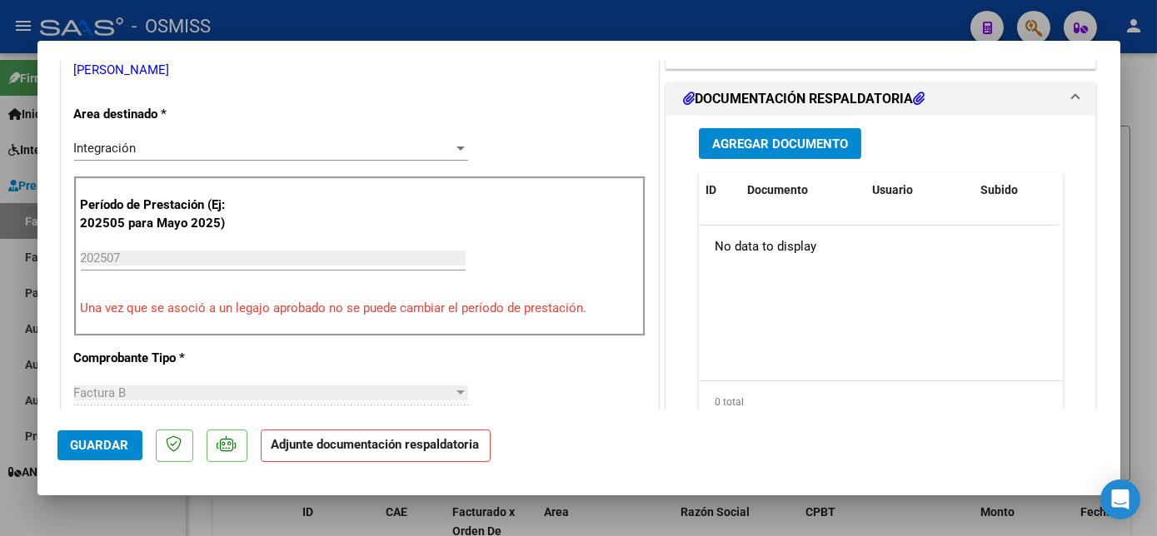
click at [794, 152] on button "Agregar Documento" at bounding box center [780, 143] width 162 height 31
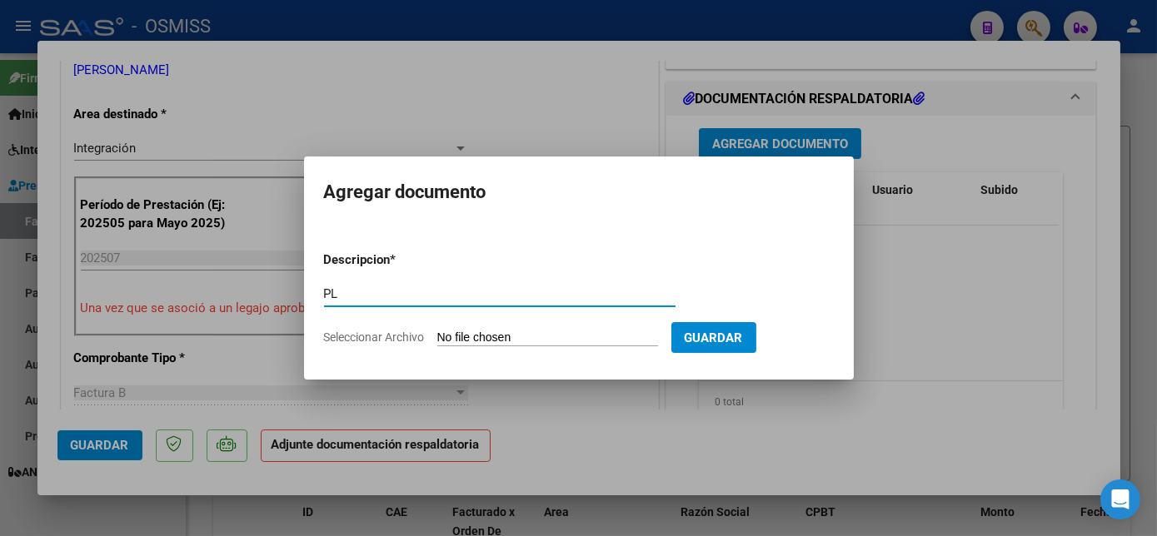
type input "PL"
click at [437, 331] on input "Seleccionar Archivo" at bounding box center [547, 339] width 221 height 16
type input "C:\fakepath\PL - [PERSON_NAME].pdf"
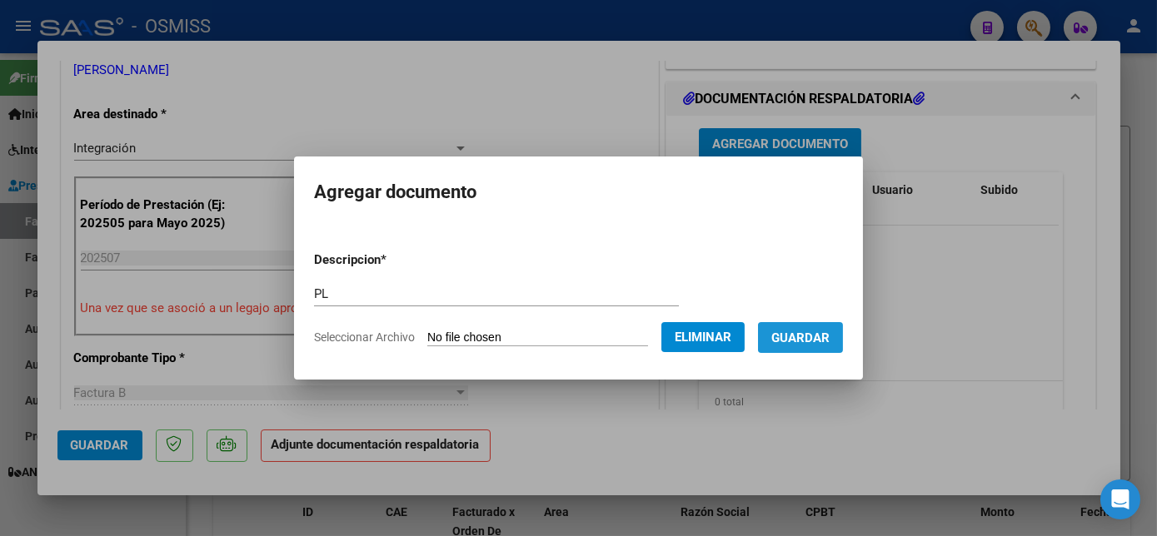
click at [799, 333] on span "Guardar" at bounding box center [800, 338] width 58 height 15
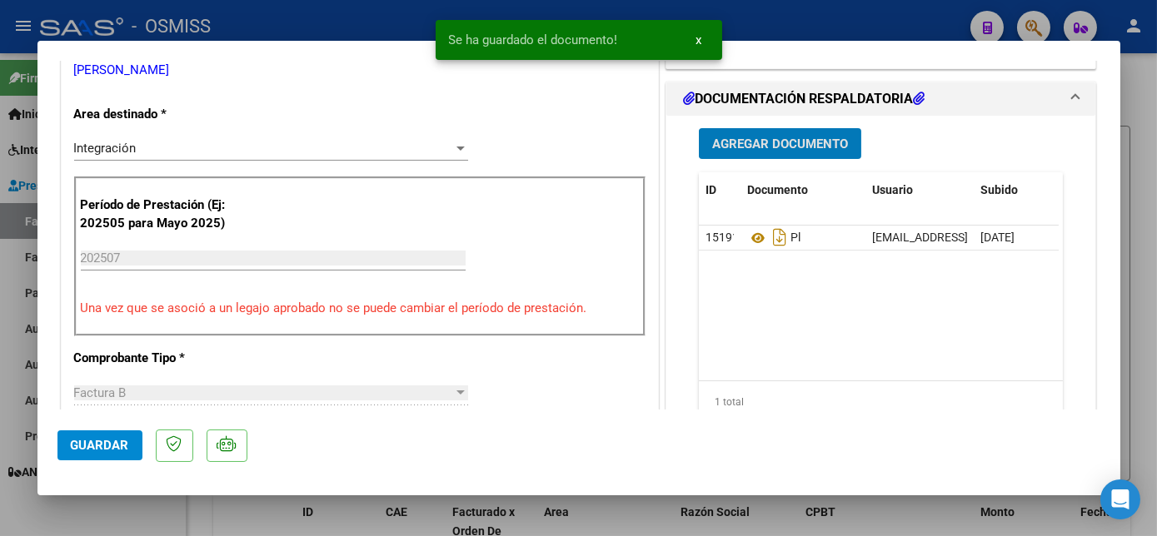
click at [94, 446] on span "Guardar" at bounding box center [100, 445] width 58 height 15
click at [150, 520] on div at bounding box center [578, 268] width 1157 height 536
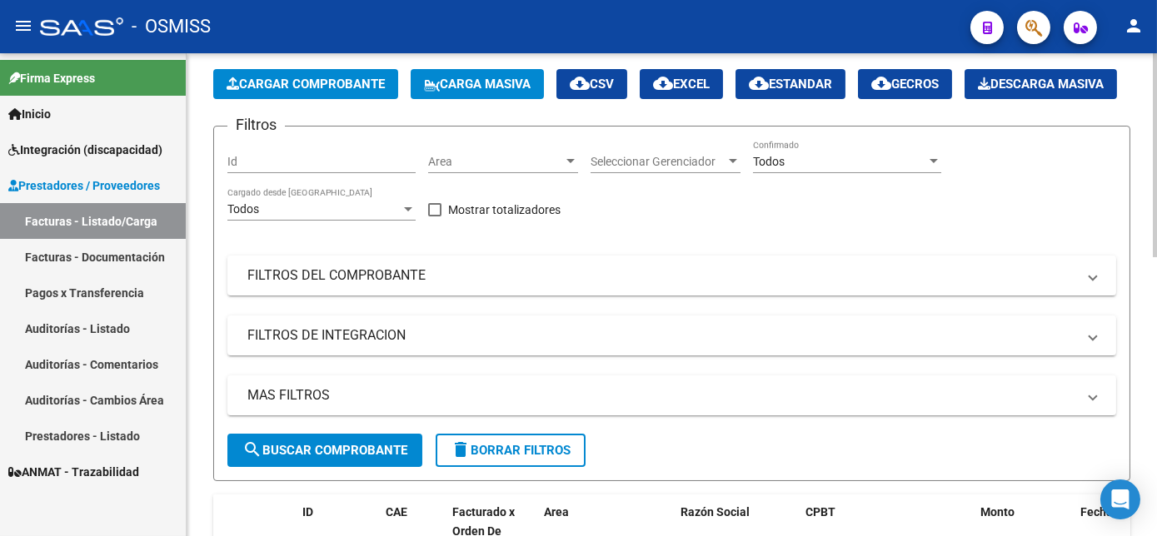
click at [334, 73] on button "Cargar Comprobante" at bounding box center [305, 84] width 185 height 30
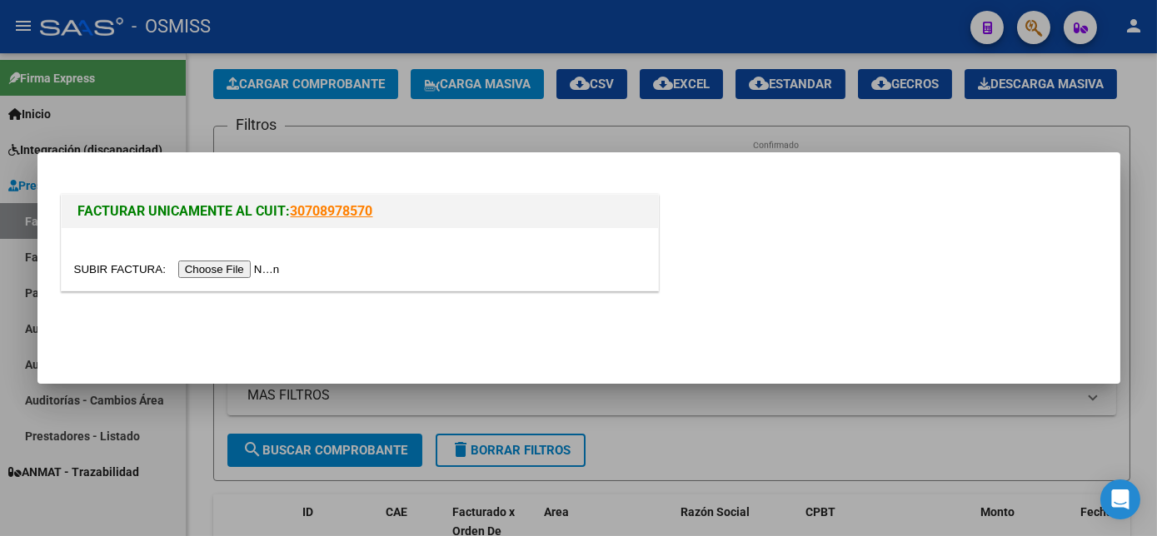
click at [208, 273] on input "file" at bounding box center [179, 269] width 211 height 17
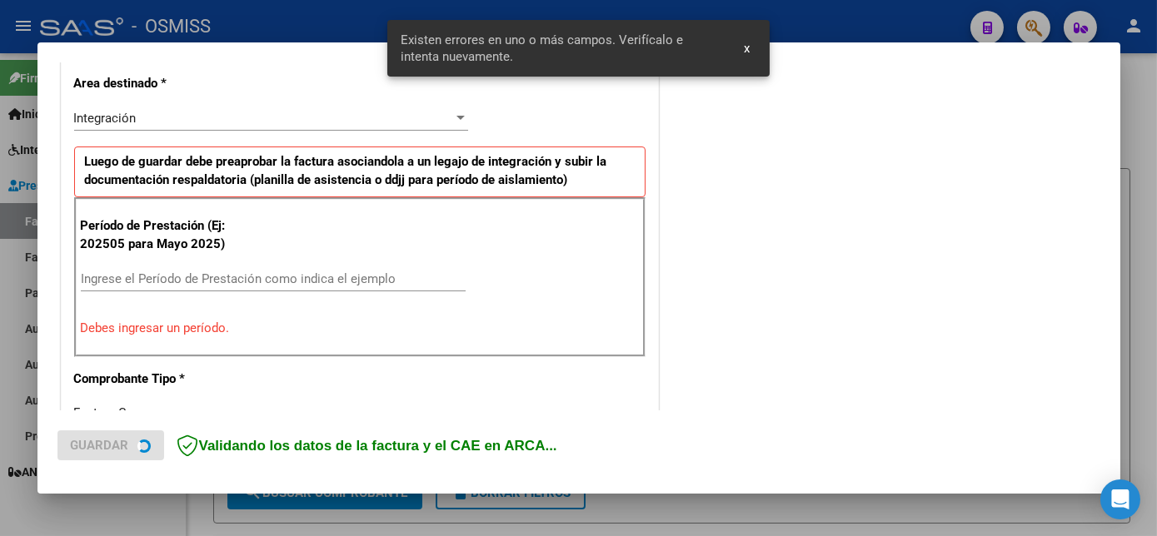
scroll to position [403, 0]
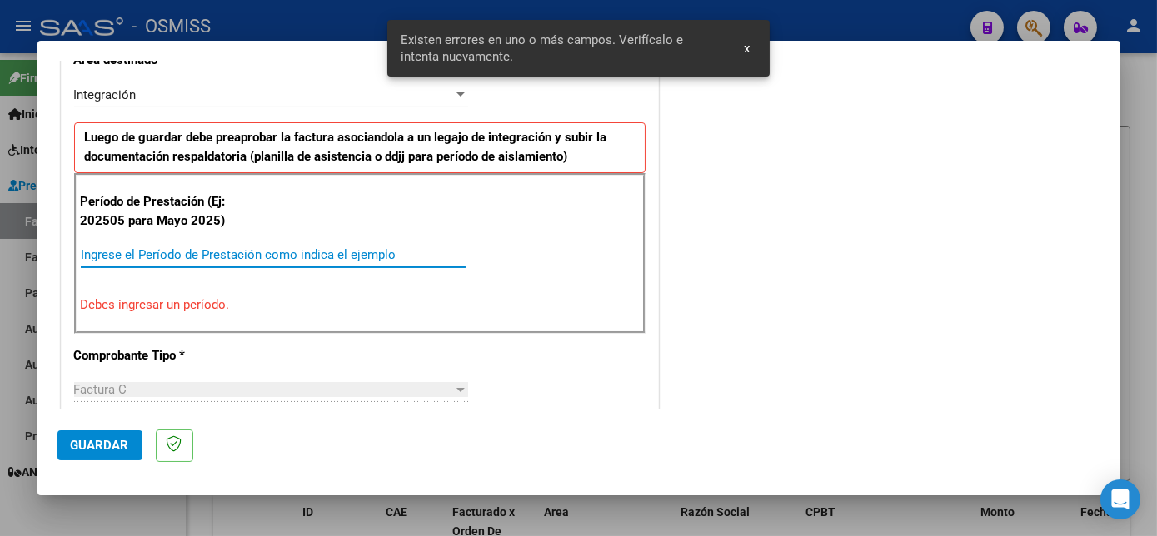
click at [141, 251] on input "Ingrese el Período de Prestación como indica el ejemplo" at bounding box center [273, 254] width 385 height 15
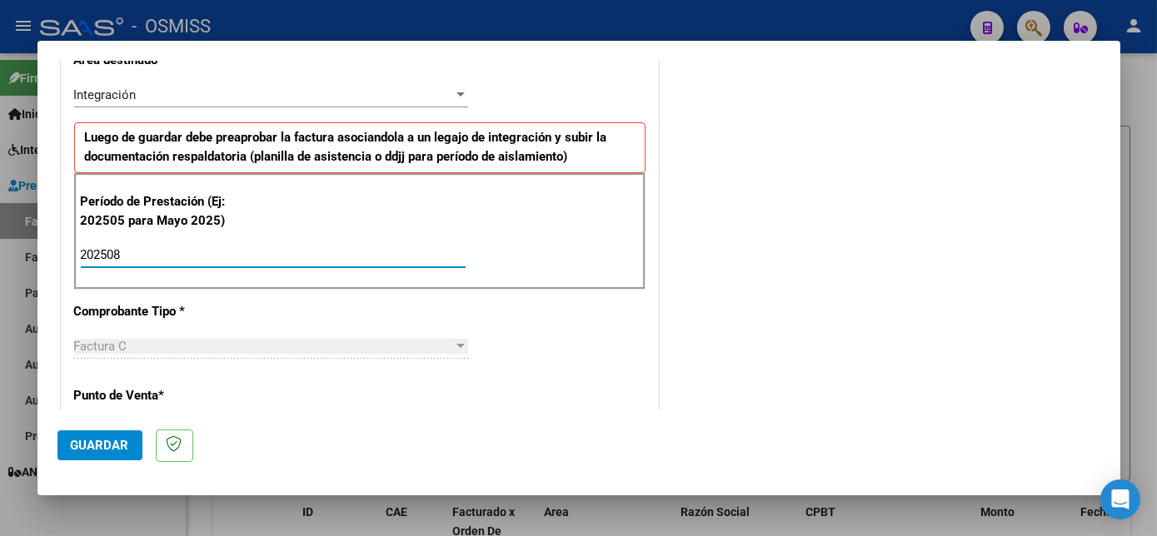
type input "202508"
click at [94, 443] on span "Guardar" at bounding box center [100, 445] width 58 height 15
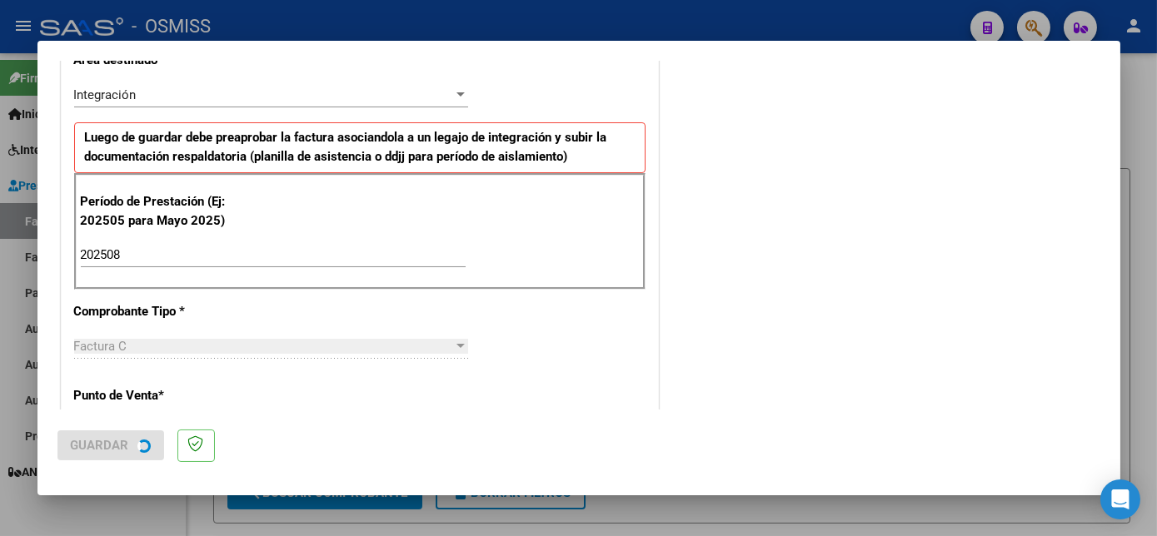
scroll to position [0, 0]
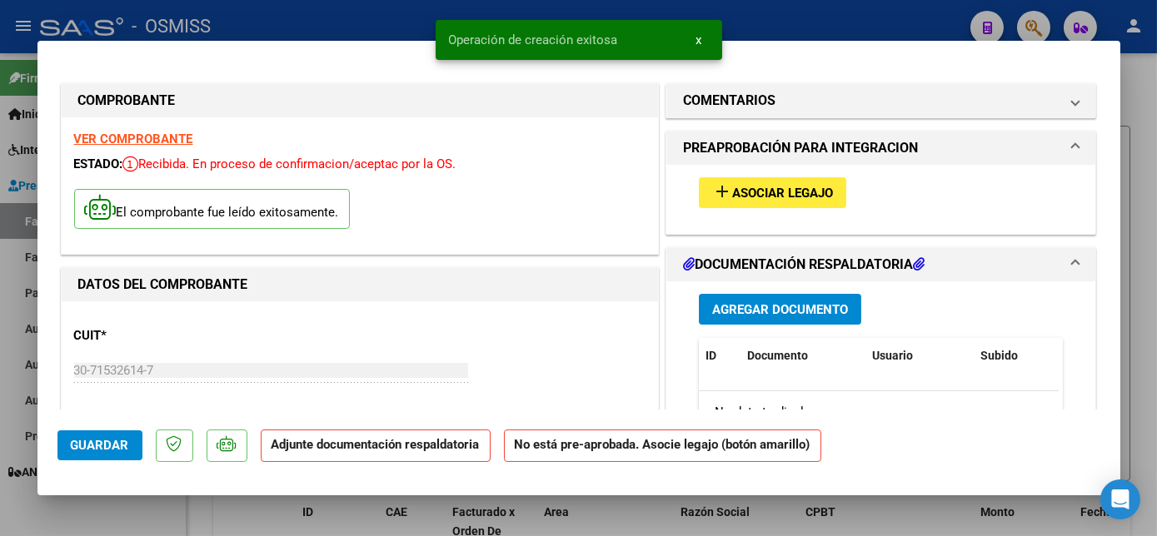
click at [818, 192] on span "Asociar Legajo" at bounding box center [782, 193] width 101 height 15
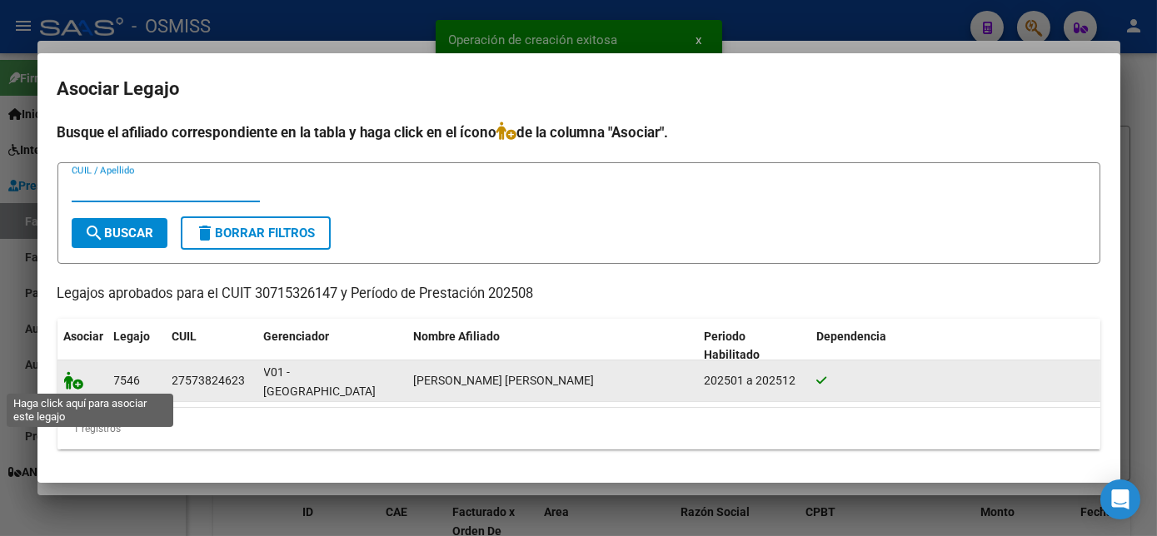
click at [67, 384] on icon at bounding box center [74, 380] width 20 height 18
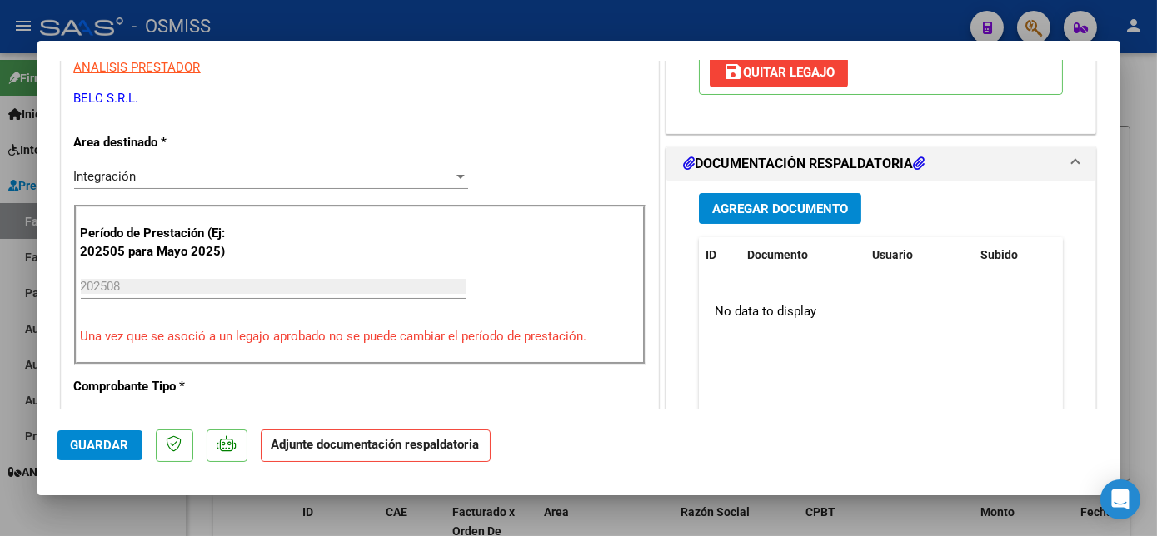
scroll to position [356, 0]
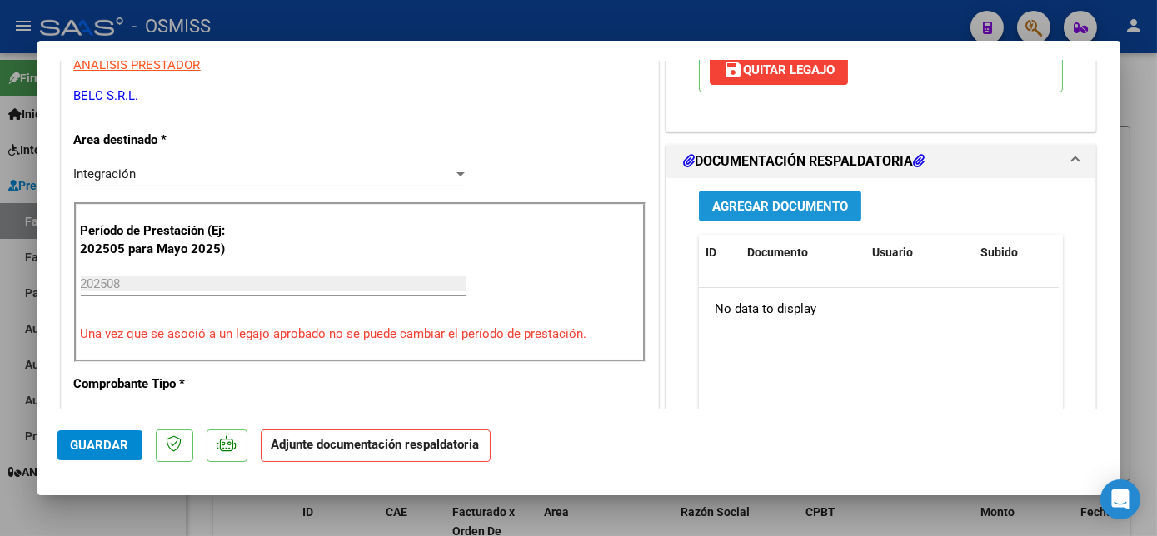
click at [754, 200] on span "Agregar Documento" at bounding box center [780, 206] width 136 height 15
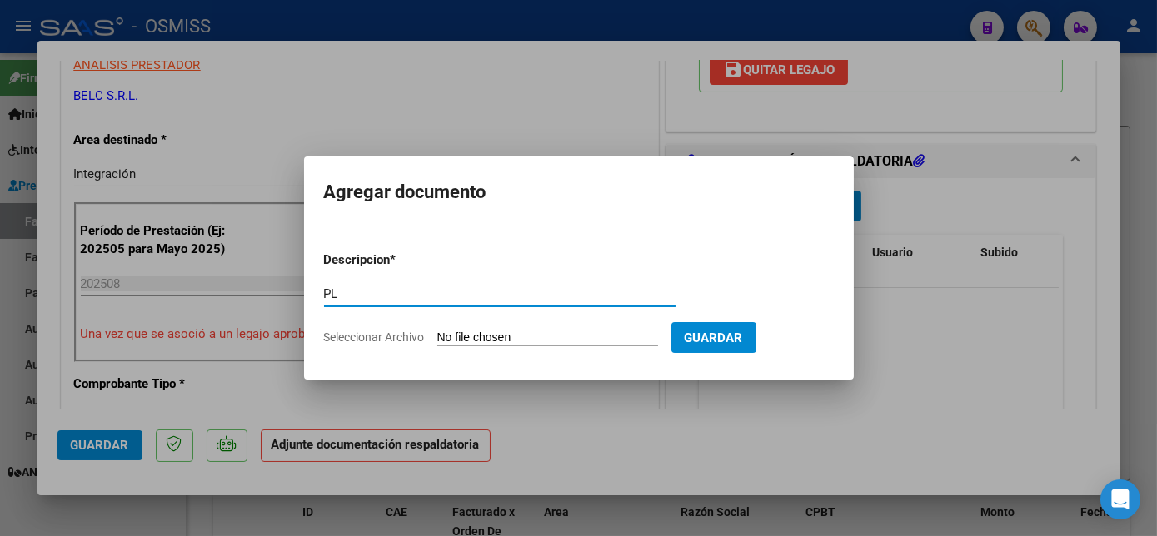
type input "PL"
click at [530, 330] on app-file-uploader "Seleccionar Archivo" at bounding box center [497, 337] width 347 height 15
click at [507, 336] on input "Seleccionar Archivo" at bounding box center [547, 339] width 221 height 16
type input "C:\fakepath\PL - [PERSON_NAME].pdf"
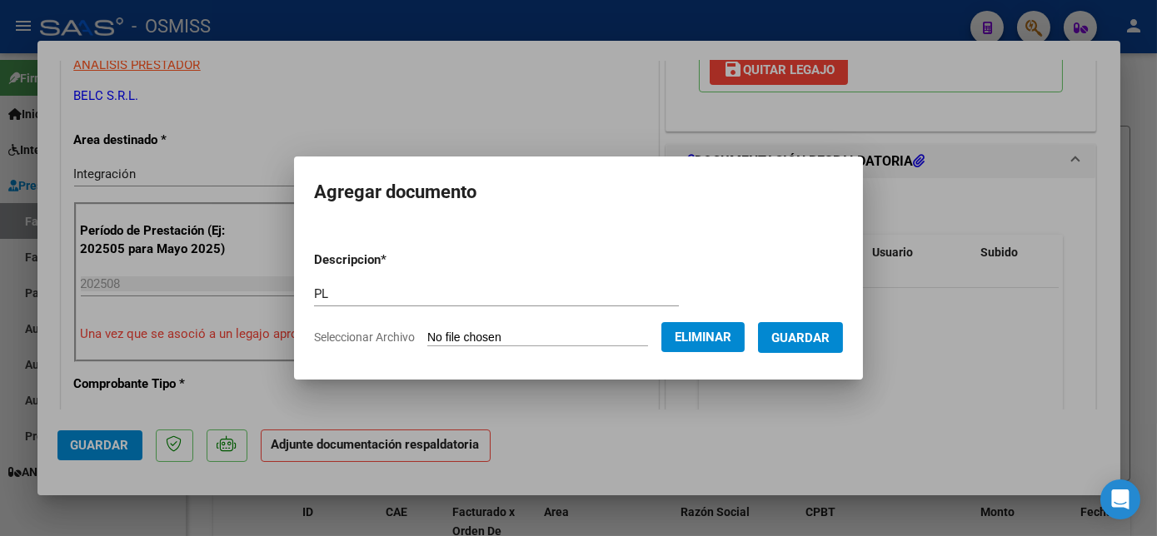
click at [828, 345] on span "Guardar" at bounding box center [800, 338] width 58 height 15
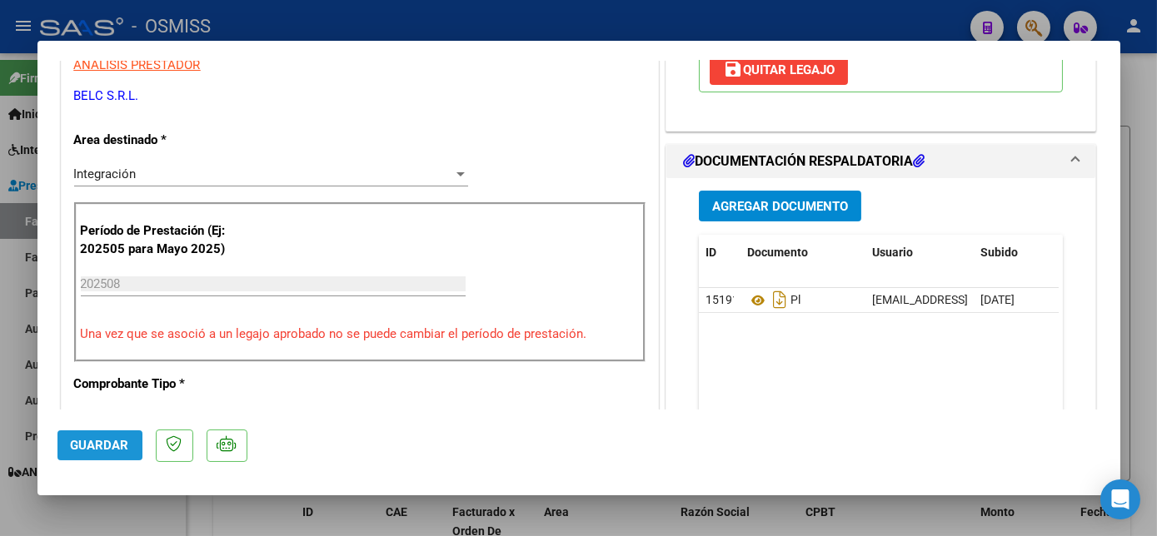
click at [102, 451] on span "Guardar" at bounding box center [100, 445] width 58 height 15
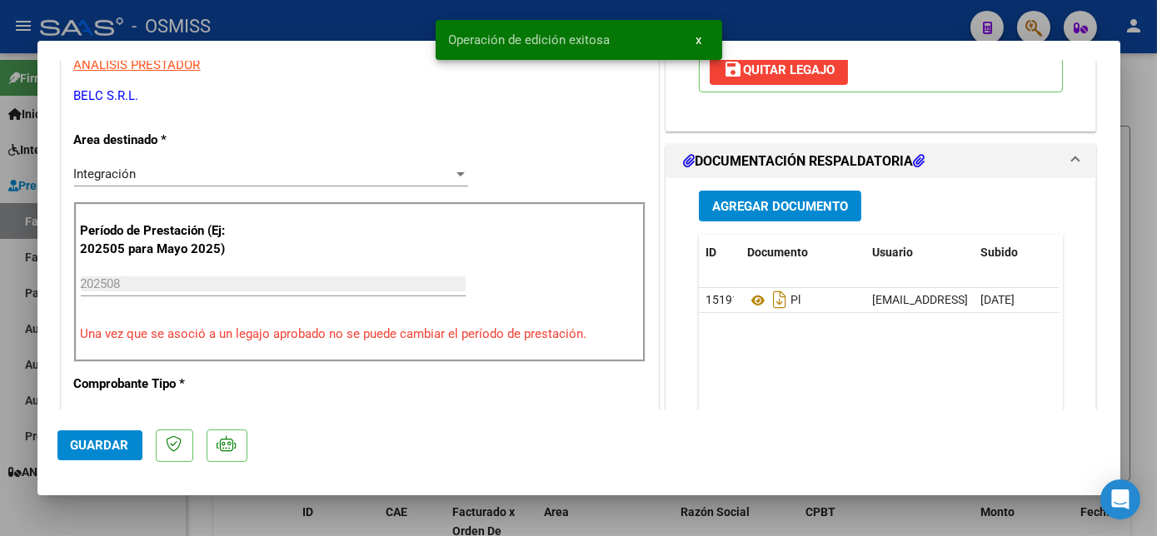
click at [165, 519] on div at bounding box center [578, 268] width 1157 height 536
type input "$ 0,00"
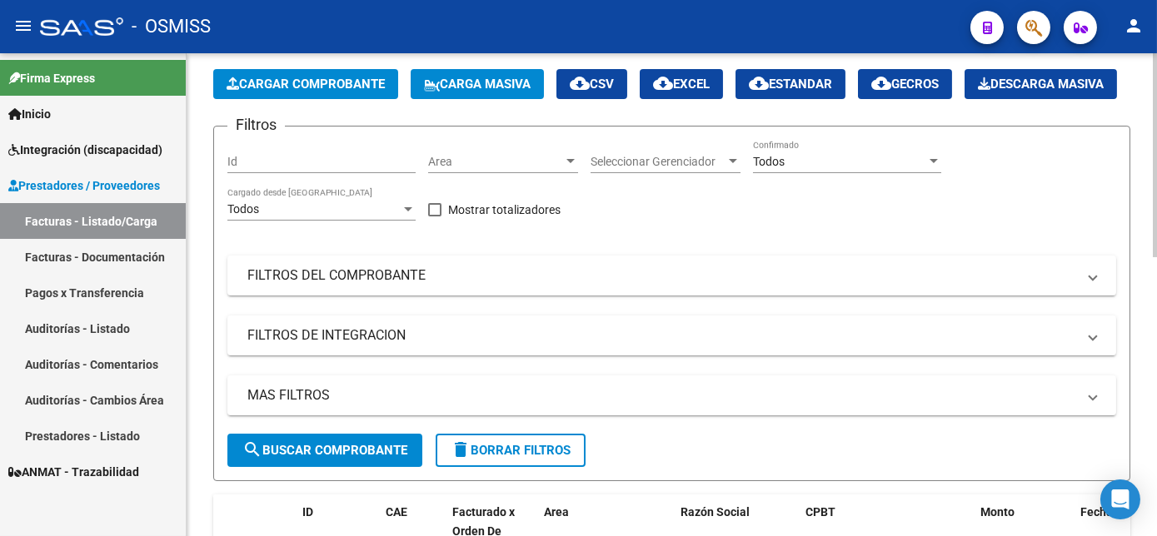
click at [330, 77] on span "Cargar Comprobante" at bounding box center [306, 84] width 158 height 15
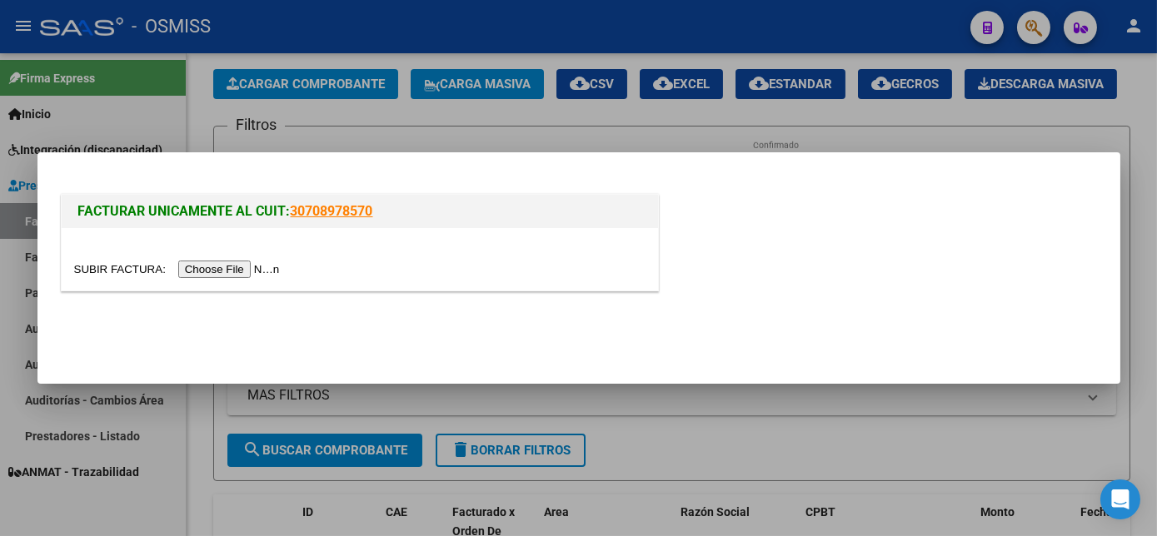
click at [212, 267] on input "file" at bounding box center [179, 269] width 211 height 17
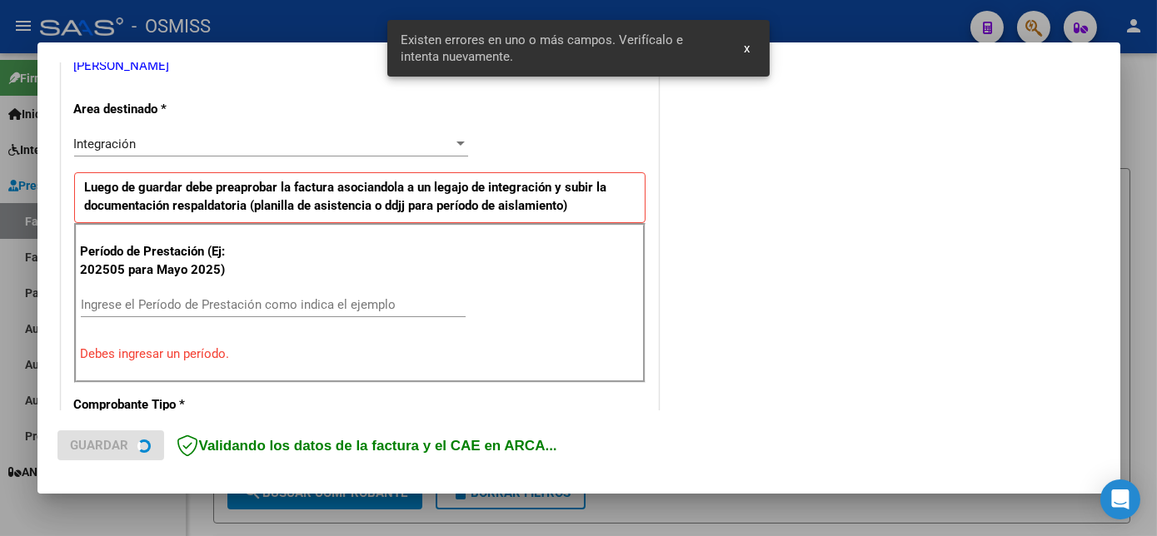
scroll to position [372, 0]
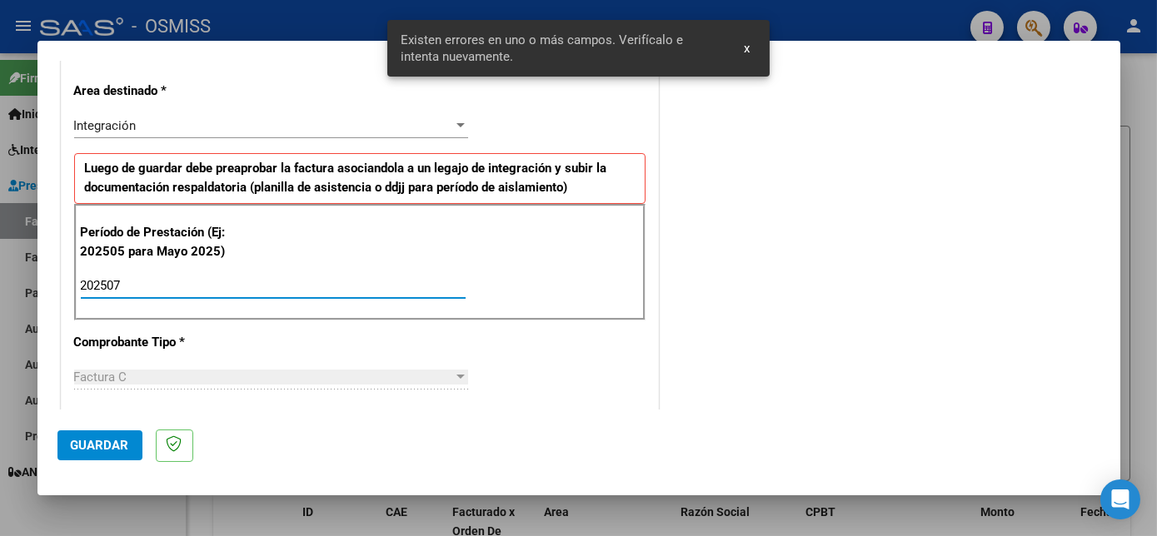
type input "202507"
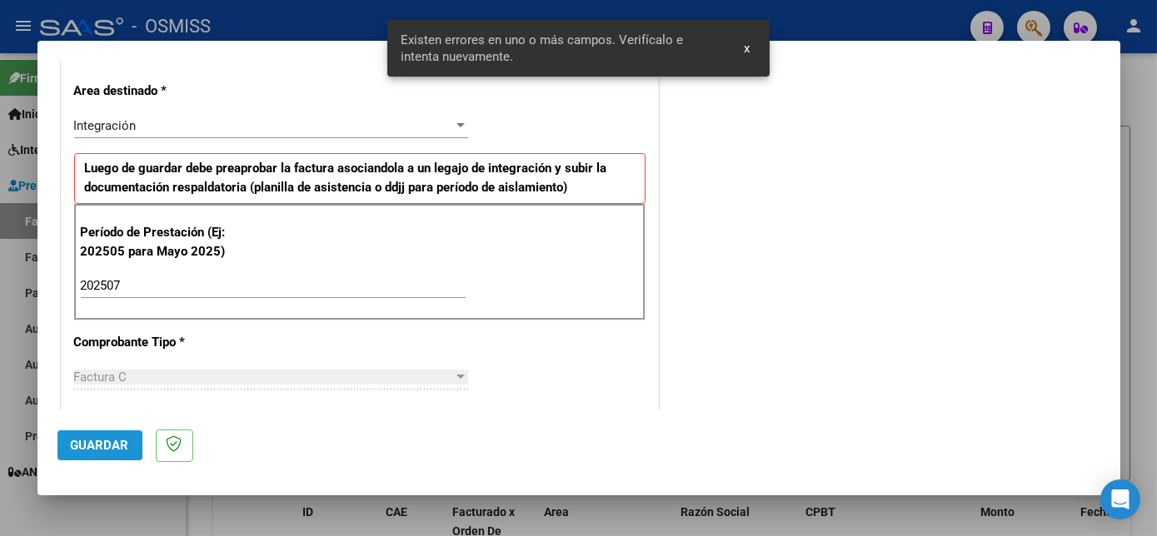
click at [119, 448] on span "Guardar" at bounding box center [100, 445] width 58 height 15
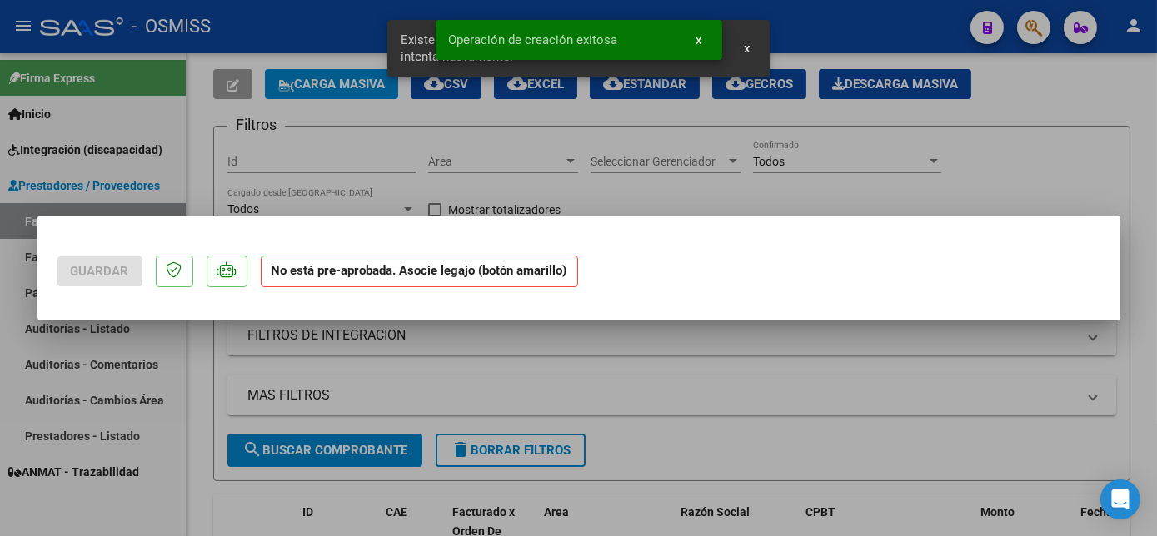
scroll to position [0, 0]
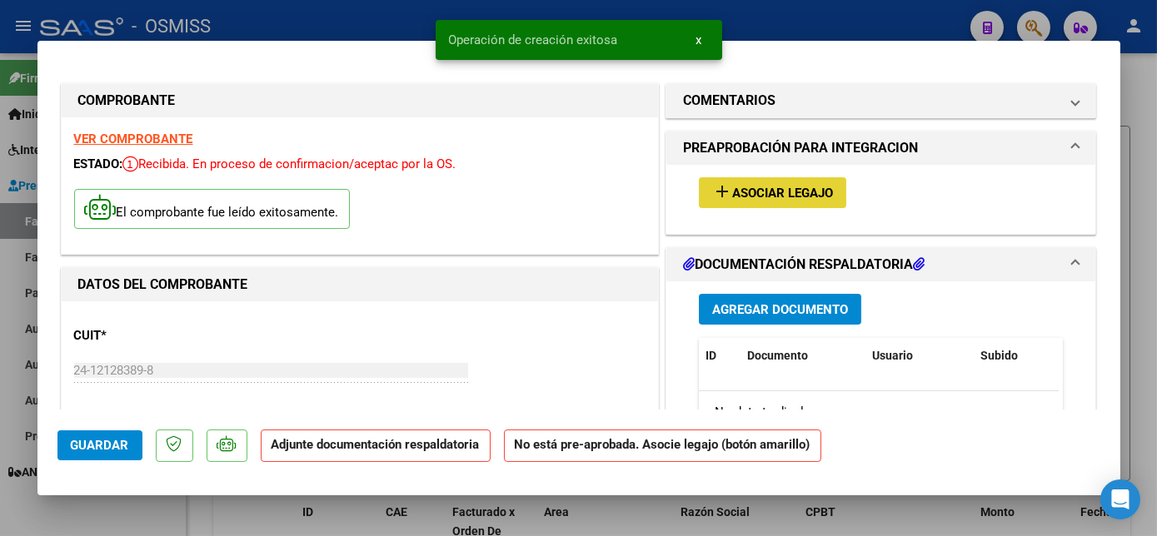
click at [786, 192] on span "Asociar Legajo" at bounding box center [782, 193] width 101 height 15
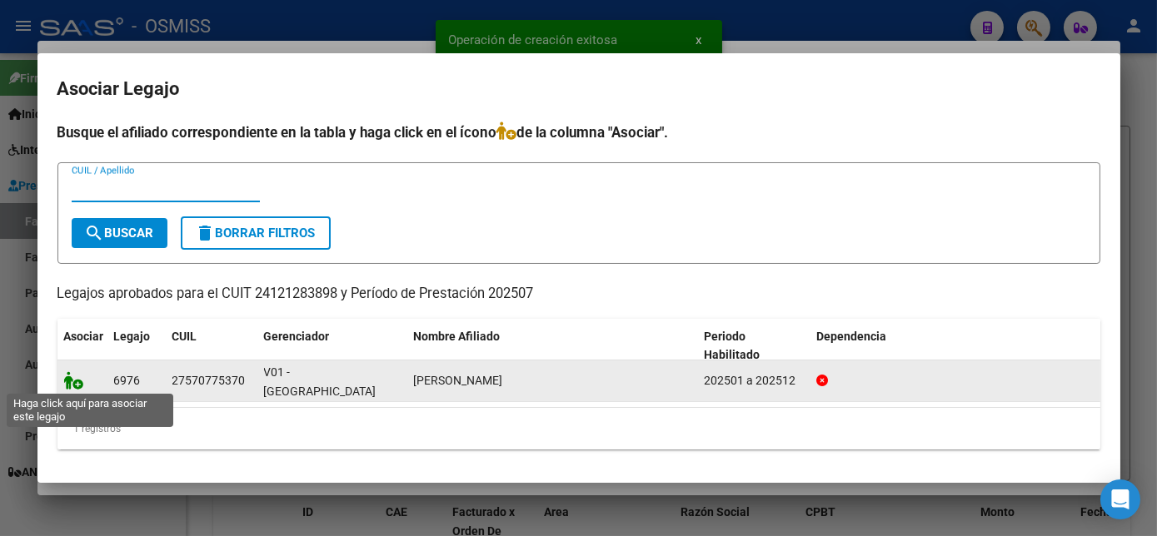
click at [77, 375] on icon at bounding box center [74, 380] width 20 height 18
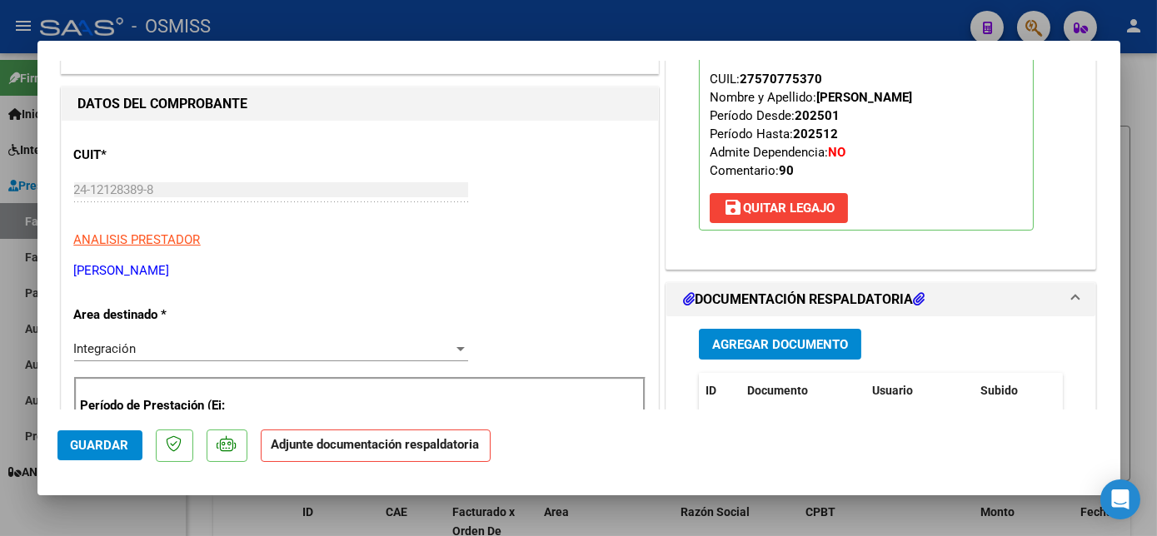
scroll to position [192, 0]
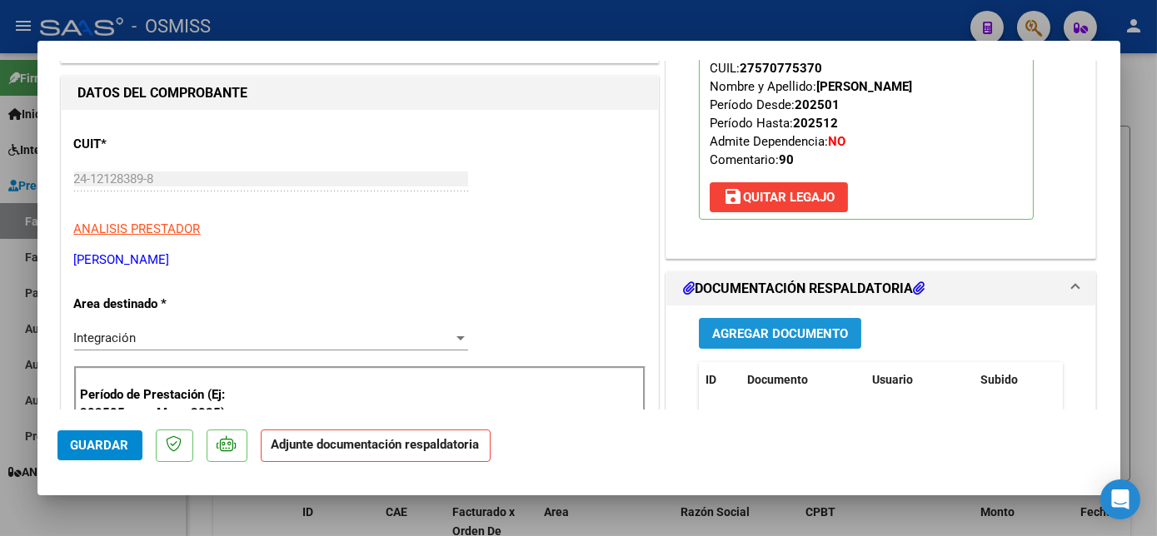
click at [817, 326] on span "Agregar Documento" at bounding box center [780, 333] width 136 height 15
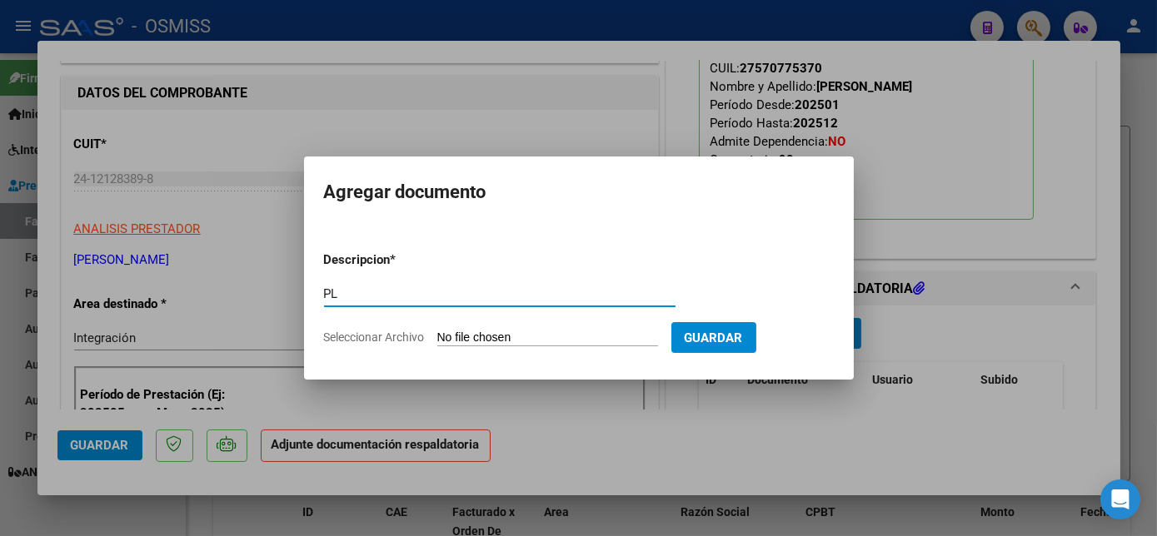
type input "PL"
click at [437, 331] on input "Seleccionar Archivo" at bounding box center [547, 339] width 221 height 16
type input "C:\fakepath\PL.jpg"
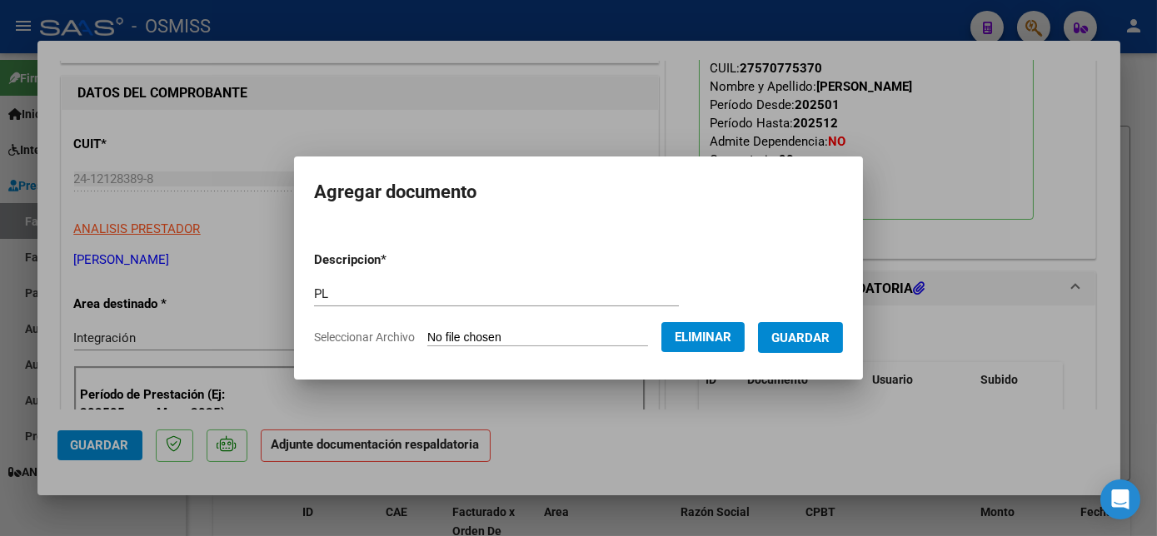
click at [819, 345] on span "Guardar" at bounding box center [800, 338] width 58 height 15
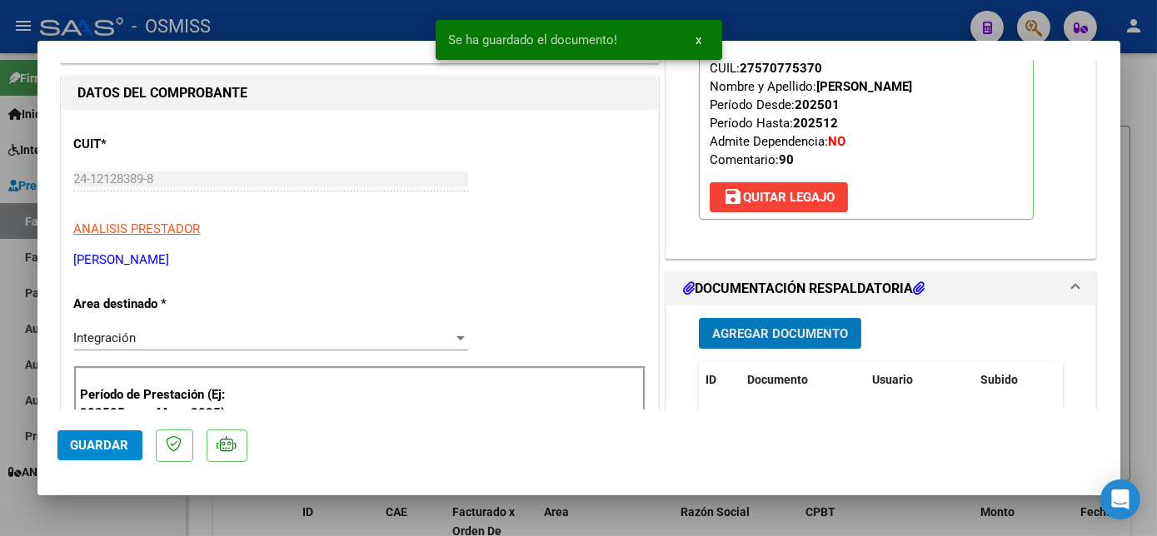
click at [116, 444] on span "Guardar" at bounding box center [100, 445] width 58 height 15
click at [152, 505] on div at bounding box center [578, 268] width 1157 height 536
type input "$ 0,00"
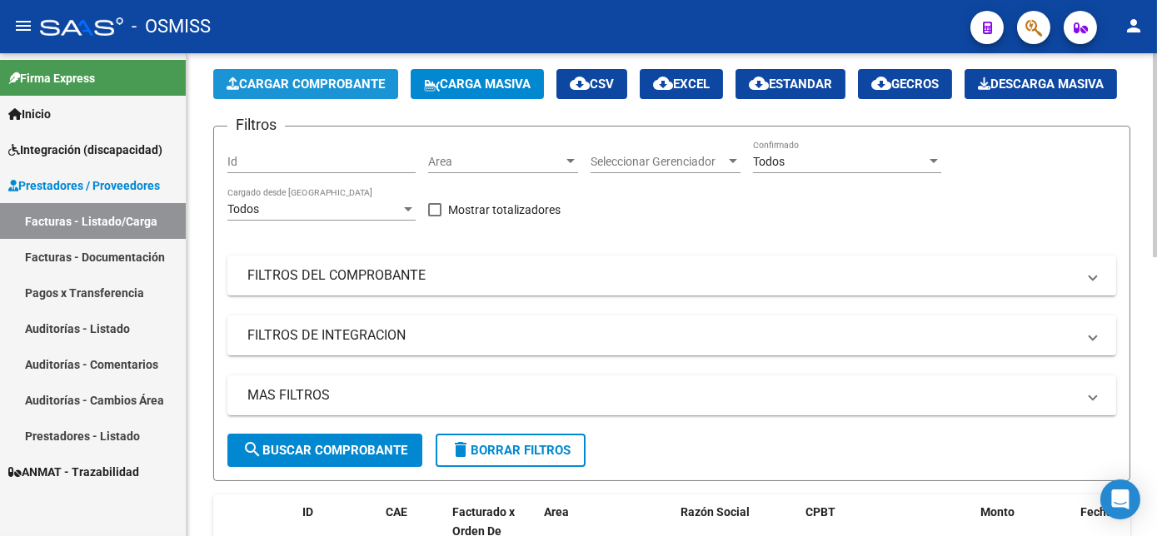
click at [375, 87] on span "Cargar Comprobante" at bounding box center [306, 84] width 158 height 15
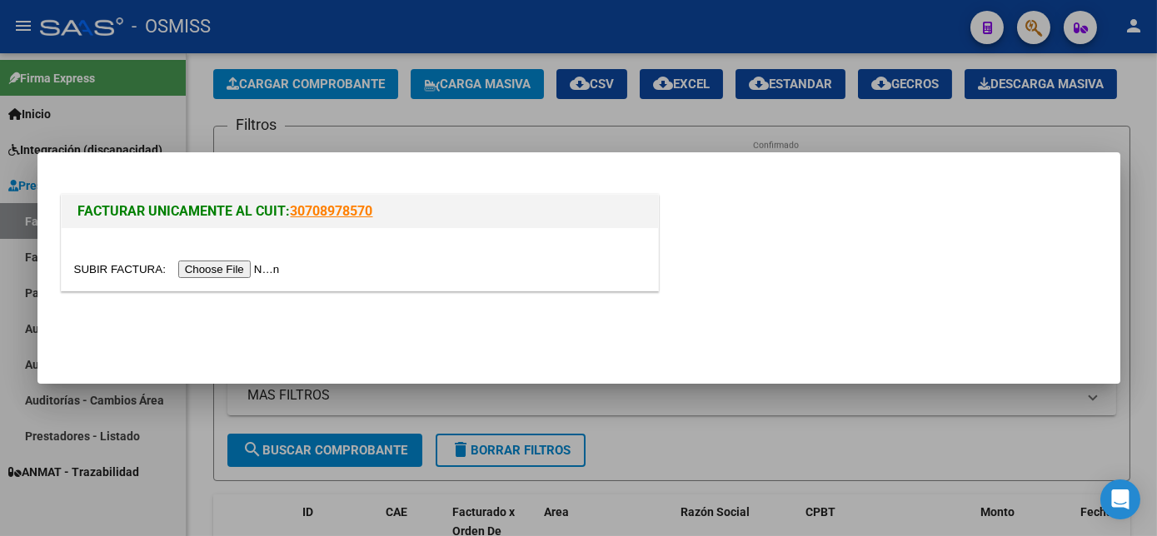
click at [232, 270] on input "file" at bounding box center [179, 269] width 211 height 17
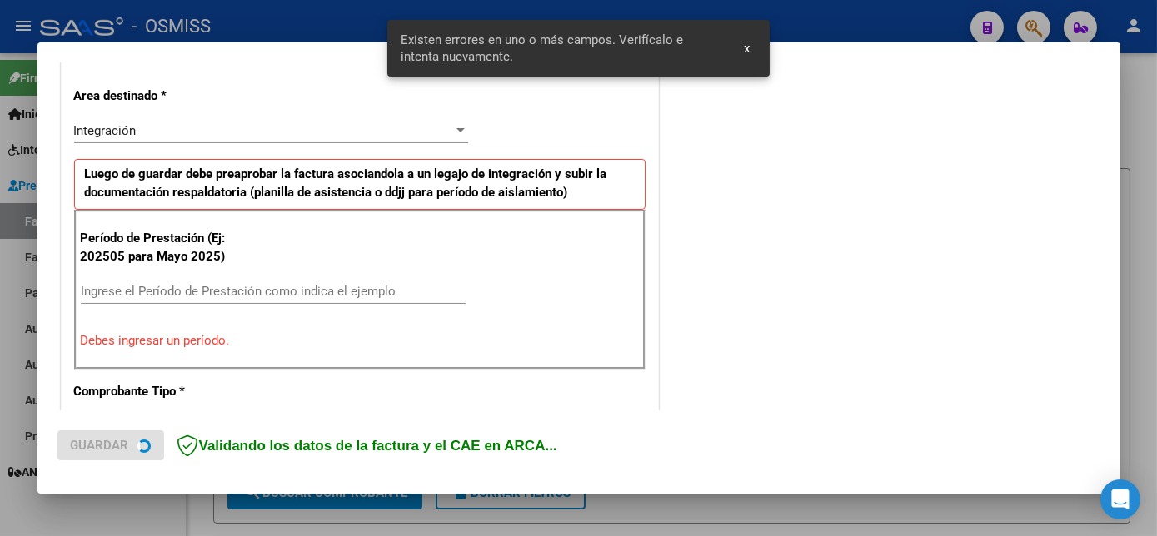
scroll to position [403, 0]
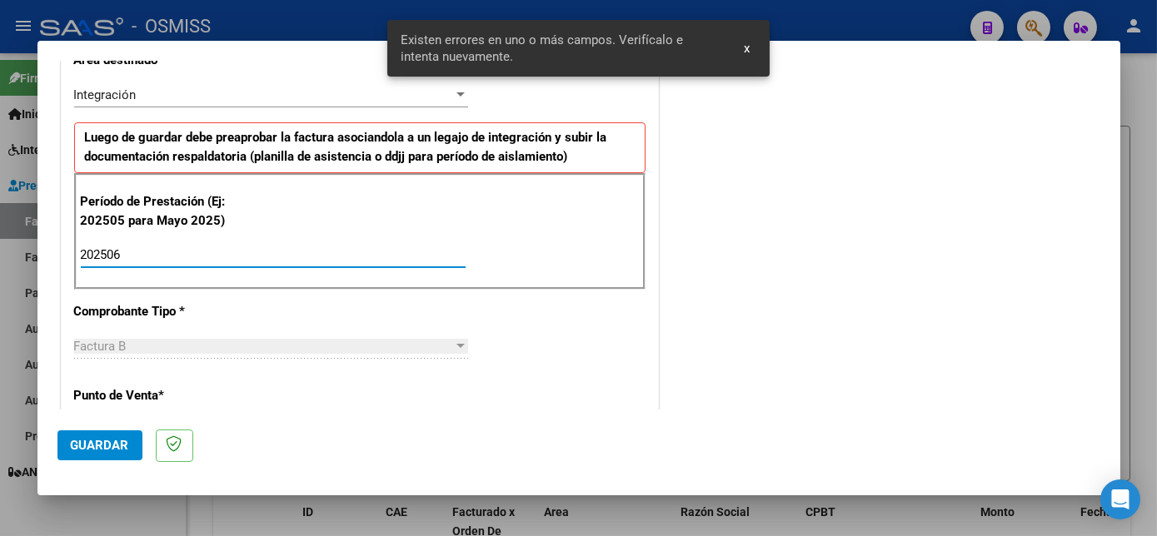
type input "202506"
click at [103, 446] on span "Guardar" at bounding box center [100, 445] width 58 height 15
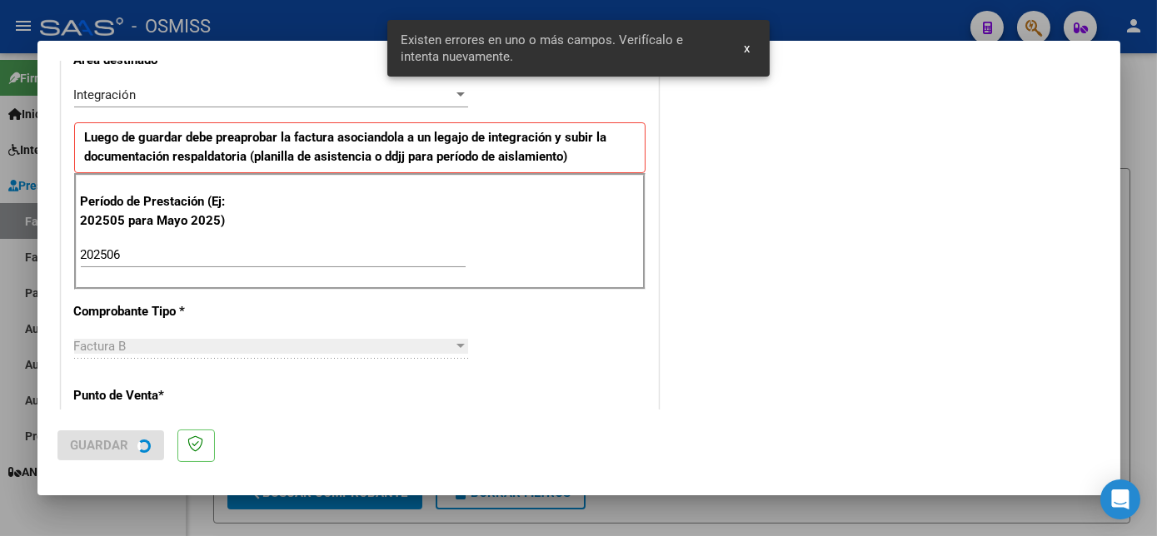
scroll to position [0, 0]
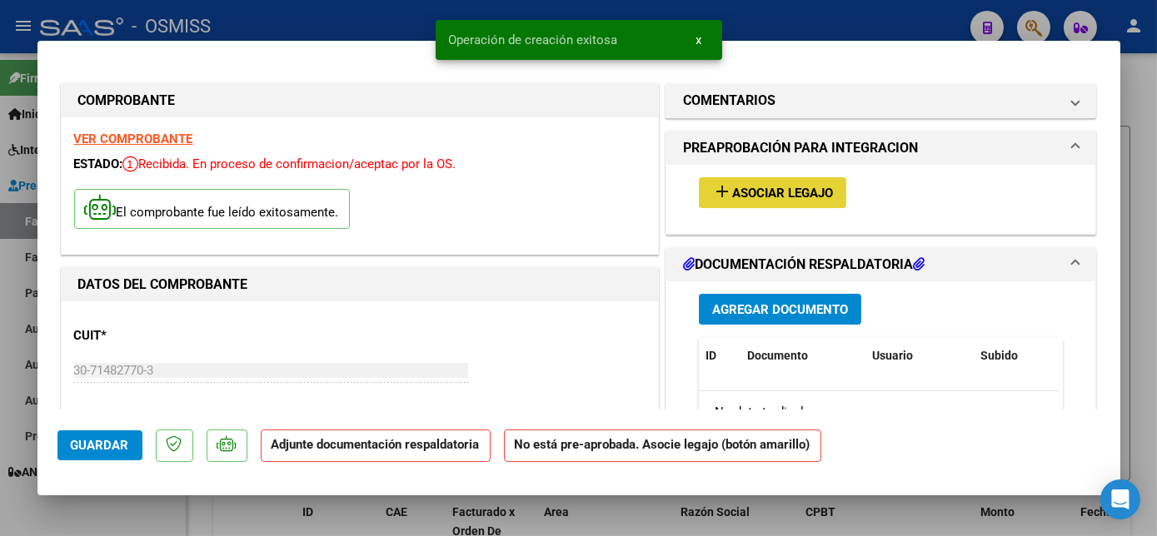
click at [799, 187] on span "Asociar Legajo" at bounding box center [782, 193] width 101 height 15
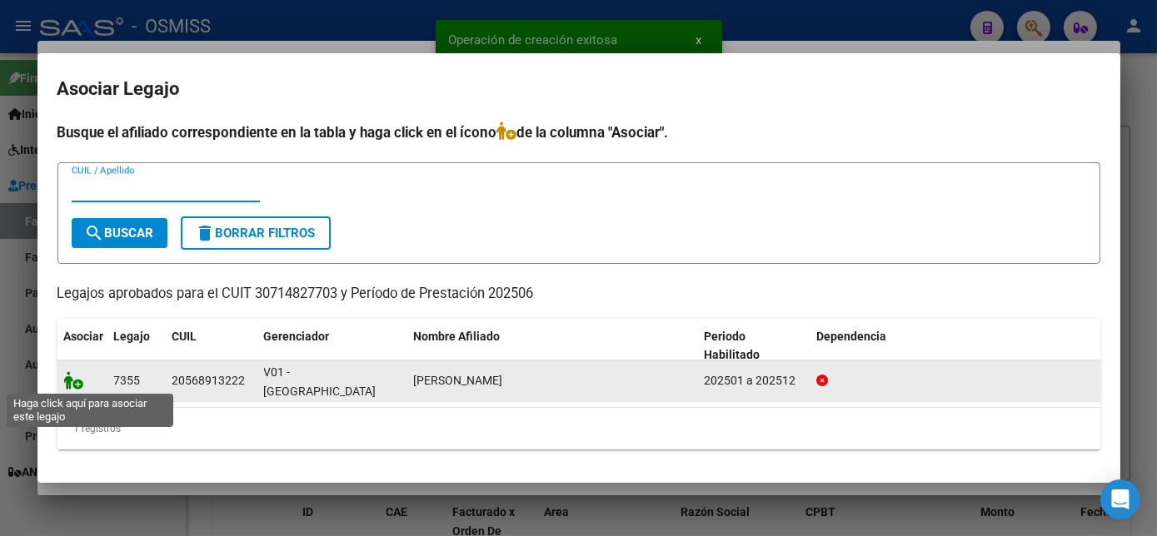
click at [80, 381] on icon at bounding box center [74, 380] width 20 height 18
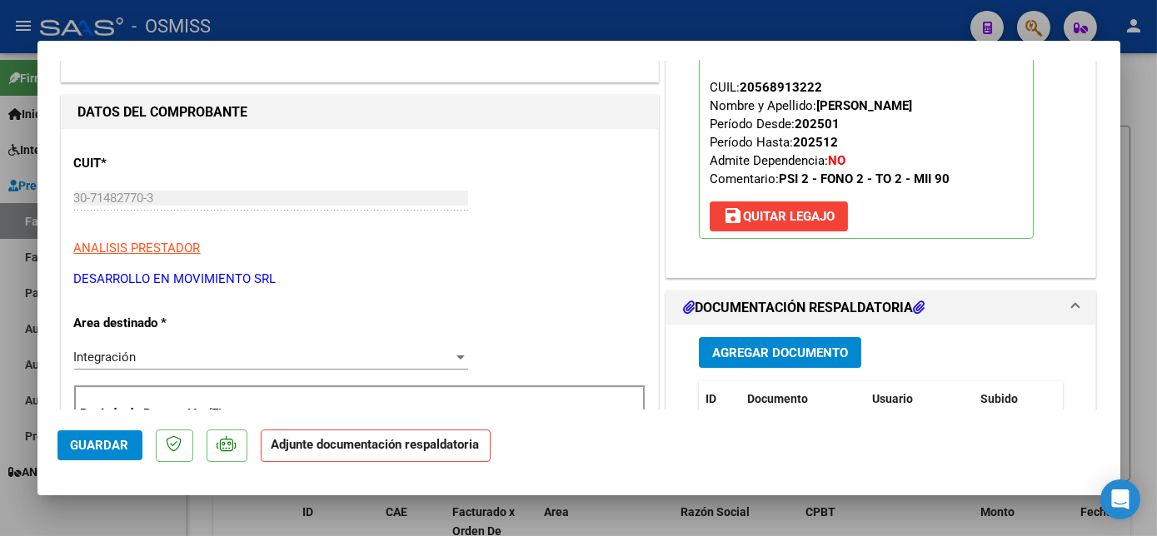
scroll to position [237, 0]
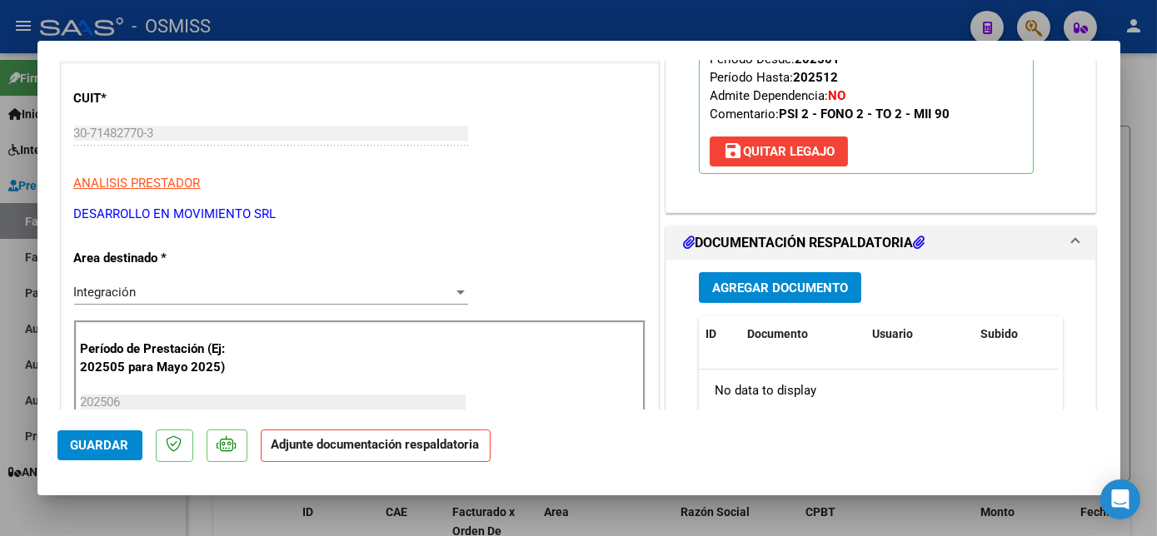
click at [789, 281] on span "Agregar Documento" at bounding box center [780, 288] width 136 height 15
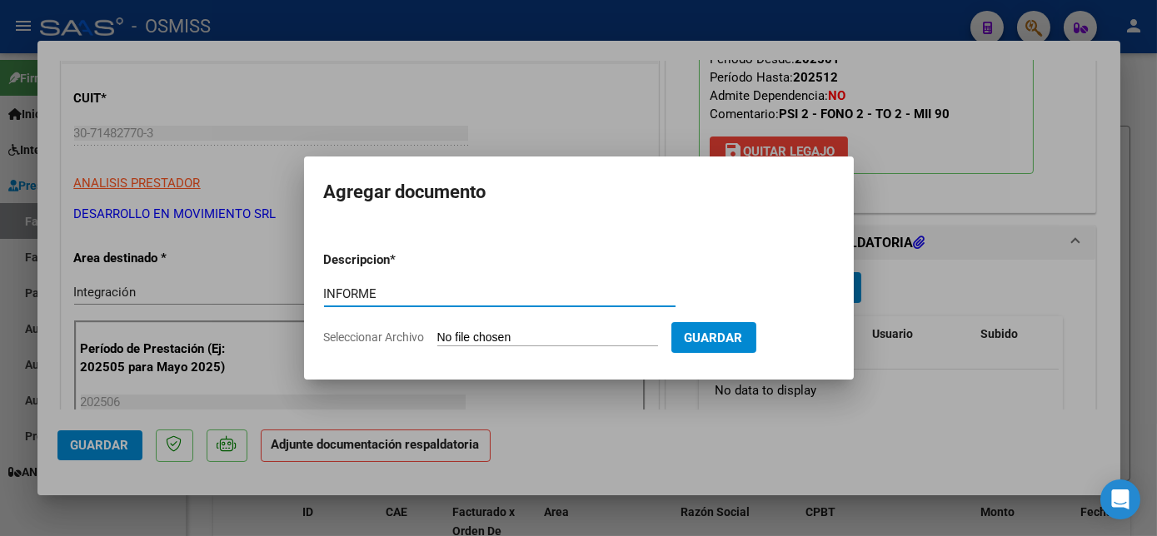
type input "INFORME"
click at [437, 331] on input "Seleccionar Archivo" at bounding box center [547, 339] width 221 height 16
type input "C:\fakepath\ilovepdf_merged (48) - [PERSON_NAME].pdf"
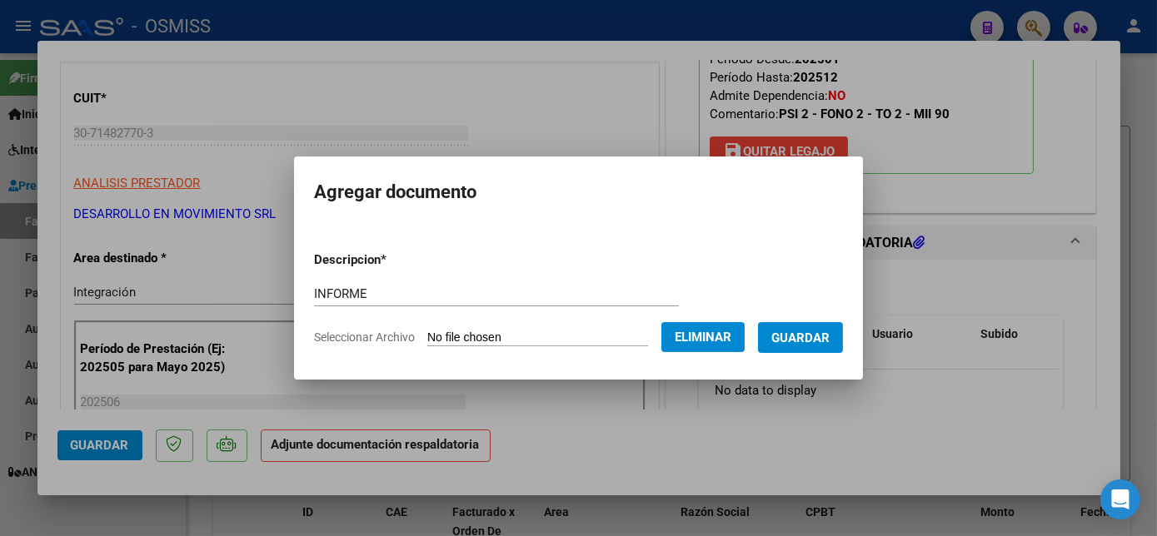
click at [802, 332] on span "Guardar" at bounding box center [800, 338] width 58 height 15
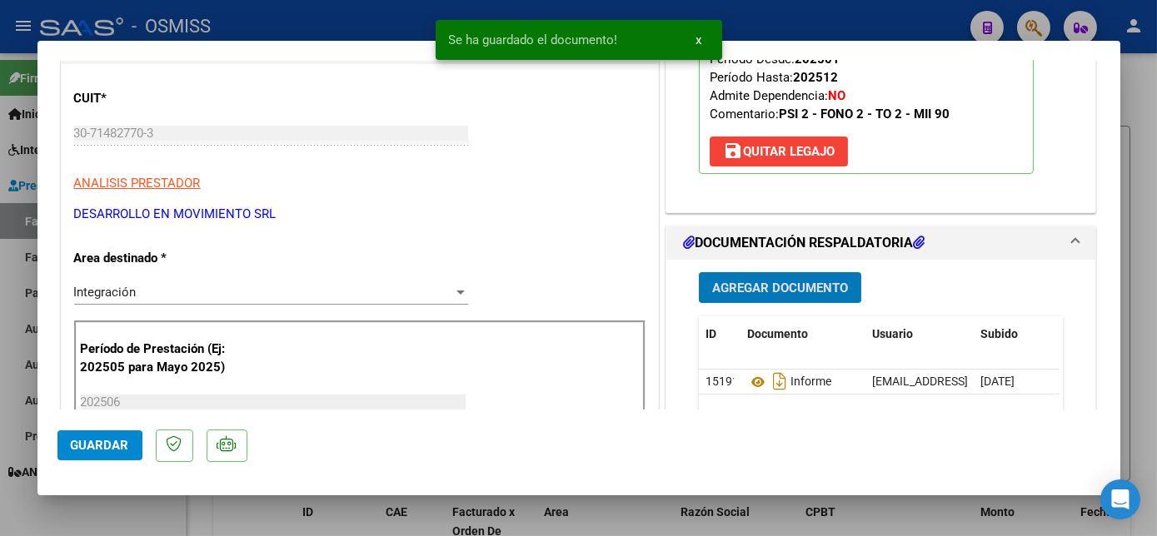
click at [813, 284] on span "Agregar Documento" at bounding box center [780, 288] width 136 height 15
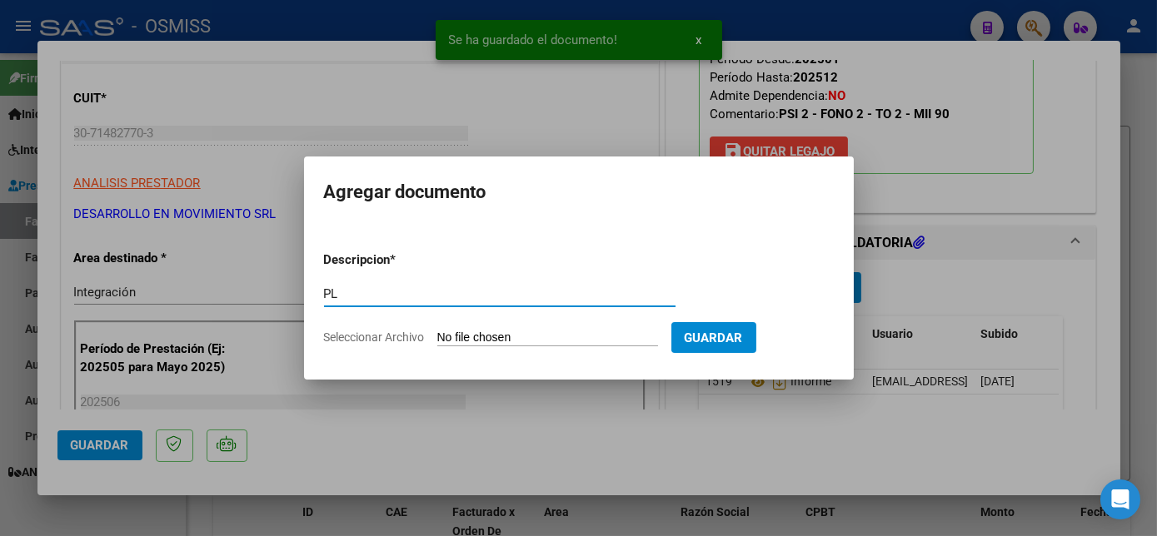
type input "PL"
click at [525, 335] on input "Seleccionar Archivo" at bounding box center [547, 339] width 221 height 16
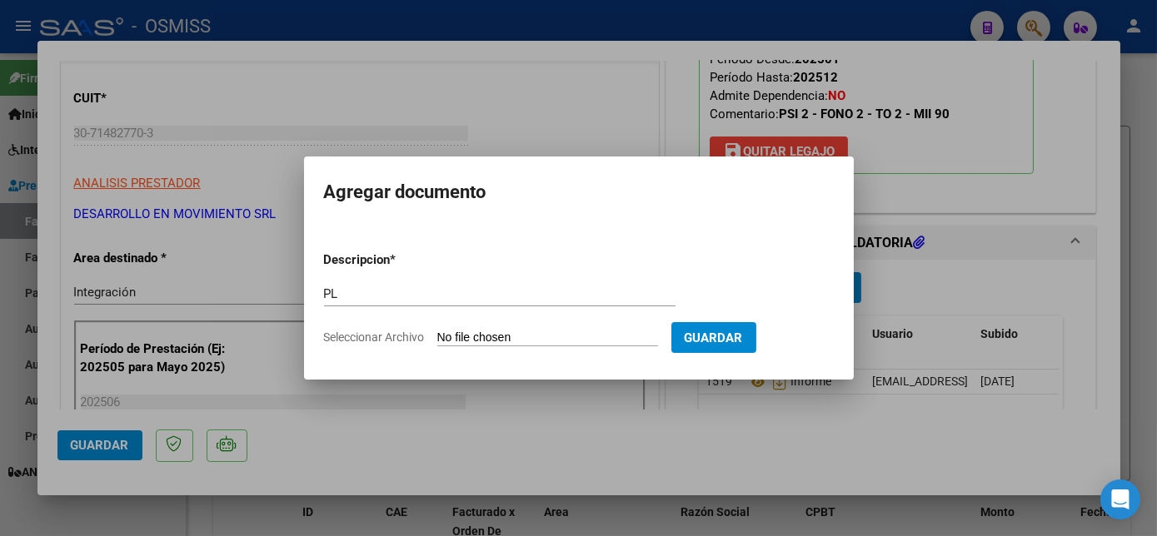
type input "C:\fakepath\[PERSON_NAME] (1) - [PERSON_NAME].pdf"
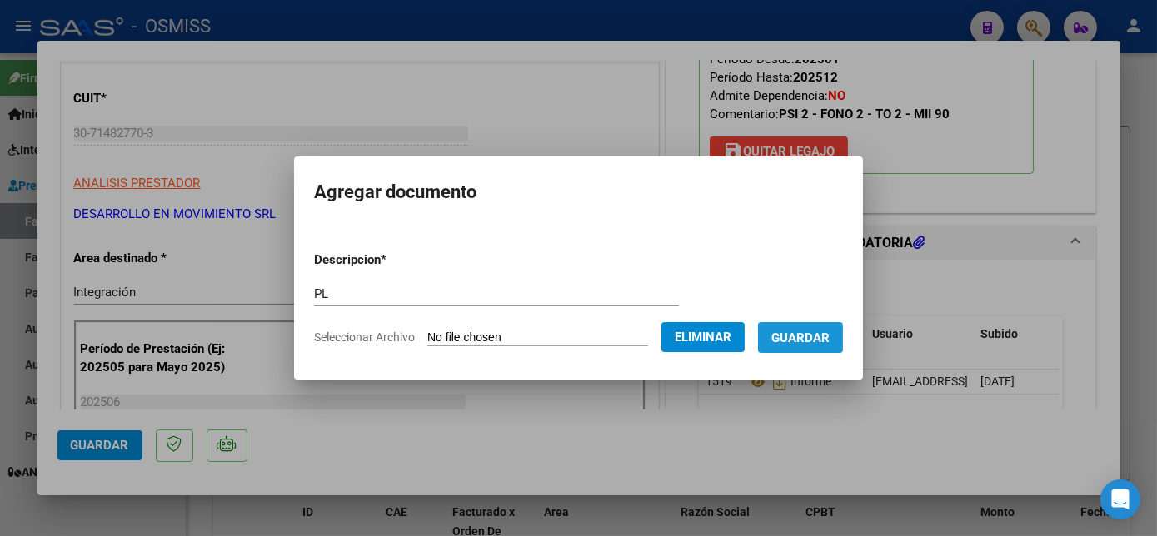
click at [804, 336] on span "Guardar" at bounding box center [800, 338] width 58 height 15
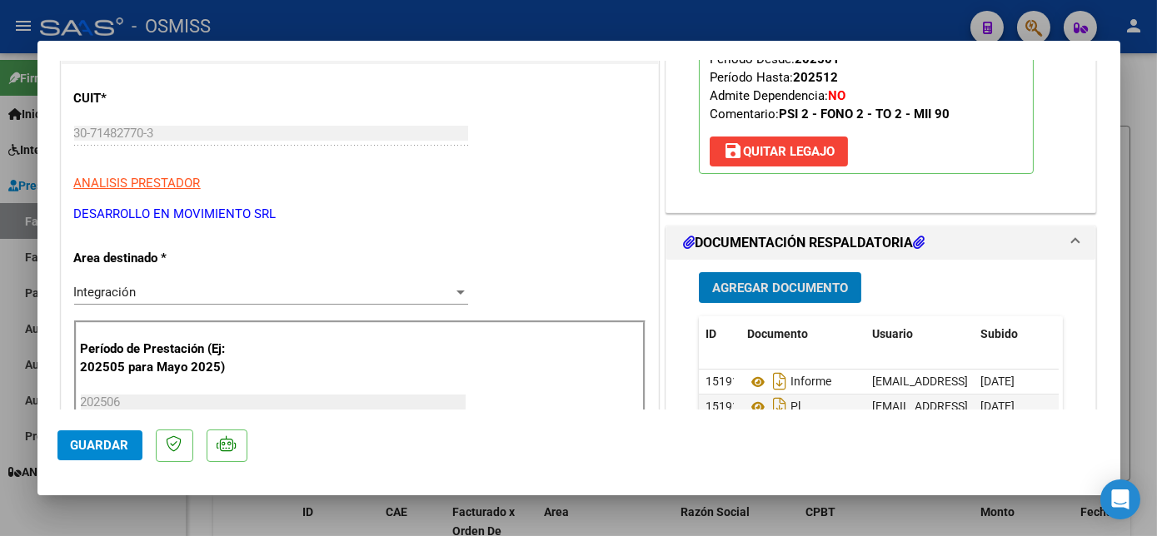
click at [113, 440] on span "Guardar" at bounding box center [100, 445] width 58 height 15
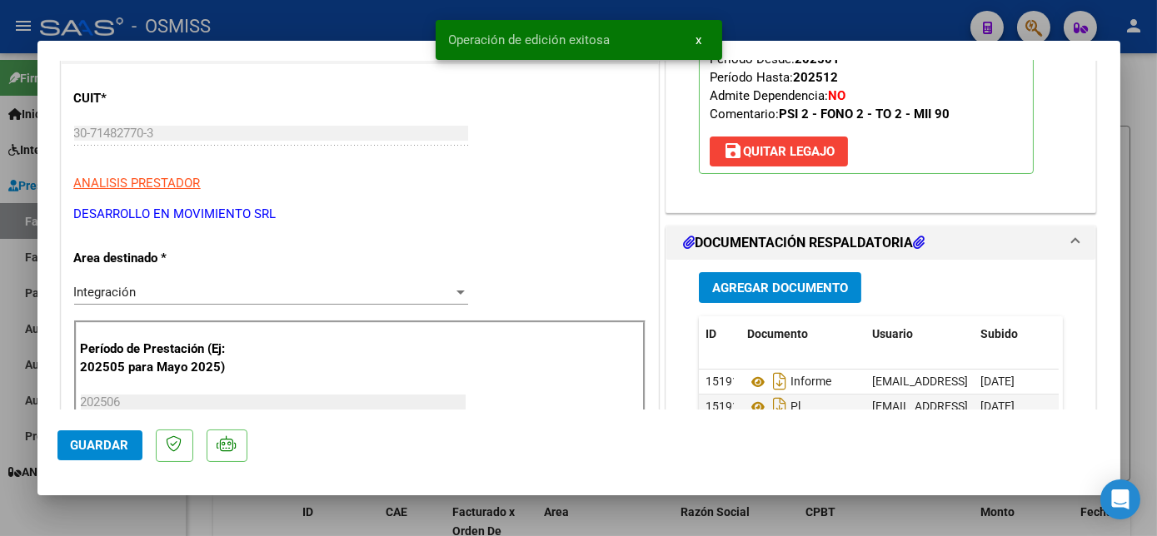
click at [102, 443] on span "Guardar" at bounding box center [100, 445] width 58 height 15
click at [133, 508] on div at bounding box center [578, 268] width 1157 height 536
type input "$ 0,00"
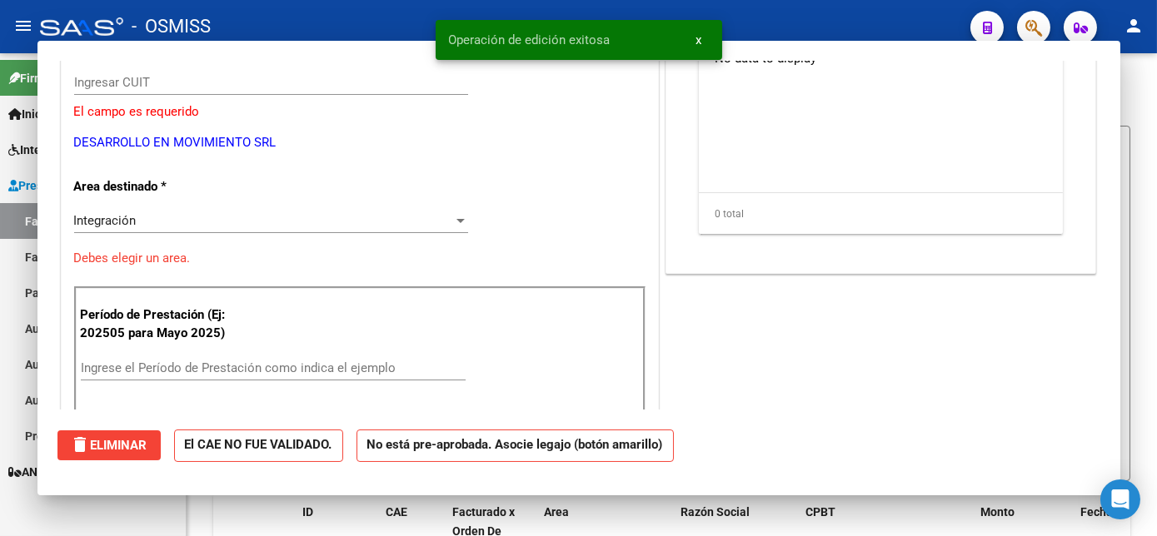
scroll to position [187, 0]
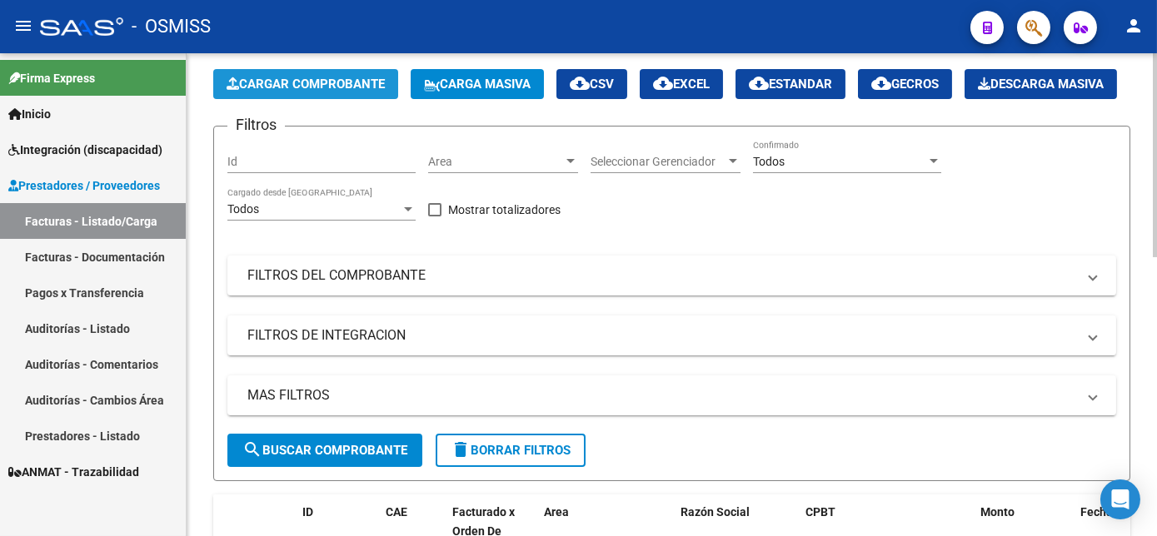
click at [361, 85] on span "Cargar Comprobante" at bounding box center [306, 84] width 158 height 15
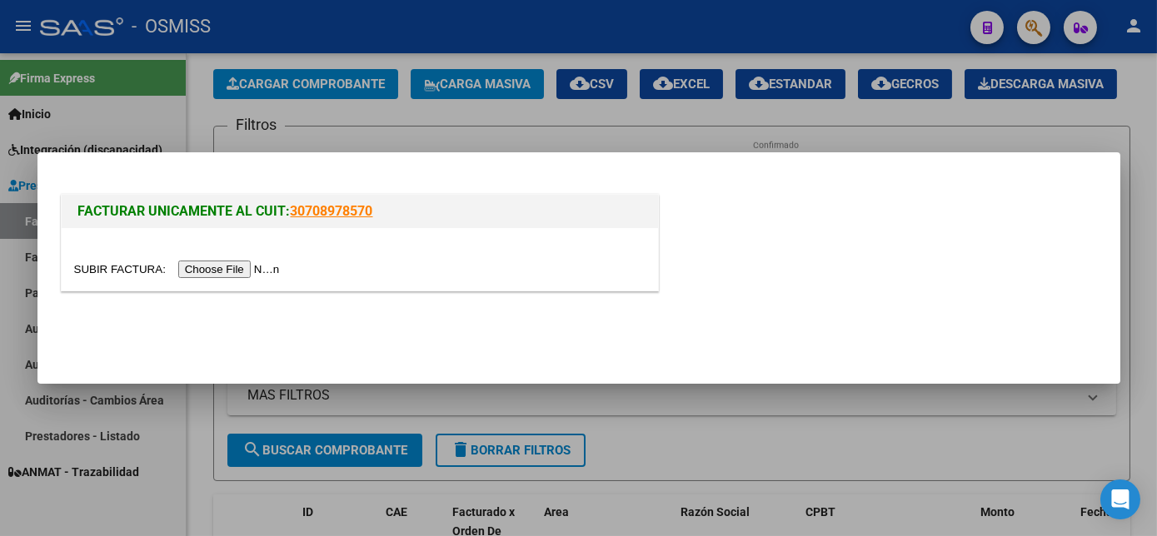
click at [223, 274] on input "file" at bounding box center [179, 269] width 211 height 17
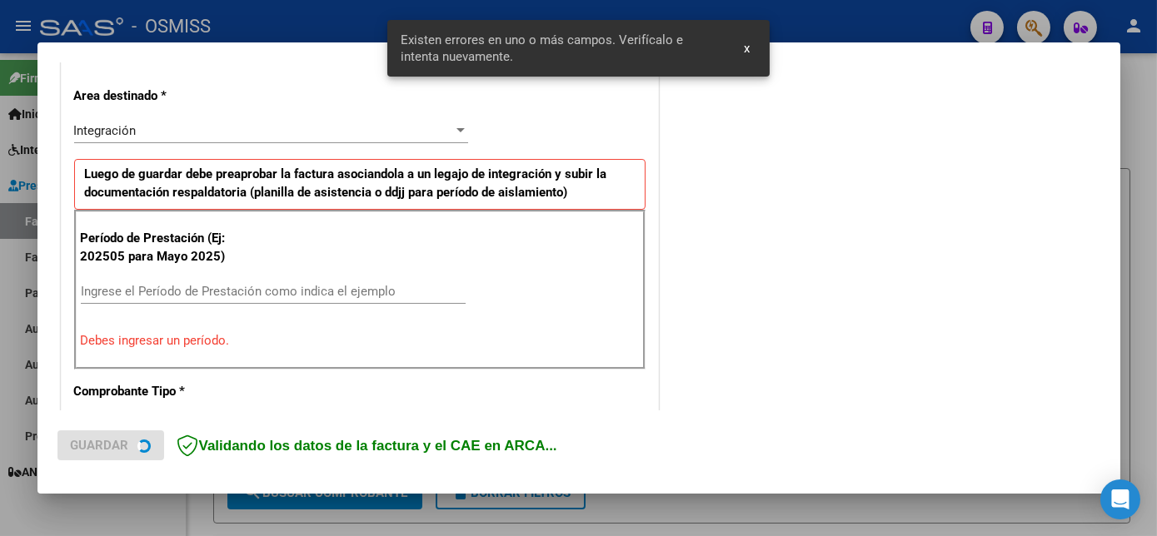
scroll to position [372, 0]
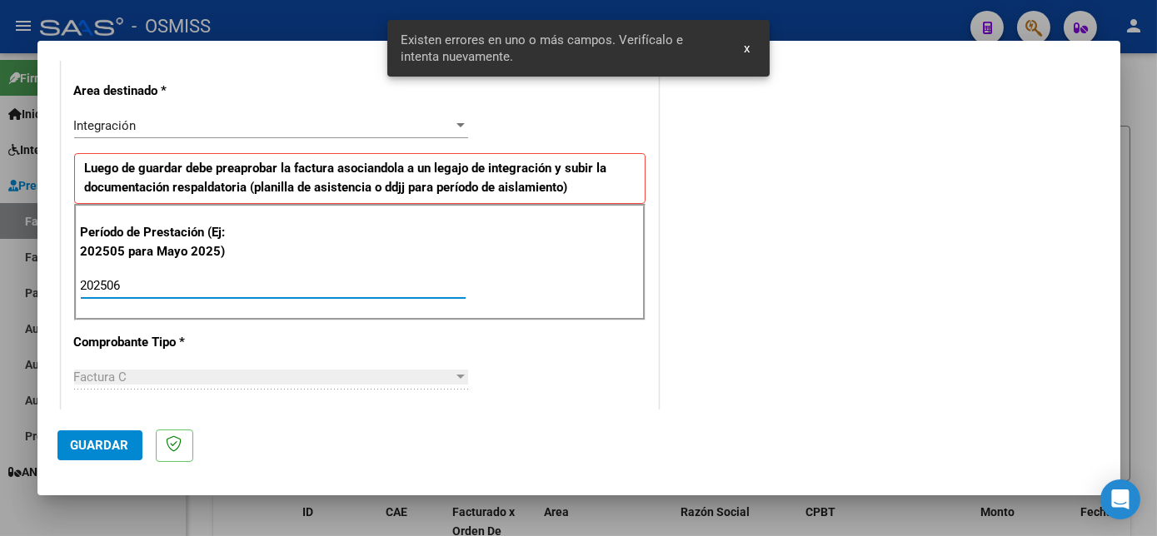
type input "202506"
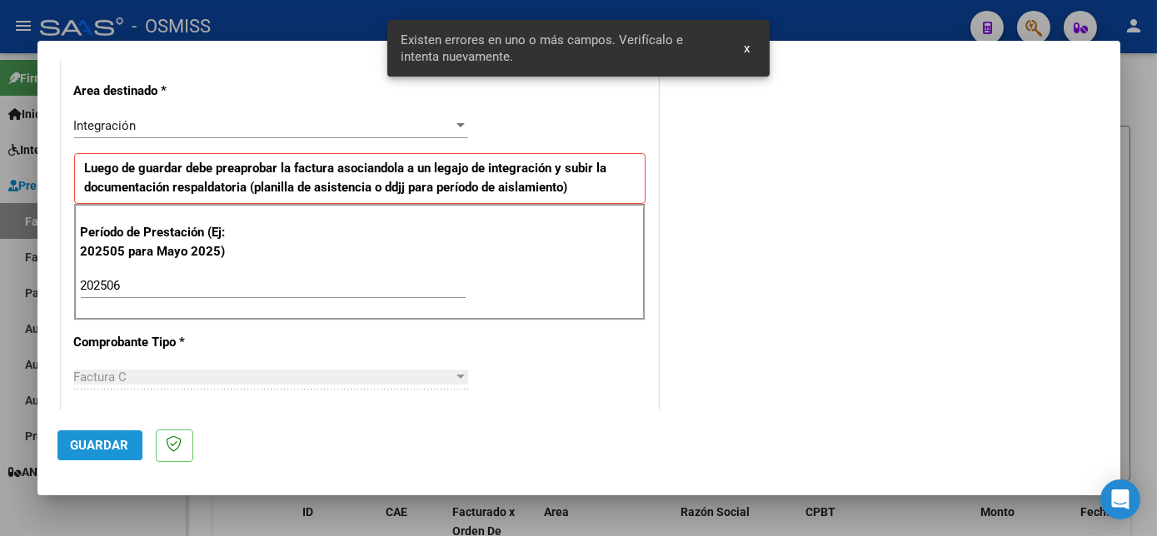
click at [87, 442] on span "Guardar" at bounding box center [100, 445] width 58 height 15
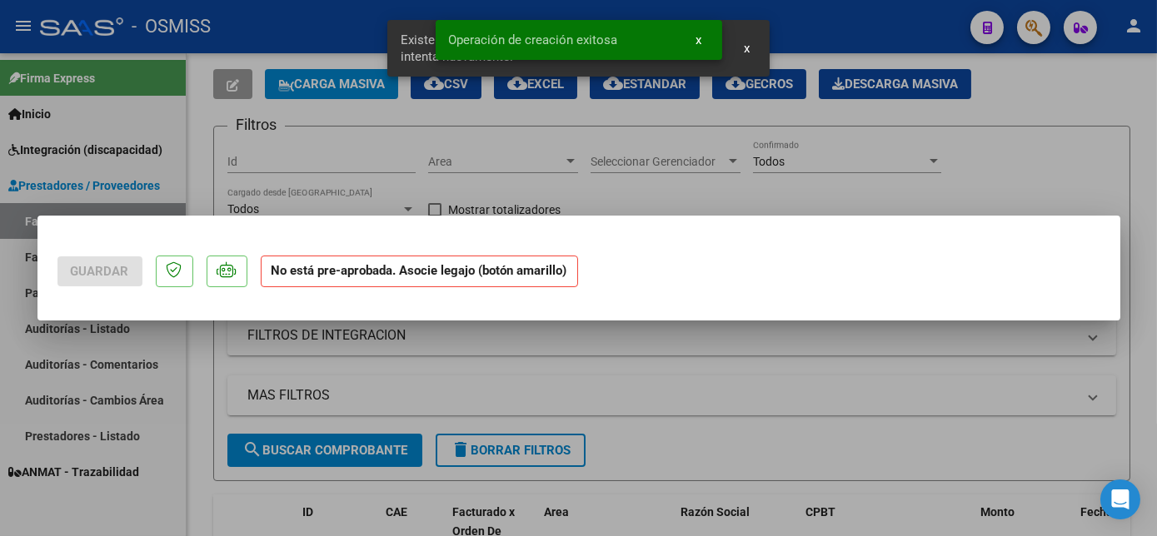
scroll to position [0, 0]
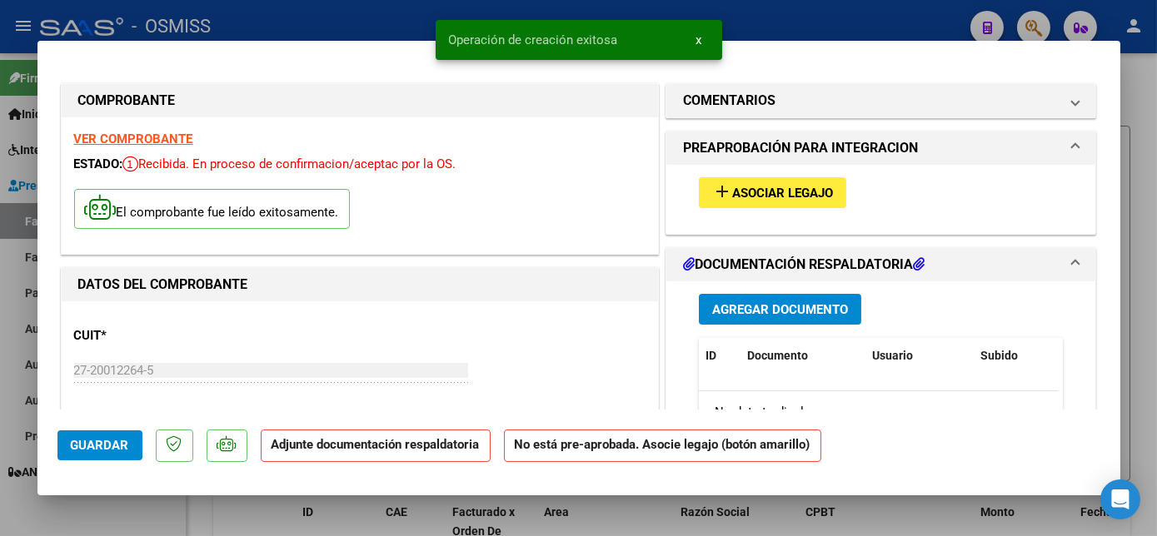
click at [767, 199] on span "Asociar Legajo" at bounding box center [782, 193] width 101 height 15
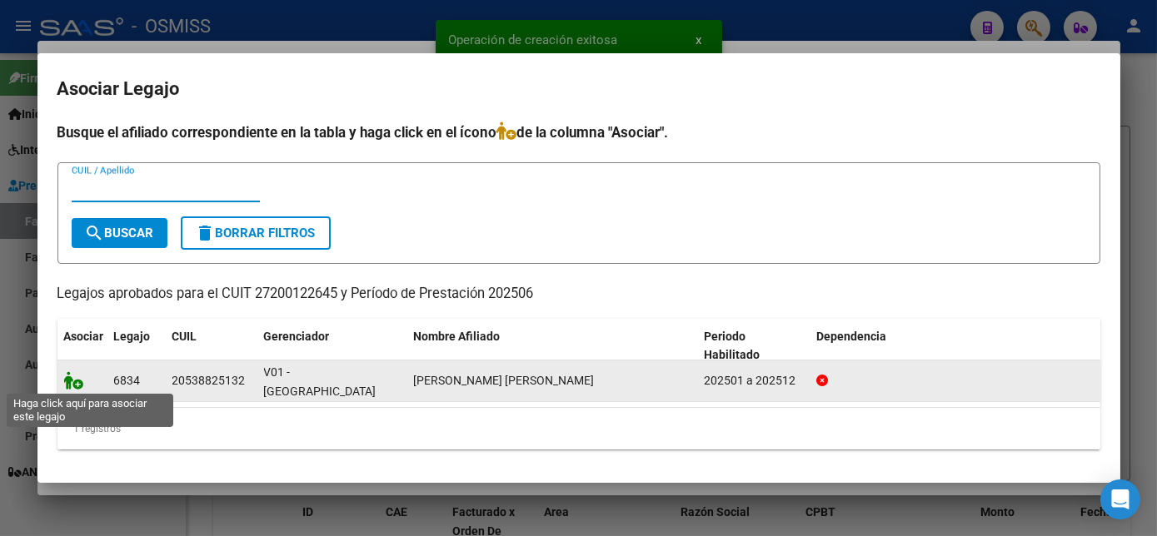
click at [75, 380] on icon at bounding box center [74, 380] width 20 height 18
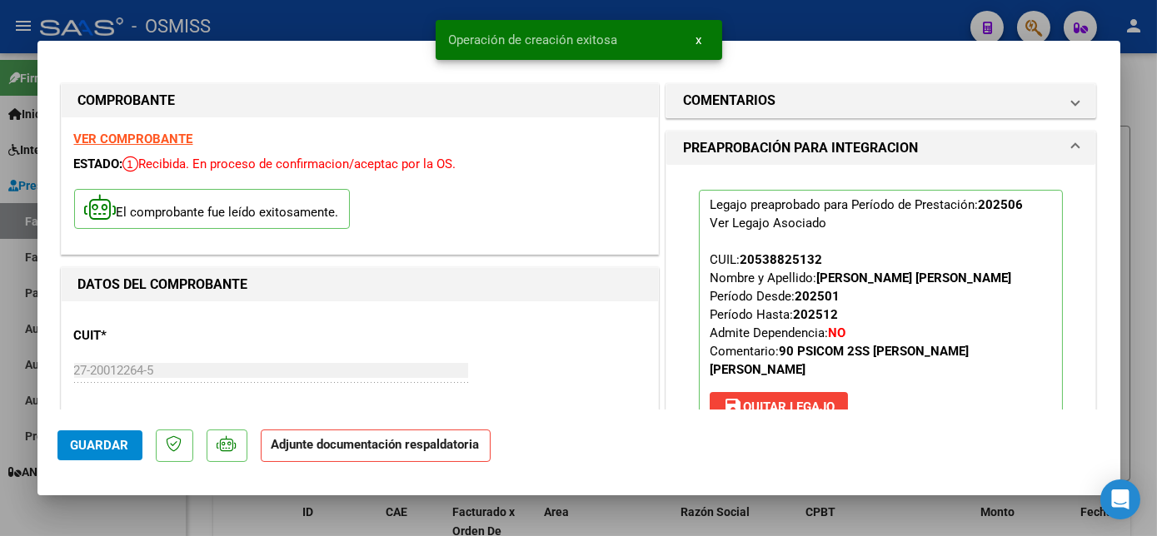
scroll to position [161, 0]
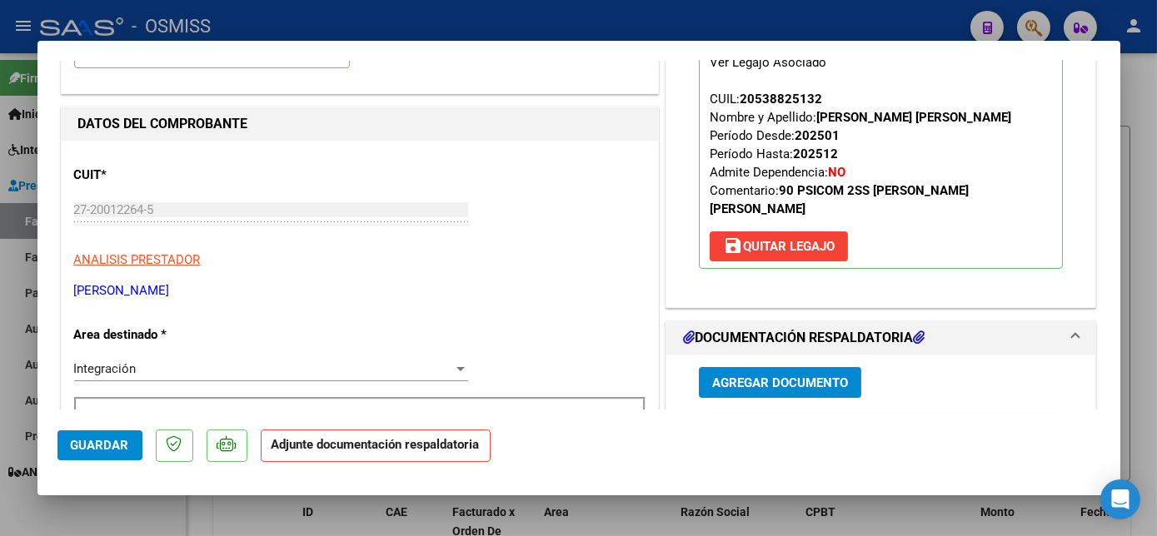
click at [813, 376] on span "Agregar Documento" at bounding box center [780, 383] width 136 height 15
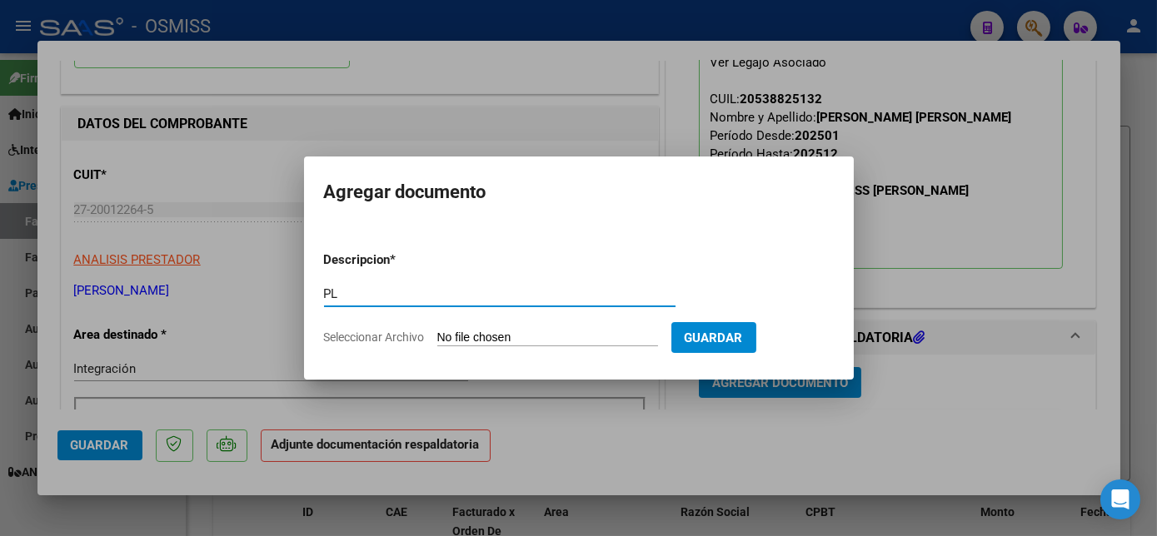
type input "PL"
click at [437, 331] on input "Seleccionar Archivo" at bounding box center [547, 339] width 221 height 16
type input "C:\fakepath\Asistencia [PERSON_NAME] 2025 - [PERSON_NAME] (1).pdf"
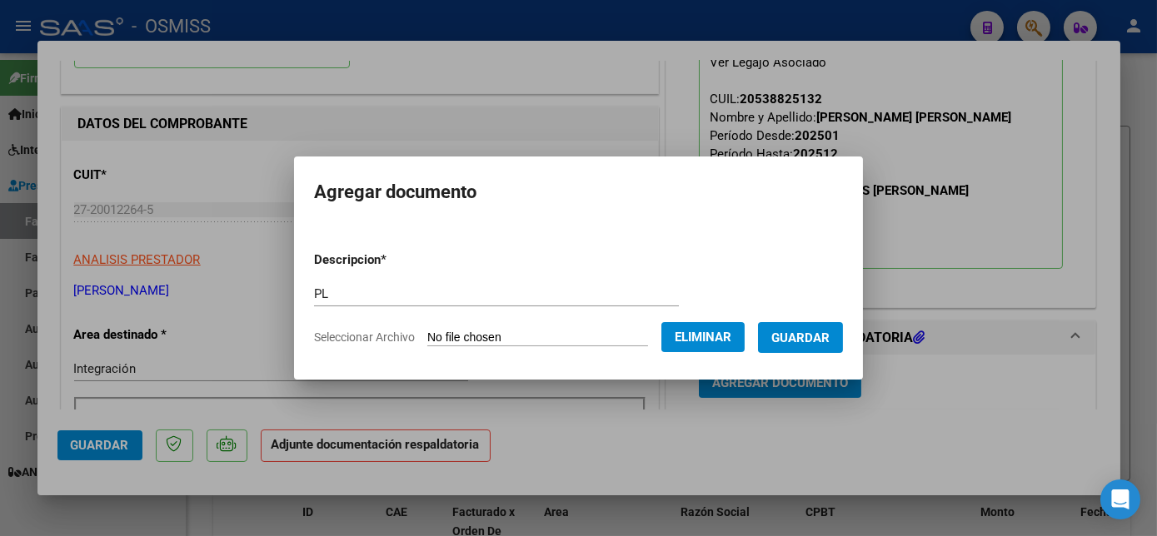
click at [795, 341] on span "Guardar" at bounding box center [800, 338] width 58 height 15
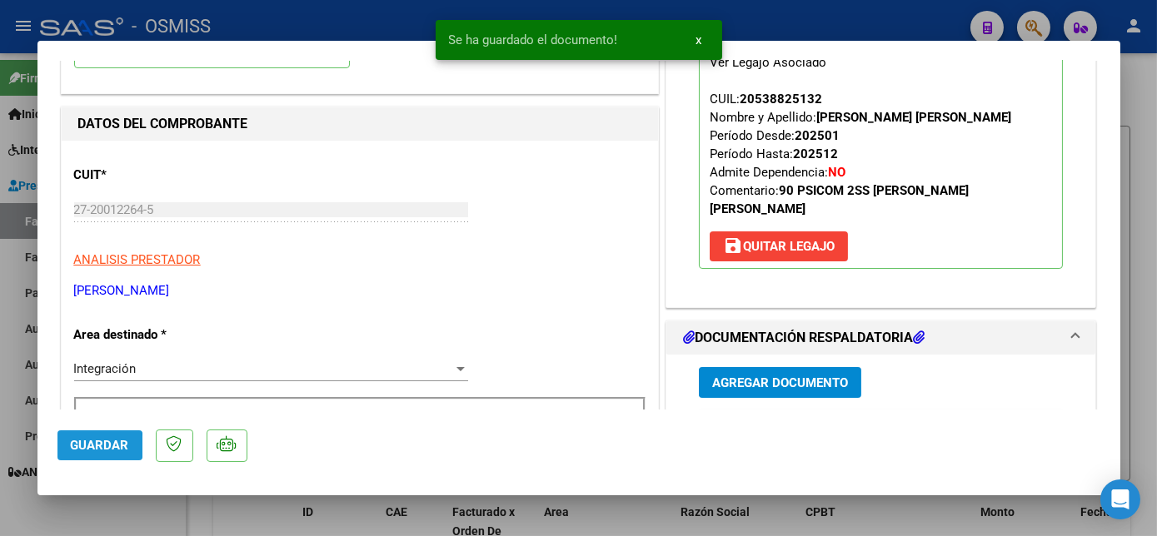
click at [82, 446] on span "Guardar" at bounding box center [100, 445] width 58 height 15
click at [228, 523] on div at bounding box center [578, 268] width 1157 height 536
type input "$ 0,00"
